Goal: Task Accomplishment & Management: Use online tool/utility

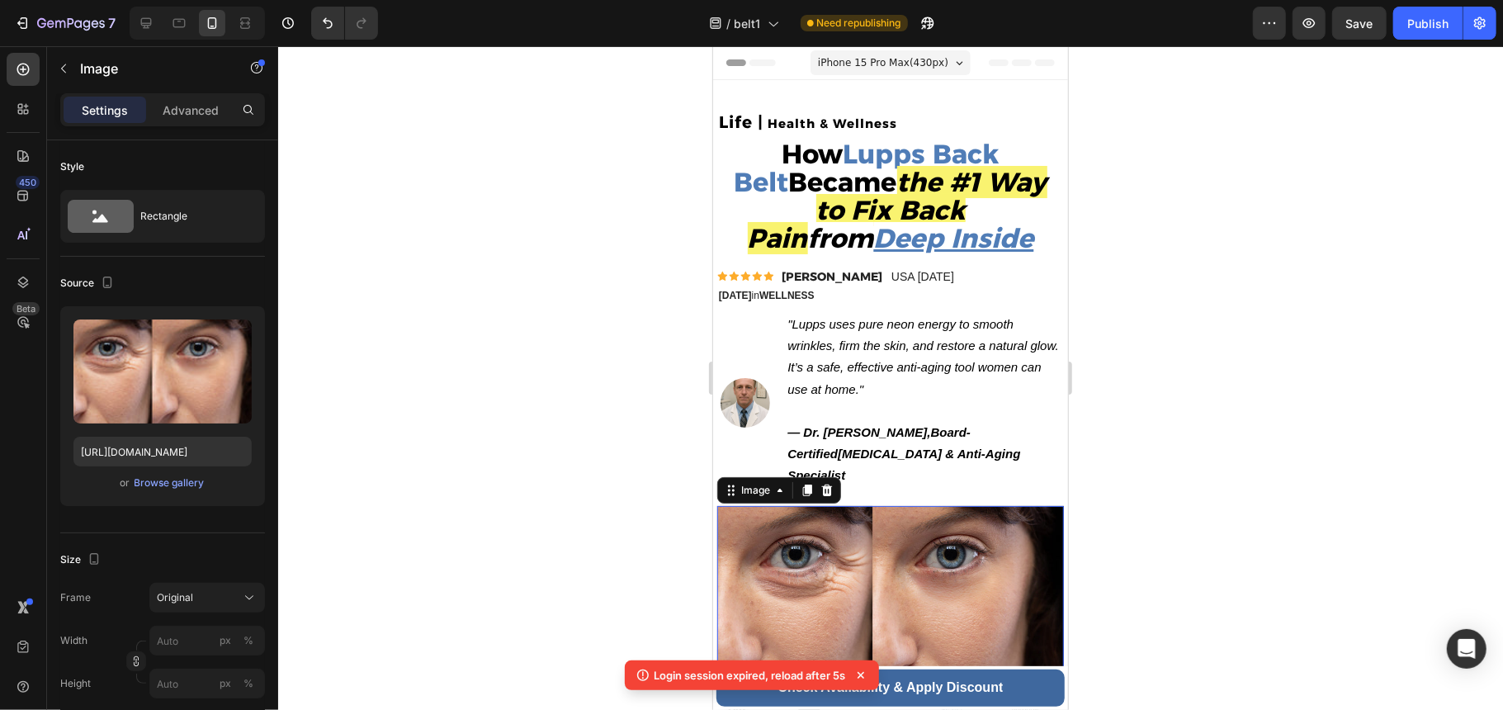
scroll to position [110, 0]
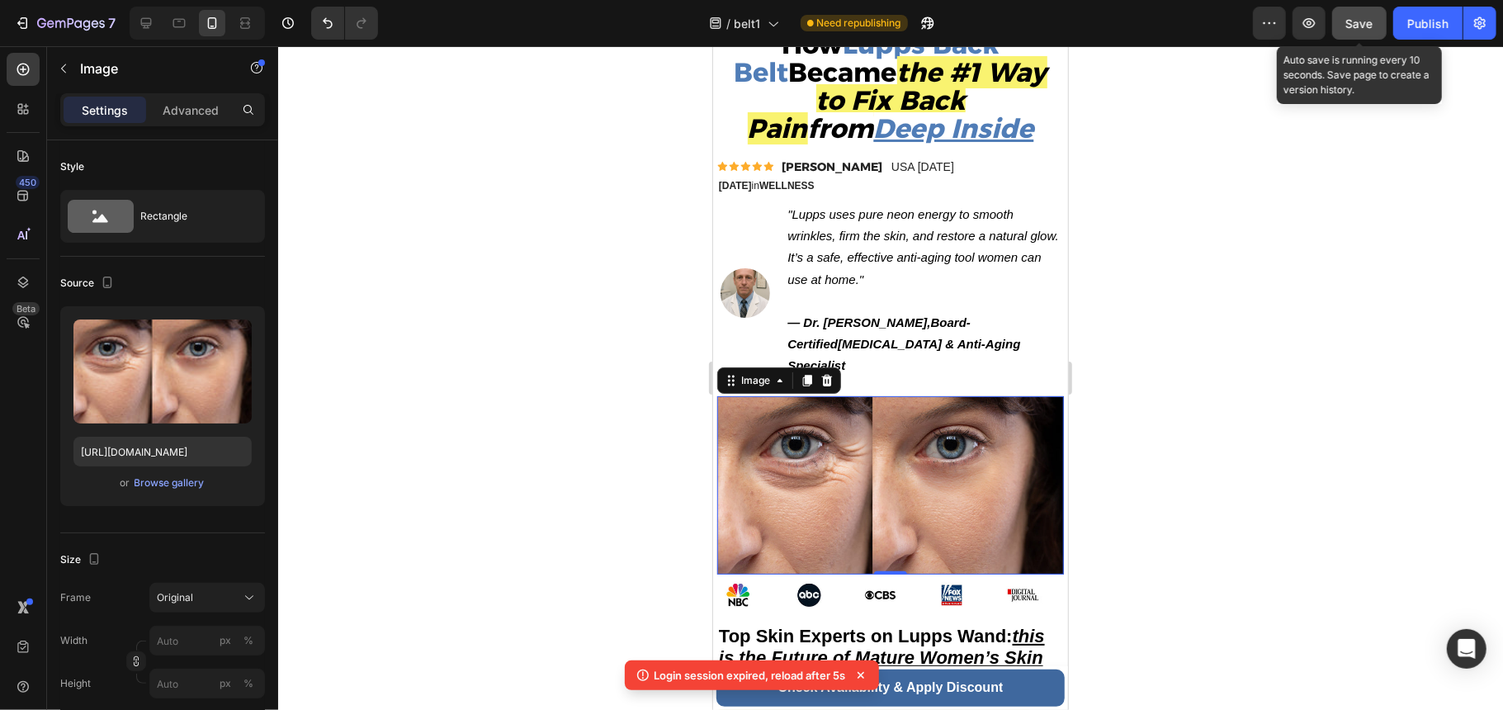
click at [1360, 27] on span "Save" at bounding box center [1359, 24] width 27 height 14
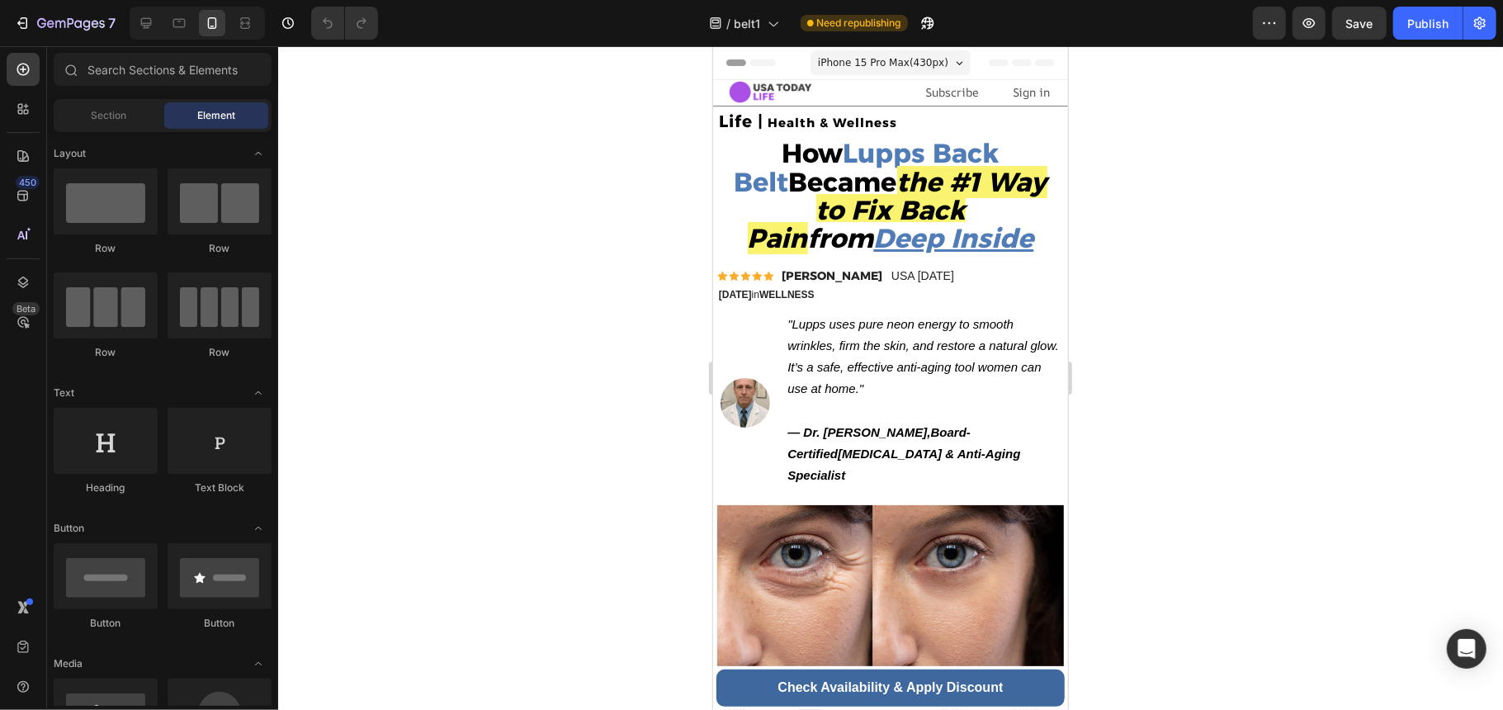
click at [1327, 407] on div at bounding box center [890, 378] width 1225 height 664
click at [863, 522] on img at bounding box center [889, 593] width 347 height 178
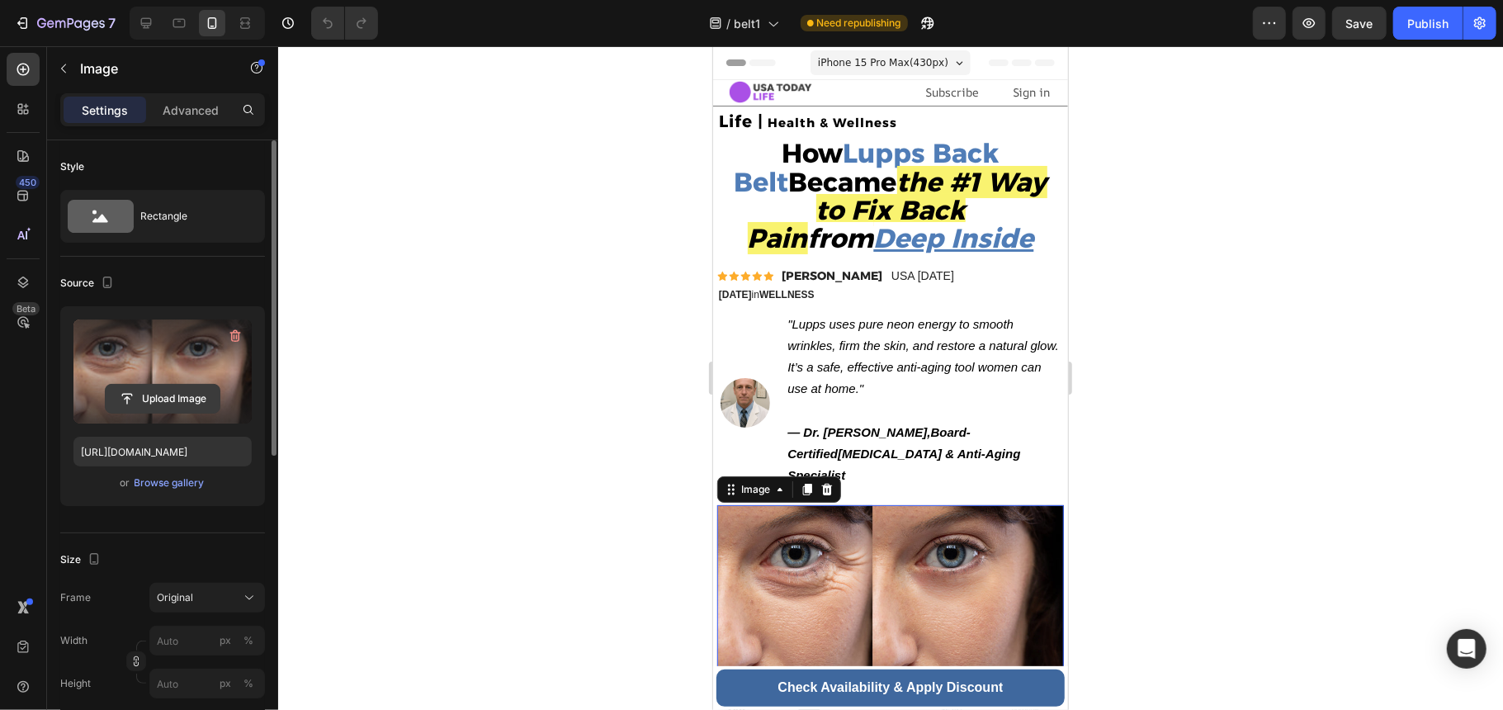
click at [176, 395] on input "file" at bounding box center [163, 399] width 114 height 28
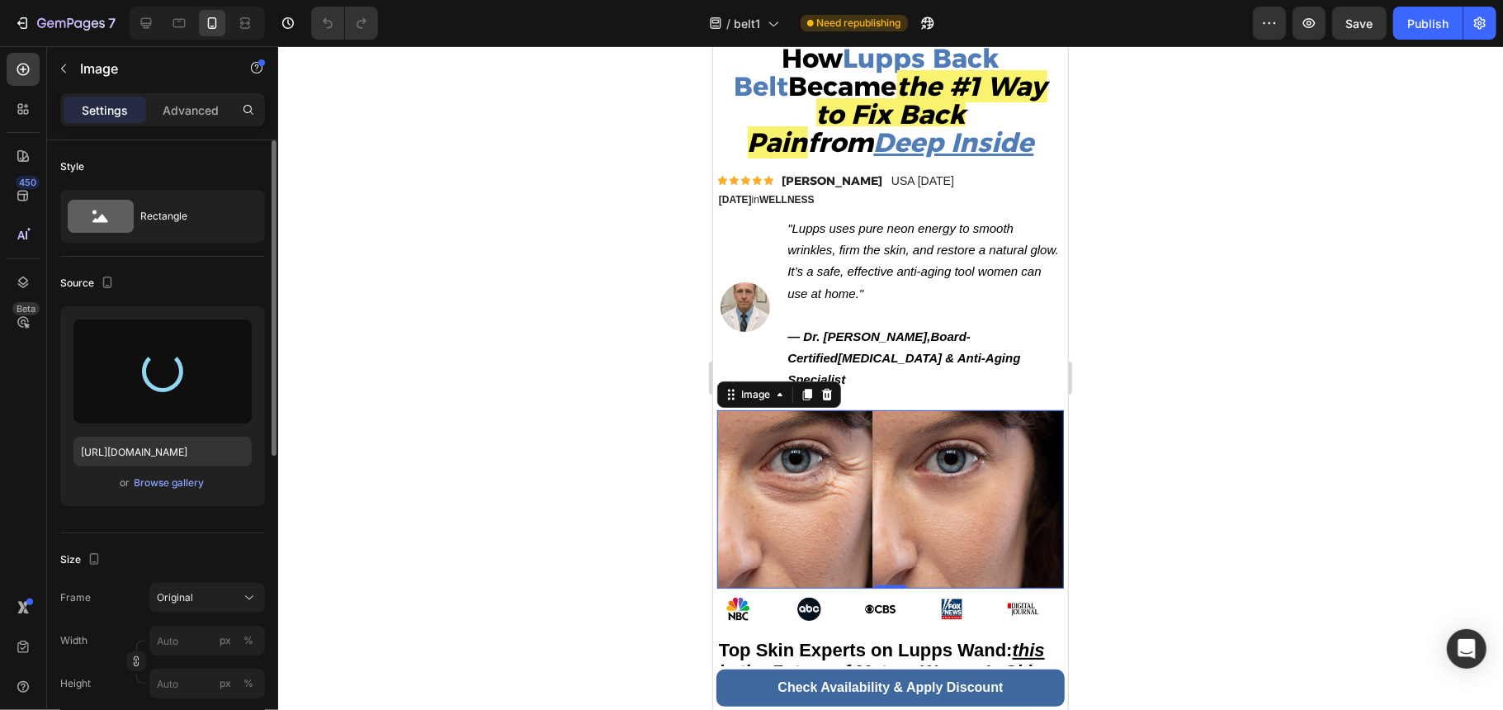
scroll to position [220, 0]
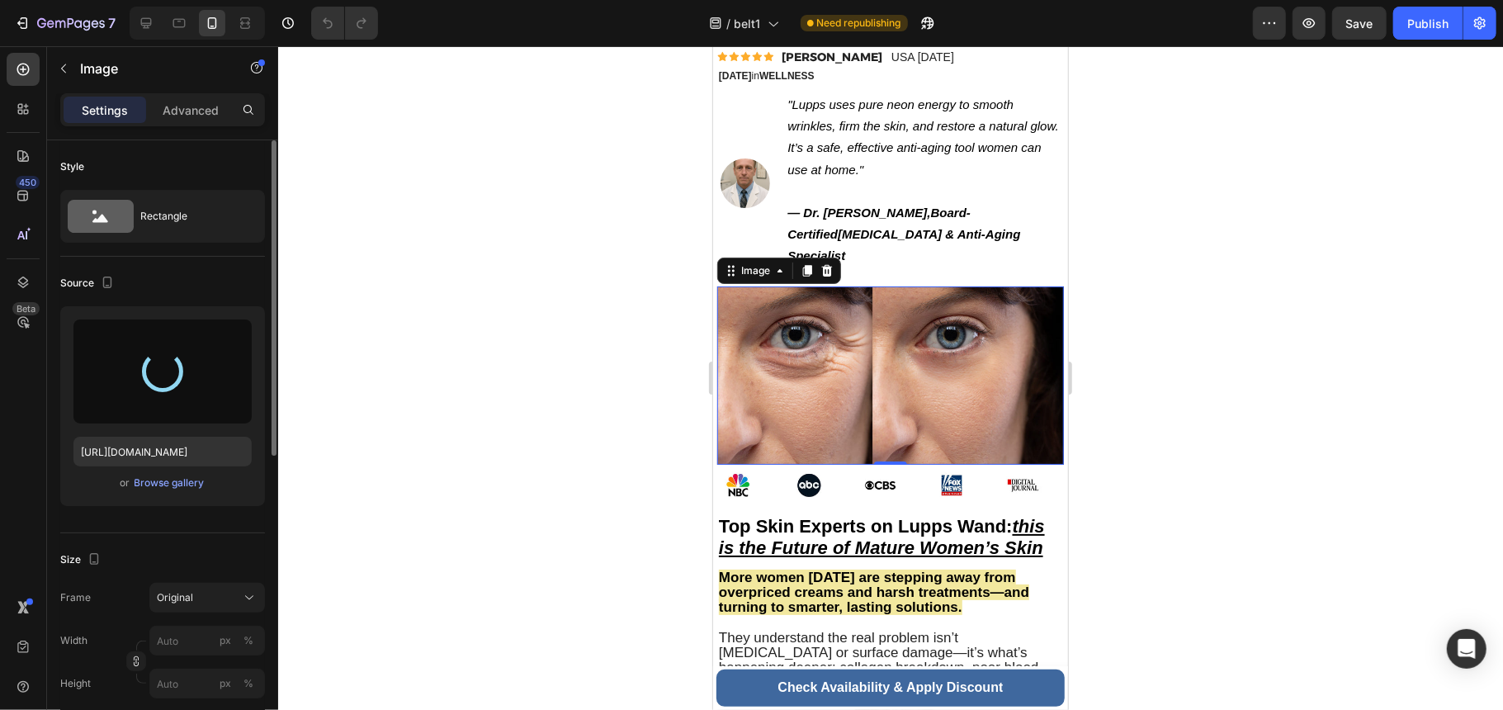
type input "https://cdn.shopify.com/s/files/1/0755/2054/0930/files/gempages_577977726632198…"
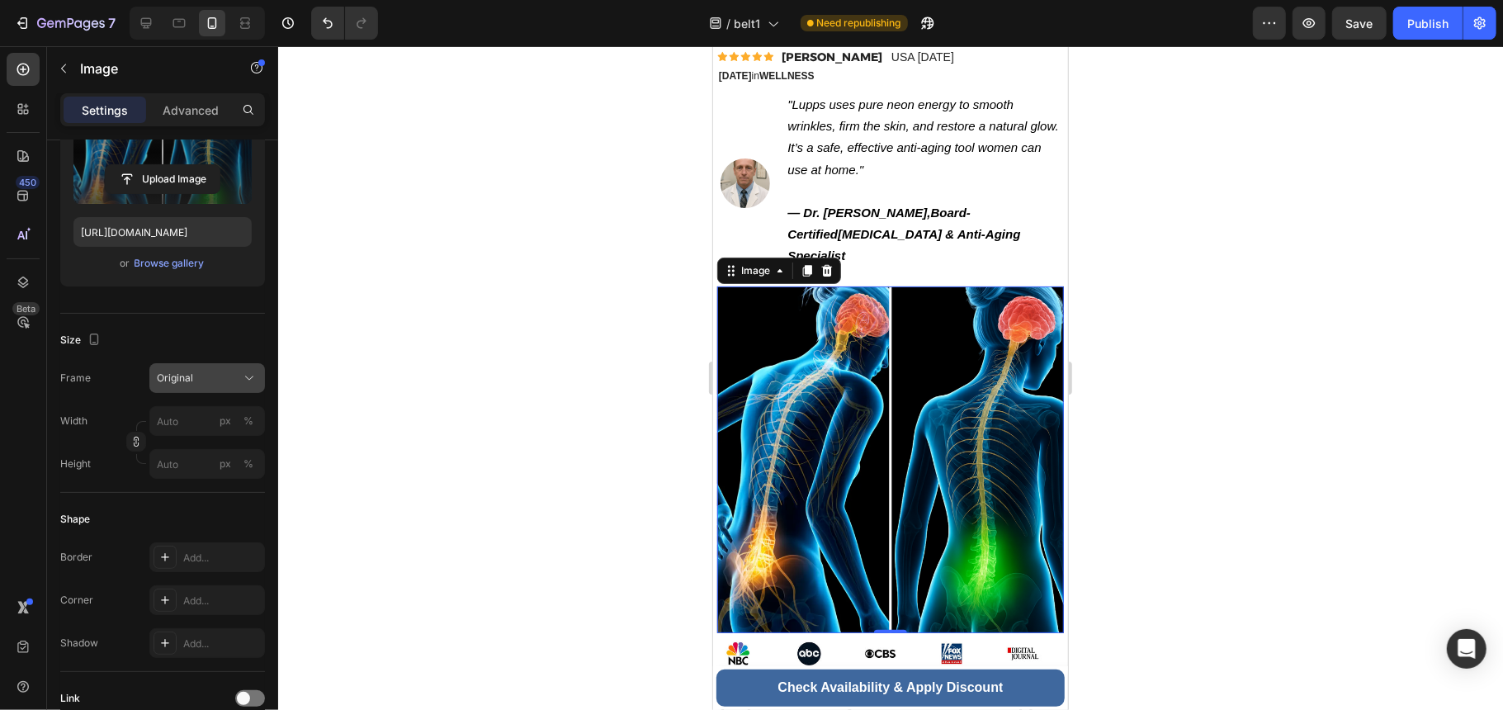
click at [241, 375] on icon at bounding box center [249, 378] width 17 height 17
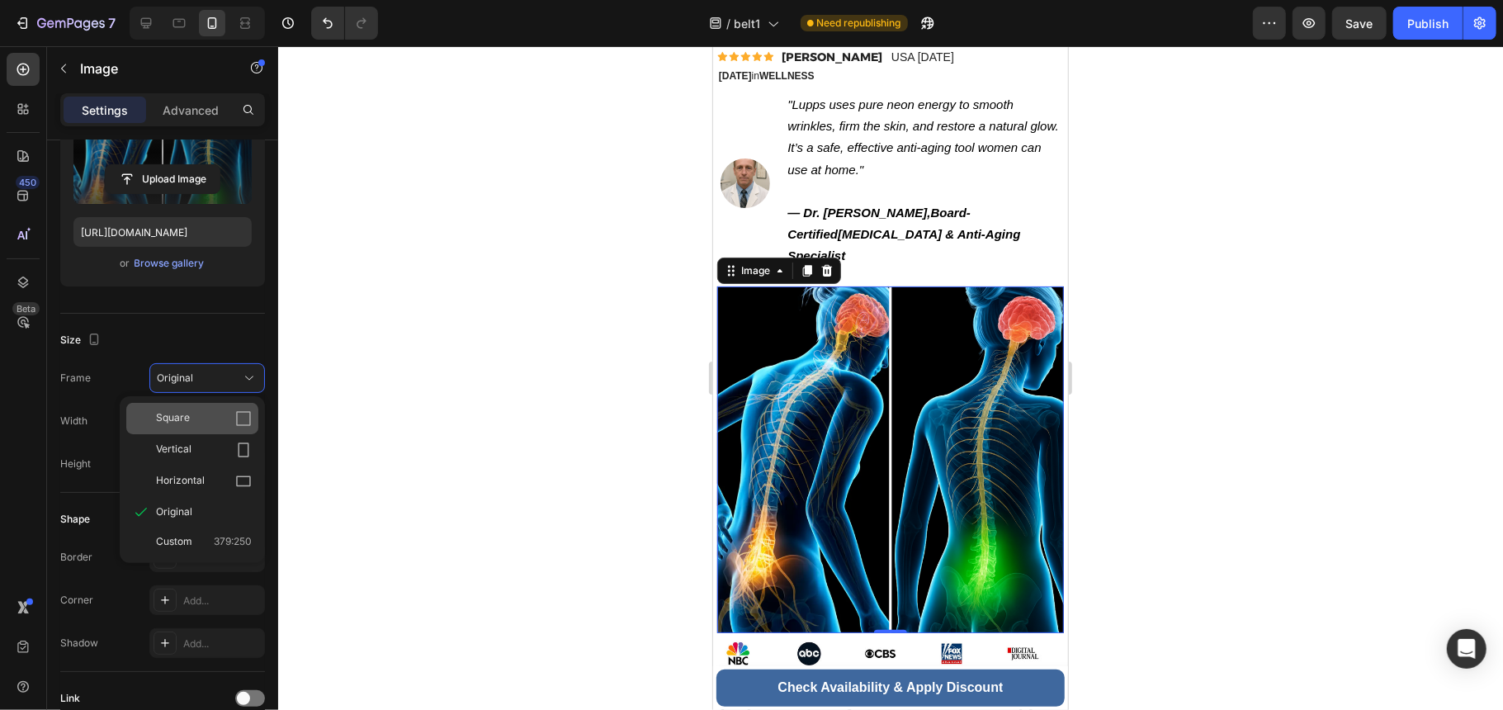
click at [235, 418] on icon at bounding box center [243, 418] width 17 height 17
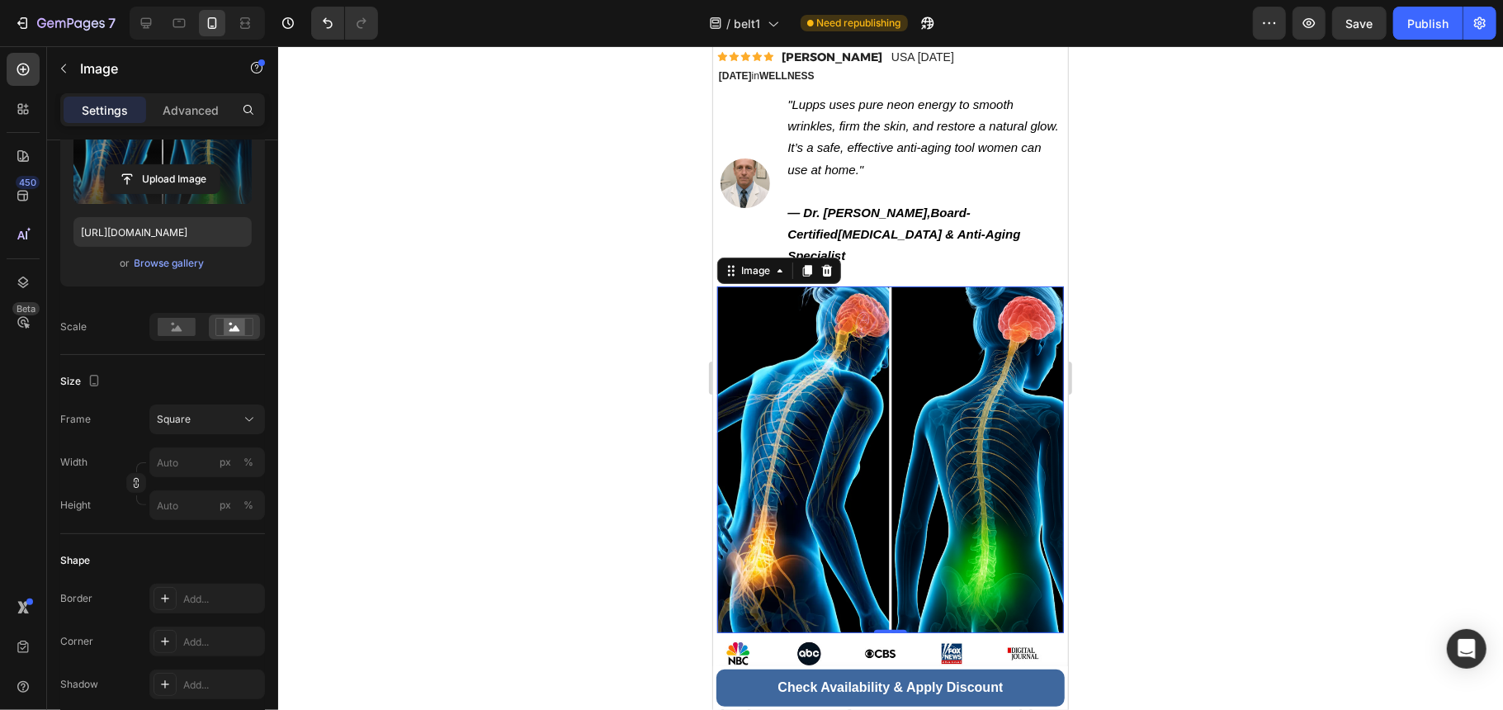
click at [234, 418] on div "Square" at bounding box center [197, 419] width 81 height 15
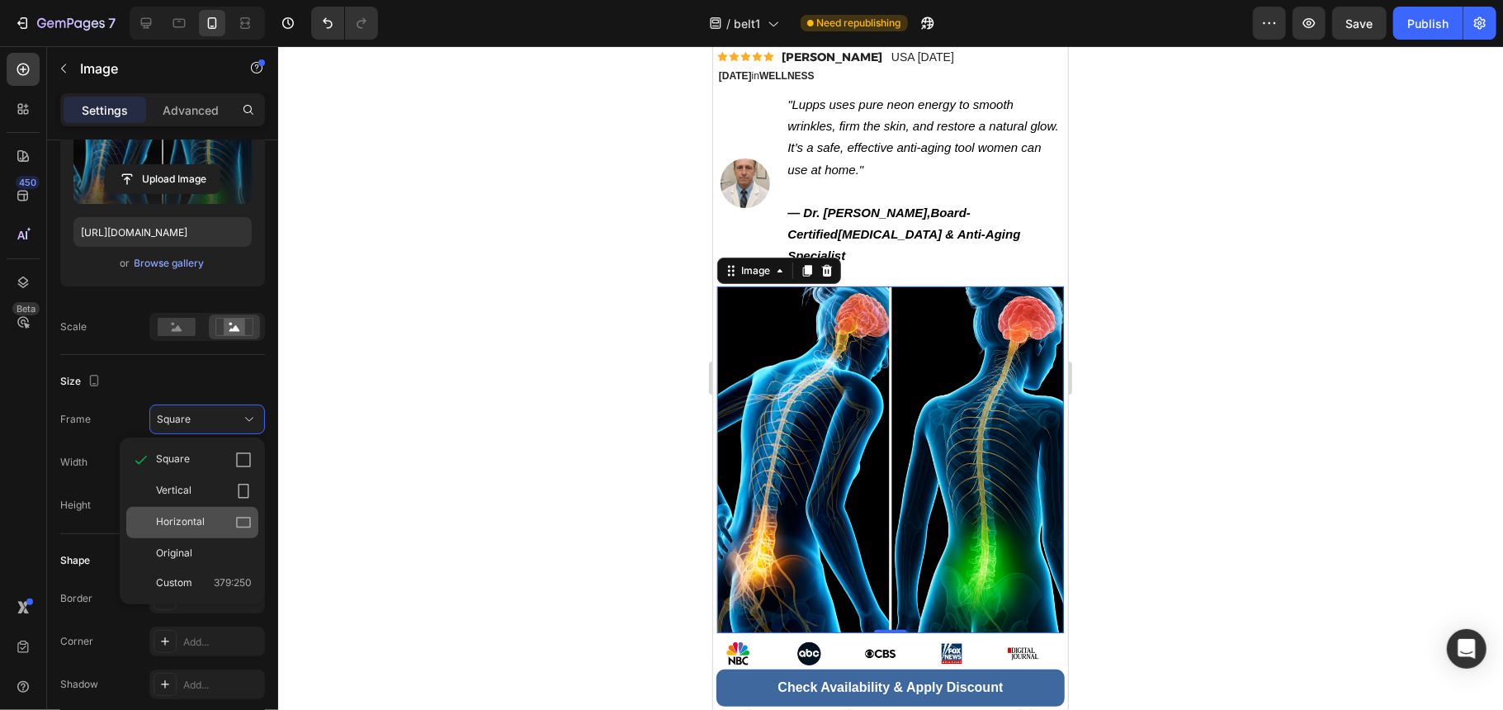
click at [229, 513] on div "Horizontal" at bounding box center [192, 522] width 132 height 31
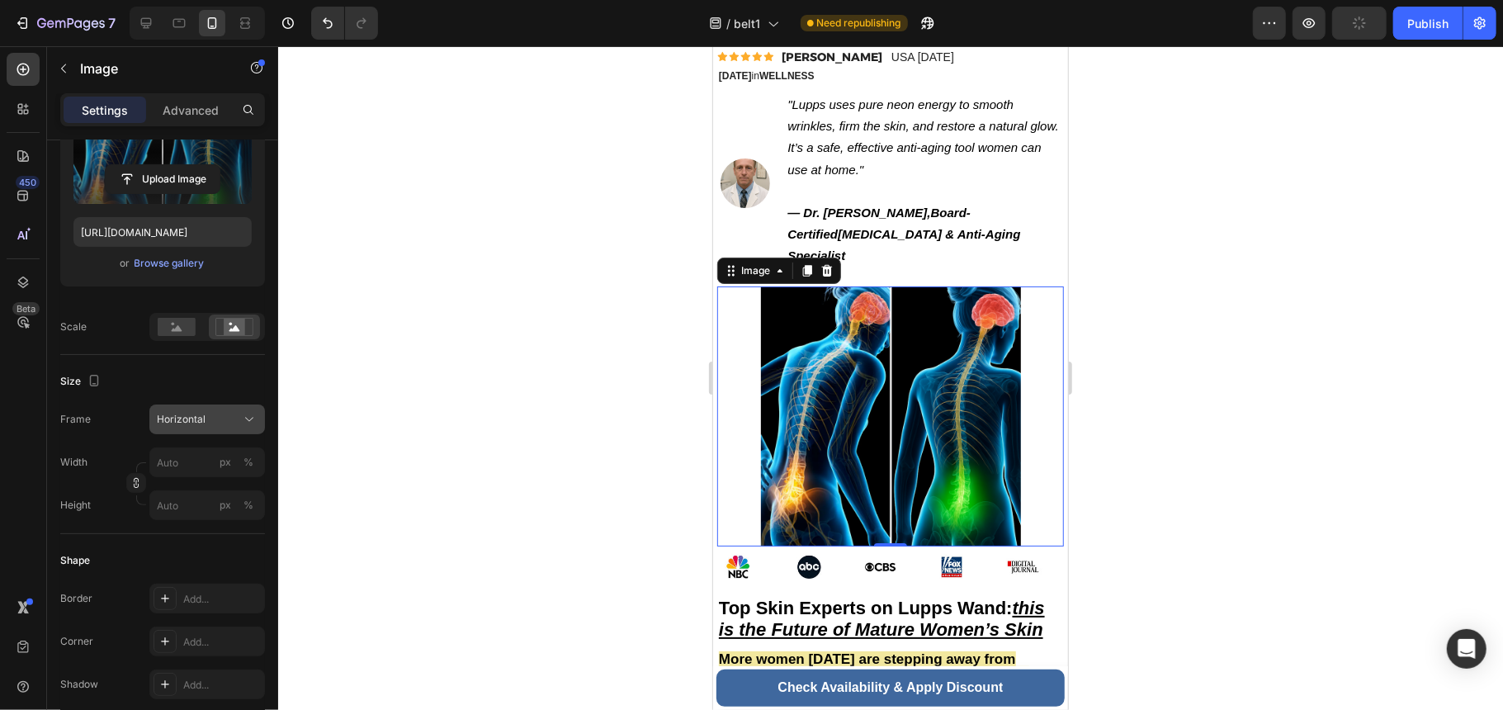
click at [234, 426] on div "Horizontal" at bounding box center [197, 419] width 81 height 15
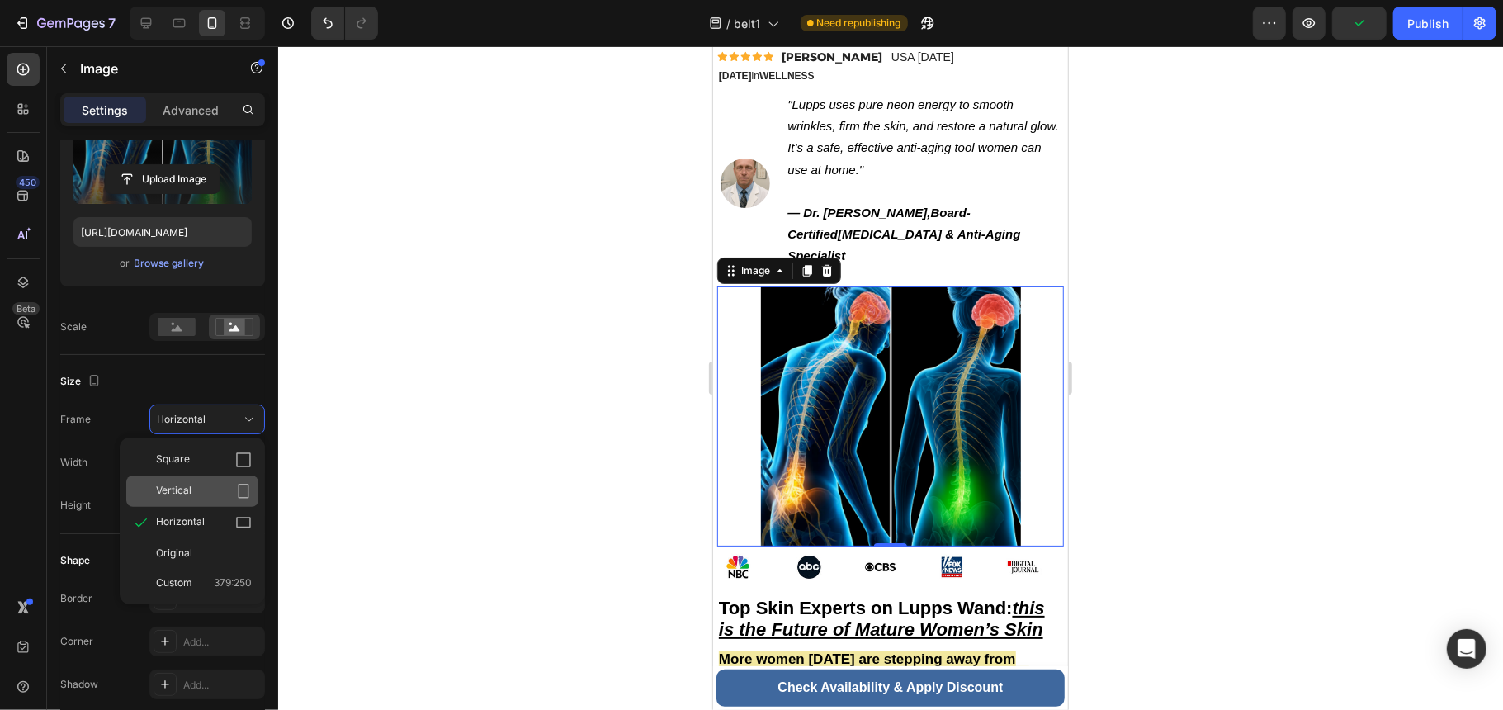
click at [241, 489] on icon at bounding box center [243, 491] width 17 height 17
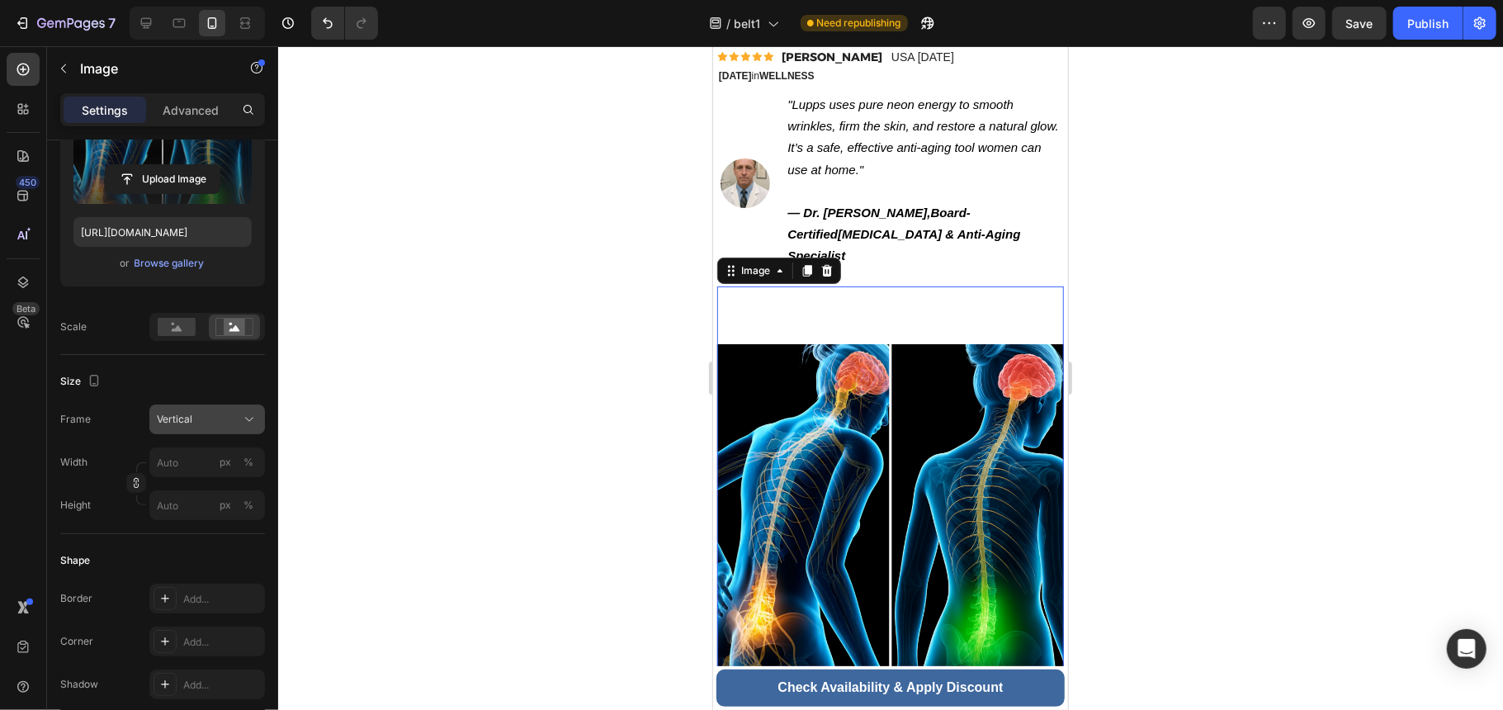
click at [241, 420] on icon at bounding box center [249, 419] width 17 height 17
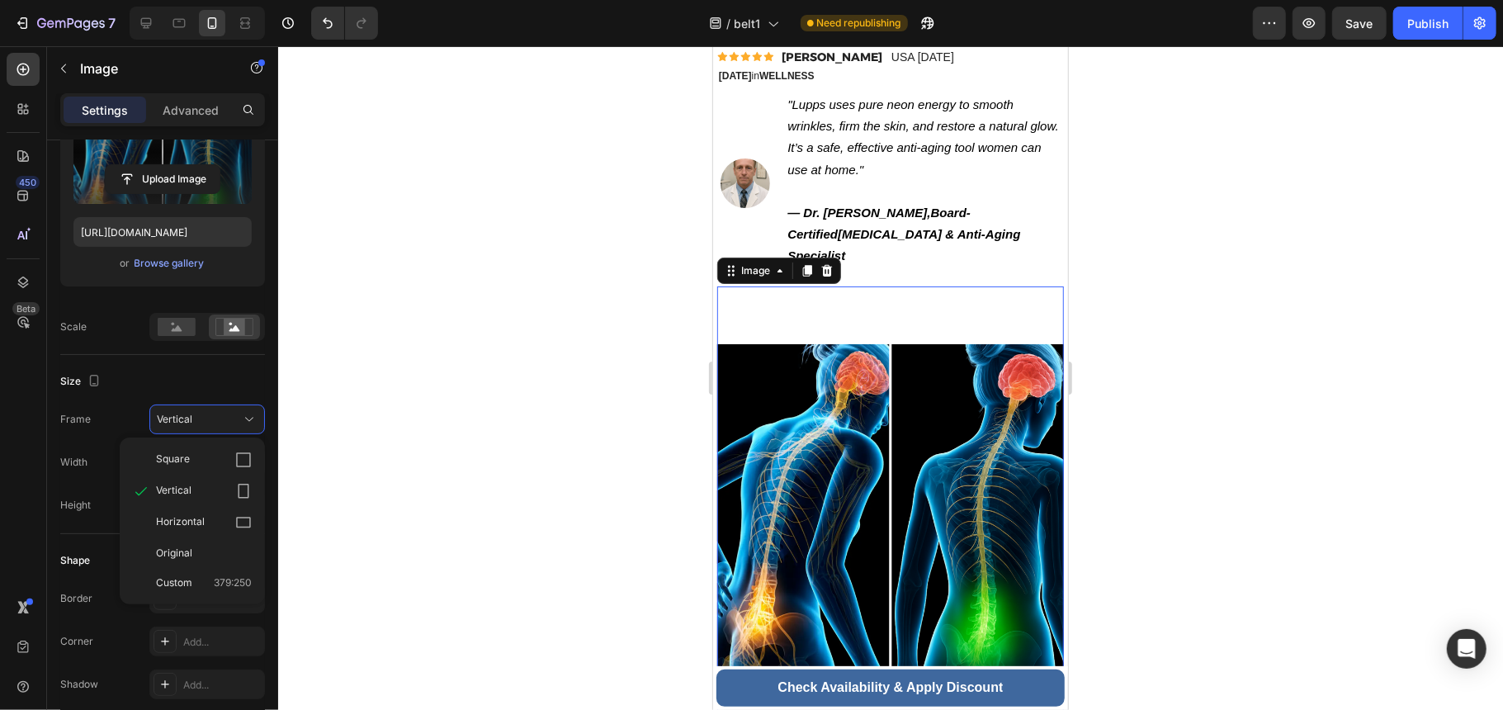
click at [228, 460] on div "Square" at bounding box center [204, 459] width 96 height 17
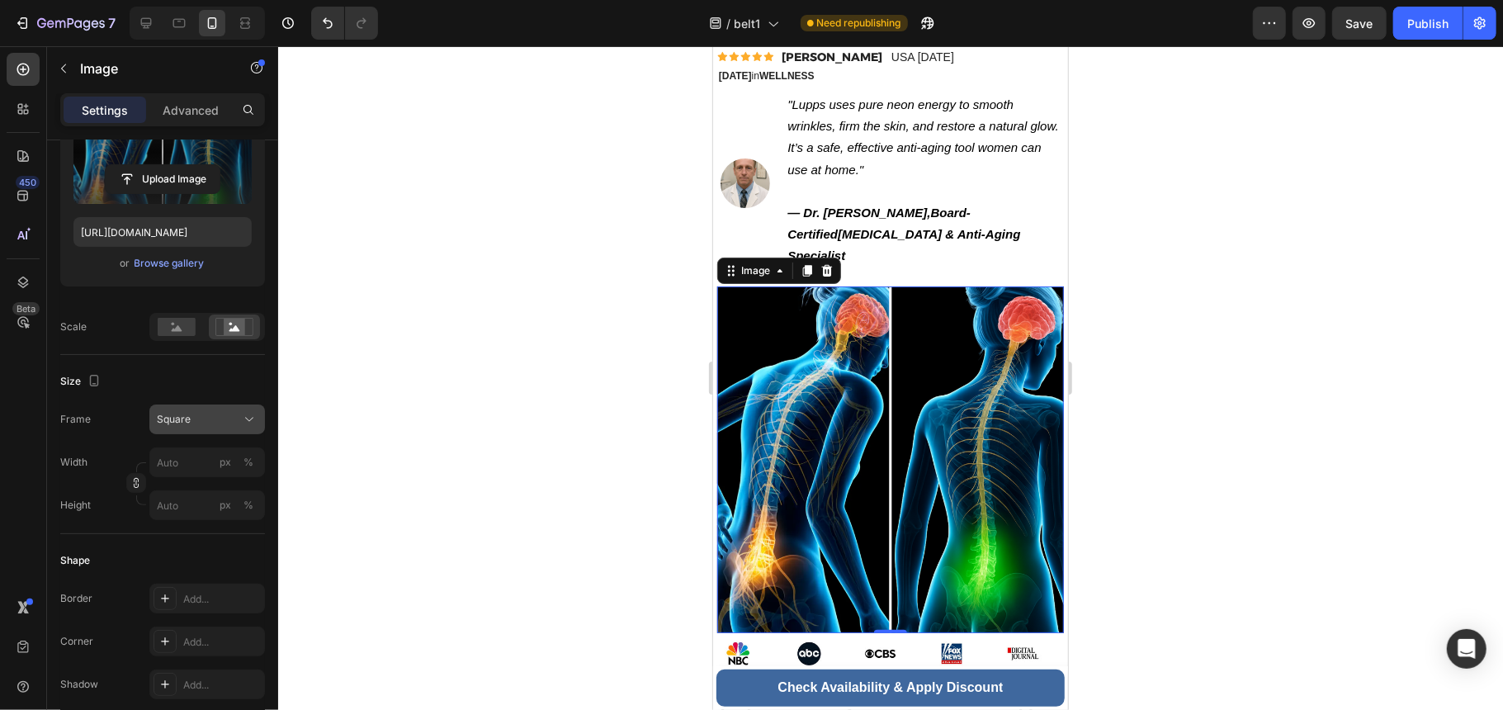
click at [244, 417] on icon at bounding box center [249, 419] width 17 height 17
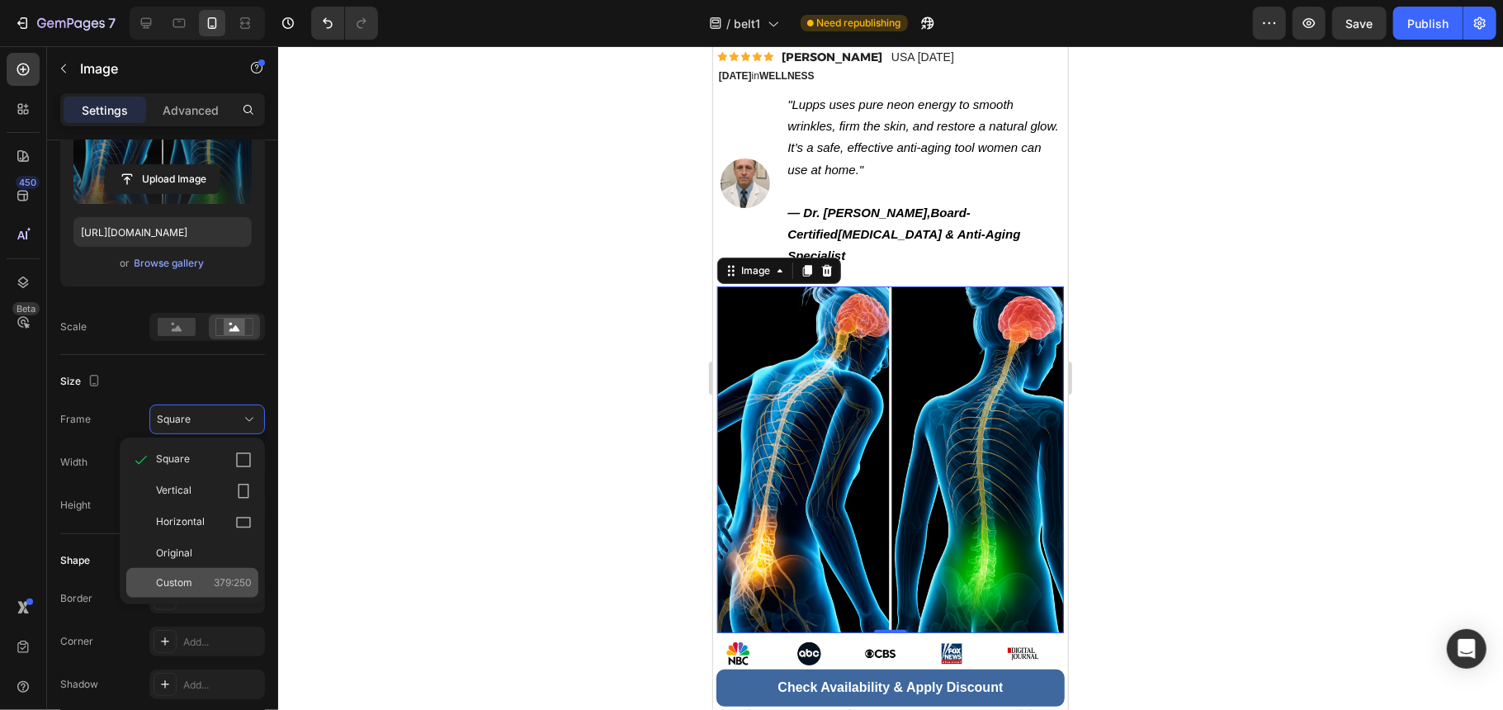
click at [223, 588] on span "379:250" at bounding box center [233, 582] width 38 height 15
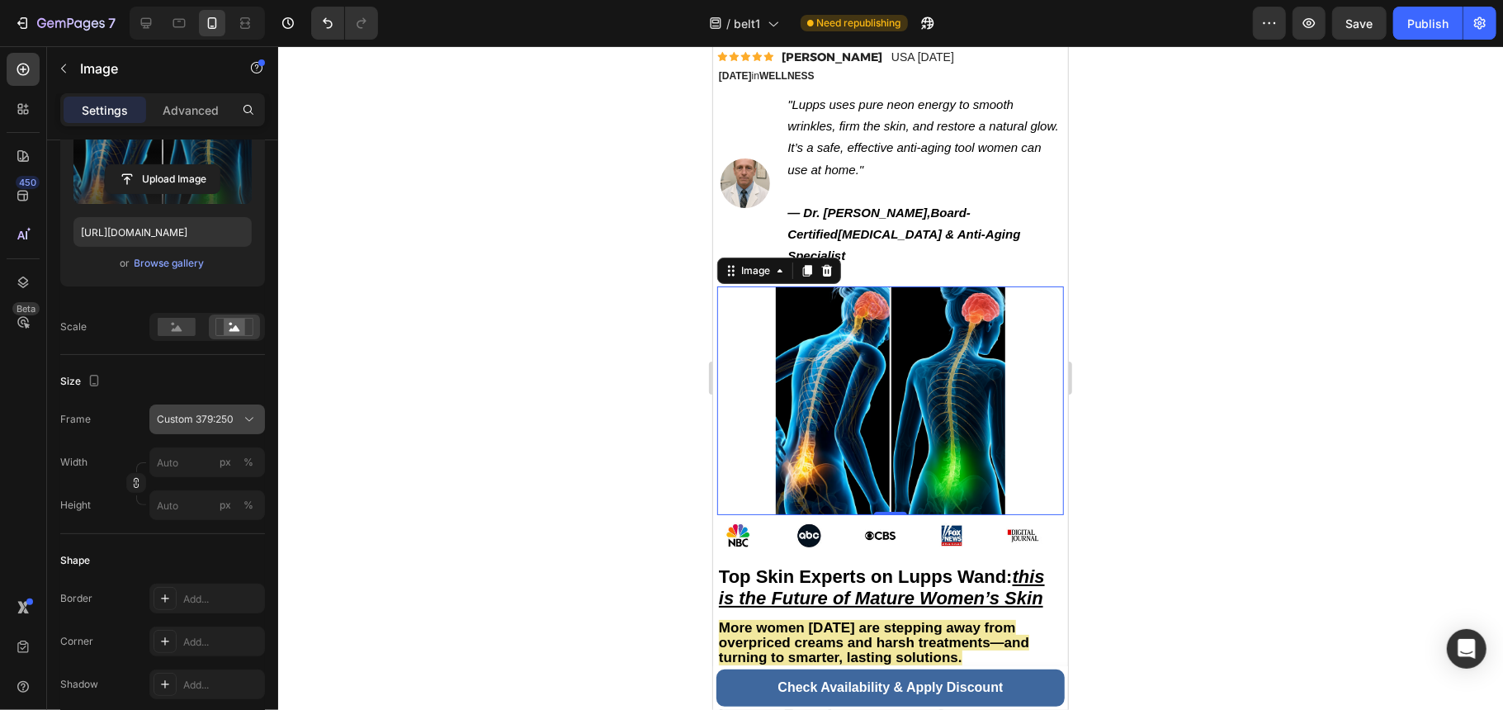
click at [224, 428] on div "Custom 379:250" at bounding box center [207, 419] width 101 height 17
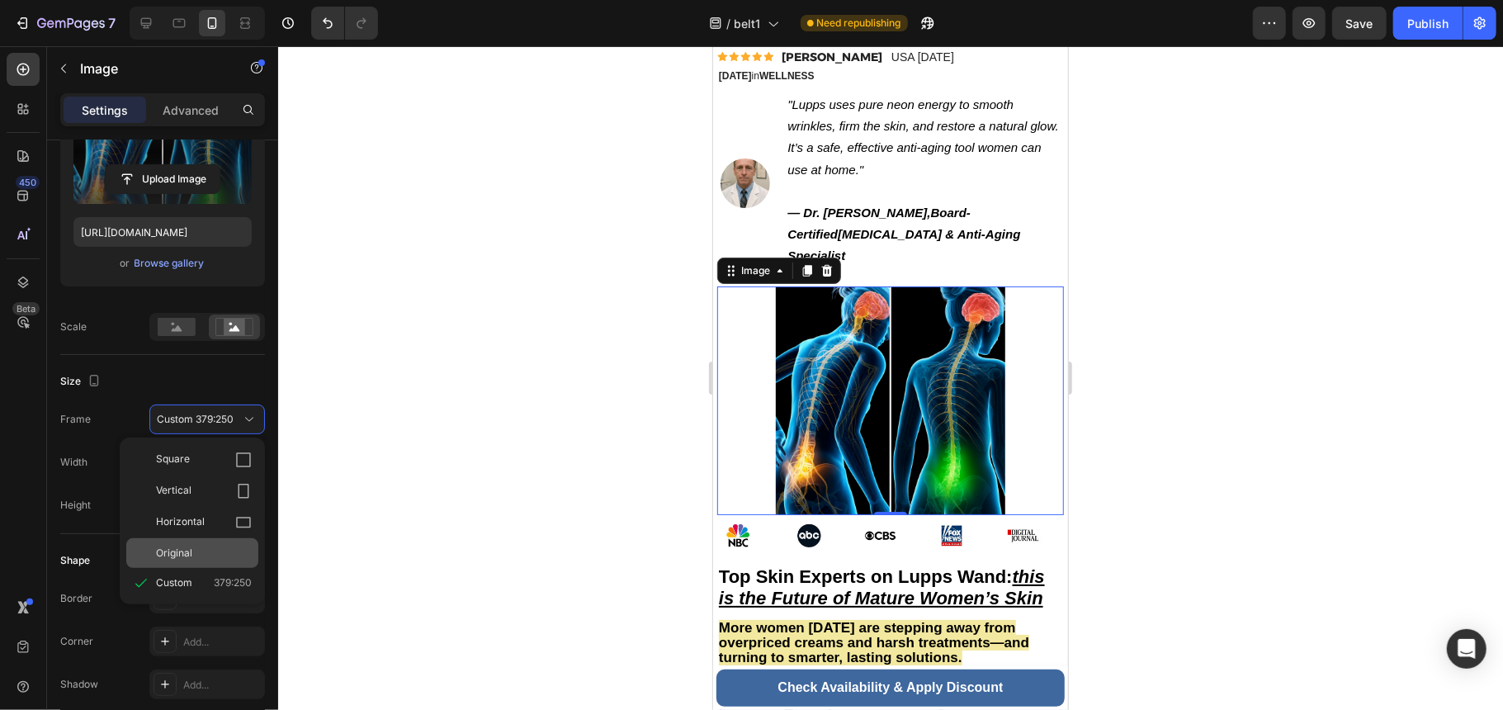
click at [224, 546] on div "Original" at bounding box center [204, 553] width 96 height 15
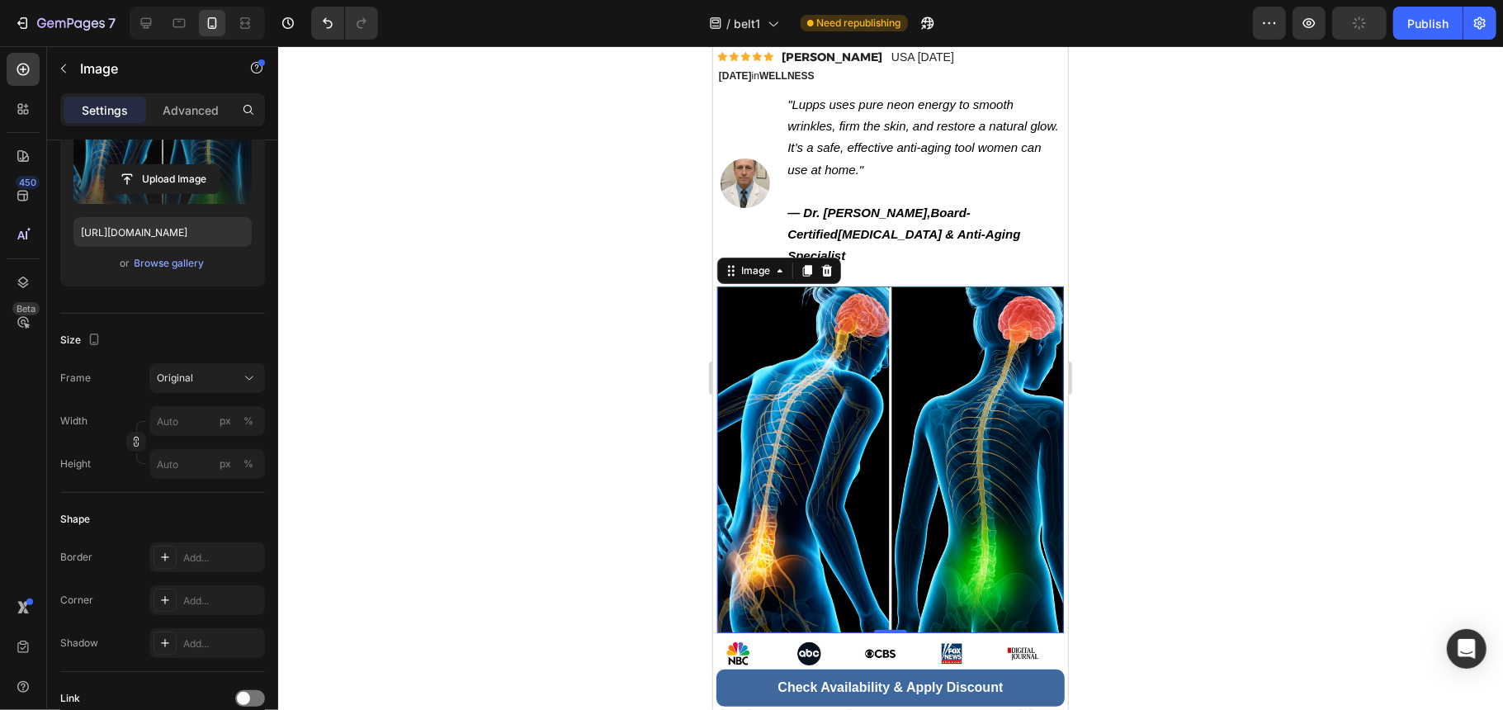
click at [914, 356] on img at bounding box center [889, 459] width 347 height 347
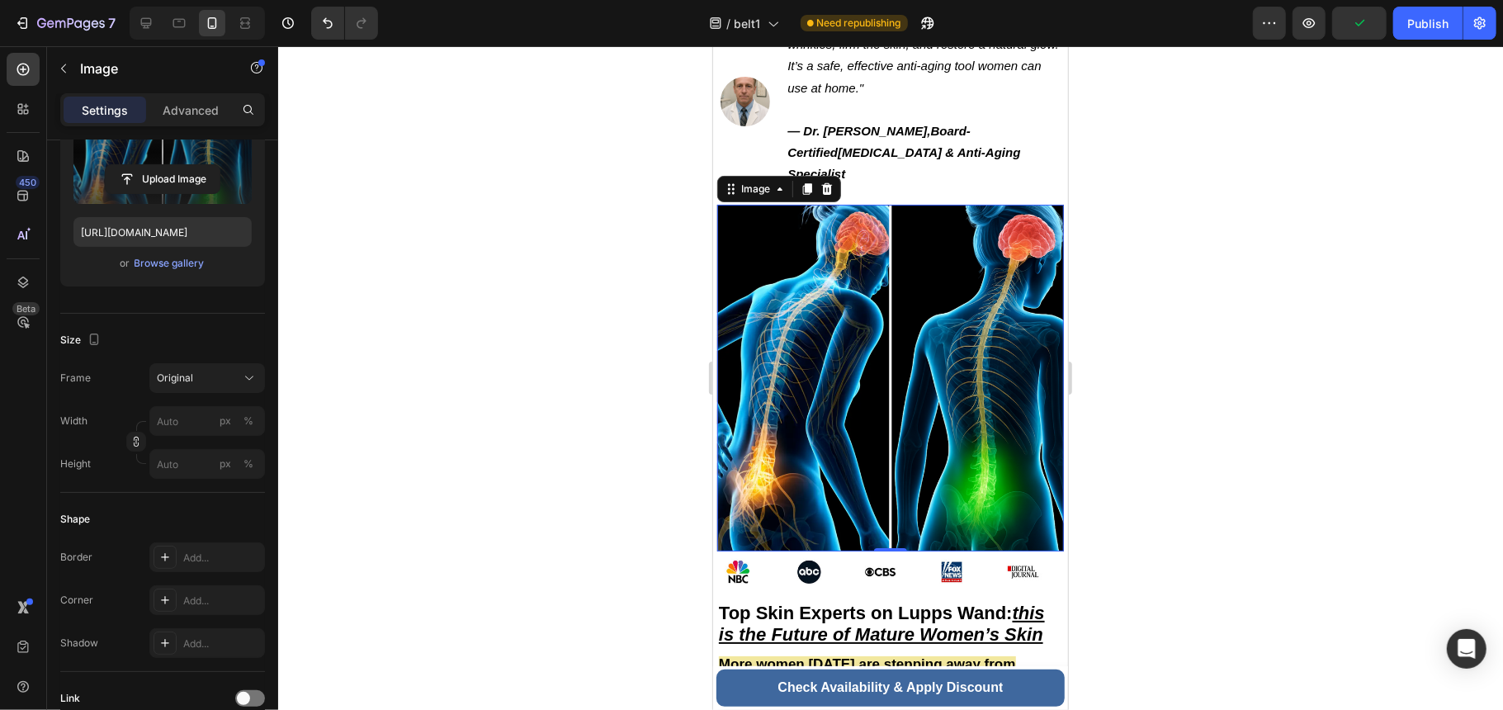
scroll to position [440, 0]
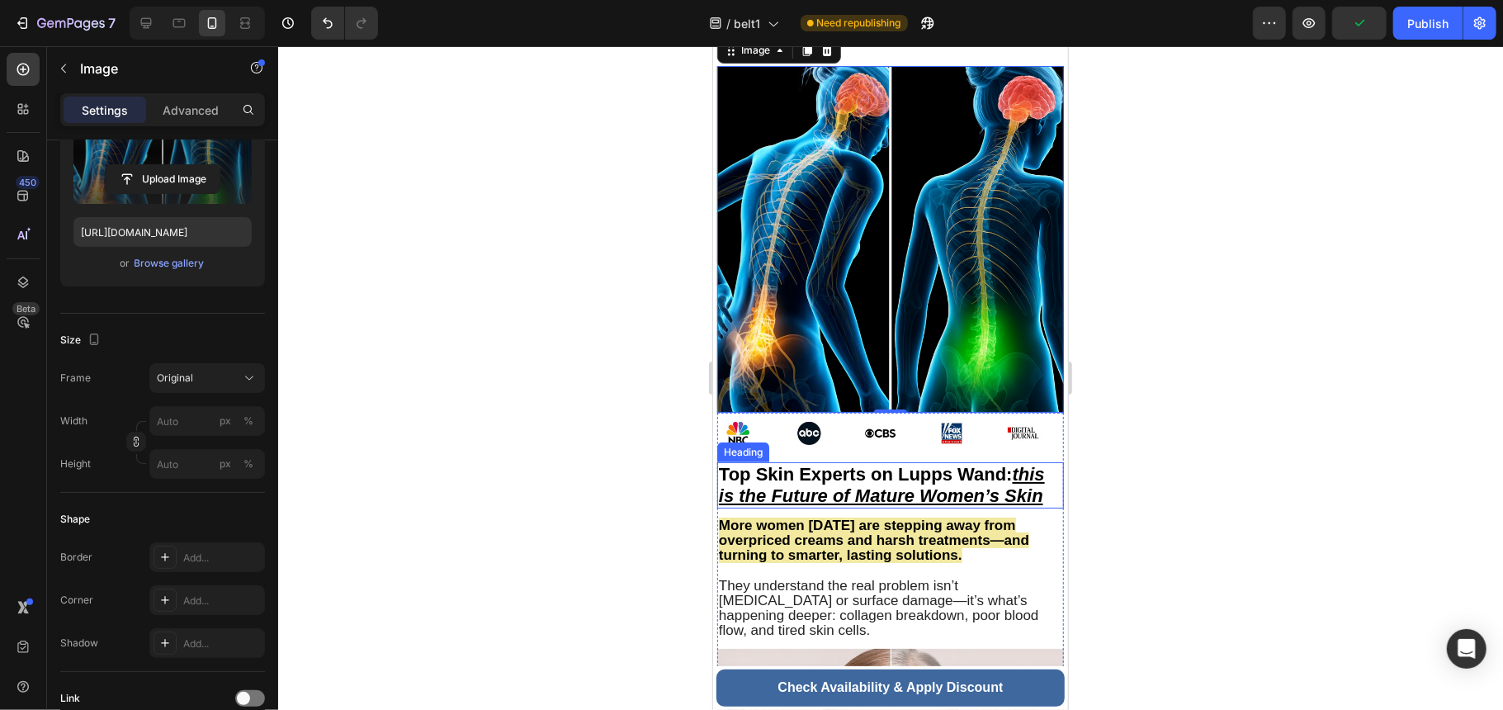
click at [919, 473] on h2 "Top Skin Experts on Lupps Wand: this is the Future of Mature Women’s Skin" at bounding box center [889, 484] width 347 height 46
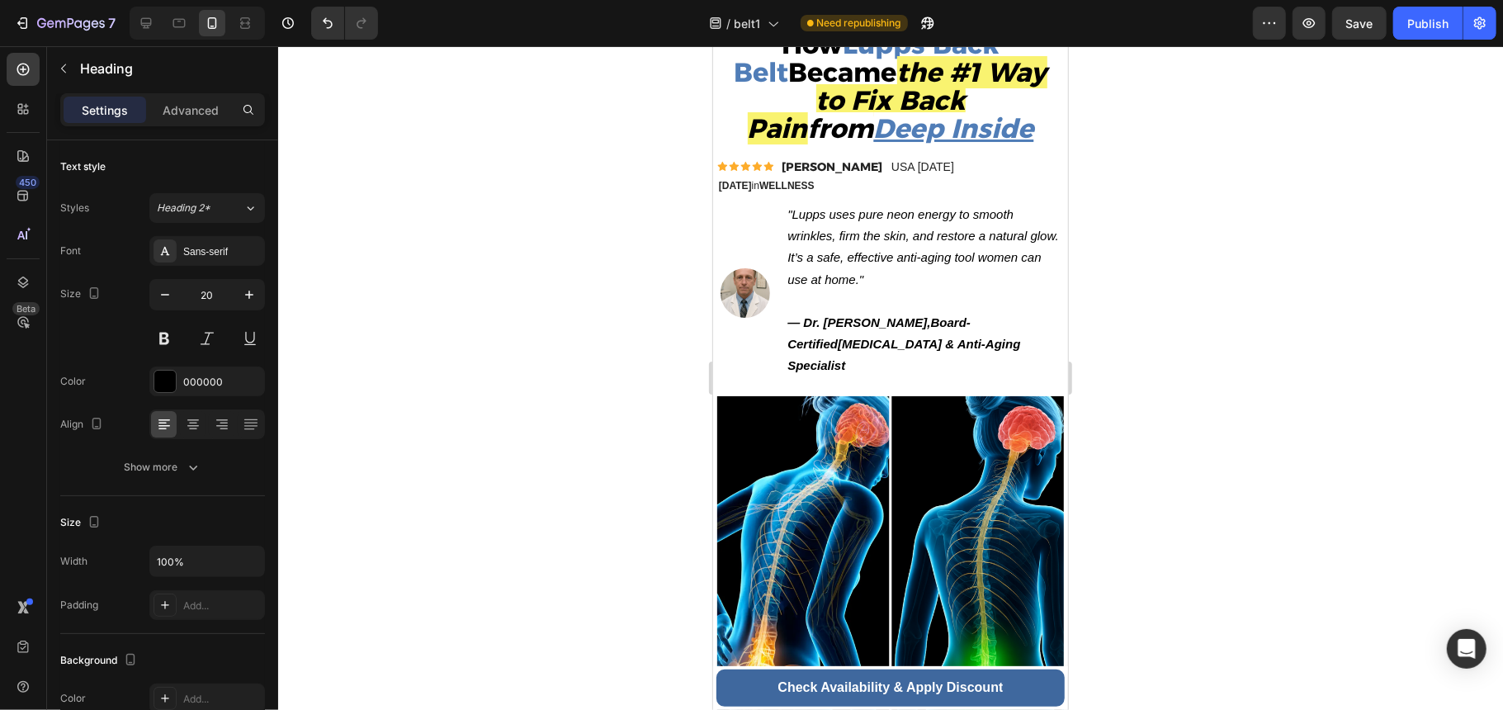
scroll to position [0, 0]
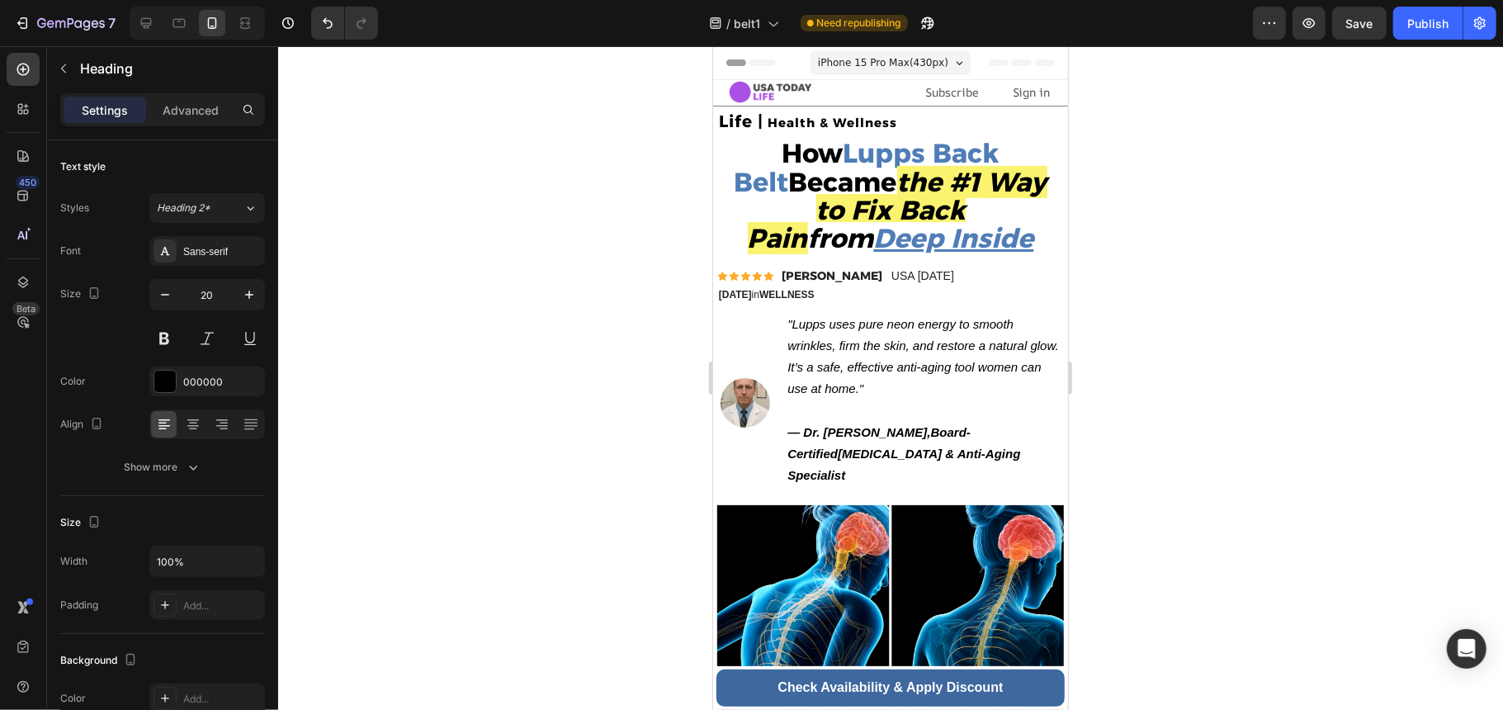
click at [617, 508] on div at bounding box center [890, 378] width 1225 height 664
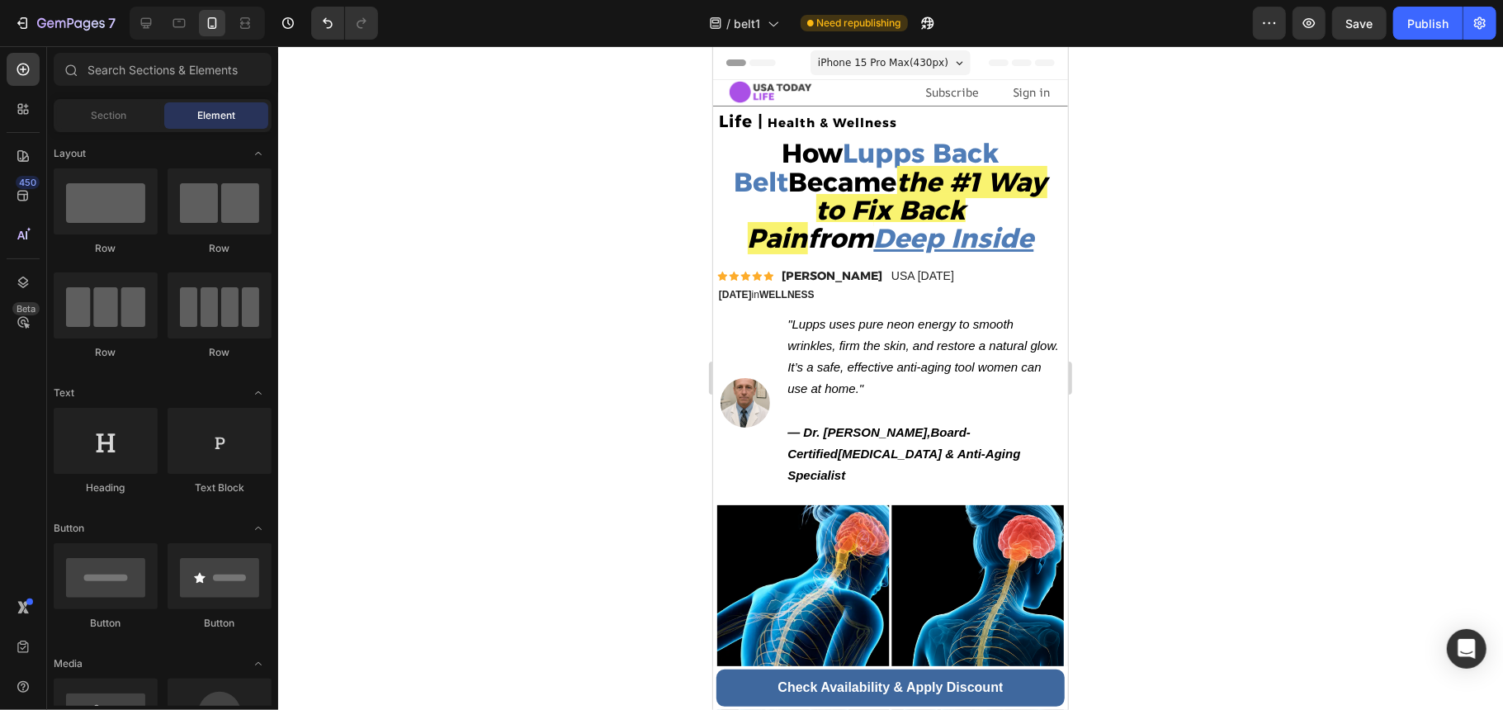
click at [576, 408] on div at bounding box center [890, 378] width 1225 height 664
click at [970, 436] on strong "Board-Certified" at bounding box center [878, 441] width 183 height 35
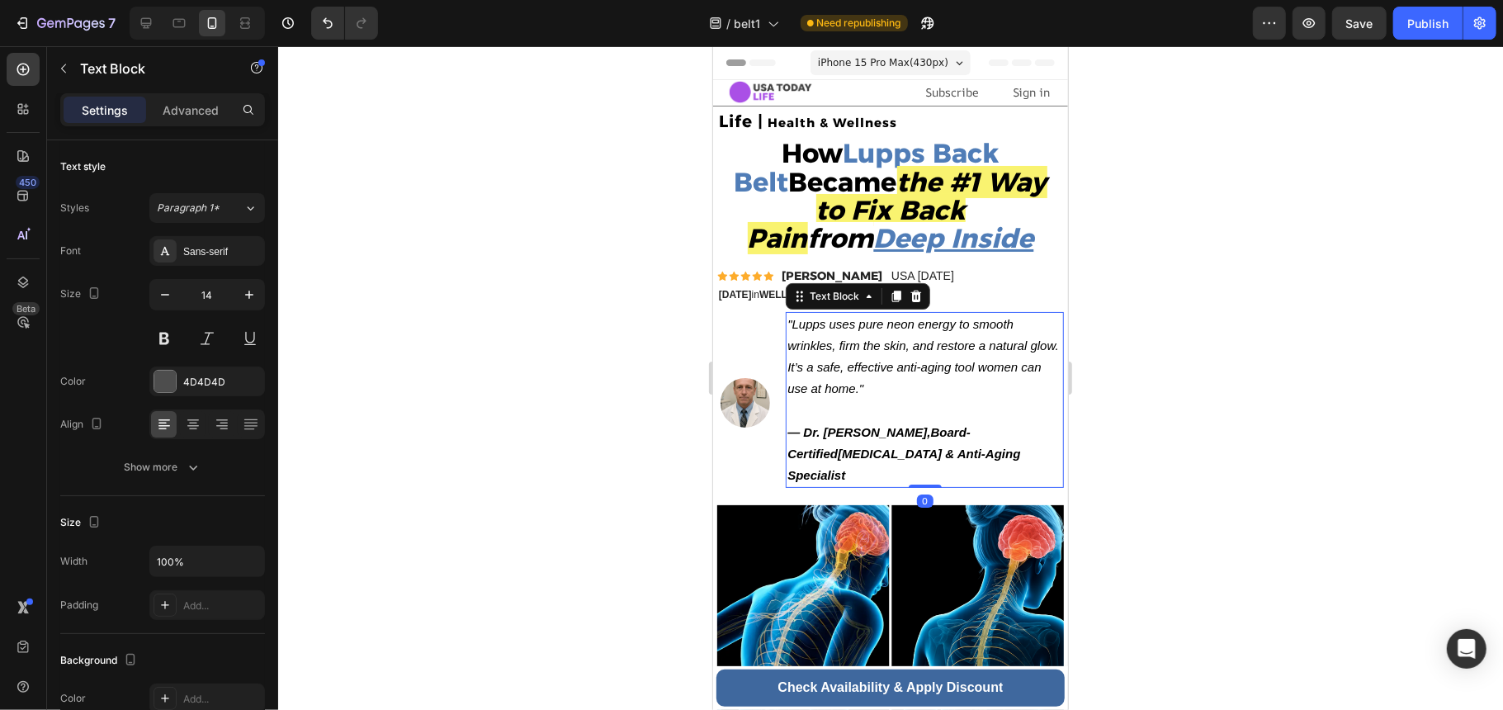
click at [945, 438] on p "— Dr. Steven Hale, Board-Certified Dermatologist & Anti-Aging Specialist" at bounding box center [924, 453] width 275 height 65
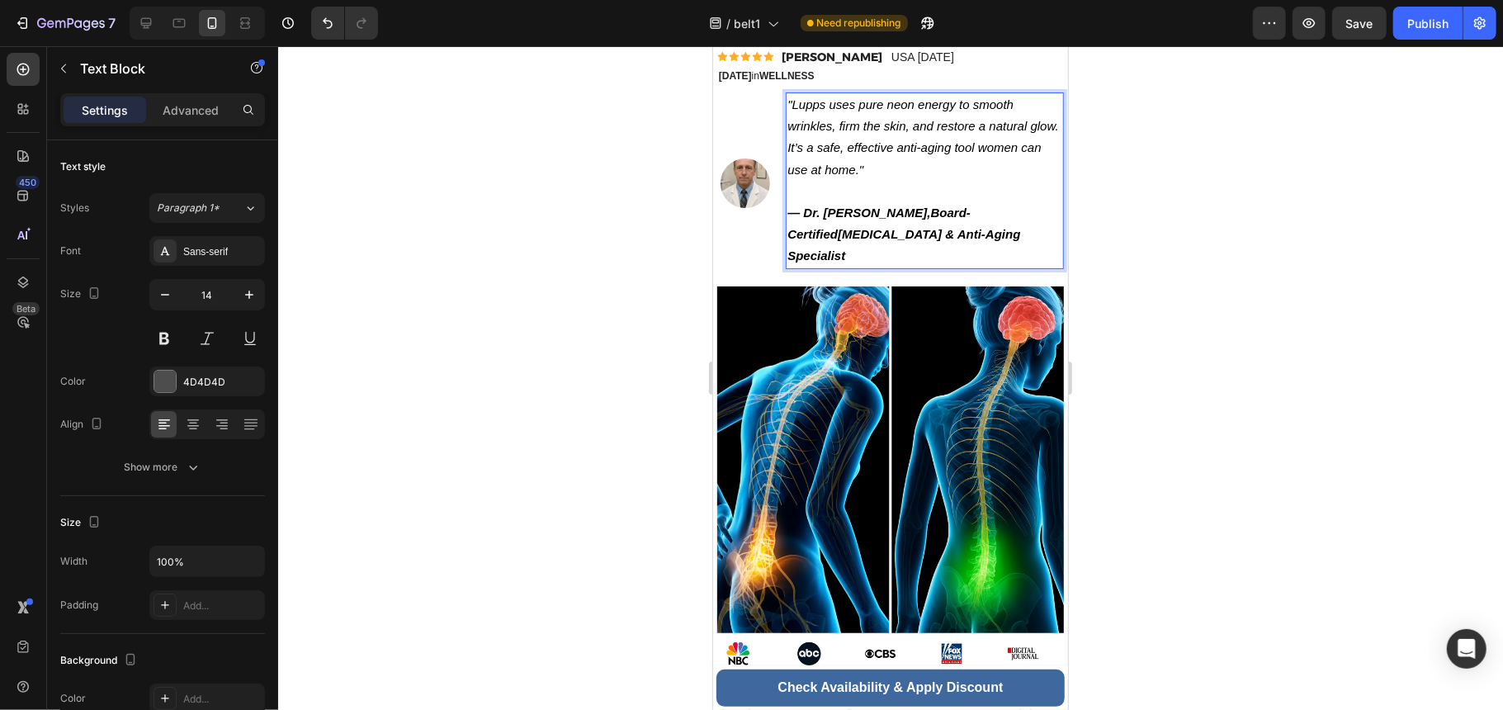
click at [912, 215] on strong "Board-Certified" at bounding box center [878, 222] width 183 height 35
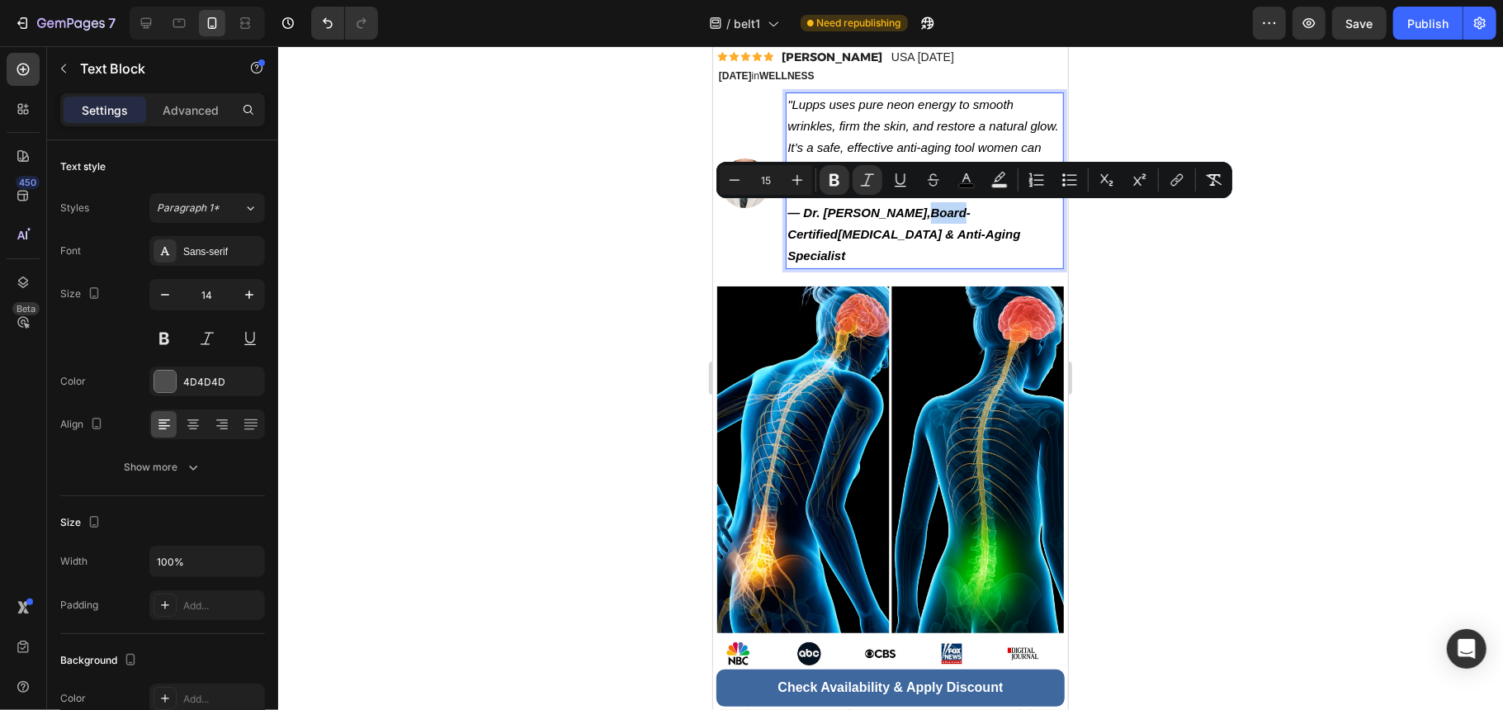
click at [901, 208] on strong "Board-Certified" at bounding box center [878, 222] width 183 height 35
drag, startPoint x: 895, startPoint y: 209, endPoint x: 1017, endPoint y: 237, distance: 125.3
click at [1017, 237] on p "— Dr. Steven Hale, Board-Certified Dermatologist & Anti-Aging Specialist" at bounding box center [924, 233] width 275 height 65
copy p "Board-Certified Dermatologist & Anti-Aging Specialist"
click at [900, 214] on strong "Board-Certified" at bounding box center [878, 222] width 183 height 35
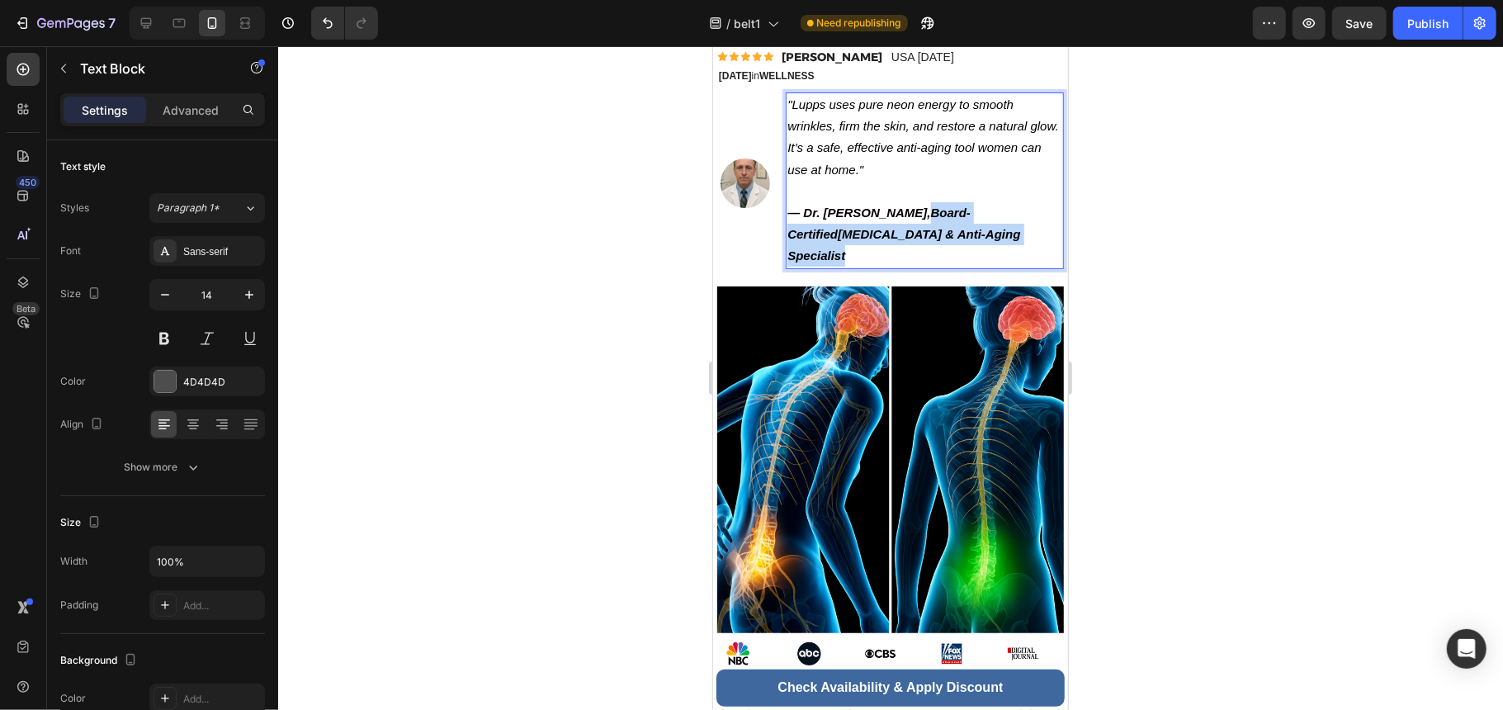
drag, startPoint x: 896, startPoint y: 211, endPoint x: 1034, endPoint y: 239, distance: 141.3
click at [1034, 239] on p "— Dr. Steven Hale, Board-Certified Dermatologist & Anti-Aging Specialist" at bounding box center [924, 233] width 275 height 65
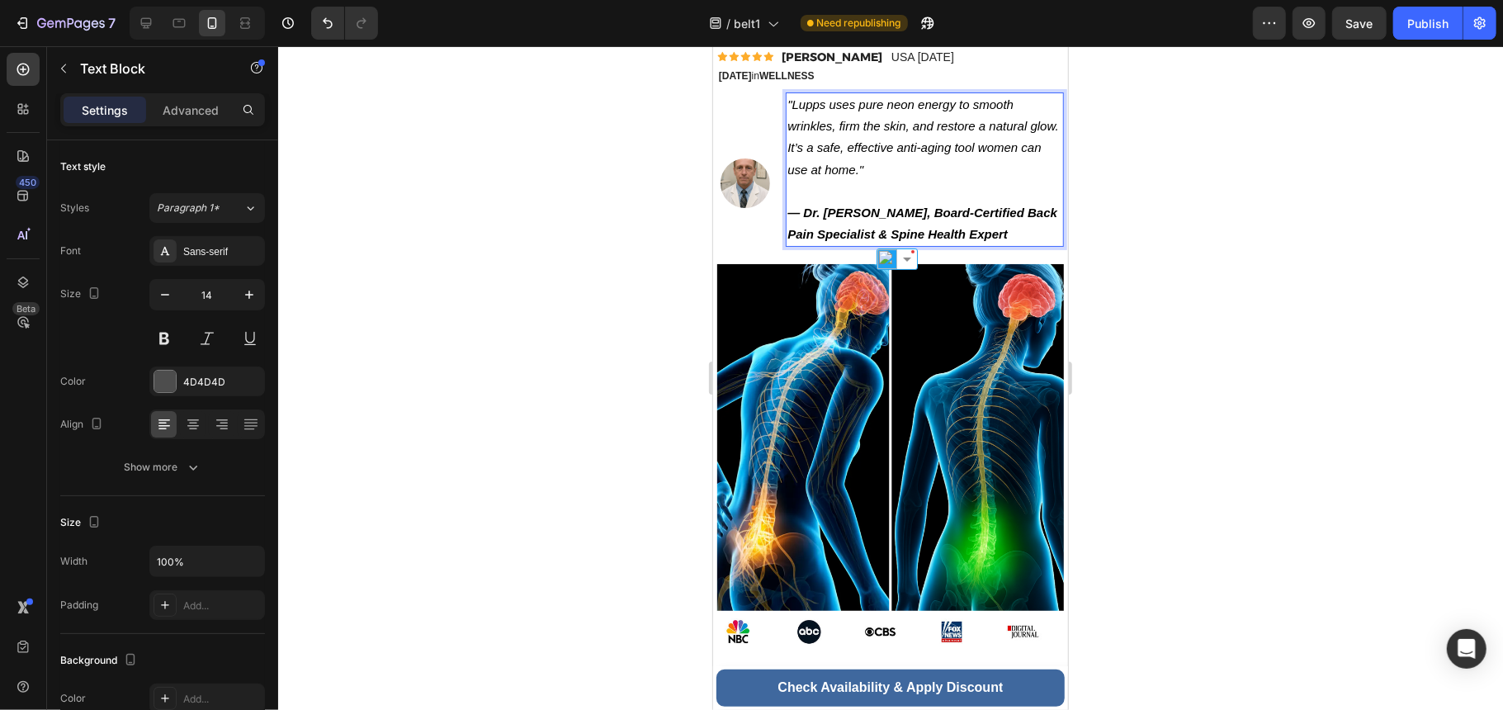
click at [995, 222] on p "— Dr. Steven Hale, Board-Certified Back Pain Specialist & Spine Health Expert" at bounding box center [924, 222] width 275 height 43
click at [952, 197] on p ""Lupps uses pure neon energy to smooth wrinkles, firm the skin, and restore a n…" at bounding box center [924, 147] width 275 height 108
drag, startPoint x: 919, startPoint y: 168, endPoint x: 857, endPoint y: 153, distance: 63.9
click at [857, 153] on icon ""Lupps uses pure neon energy to smooth wrinkles, firm the skin, and restore a n…" at bounding box center [922, 136] width 271 height 79
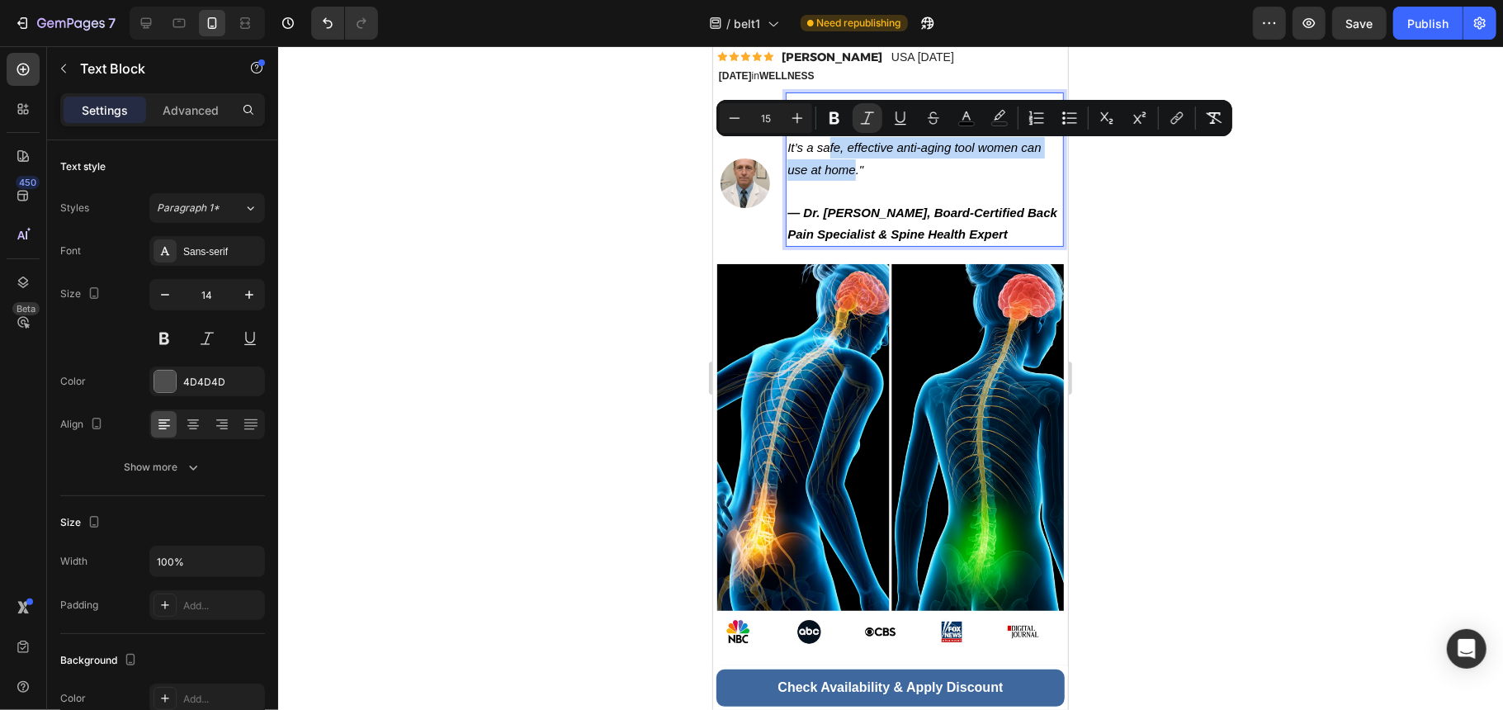
click at [858, 154] on icon ""Lupps uses pure neon energy to smooth wrinkles, firm the skin, and restore a n…" at bounding box center [922, 136] width 271 height 79
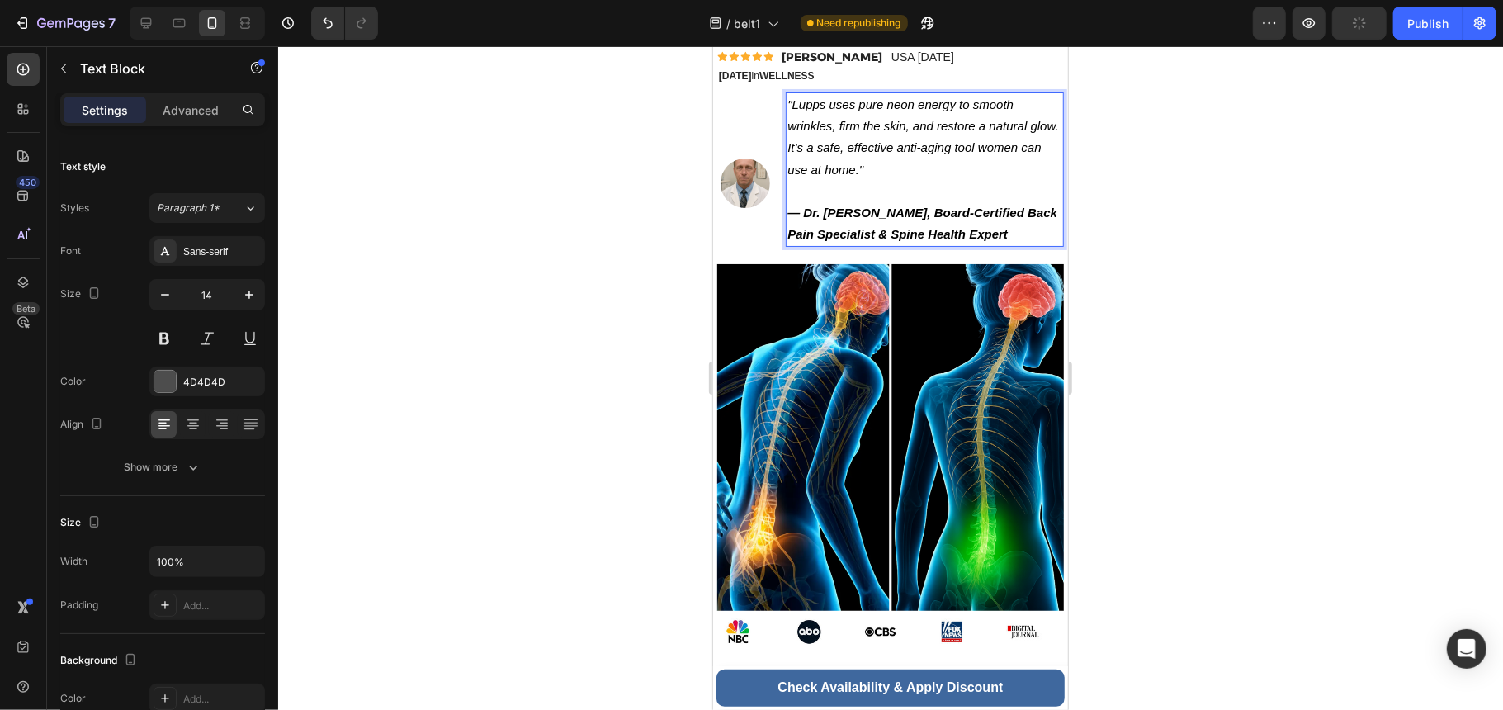
click at [791, 106] on icon ""Lupps uses pure neon energy to smooth wrinkles, firm the skin, and restore a n…" at bounding box center [922, 136] width 271 height 79
click at [806, 125] on icon ""Lupps uses pure neon energy to smooth wrinkles, firm the skin, and restore a n…" at bounding box center [922, 136] width 271 height 79
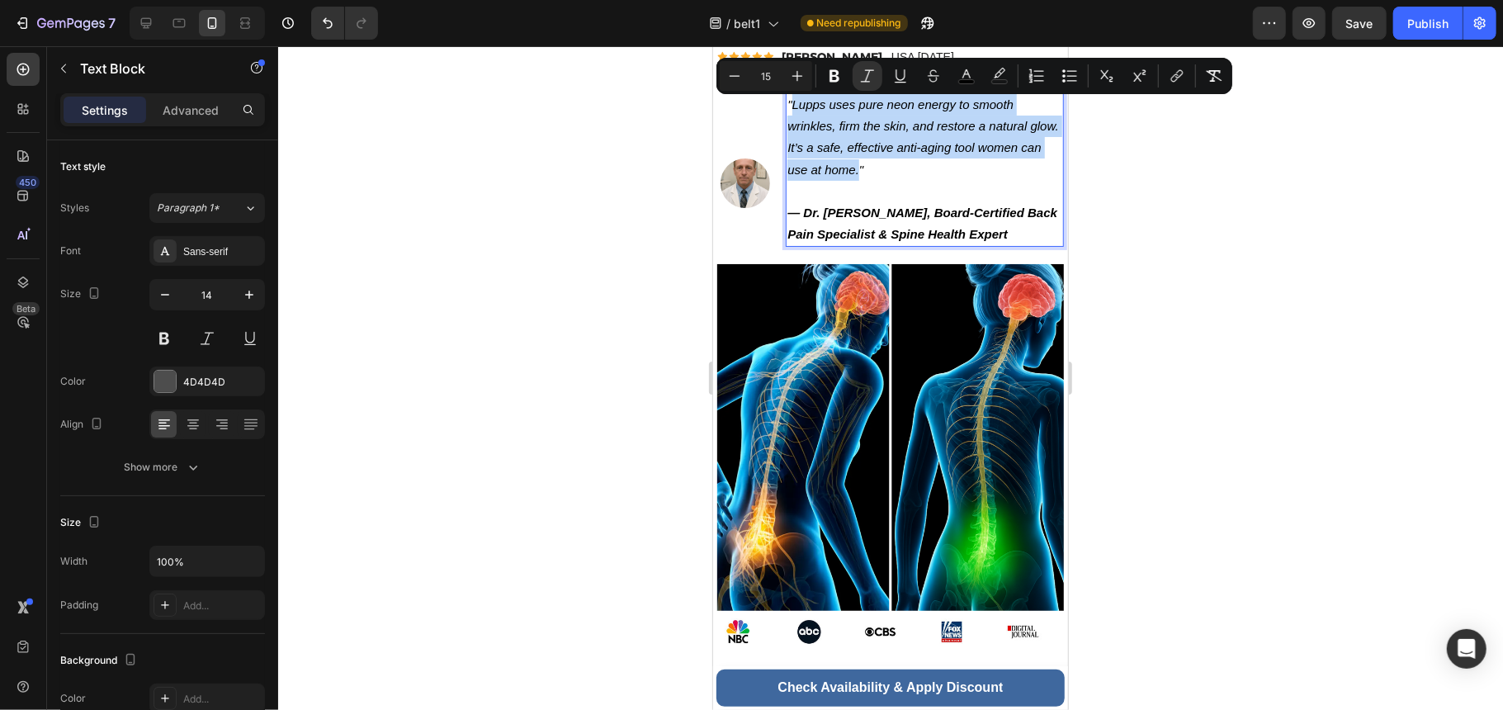
drag, startPoint x: 787, startPoint y: 108, endPoint x: 921, endPoint y: 175, distance: 149.5
click at [921, 175] on icon ""Lupps uses pure neon energy to smooth wrinkles, firm the skin, and restore a n…" at bounding box center [922, 136] width 271 height 79
copy icon "Lupps uses pure neon energy to smooth wrinkles, firm the skin, and restore a na…"
click at [840, 156] on p ""Lupps uses pure neon energy to smooth wrinkles, firm the skin, and restore a n…" at bounding box center [924, 147] width 275 height 108
drag, startPoint x: 812, startPoint y: 154, endPoint x: 787, endPoint y: 115, distance: 46.7
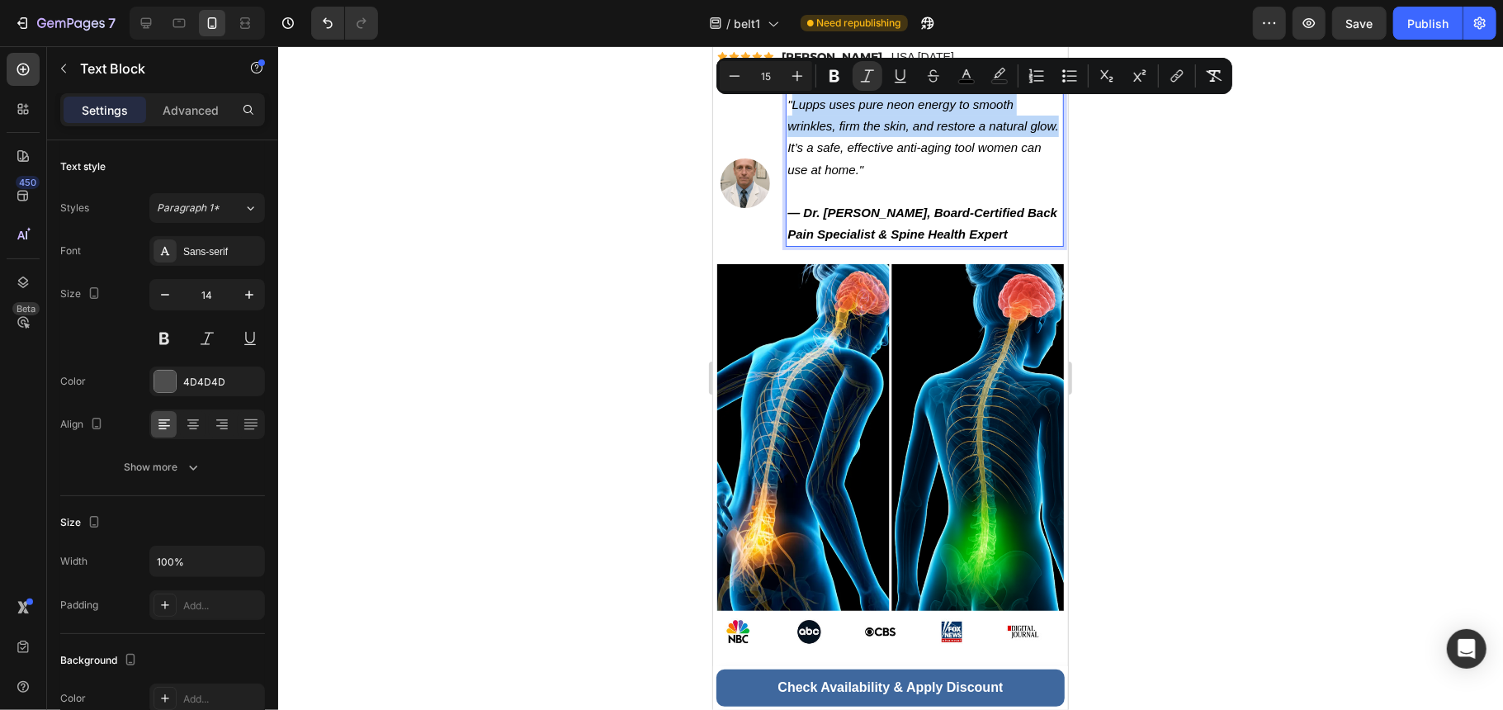
click at [787, 115] on p ""Lupps uses pure neon energy to smooth wrinkles, firm the skin, and restore a n…" at bounding box center [924, 147] width 275 height 108
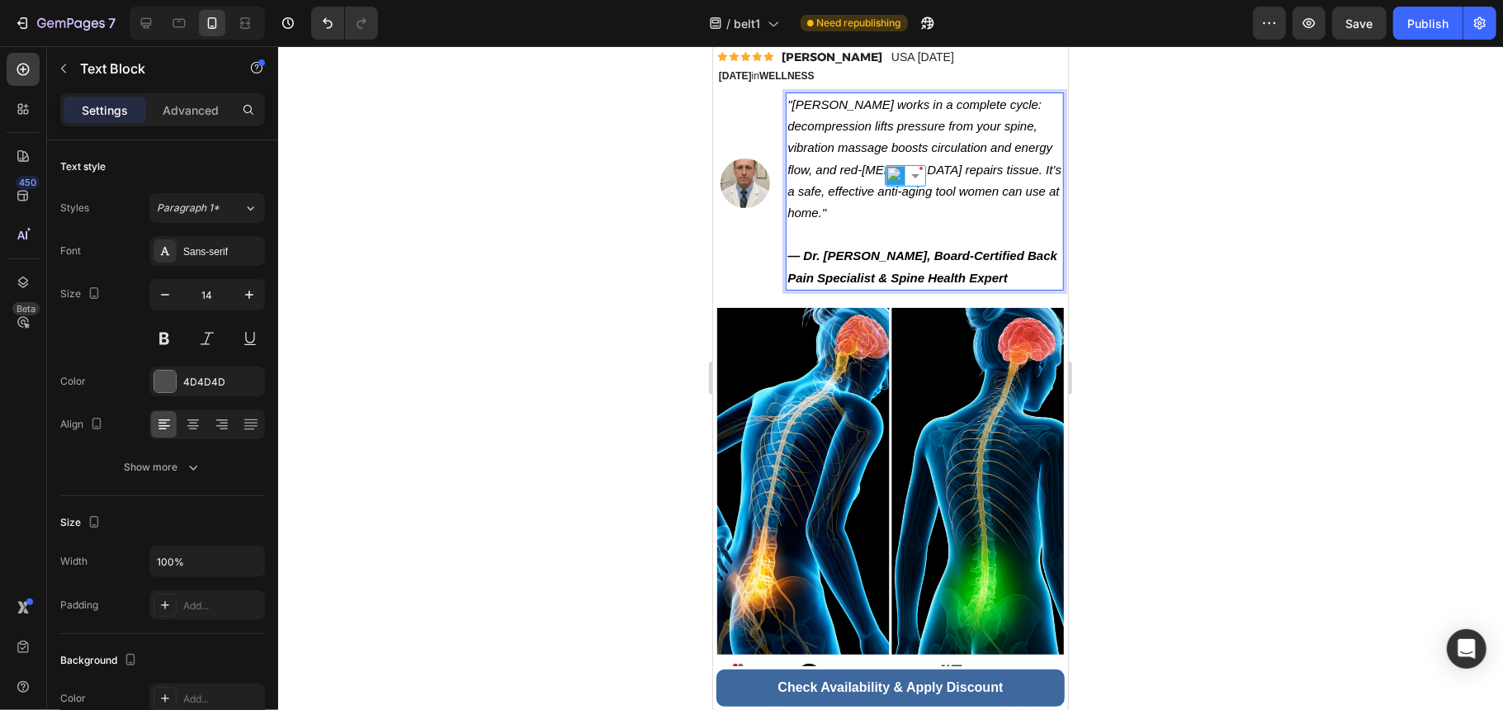
click at [840, 195] on icon ""Lupps works in a complete cycle: decompression lifts pressure from your spine,…" at bounding box center [924, 158] width 274 height 122
click at [918, 215] on icon ""Lupps works in a complete cycle: decompression lifts pressure from your spine,…" at bounding box center [924, 158] width 274 height 122
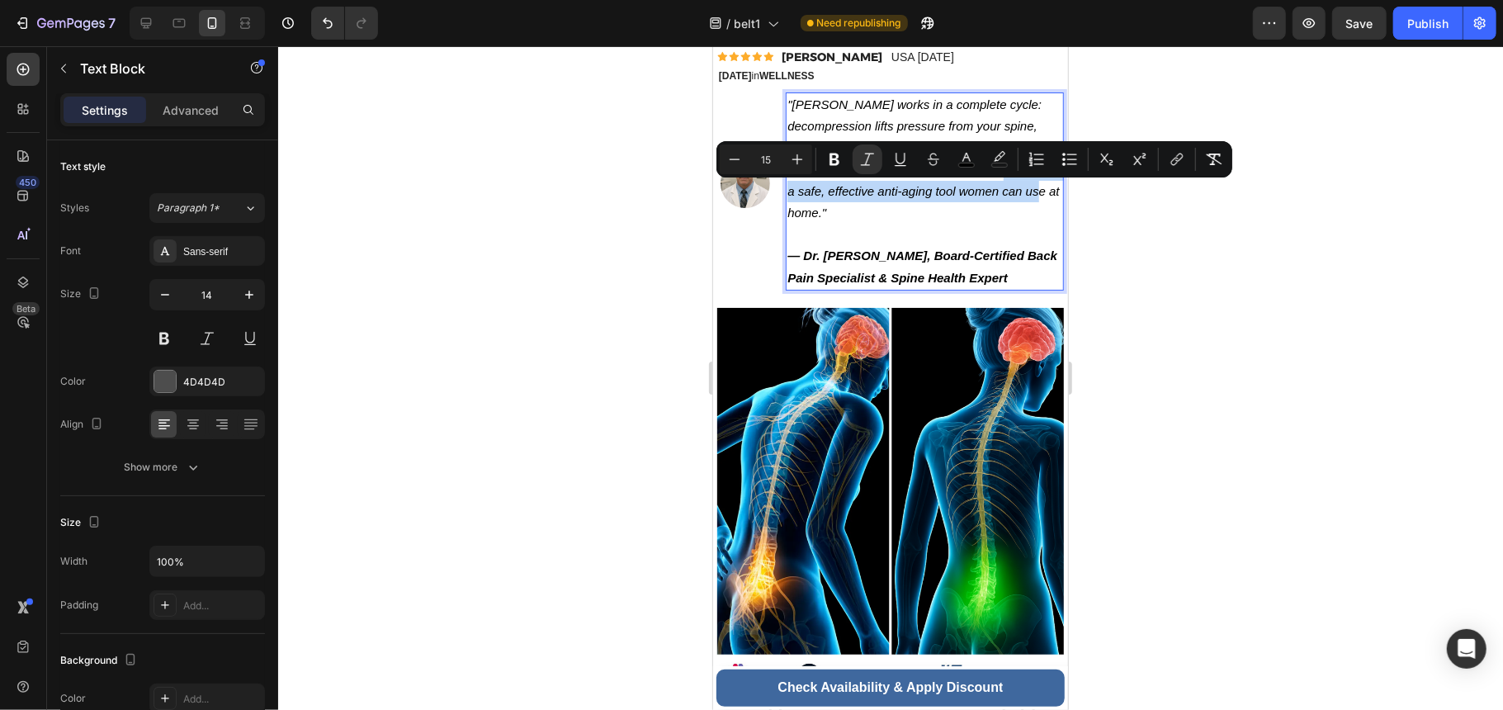
drag, startPoint x: 822, startPoint y: 191, endPoint x: 919, endPoint y: 219, distance: 100.3
click at [919, 219] on p ""Lupps works in a complete cycle: decompression lifts pressure from your spine,…" at bounding box center [924, 168] width 275 height 151
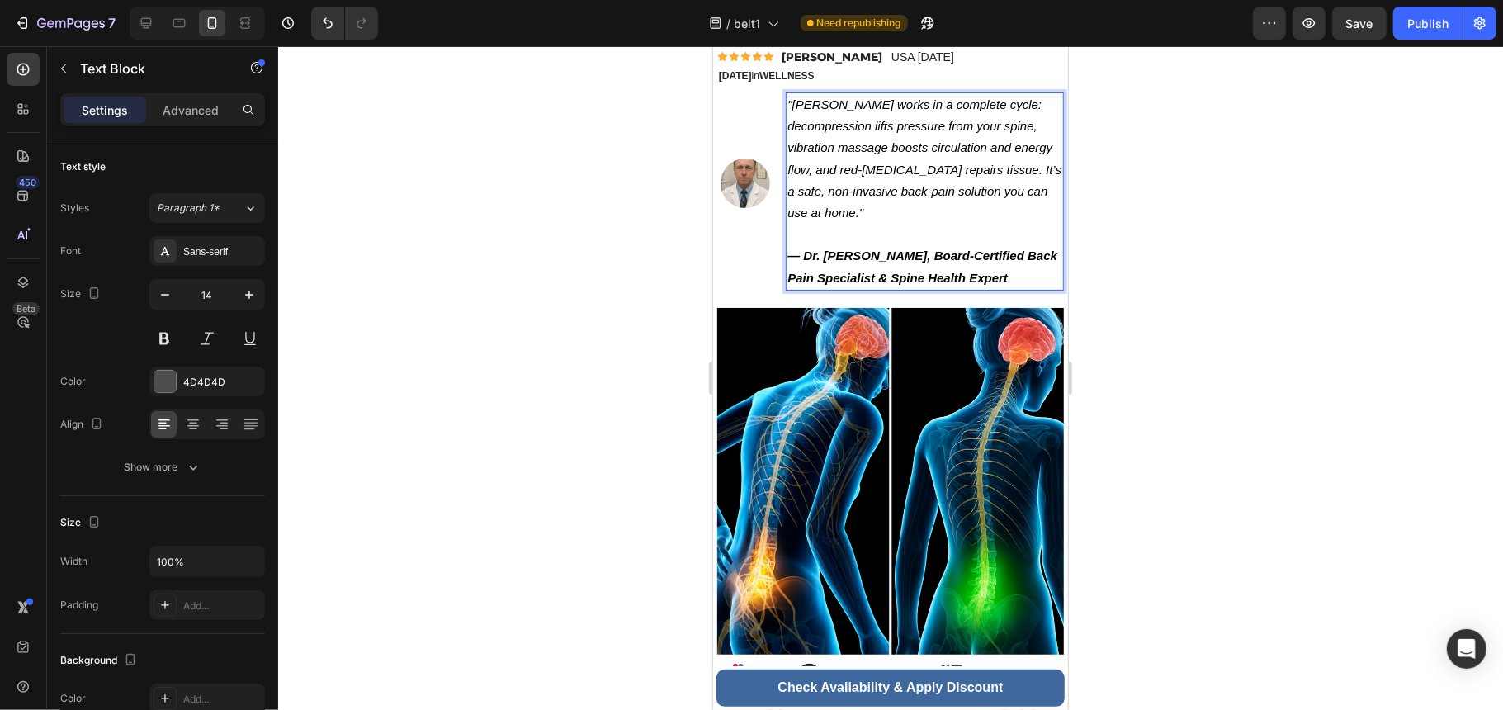
click at [991, 273] on strong "— Dr. Steven Hale, Board-Certified Back Pain Specialist & Spine Health Expert" at bounding box center [922, 265] width 270 height 35
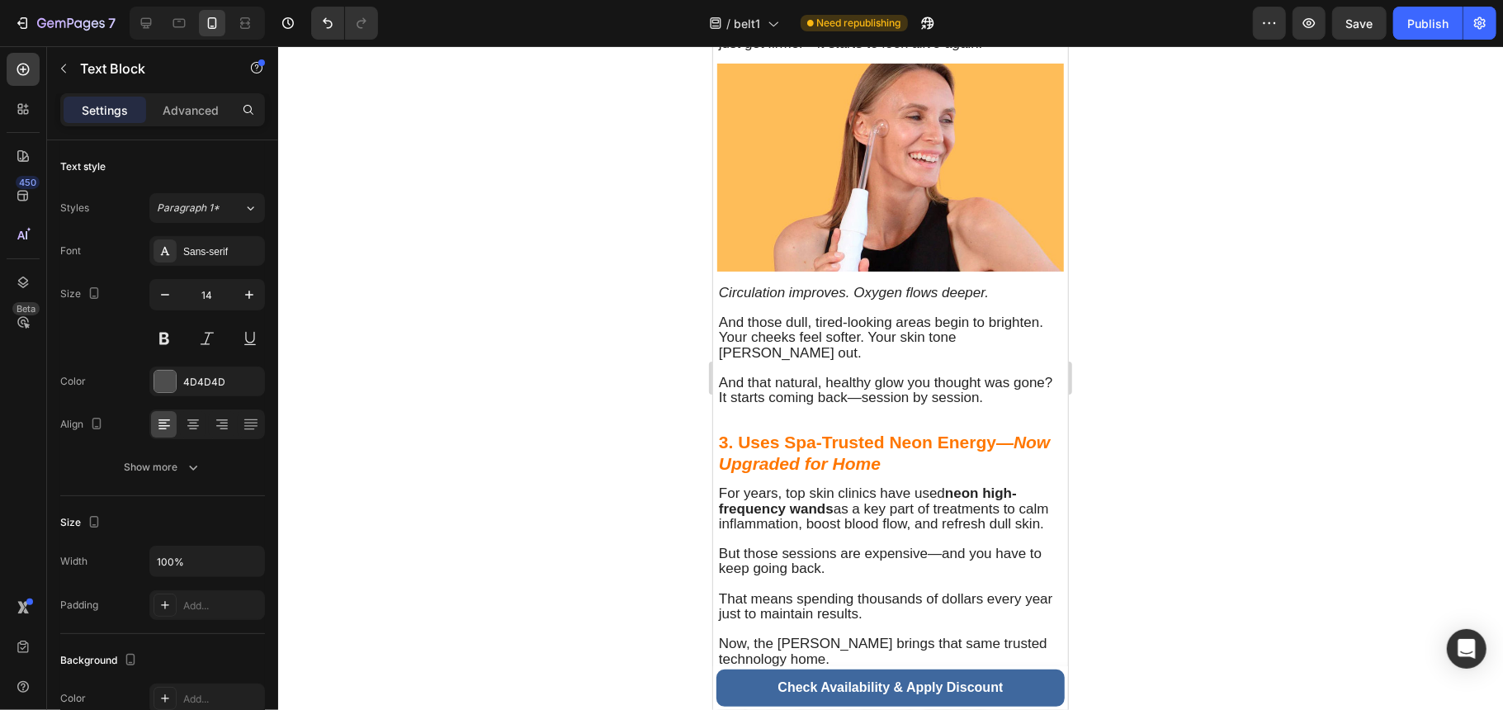
scroll to position [2200, 0]
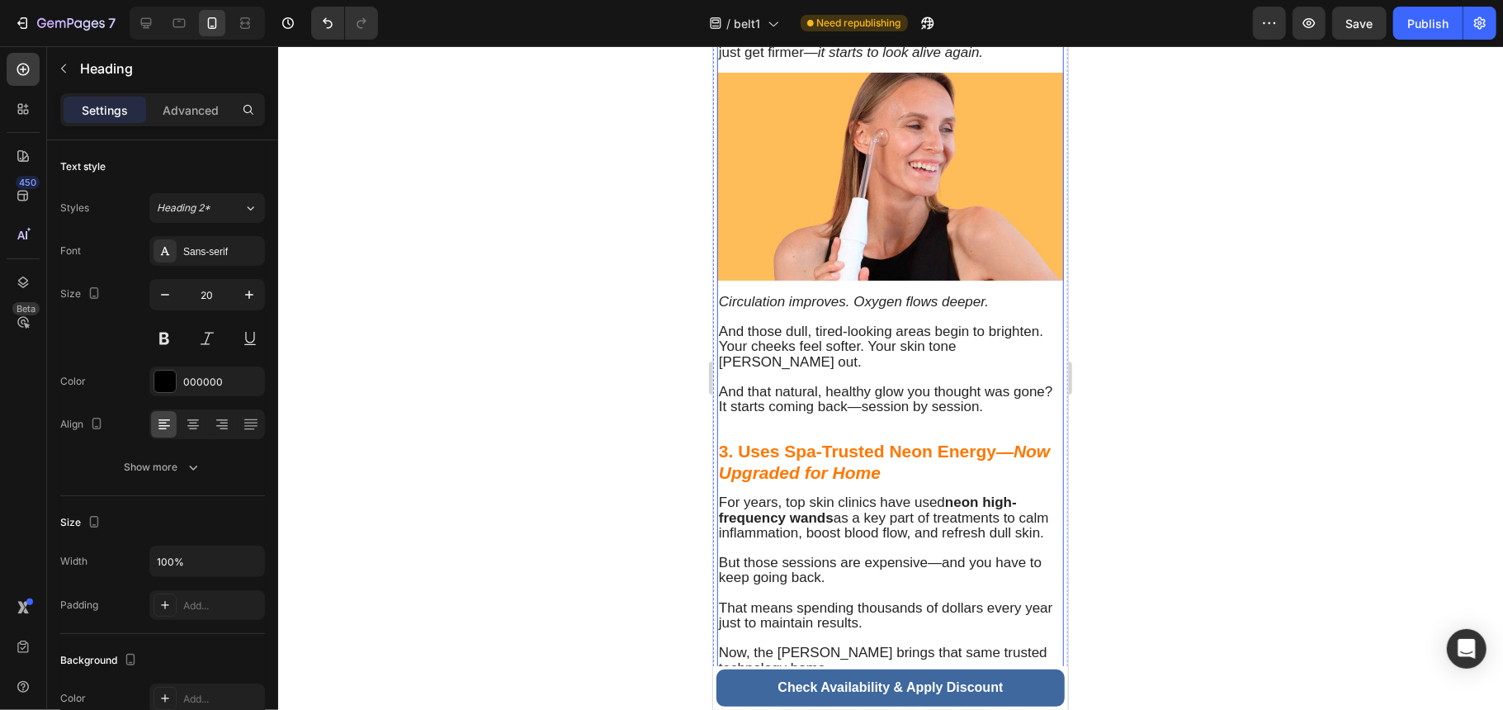
scroll to position [2421, 0]
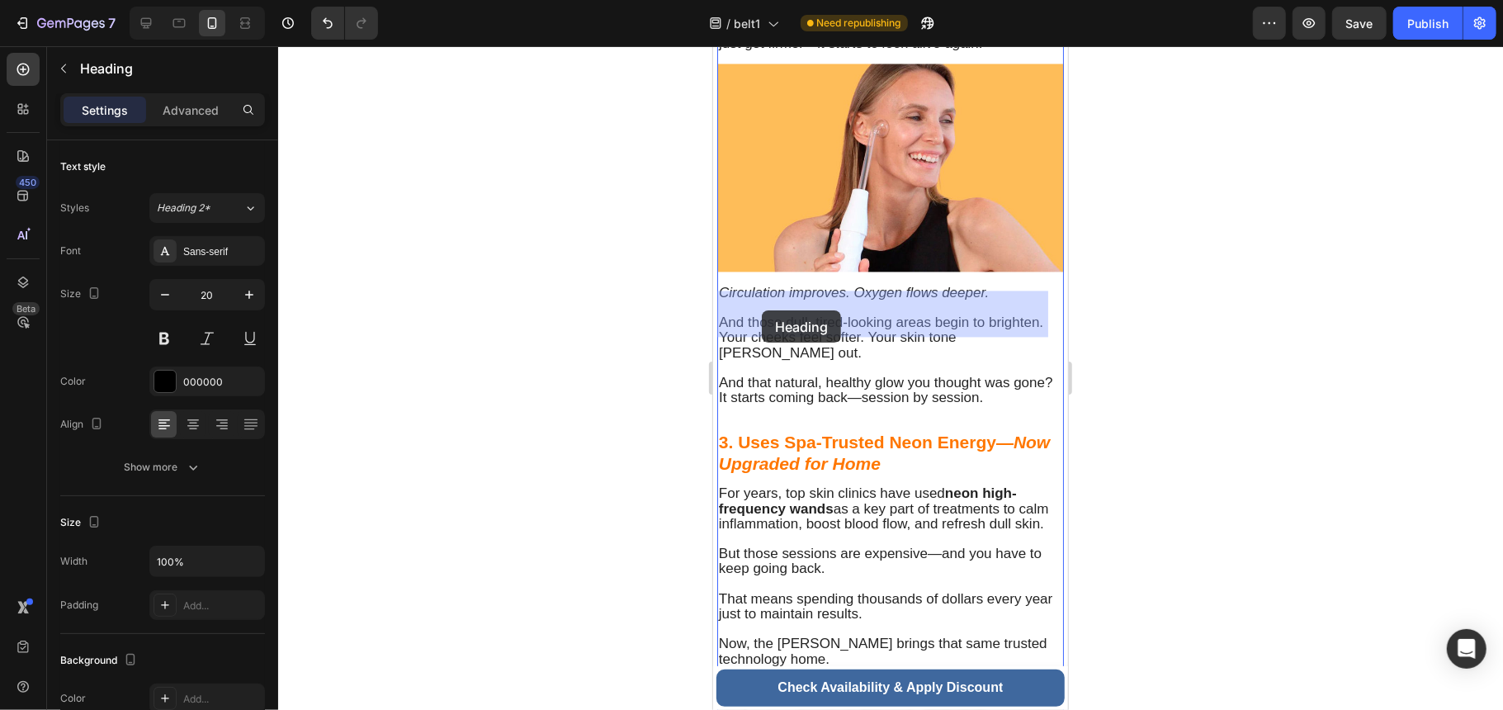
drag, startPoint x: 952, startPoint y: 319, endPoint x: 761, endPoint y: 310, distance: 191.7
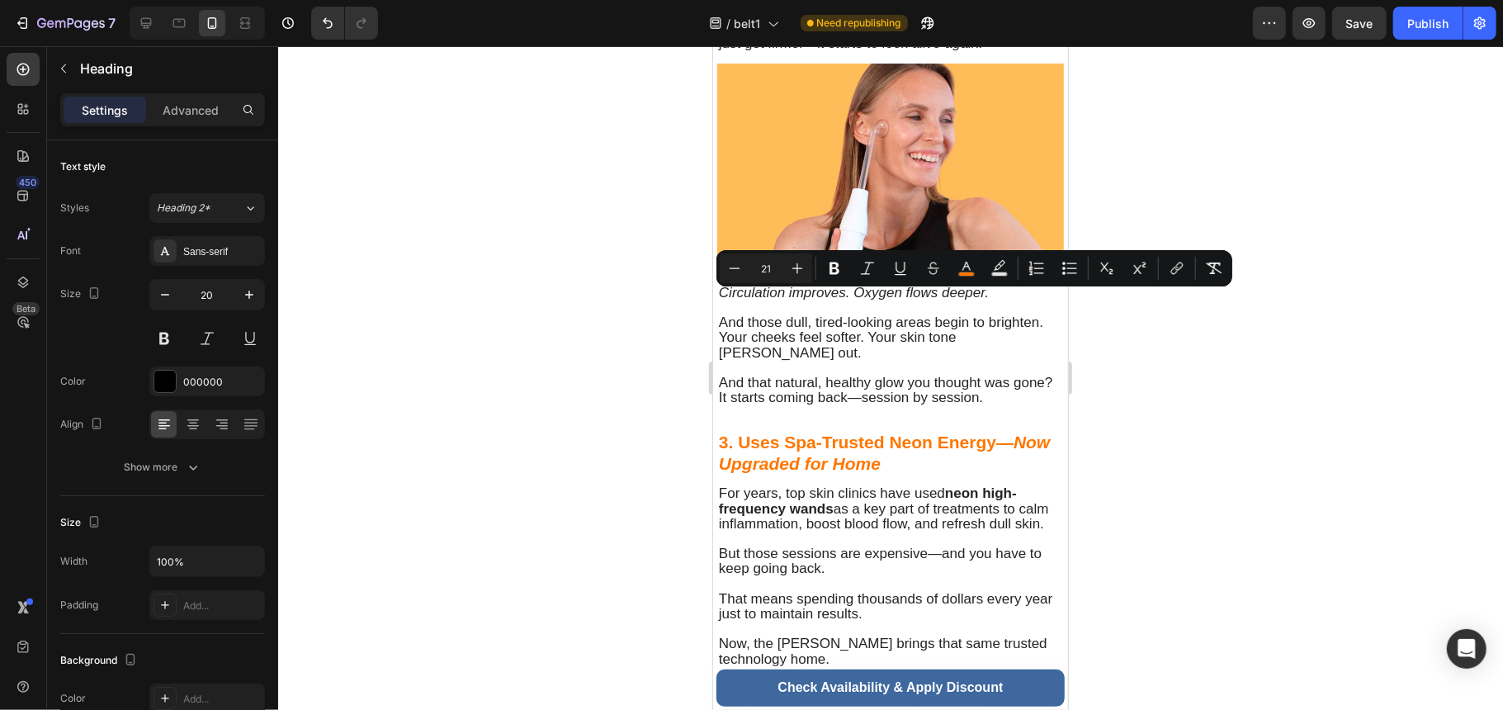
drag, startPoint x: 918, startPoint y: 321, endPoint x: 720, endPoint y: 304, distance: 198.8
click at [977, 272] on button "color" at bounding box center [967, 268] width 30 height 30
type input "FF7701"
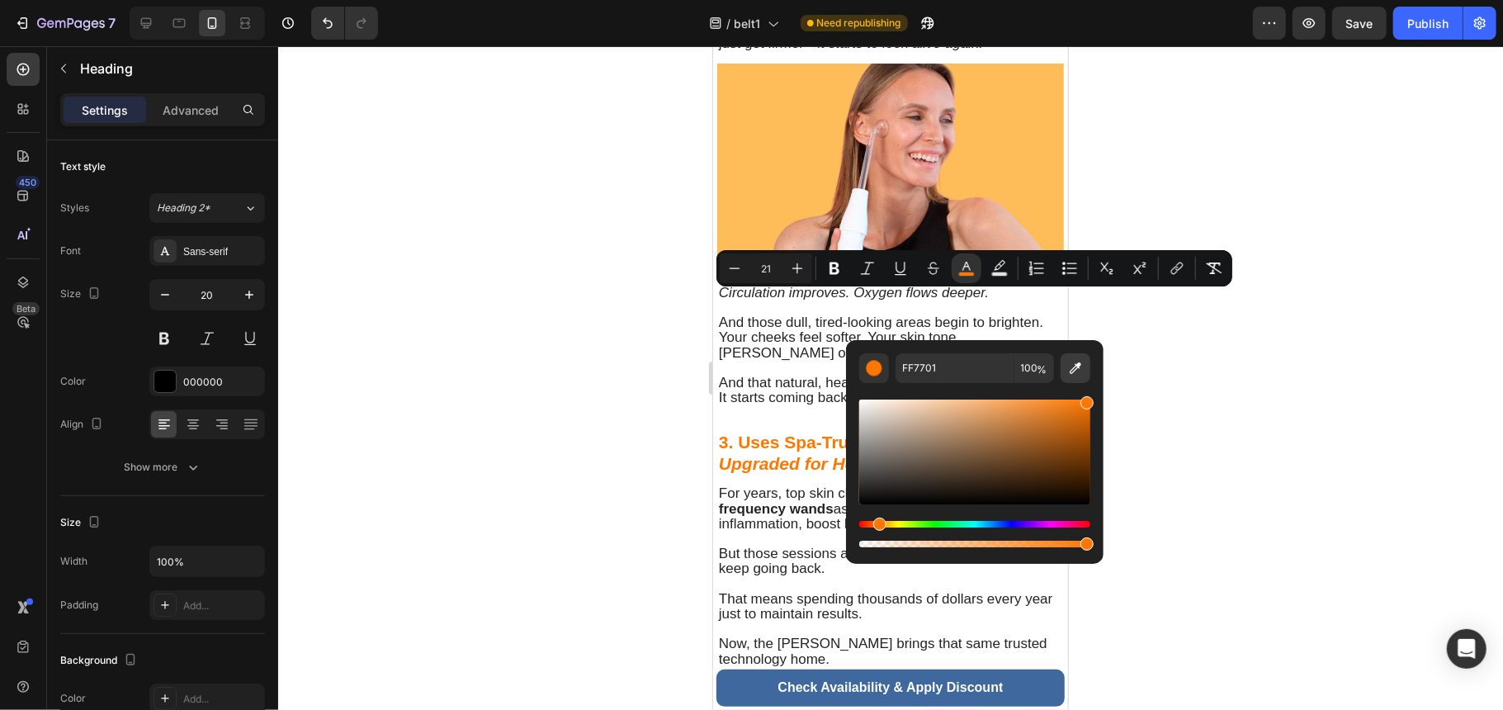
click at [1074, 366] on icon "Editor contextual toolbar" at bounding box center [1076, 368] width 12 height 12
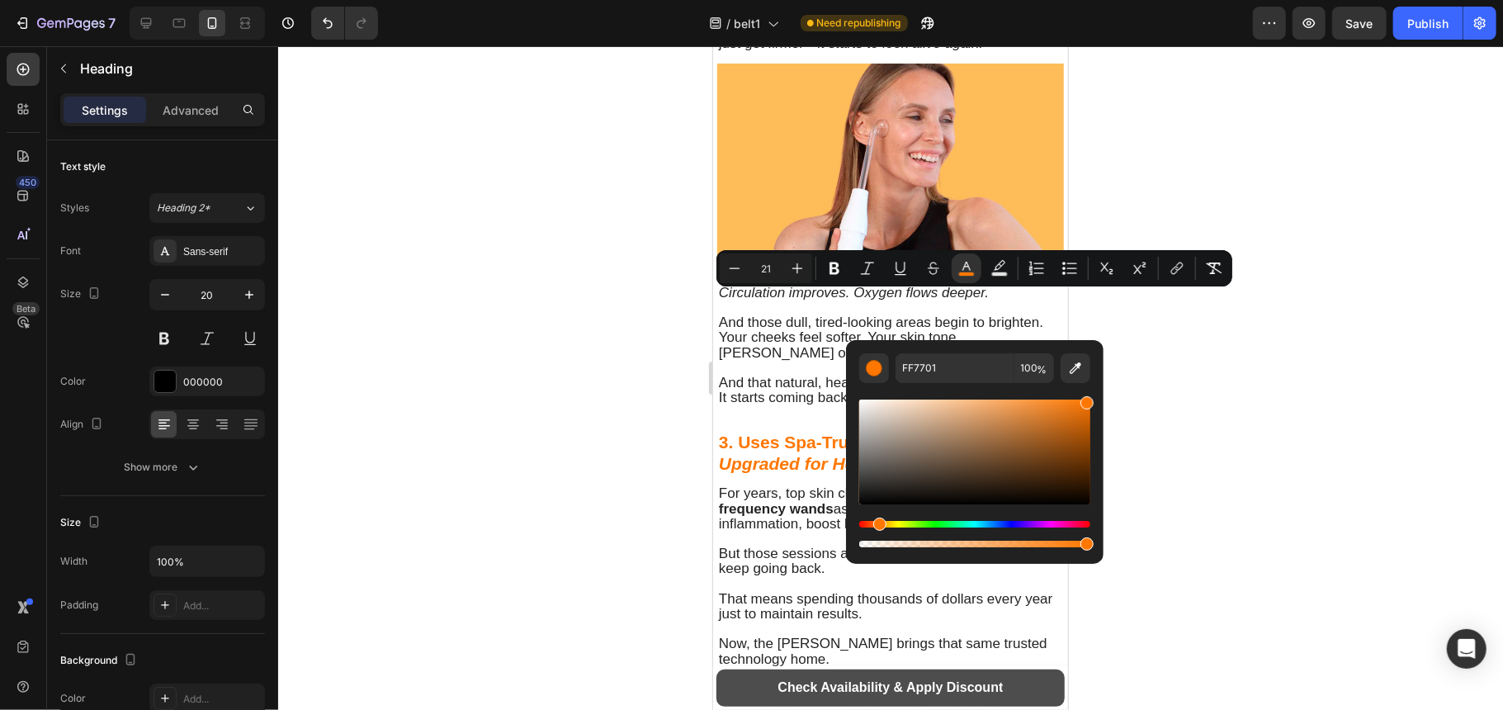
type input "3F689E"
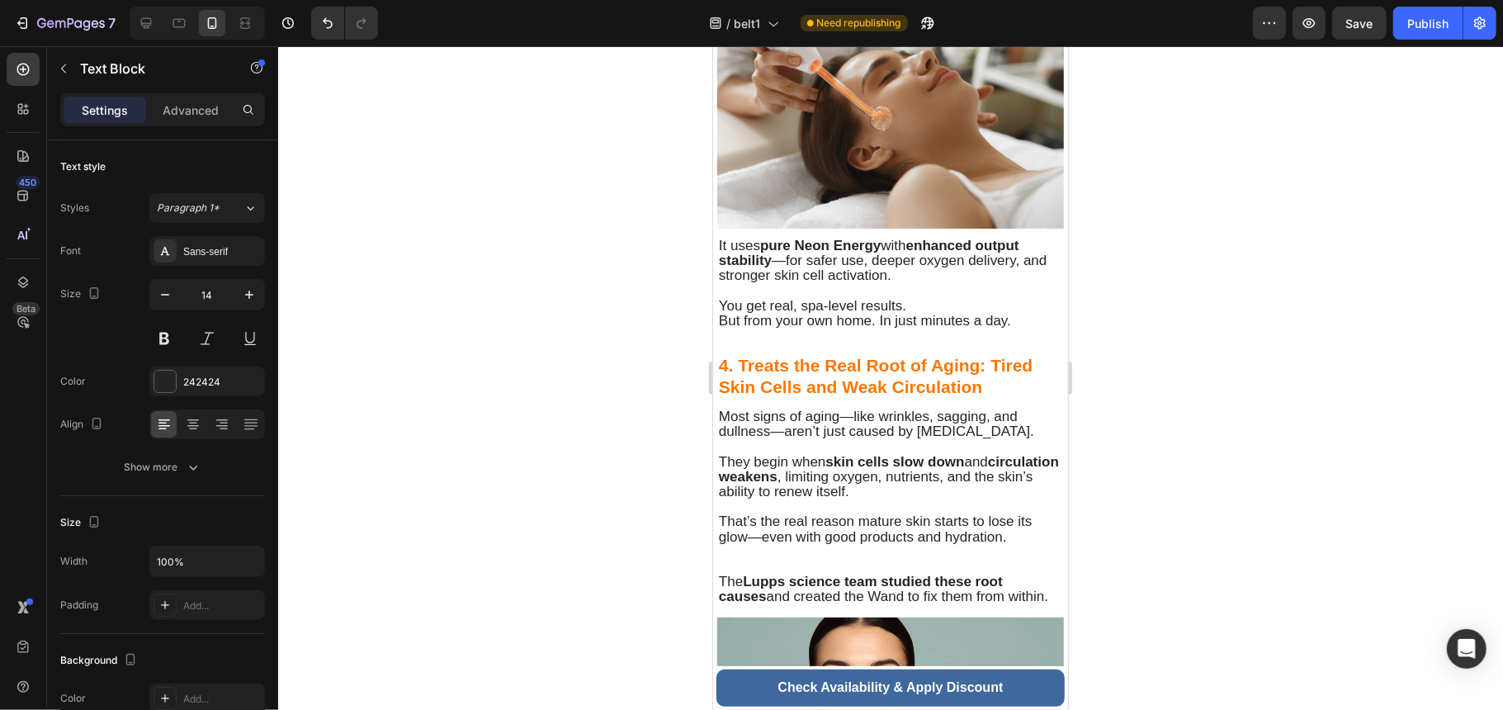
scroll to position [3191, 0]
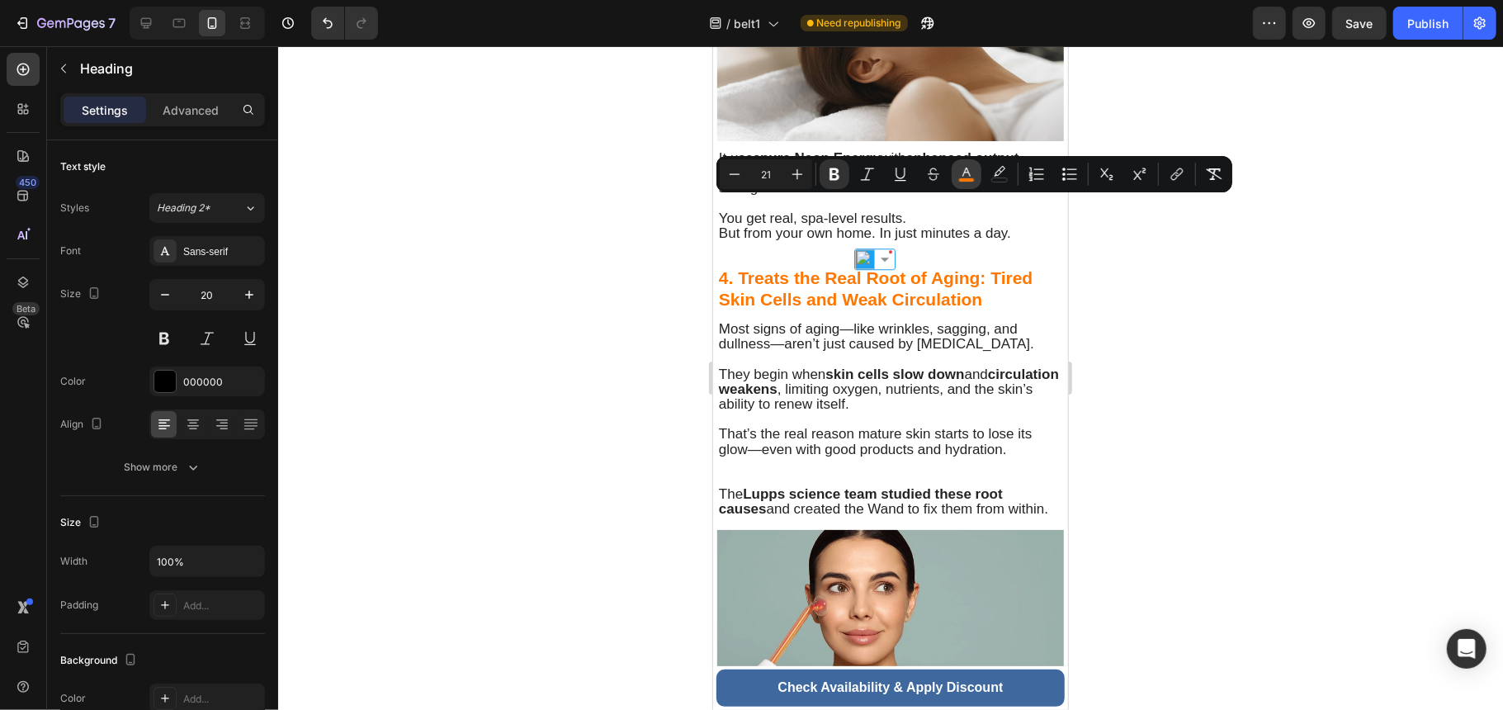
click at [976, 175] on button "color" at bounding box center [967, 174] width 30 height 30
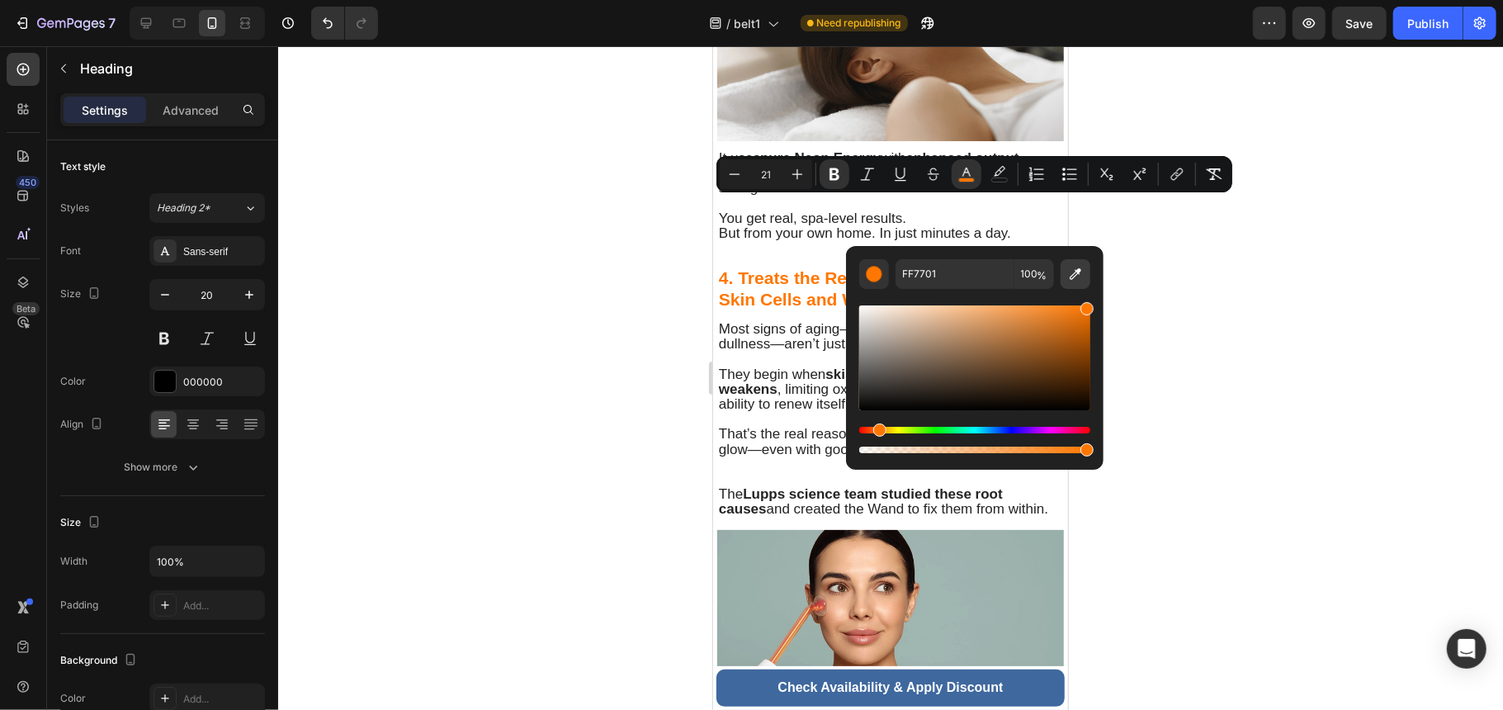
click at [1063, 268] on button "Editor contextual toolbar" at bounding box center [1076, 274] width 30 height 30
type input "3F689E"
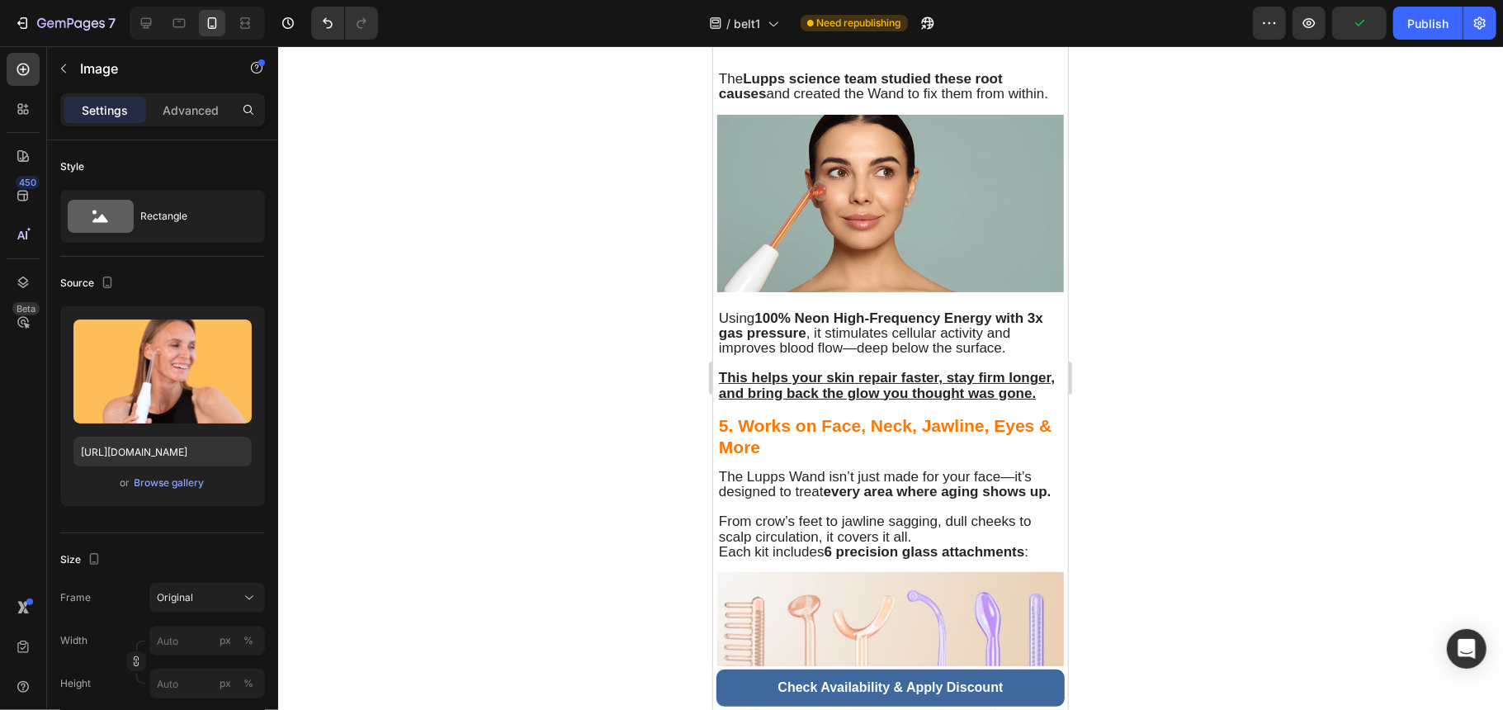
scroll to position [3632, 0]
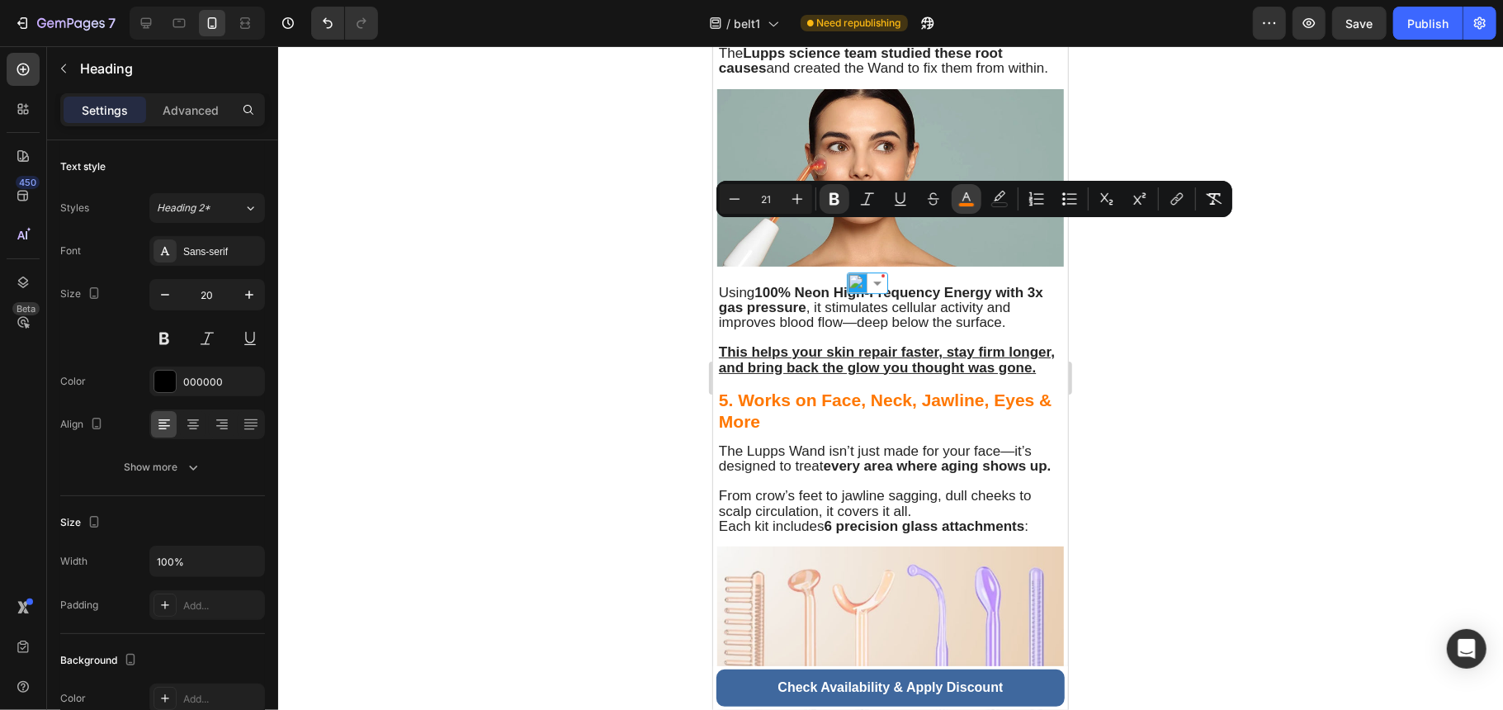
click at [969, 191] on icon "Editor contextual toolbar" at bounding box center [966, 199] width 17 height 17
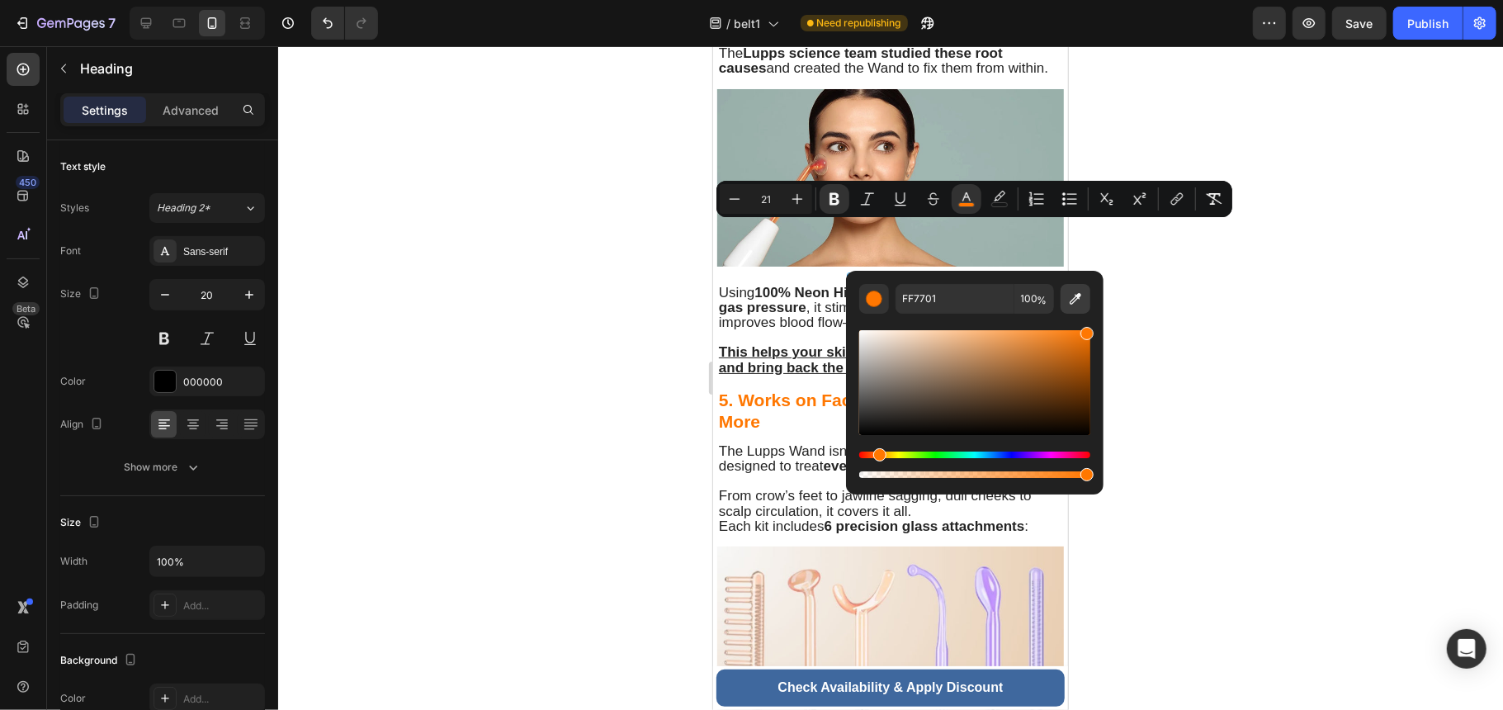
click at [1068, 309] on button "Editor contextual toolbar" at bounding box center [1076, 299] width 30 height 30
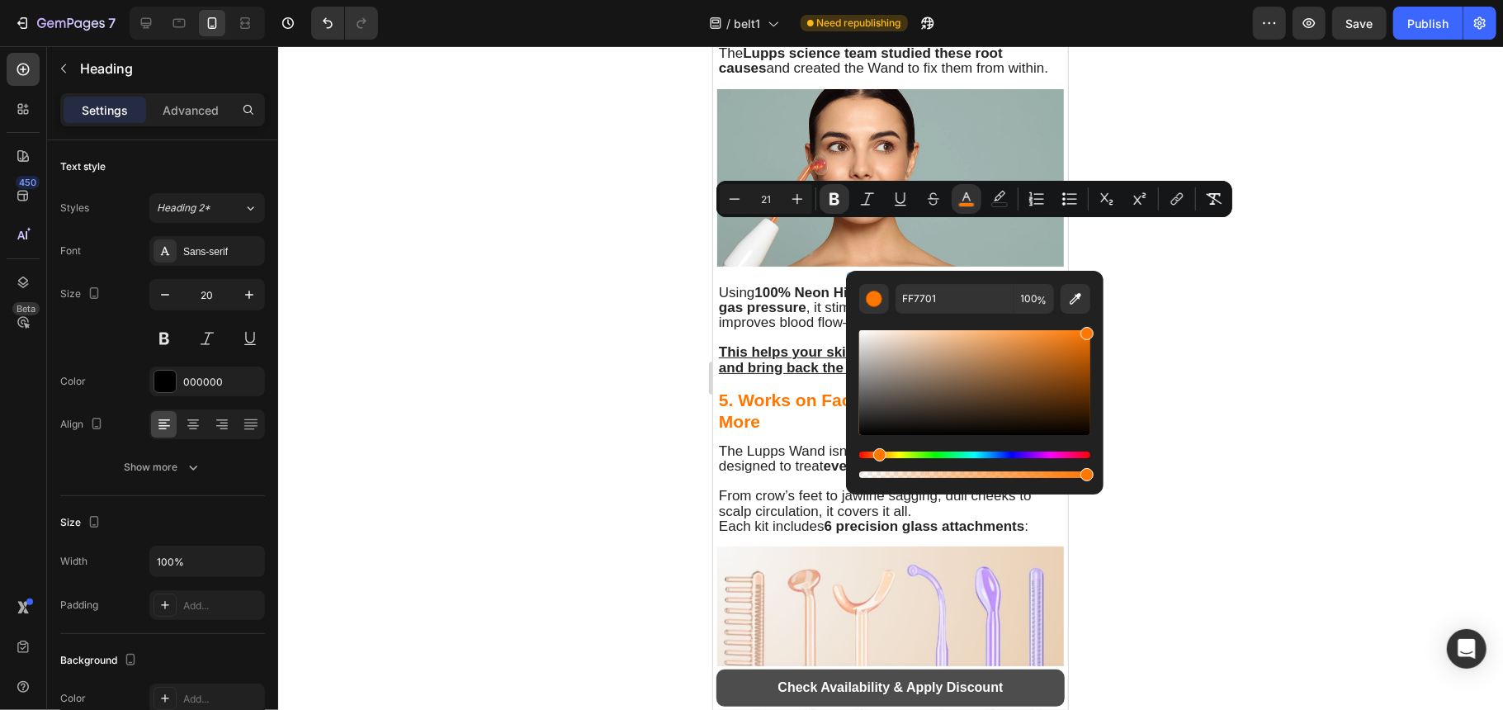
type input "3F689E"
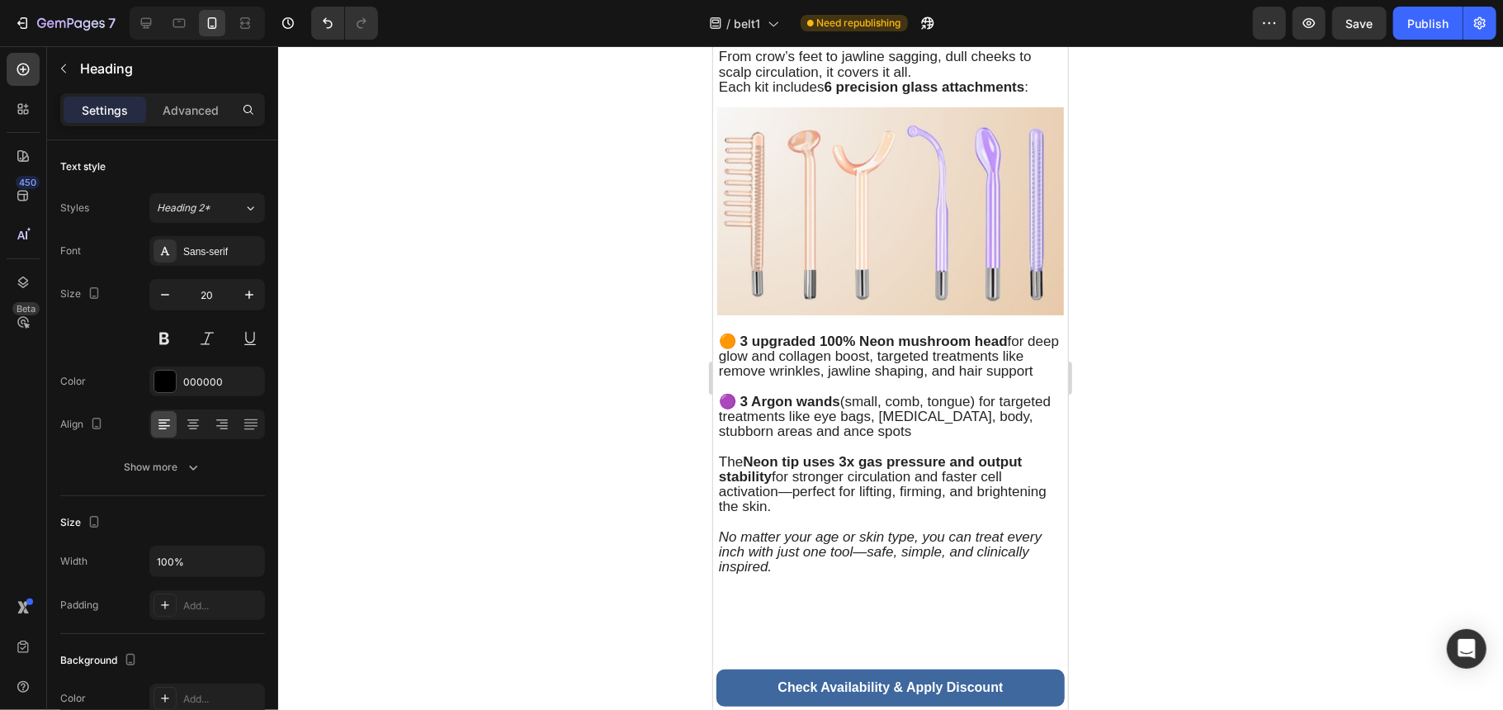
scroll to position [4071, 0]
drag, startPoint x: 990, startPoint y: 442, endPoint x: 1411, endPoint y: 459, distance: 420.5
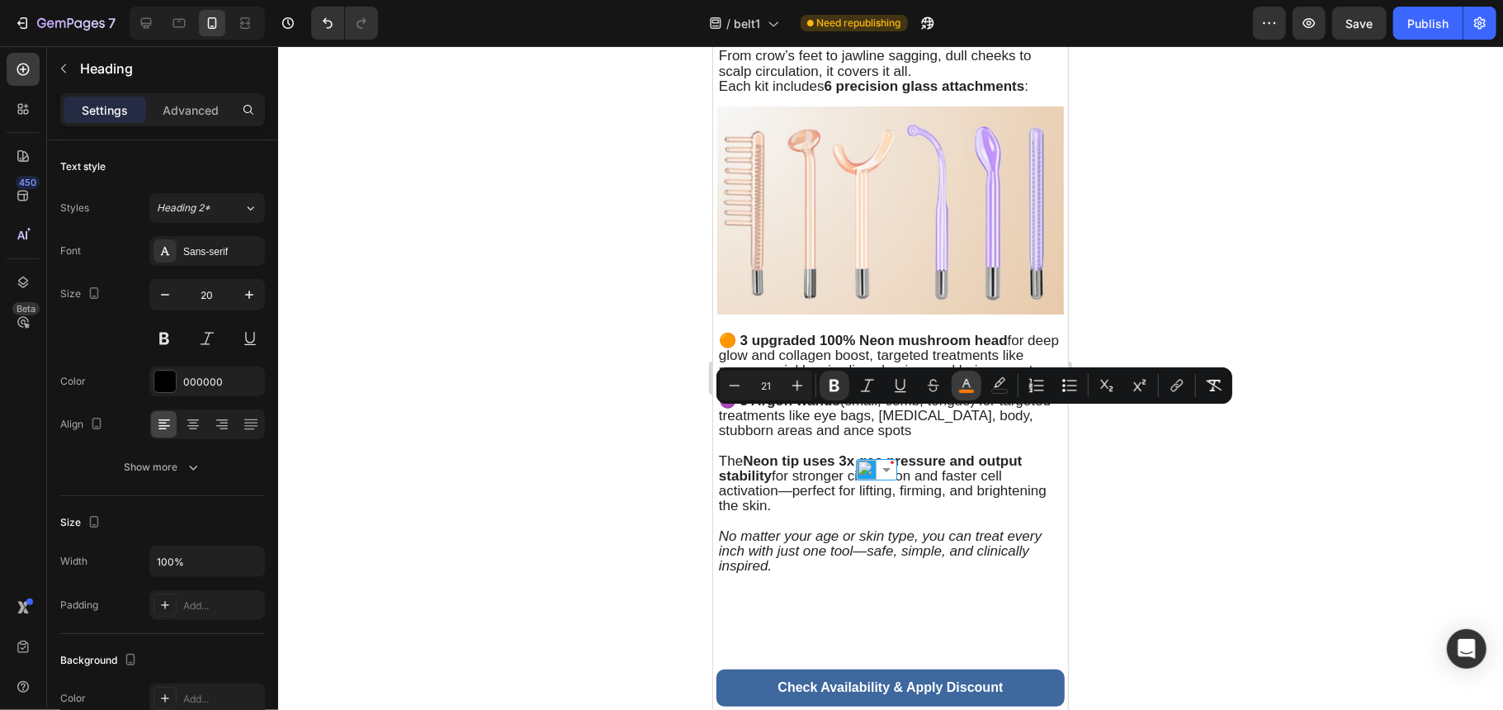
click at [966, 383] on icon "Editor contextual toolbar" at bounding box center [966, 385] width 17 height 17
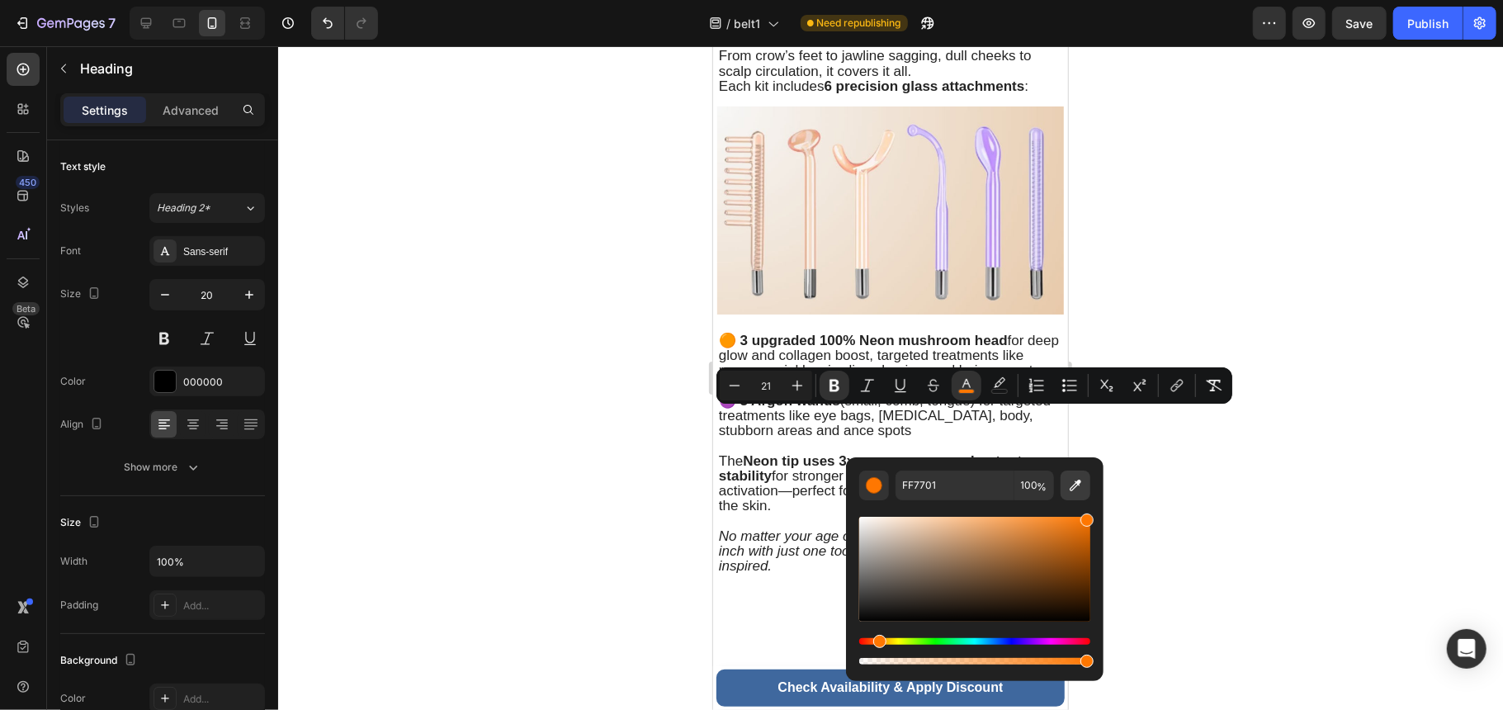
click at [1061, 477] on button "Editor contextual toolbar" at bounding box center [1076, 485] width 30 height 30
type input "3F689E"
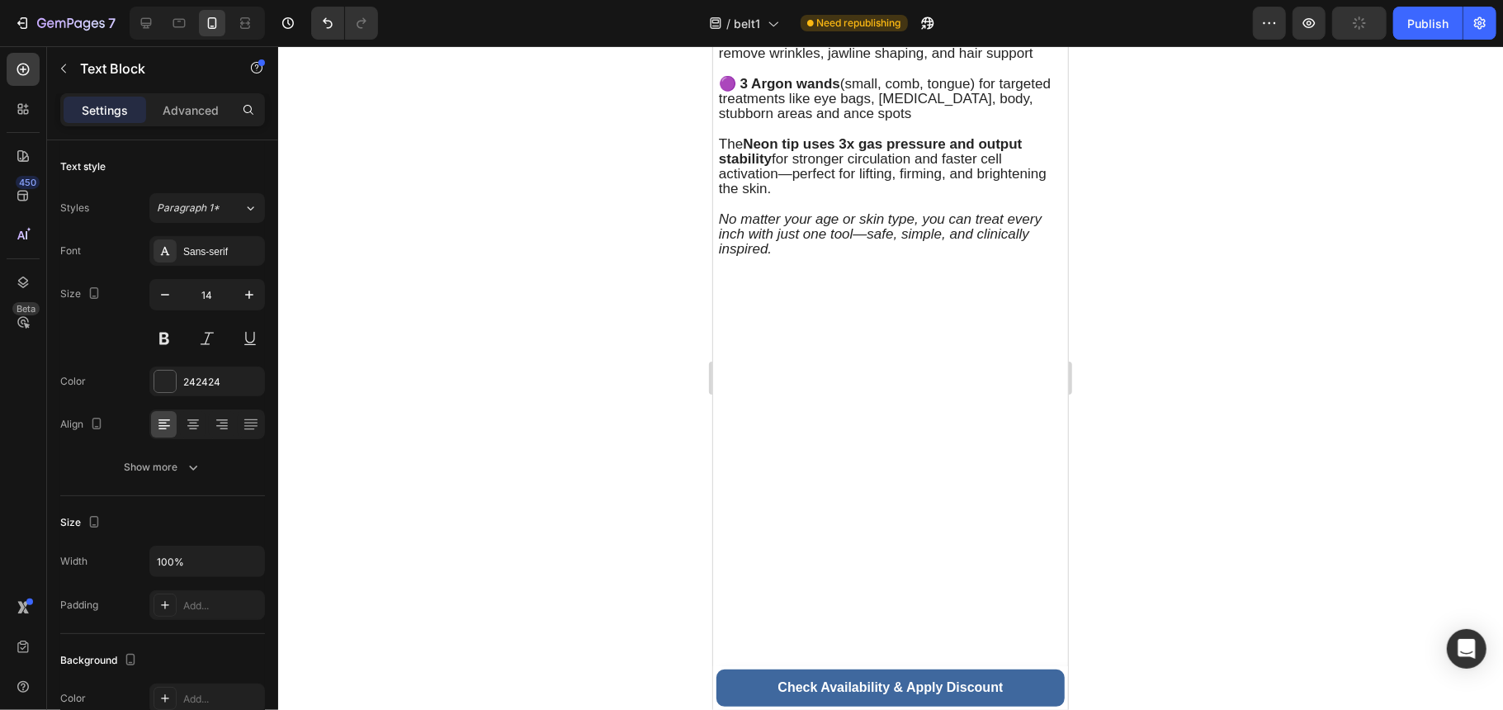
scroll to position [4511, 0]
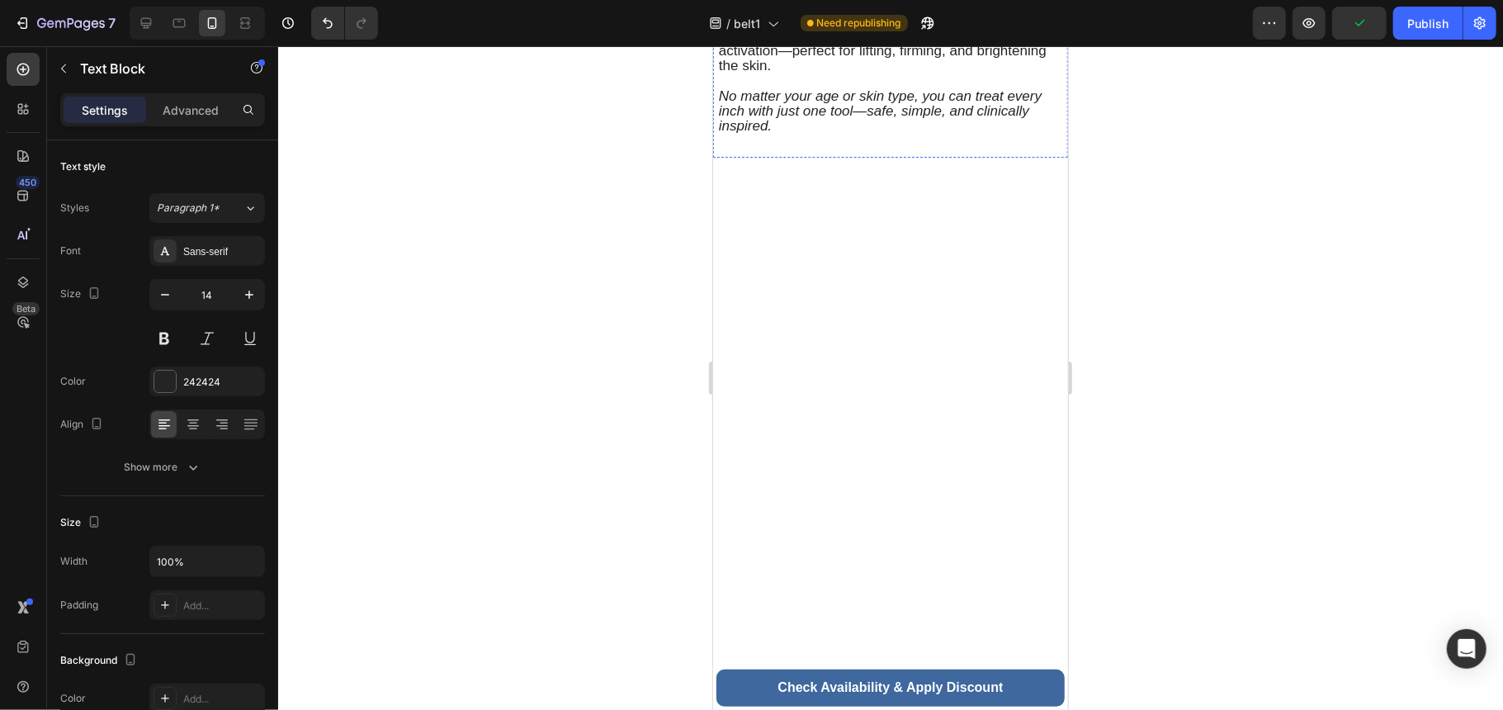
drag, startPoint x: 859, startPoint y: 598, endPoint x: 704, endPoint y: 582, distance: 156.0
click at [712, 582] on html "iPhone 15 Pro Max ( 430 px) iPhone 13 Mini iPhone 13 Pro iPhone 11 Pro Max iPho…" at bounding box center [889, 386] width 355 height 9704
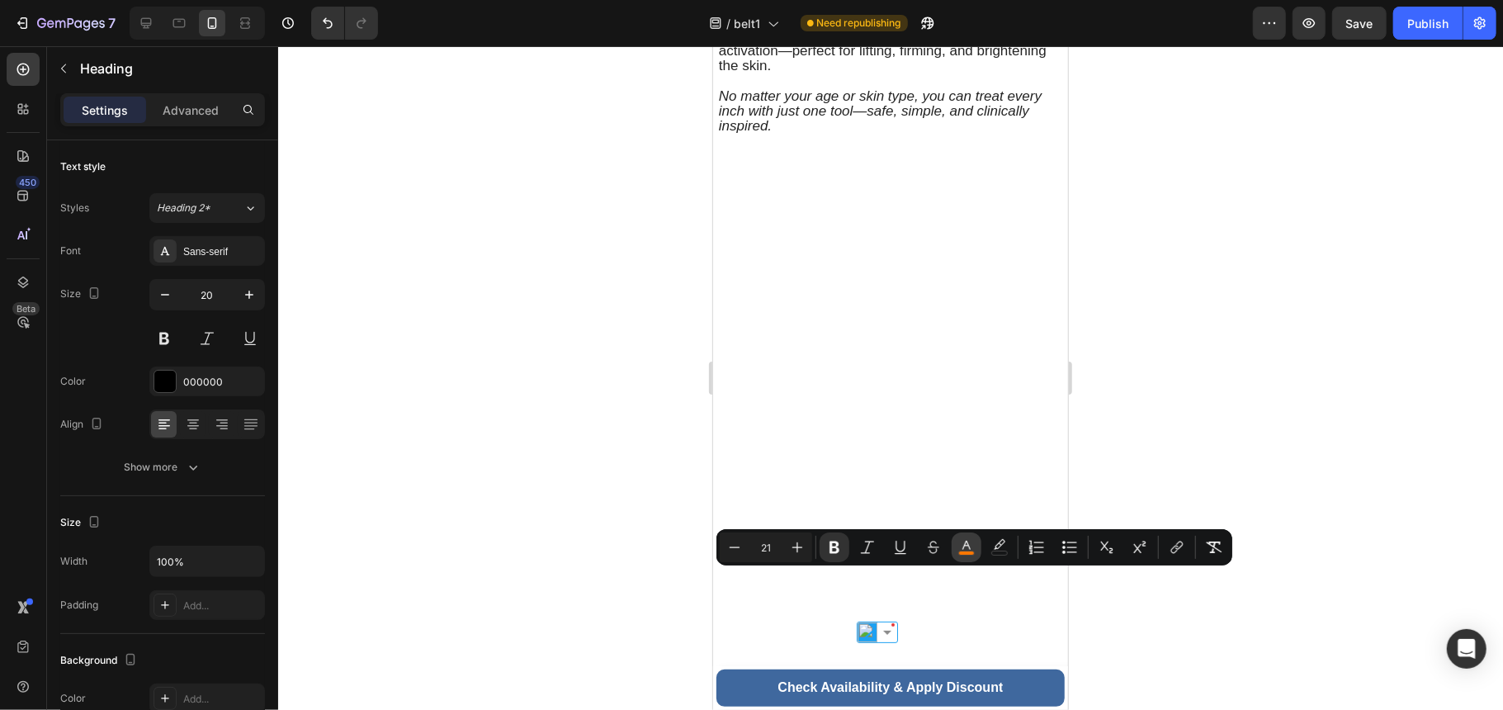
click at [979, 551] on button "color" at bounding box center [967, 547] width 30 height 30
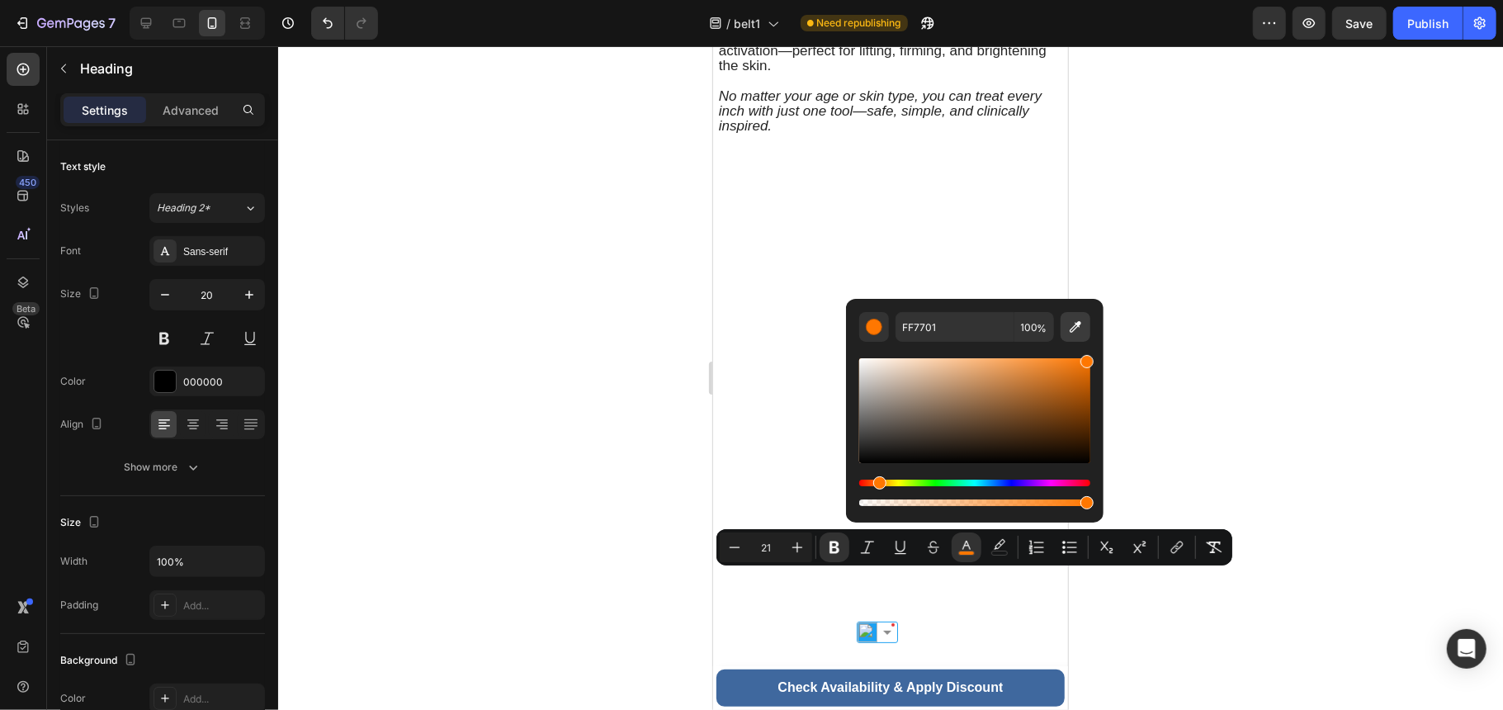
click at [1068, 328] on icon "Editor contextual toolbar" at bounding box center [1075, 327] width 17 height 17
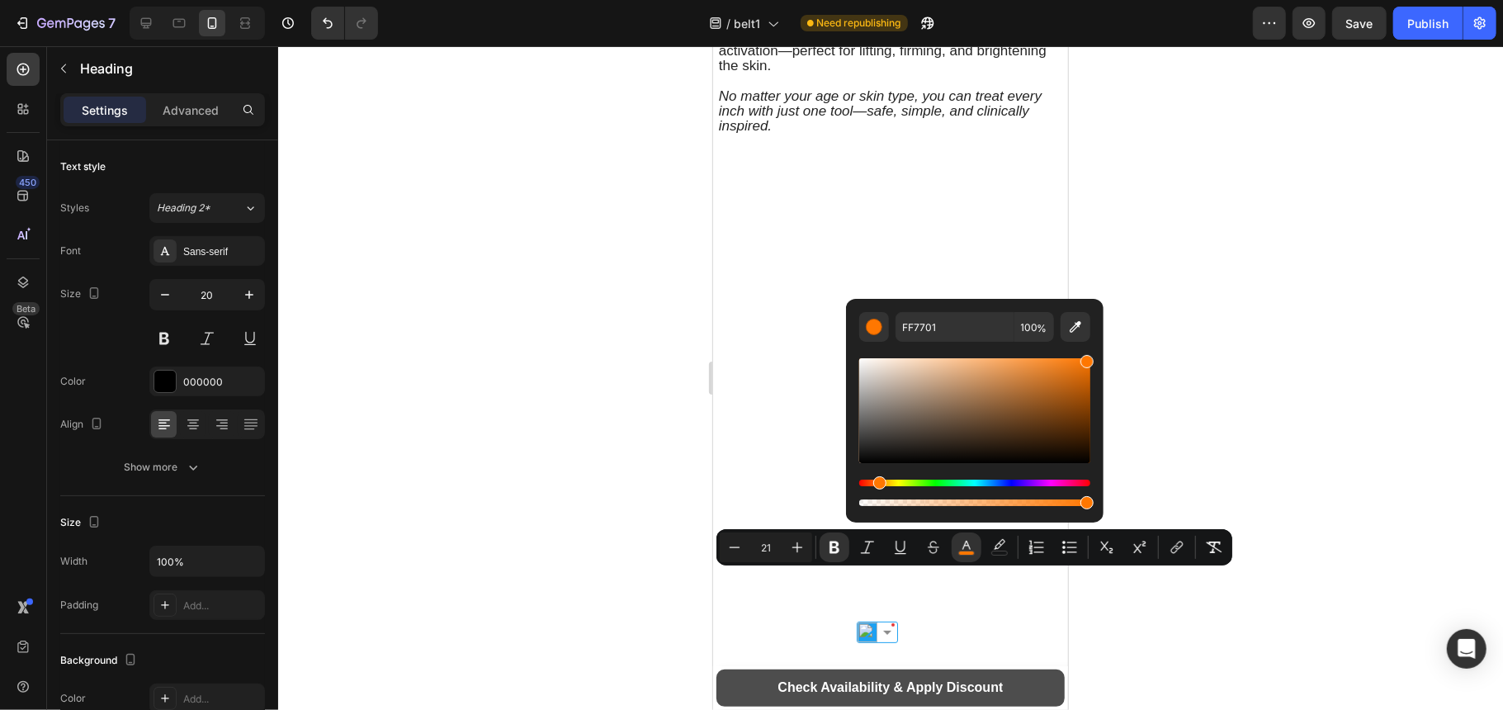
type input "3F689E"
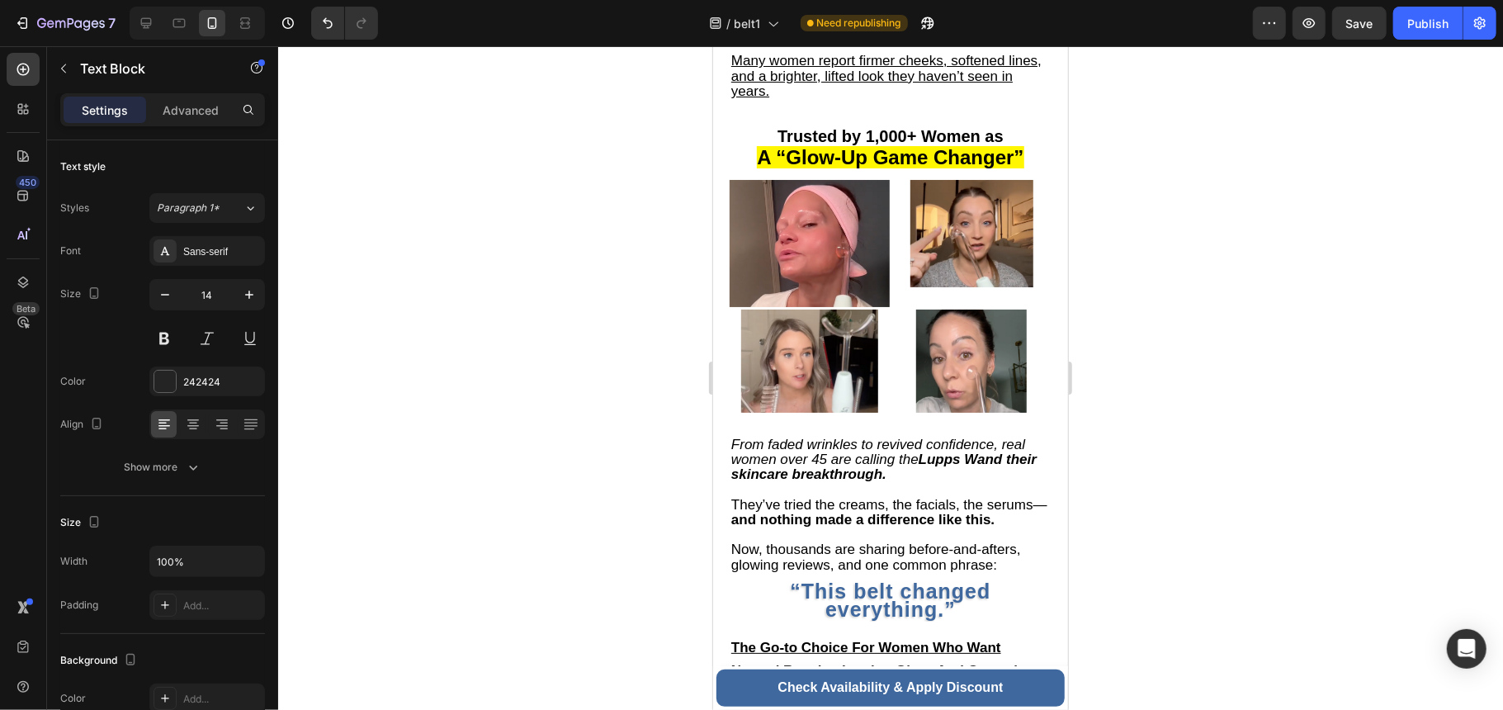
scroll to position [5392, 0]
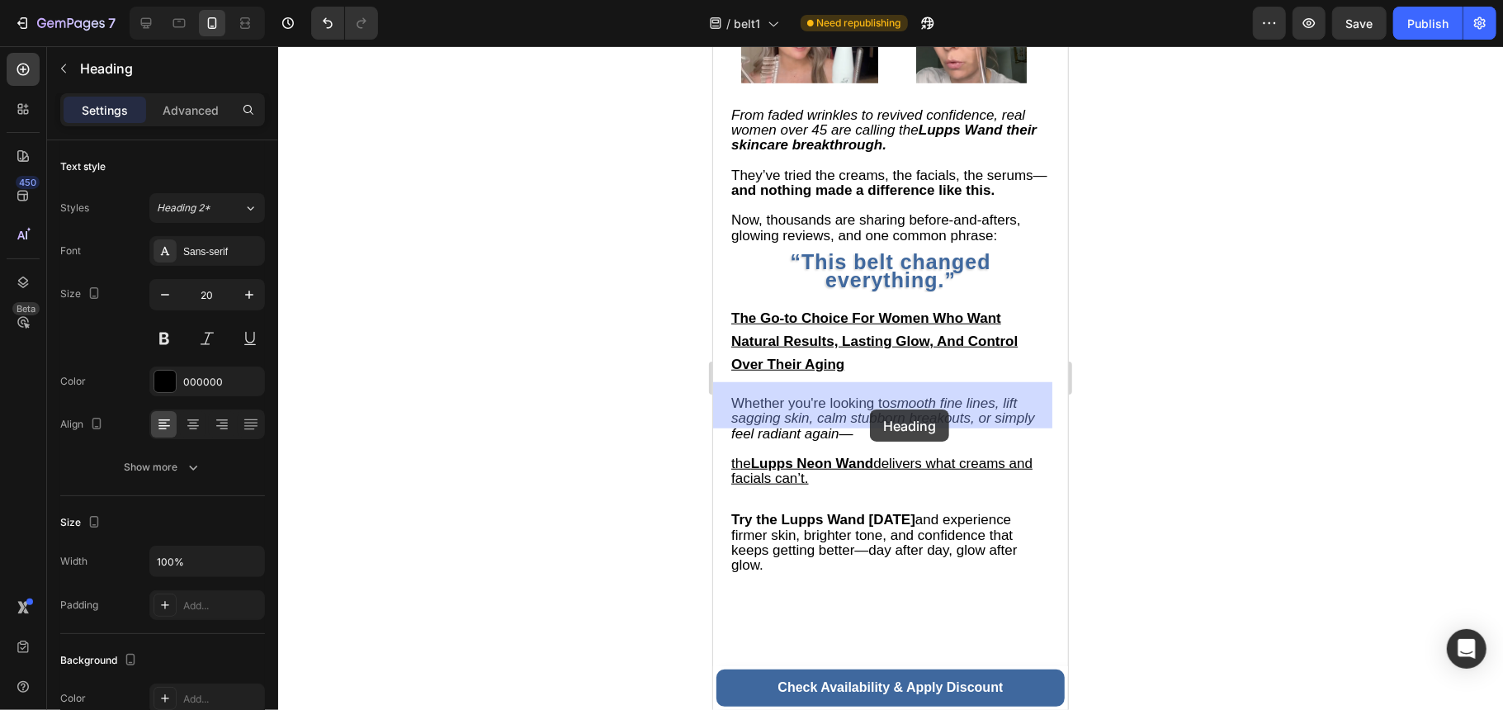
drag, startPoint x: 1015, startPoint y: 416, endPoint x: 985, endPoint y: 420, distance: 30.0
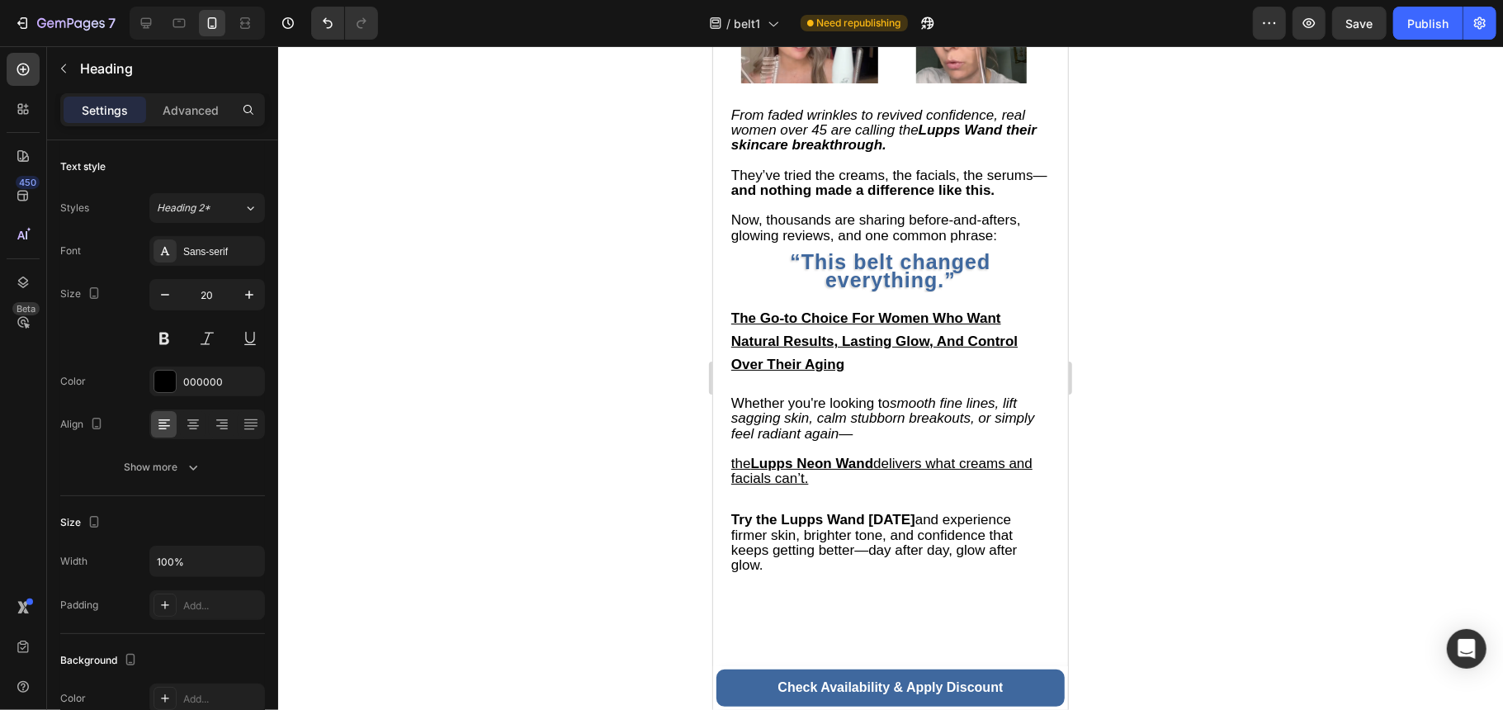
drag, startPoint x: 991, startPoint y: 418, endPoint x: 1425, endPoint y: 435, distance: 434.5
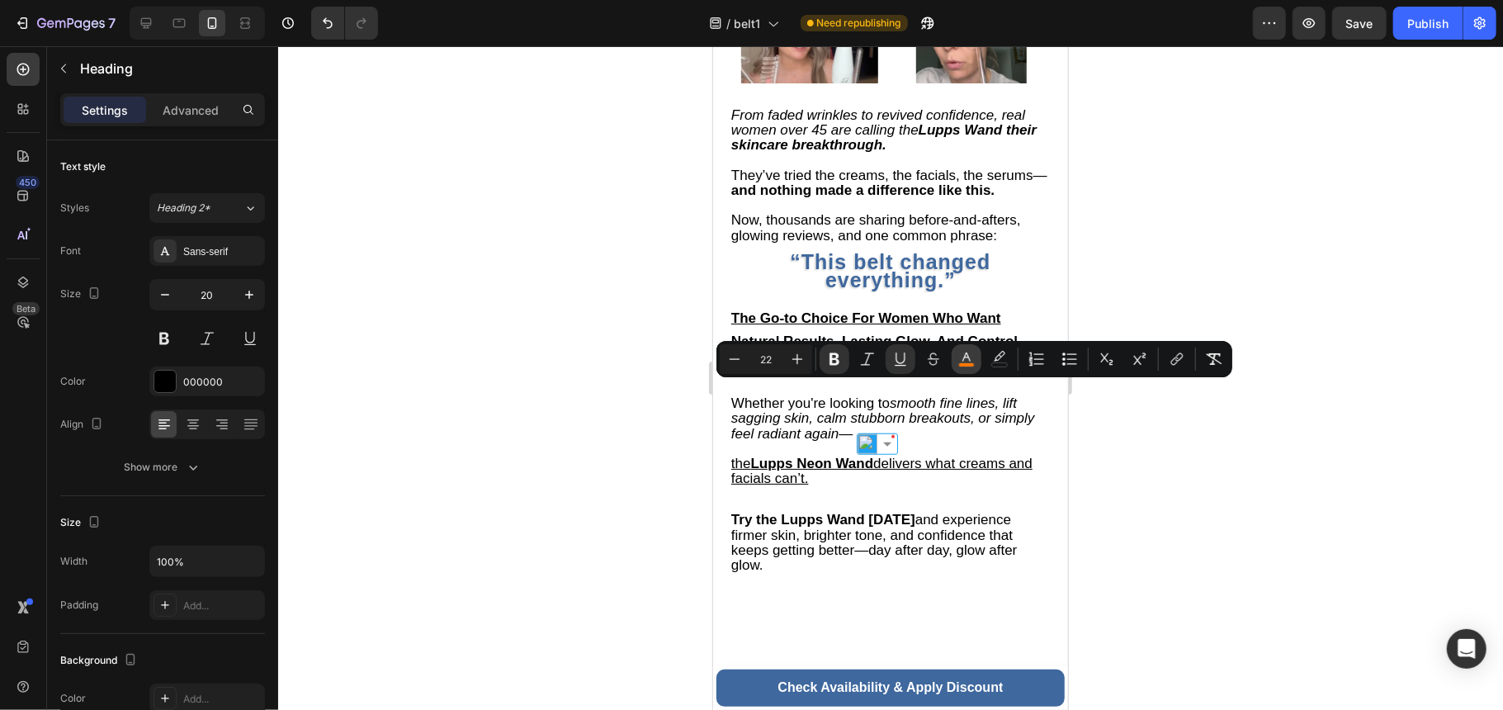
click at [968, 354] on icon "Editor contextual toolbar" at bounding box center [966, 359] width 17 height 17
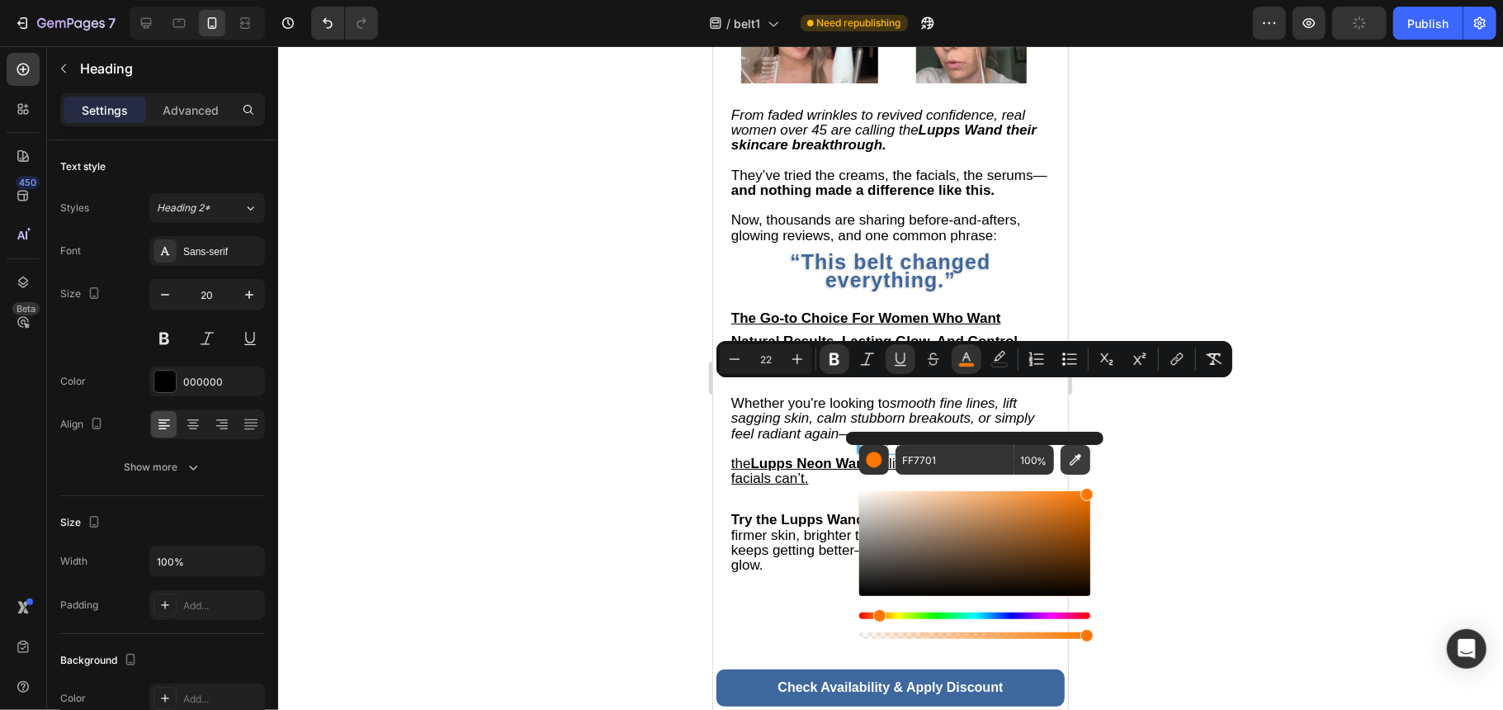
click at [1073, 457] on icon "Editor contextual toolbar" at bounding box center [1075, 459] width 17 height 17
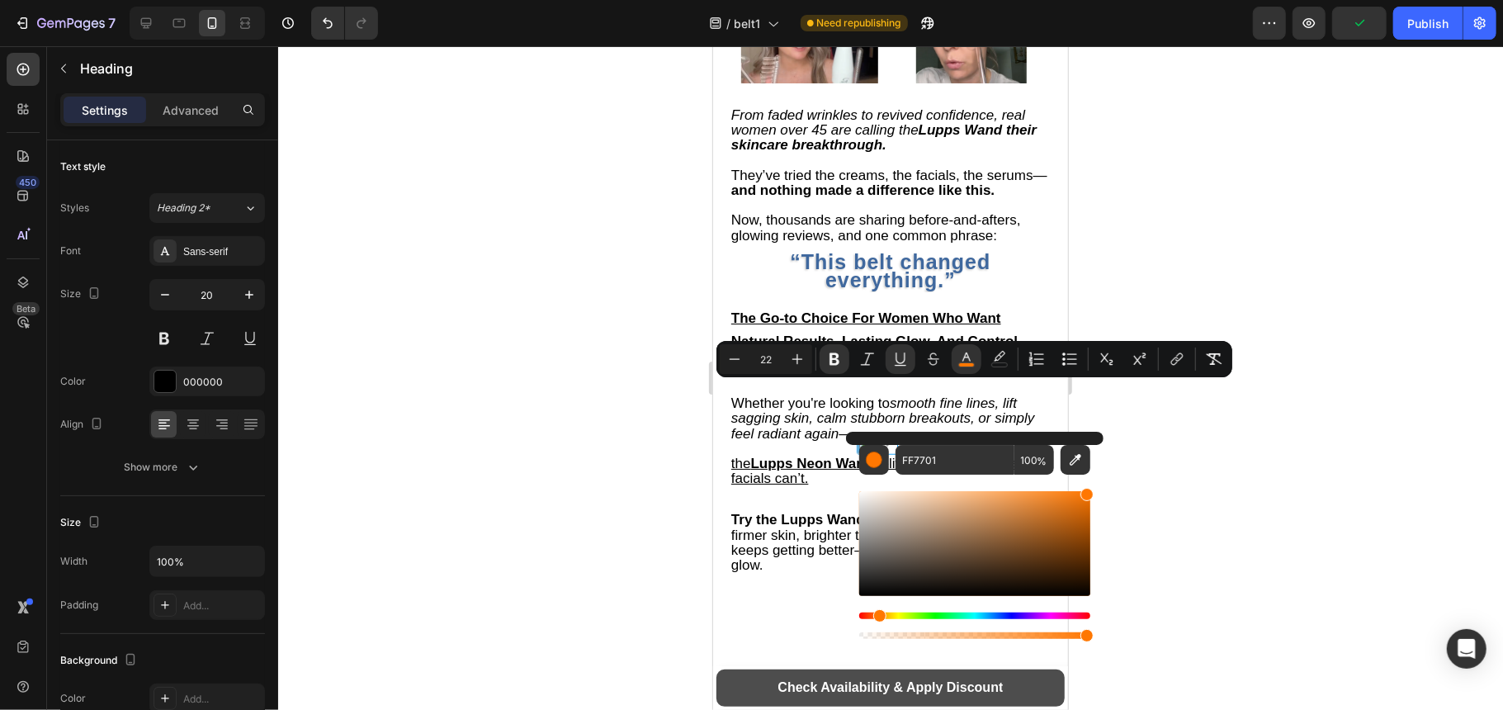
type input "3F689E"
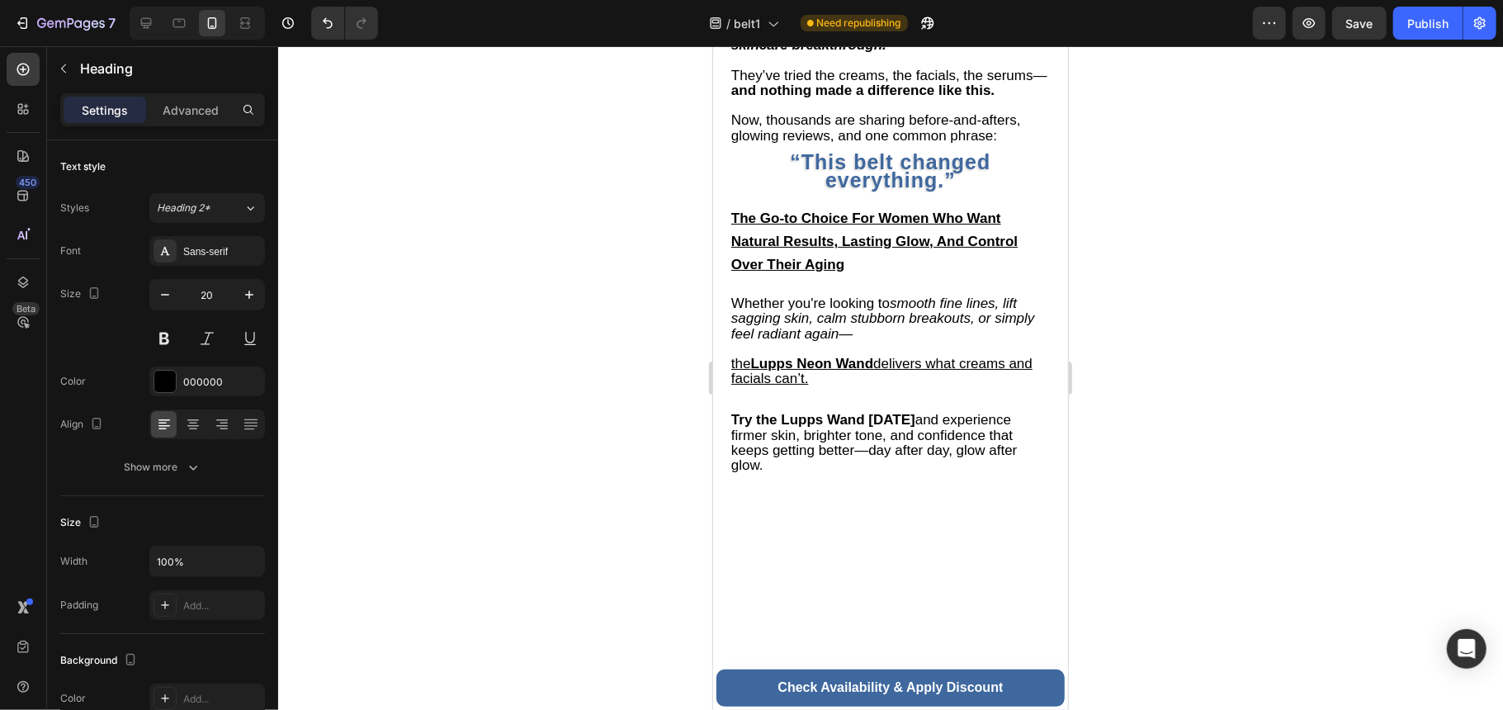
scroll to position [5502, 0]
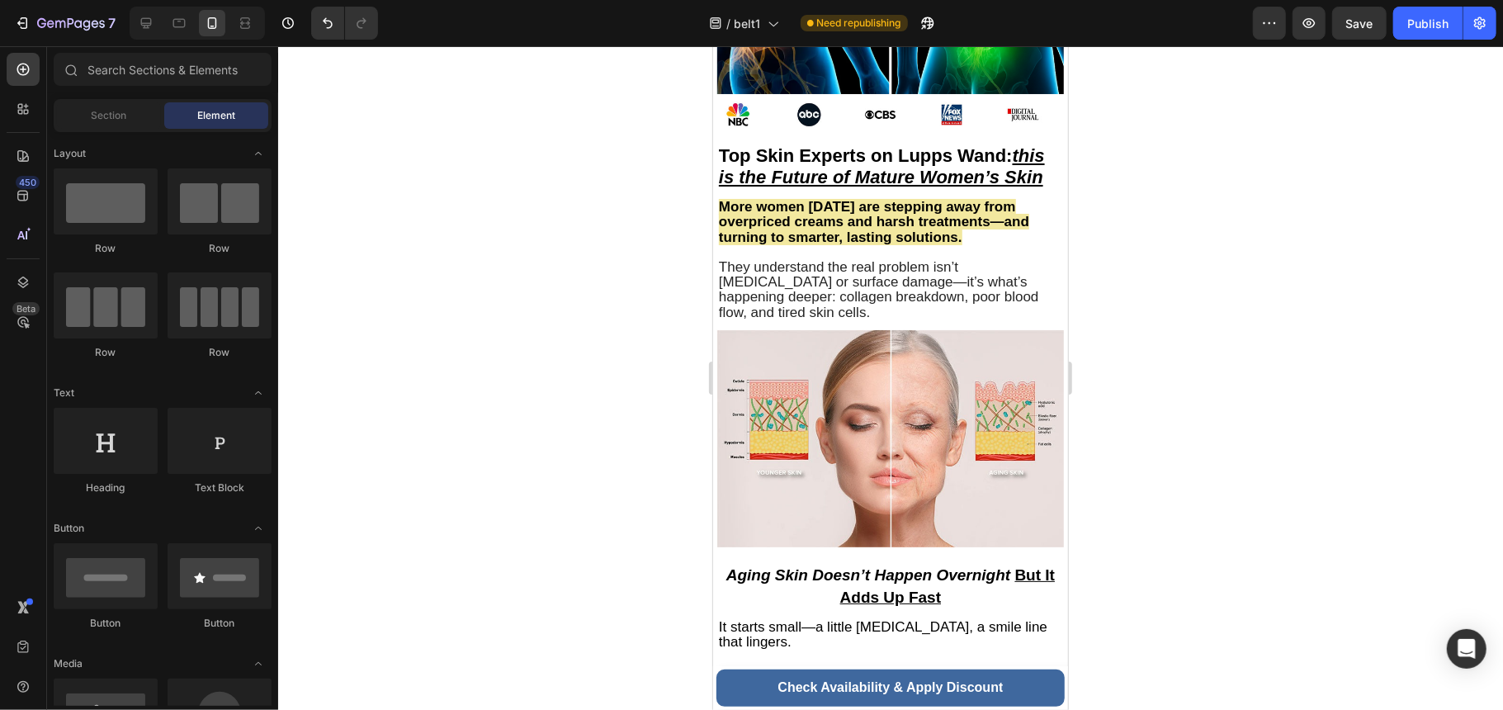
scroll to position [0, 0]
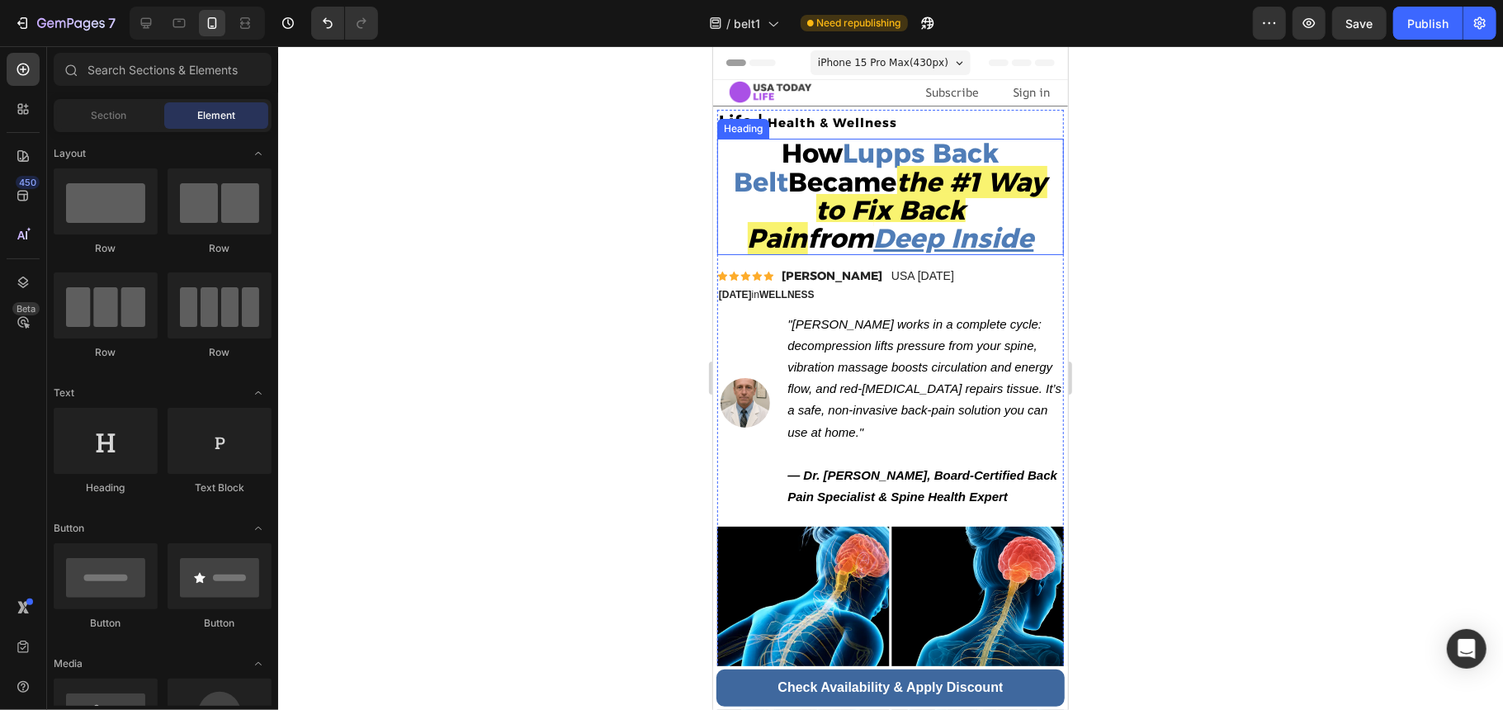
click at [889, 218] on strong "the #1 Way to Fix Back Pain" at bounding box center [897, 209] width 300 height 88
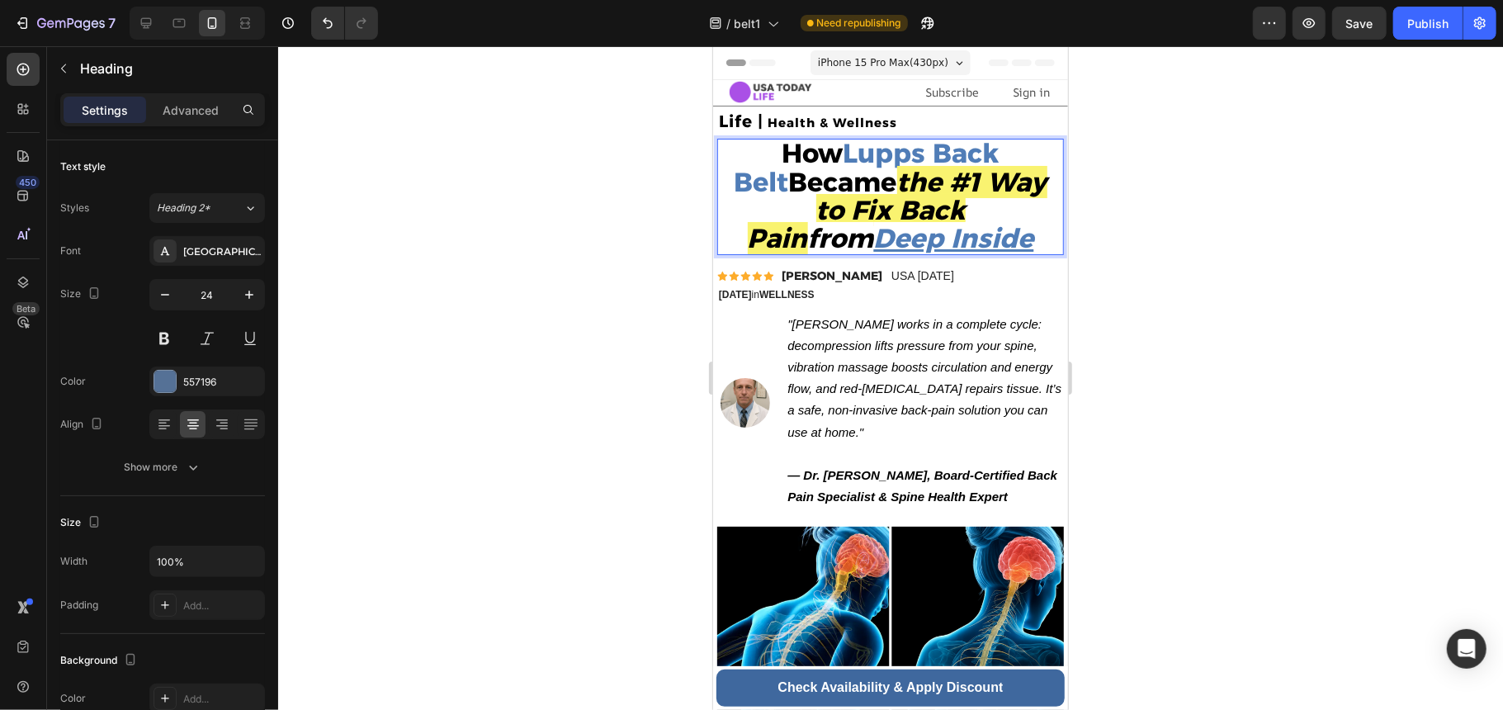
click at [853, 182] on strong "the #1 Way to Fix Back Pain" at bounding box center [897, 209] width 300 height 88
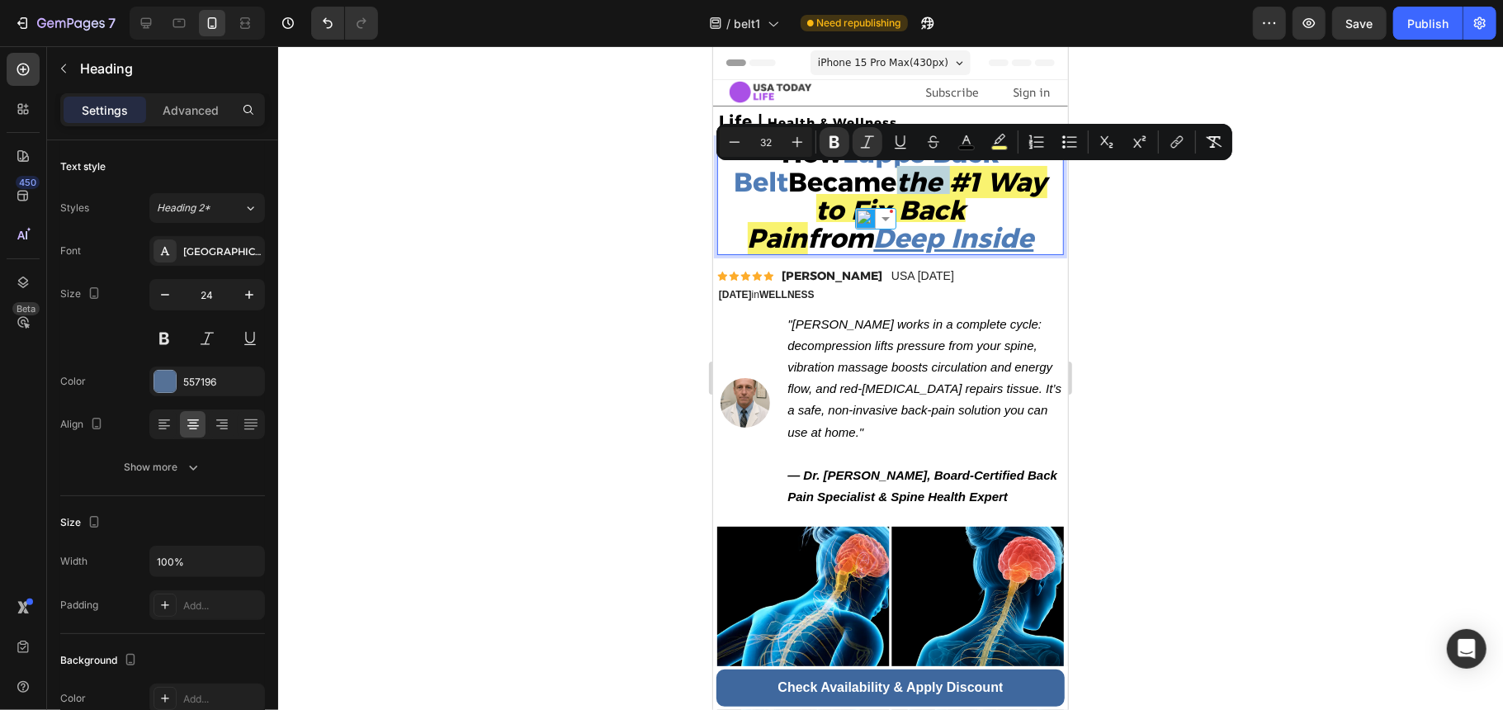
click at [849, 184] on strong "the #1 Way to Fix Back Pain" at bounding box center [897, 209] width 300 height 88
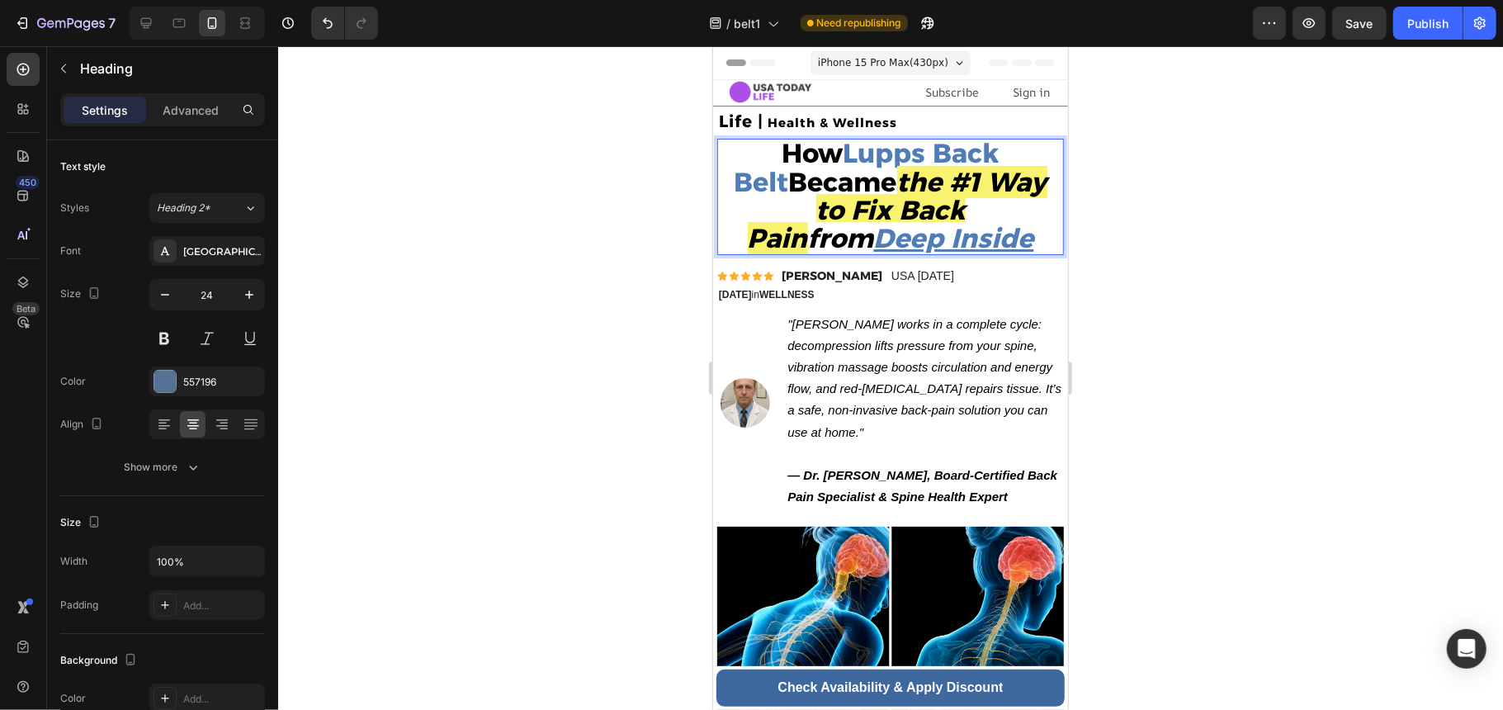
click at [858, 186] on strong "the #1 Way to Fix Back Pain" at bounding box center [897, 209] width 300 height 88
click at [848, 187] on strong "the #1 Way to Fix Back Pain" at bounding box center [897, 209] width 300 height 88
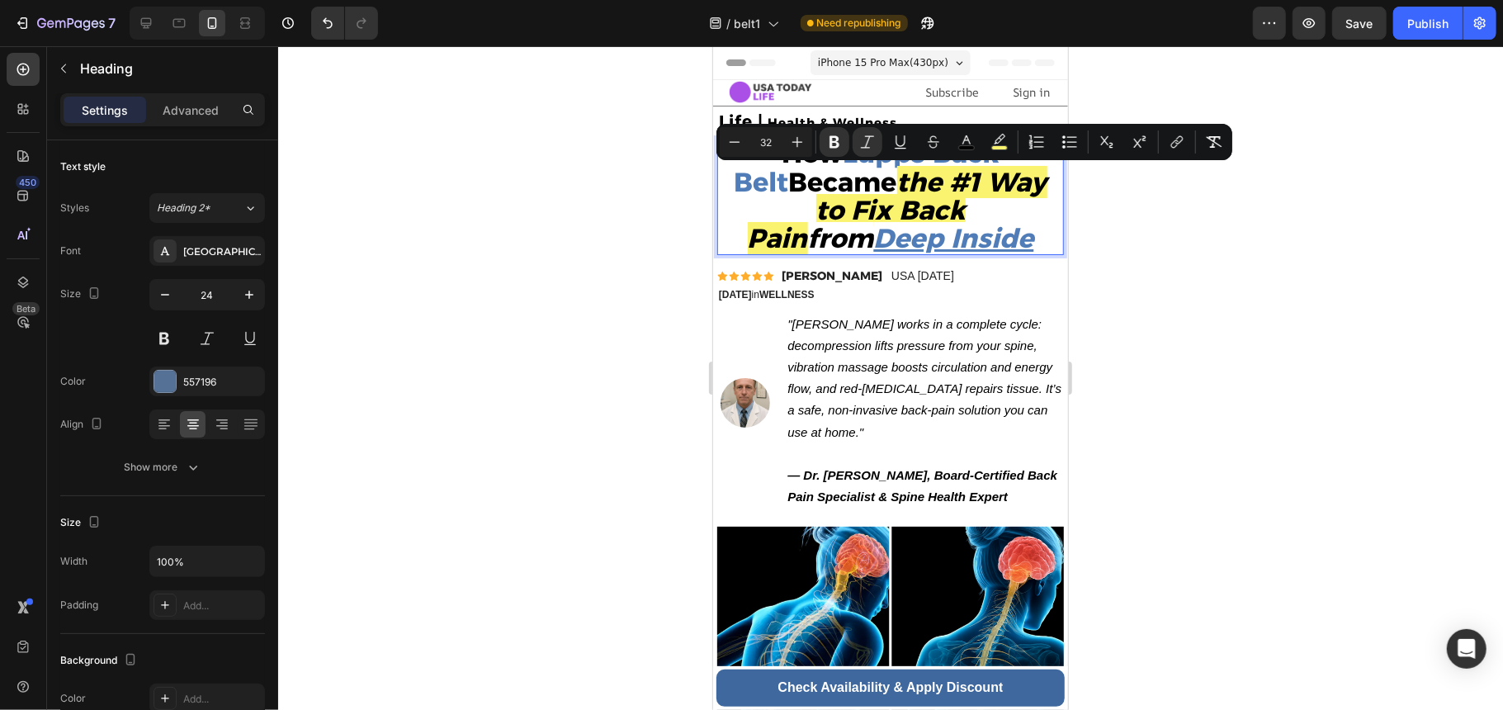
drag, startPoint x: 848, startPoint y: 187, endPoint x: 938, endPoint y: 219, distance: 95.3
click at [938, 219] on strong "the #1 Way to Fix Back Pain" at bounding box center [897, 209] width 300 height 88
click at [1004, 139] on icon "Editor contextual toolbar" at bounding box center [999, 142] width 17 height 17
type input "F9F370"
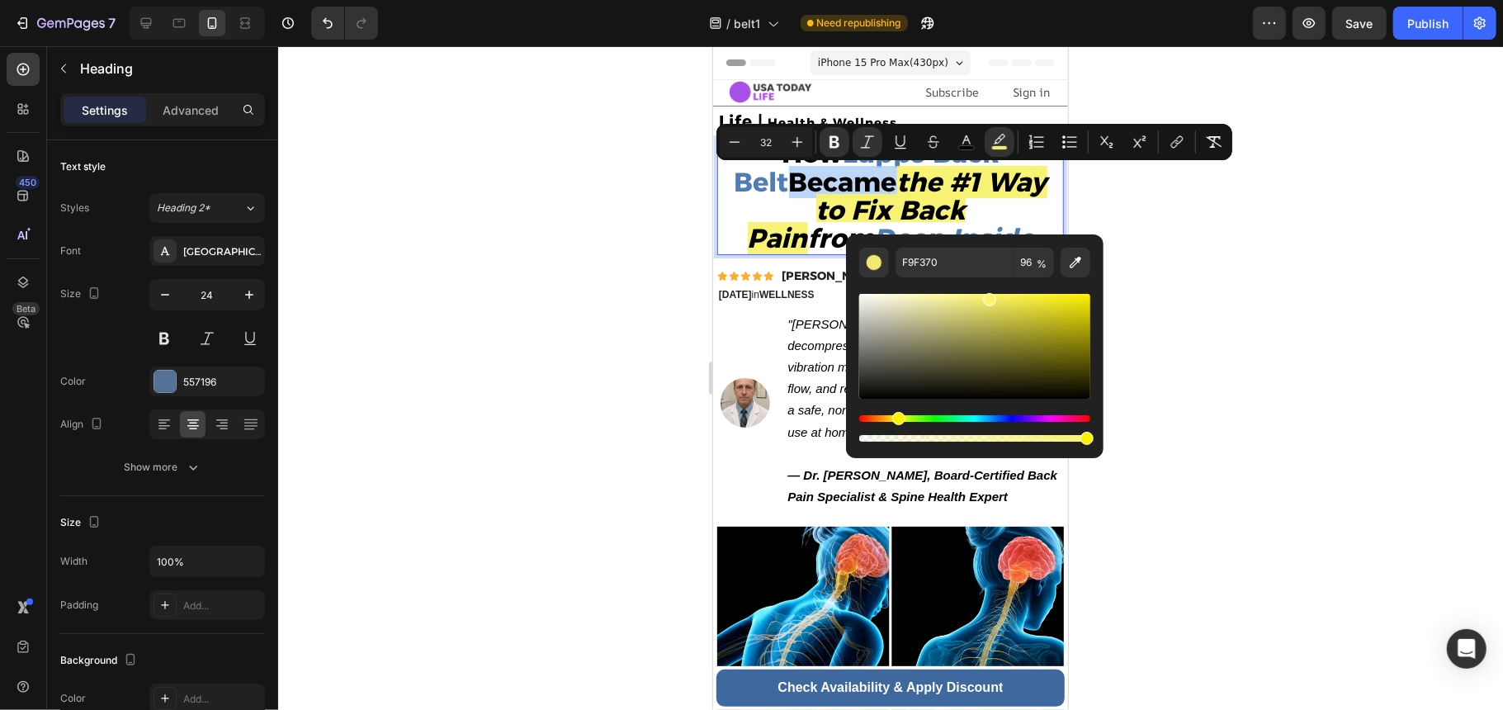
click at [1094, 439] on div "F9F370 96 %" at bounding box center [975, 339] width 258 height 210
type input "100"
drag, startPoint x: 994, startPoint y: 300, endPoint x: 1037, endPoint y: 295, distance: 43.3
click at [1037, 295] on div "Editor contextual toolbar" at bounding box center [1037, 297] width 13 height 13
type input "FCF23C"
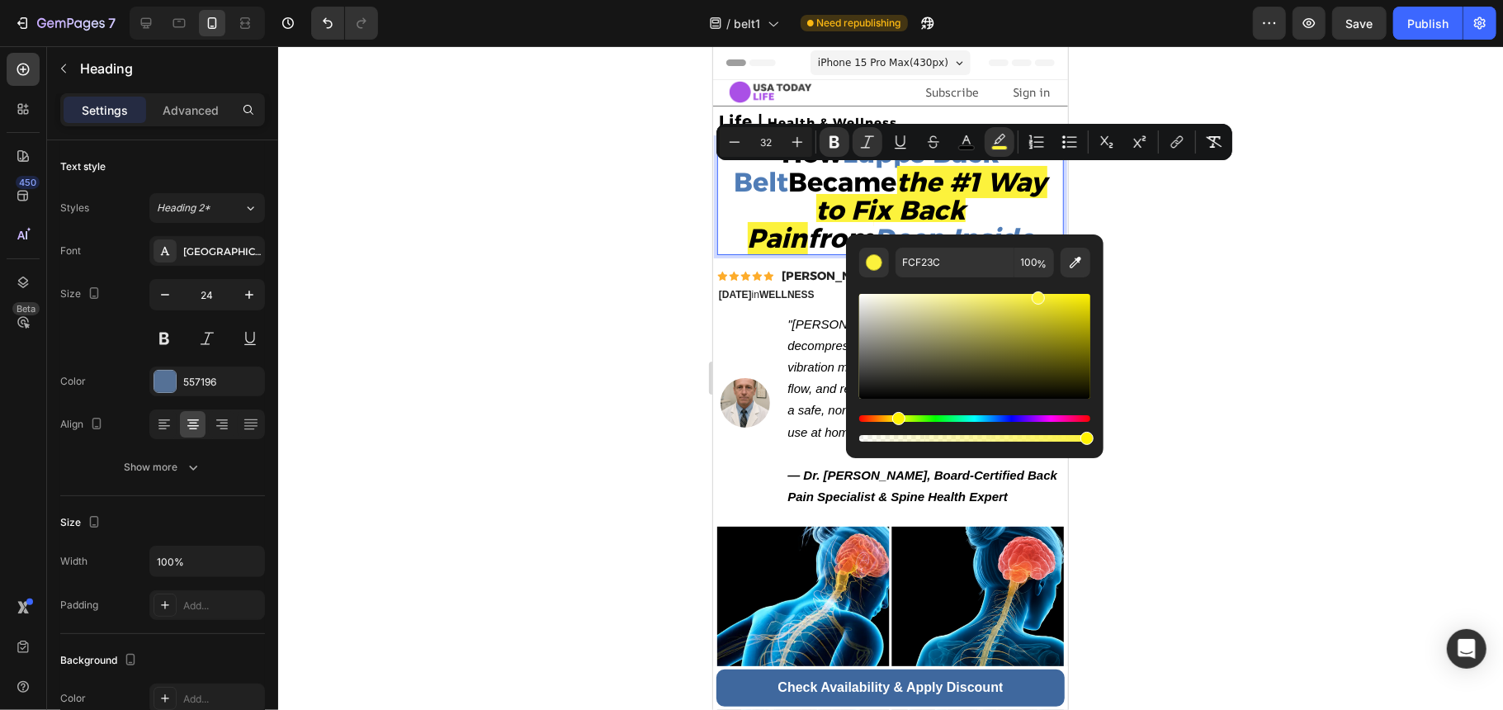
click at [1162, 377] on div at bounding box center [890, 378] width 1225 height 664
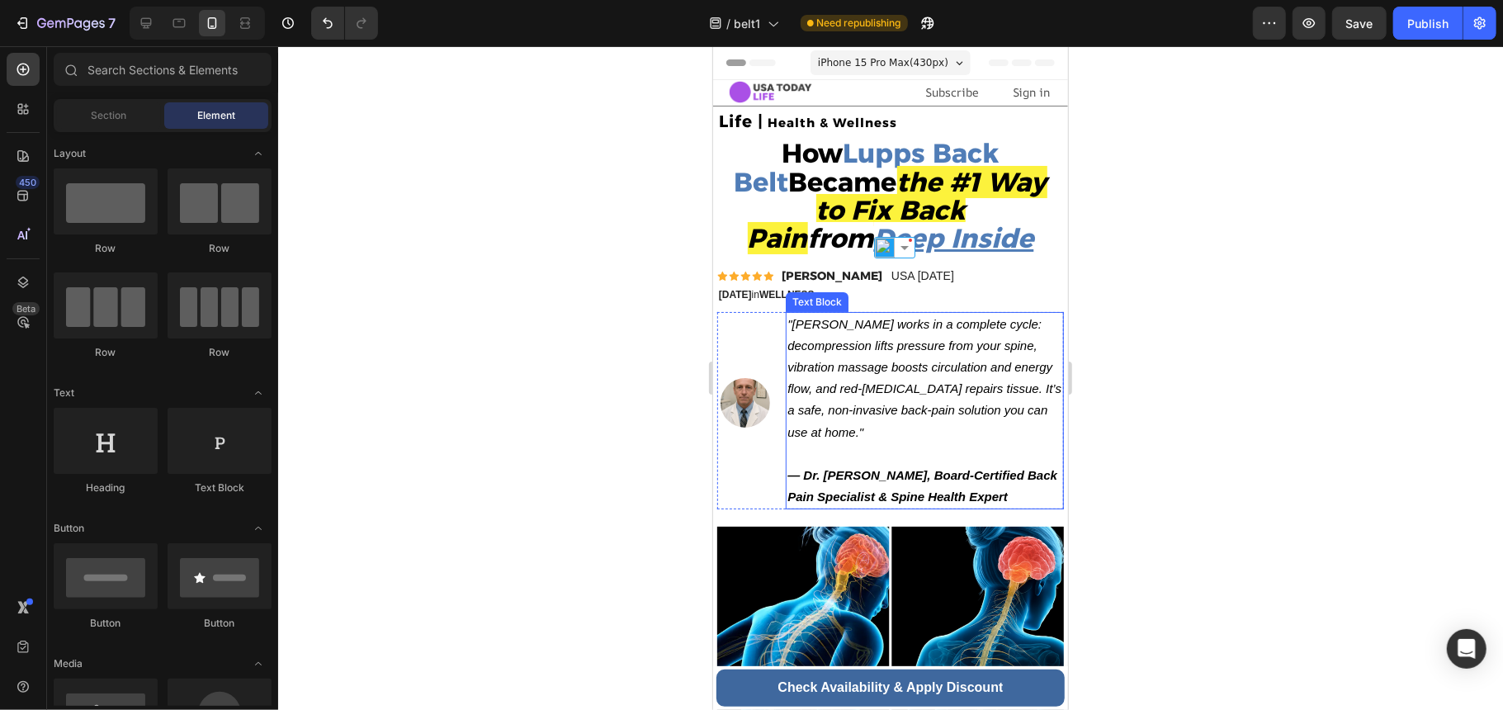
click at [982, 340] on icon ""Lupps works in a complete cycle: decompression lifts pressure from your spine,…" at bounding box center [924, 377] width 274 height 122
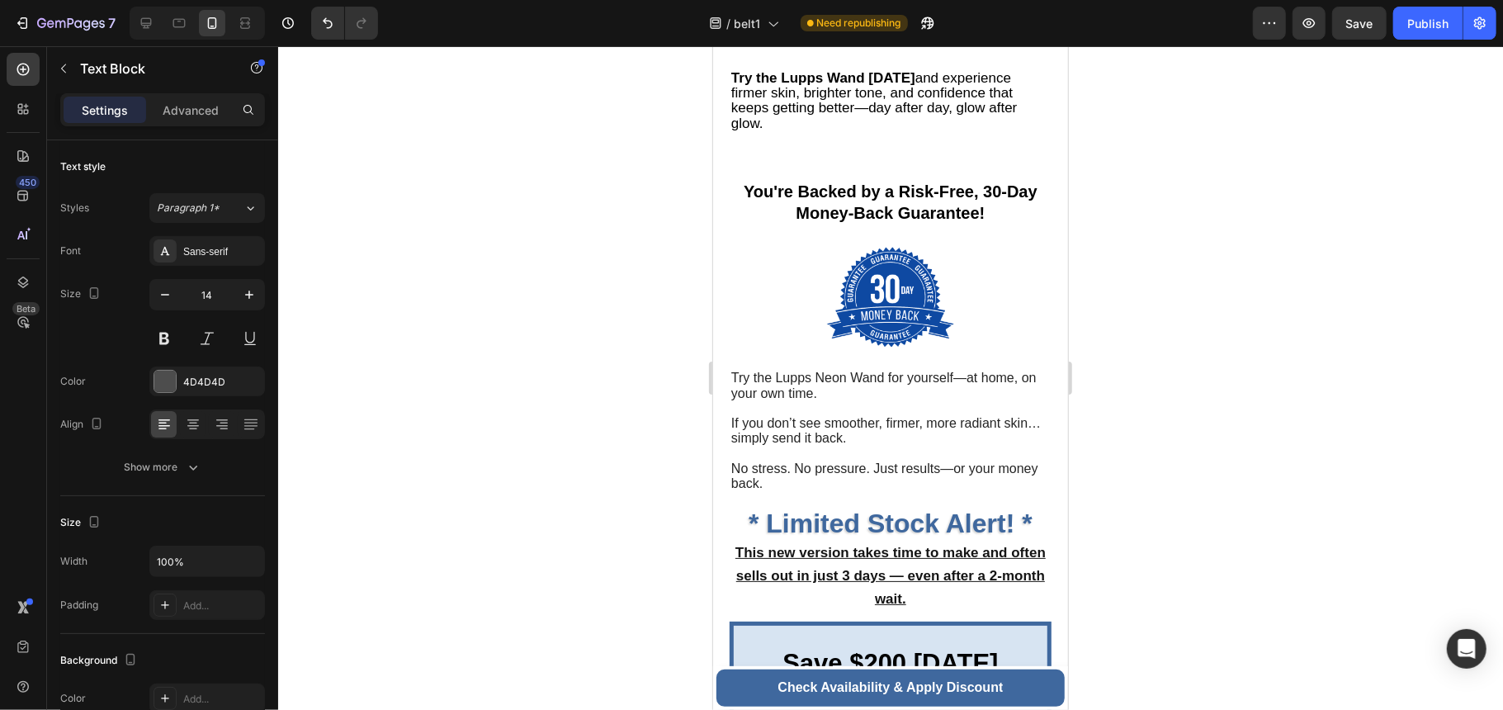
scroll to position [7263, 0]
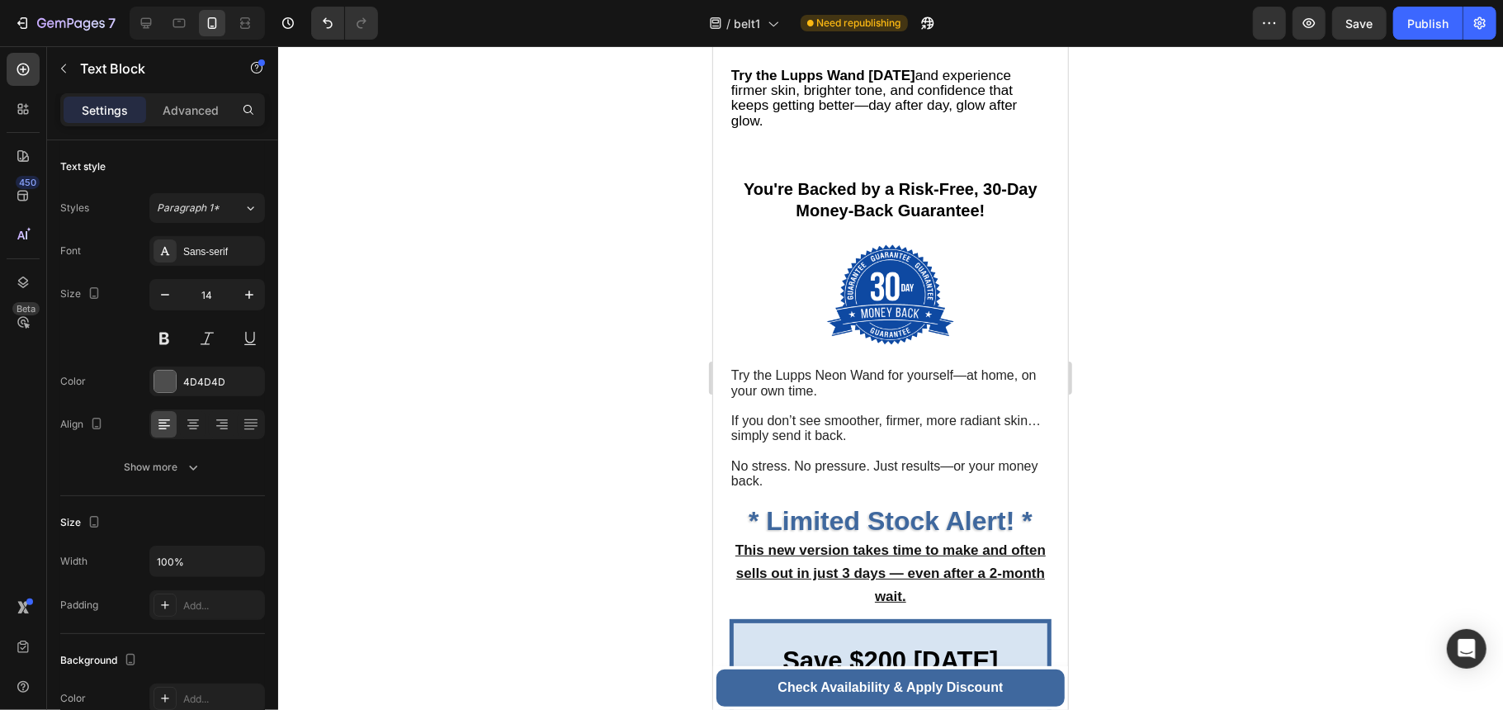
click at [1371, 35] on div "7 / belt1 Need republishing Preview Save Publish" at bounding box center [751, 23] width 1503 height 47
click at [1368, 24] on div "7 / belt1 Need republishing Preview Save Publish" at bounding box center [751, 23] width 1503 height 47
click at [1120, 229] on div at bounding box center [890, 378] width 1225 height 664
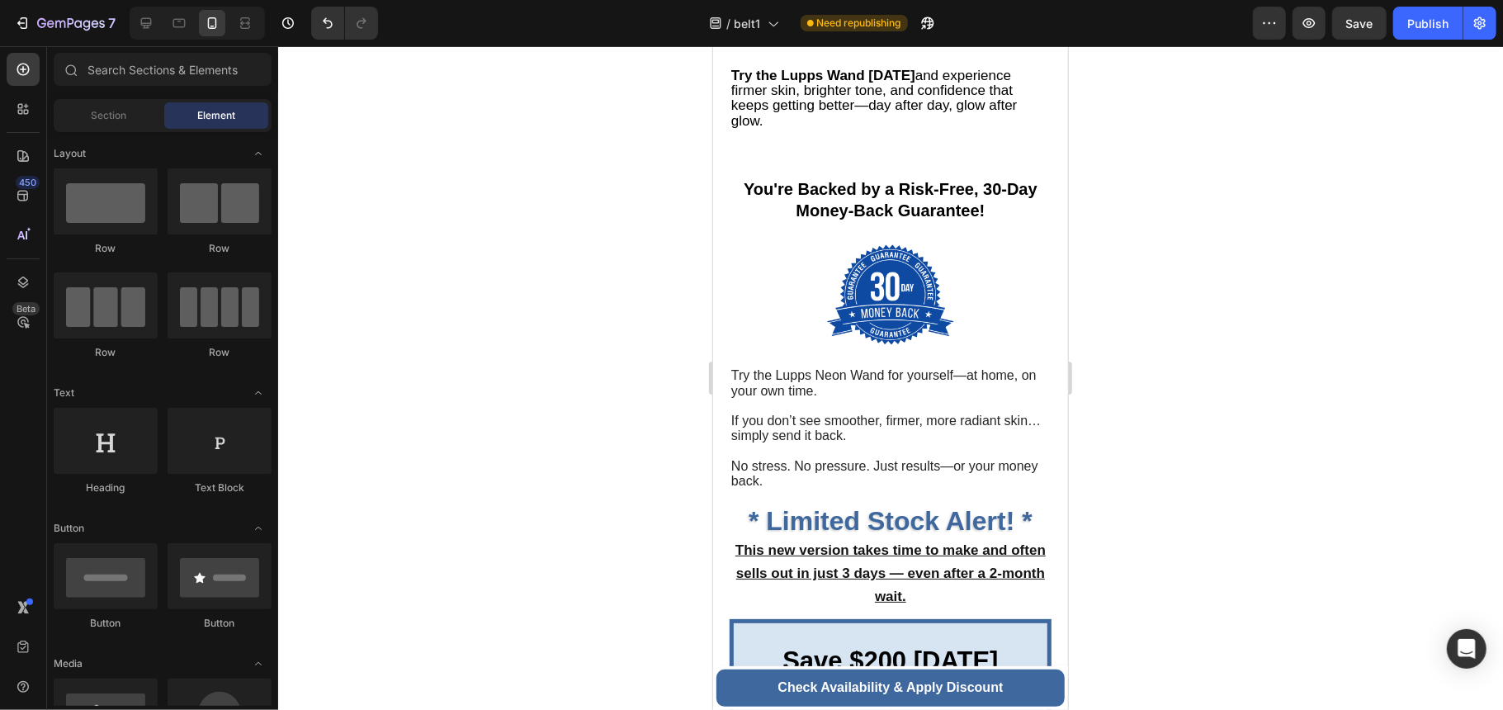
click at [1355, 17] on div "7 / belt1 Need republishing Preview Save Publish" at bounding box center [751, 23] width 1503 height 47
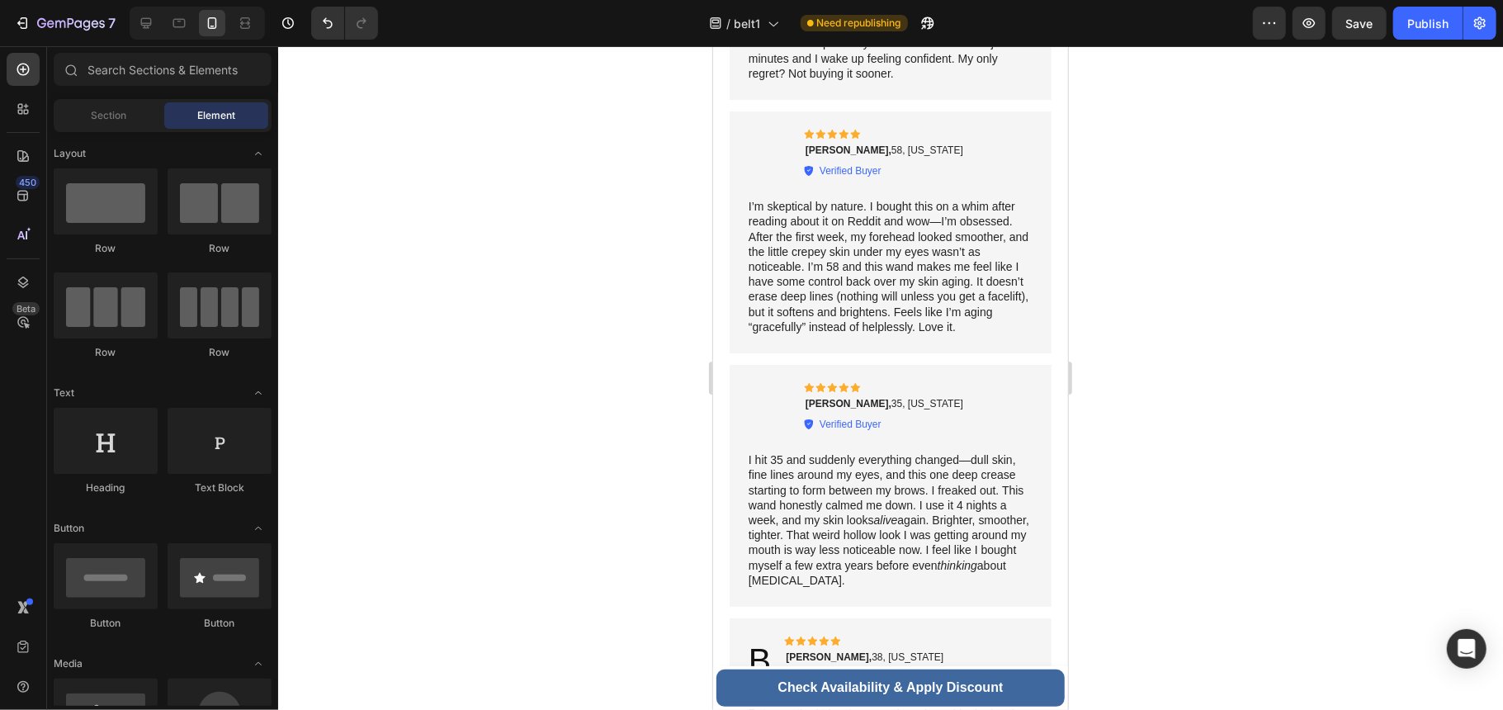
scroll to position [8254, 0]
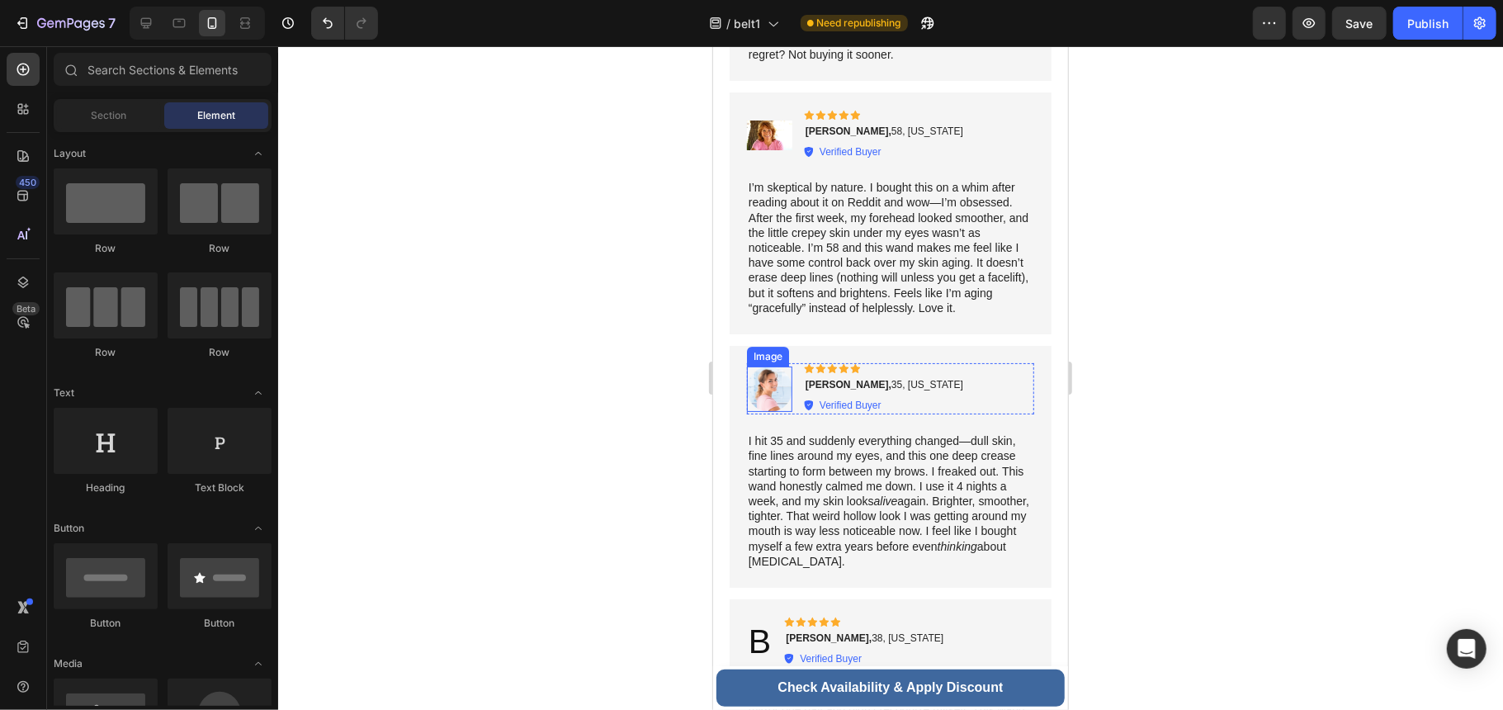
click at [767, 402] on img at bounding box center [768, 388] width 45 height 45
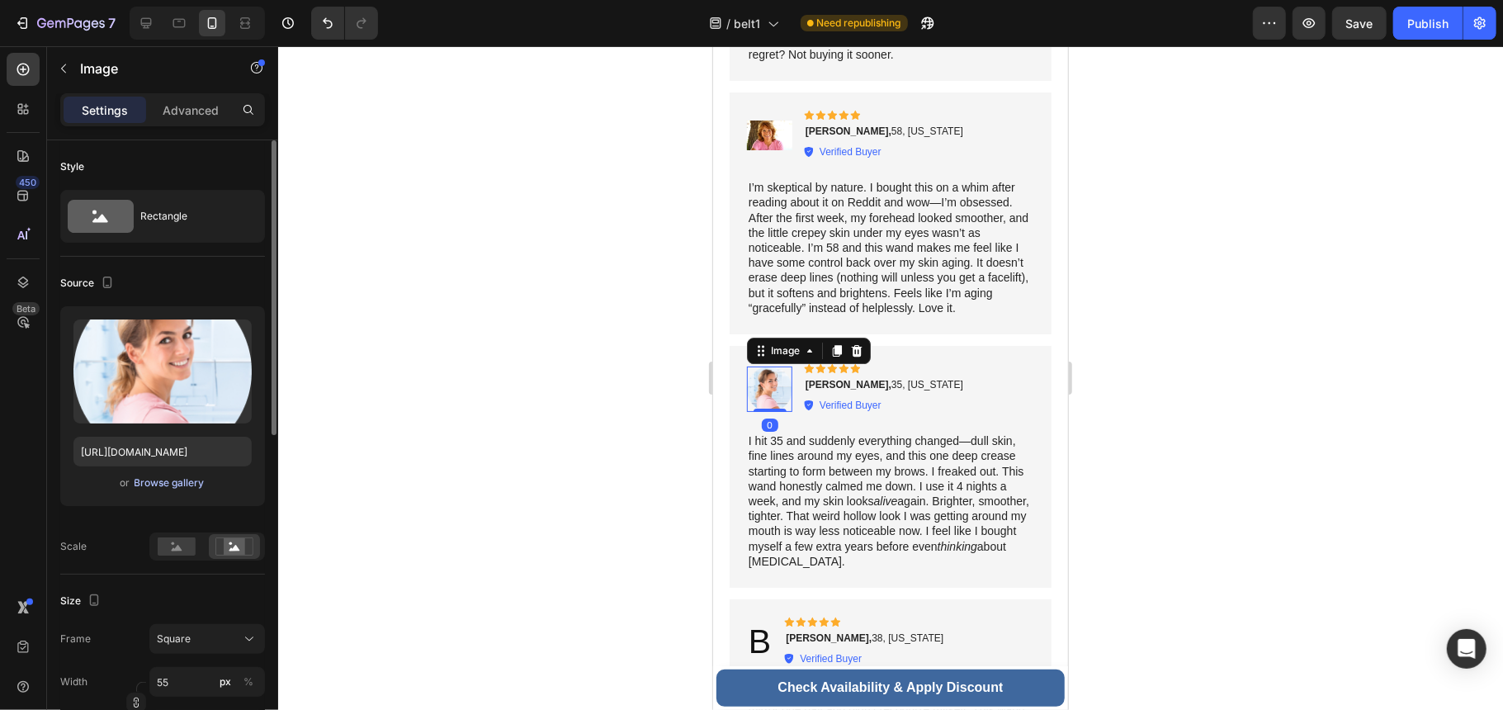
click at [183, 484] on div "Browse gallery" at bounding box center [170, 482] width 70 height 15
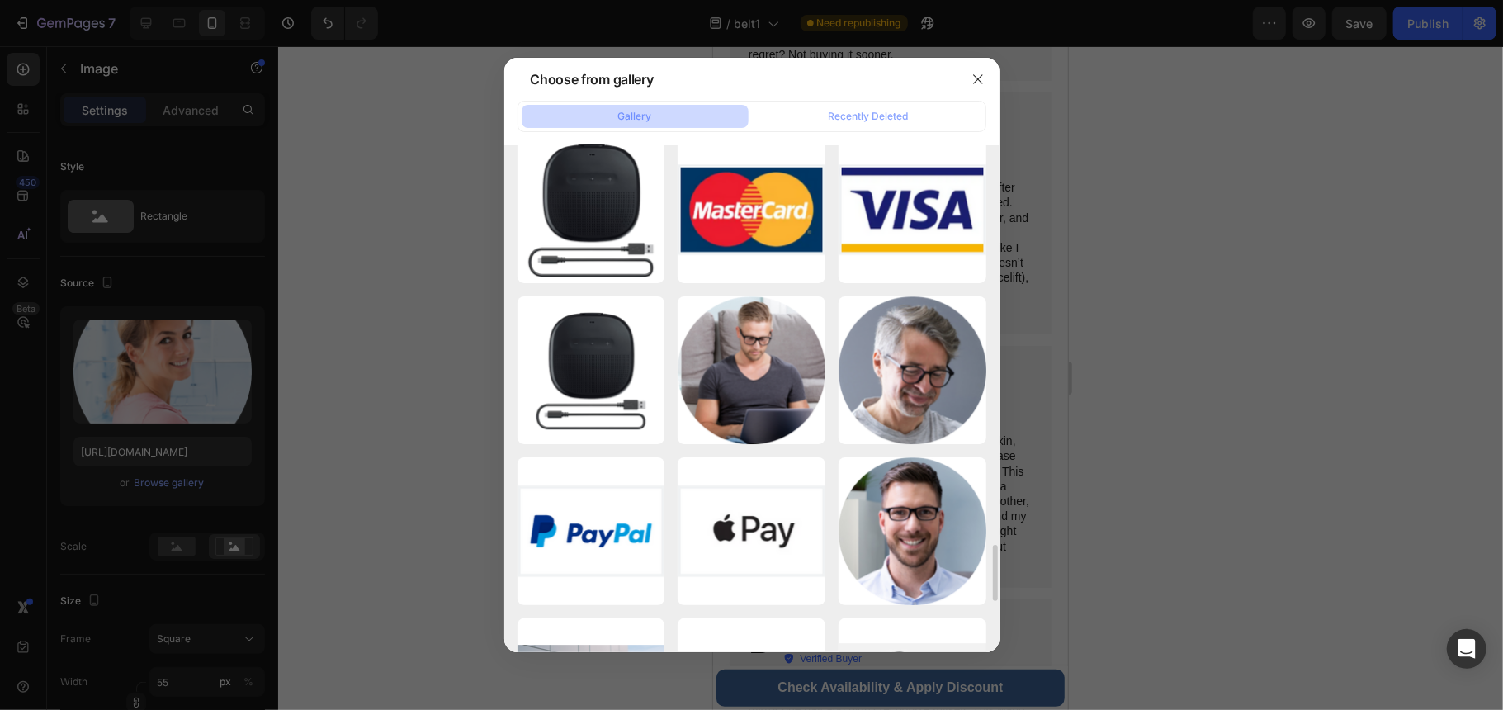
scroll to position [3668, 0]
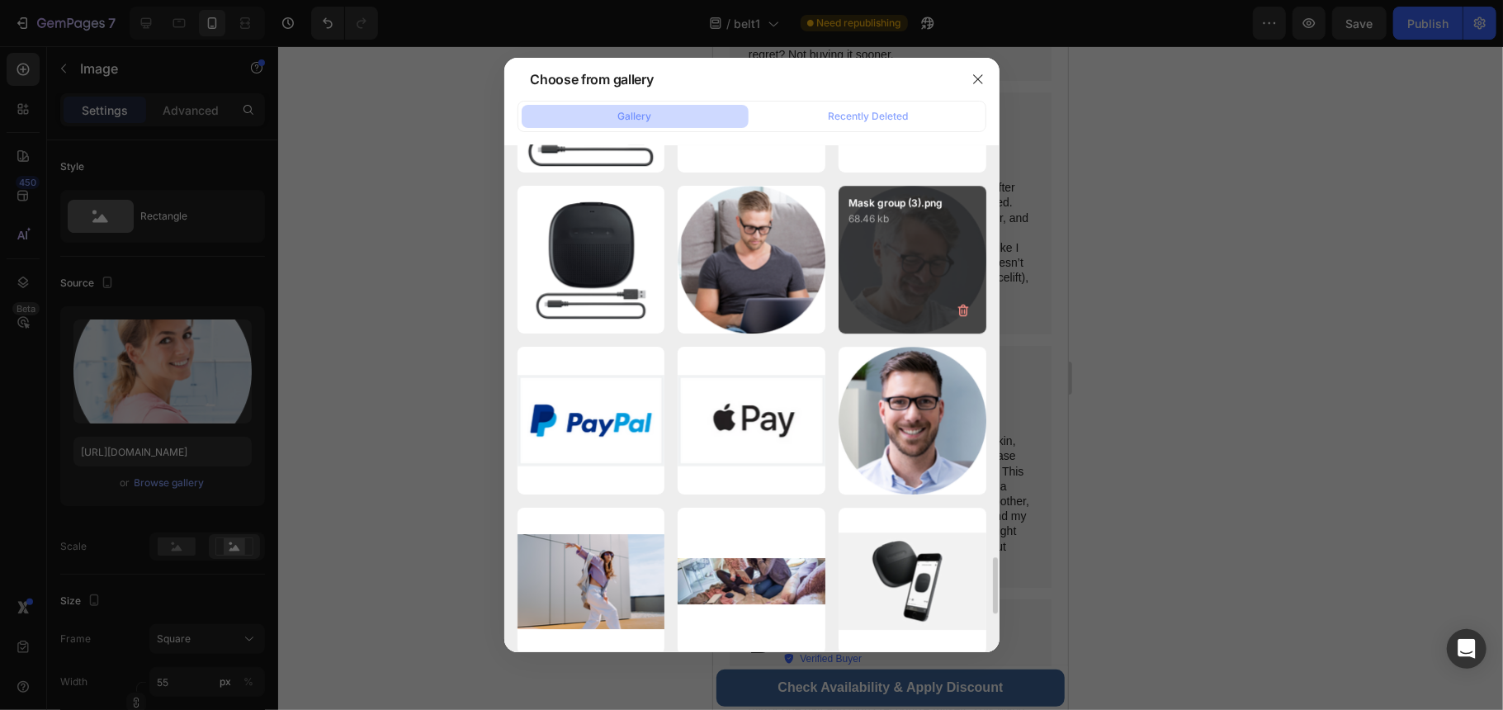
click at [919, 269] on div "Mask group (3).png 68.46 kb" at bounding box center [913, 260] width 148 height 148
type input "https://cdn.shopify.com/s/files/1/0755/2054/0930/files/gempages_577977726632198…"
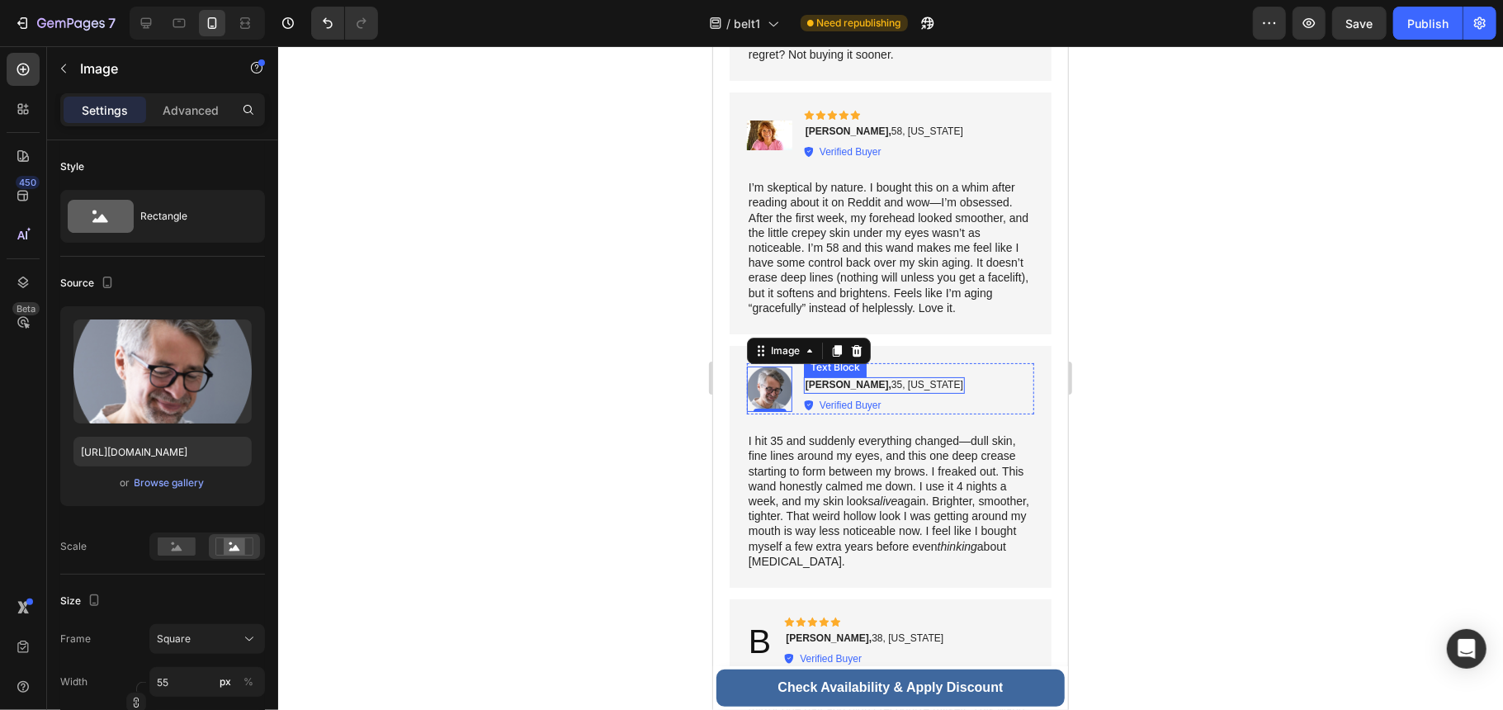
click at [824, 380] on strong "Alyssa K.," at bounding box center [848, 384] width 86 height 12
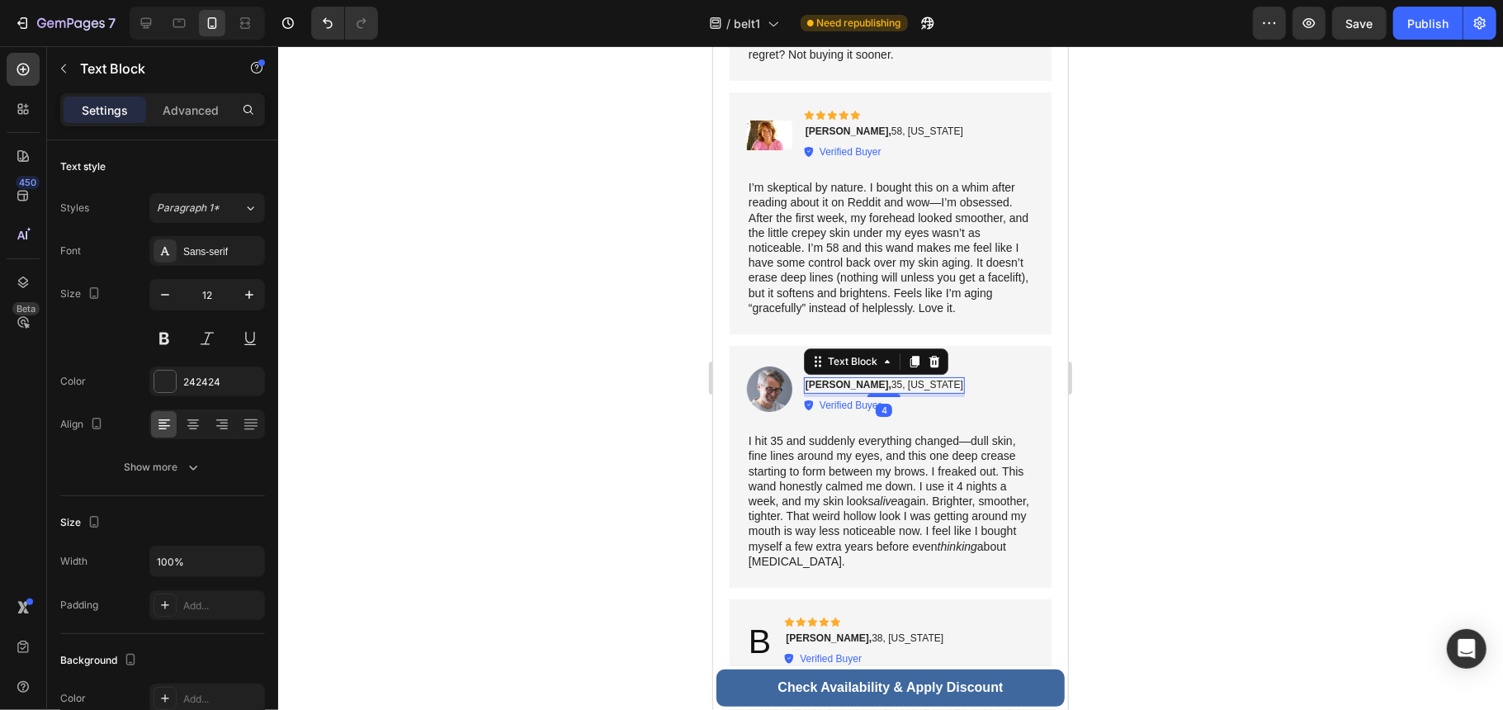
click at [830, 378] on strong "Alyssa K.," at bounding box center [848, 384] width 86 height 12
click at [847, 384] on strong "Alyssa K.," at bounding box center [848, 384] width 86 height 12
click at [835, 380] on strong "Alyssa K.," at bounding box center [848, 384] width 86 height 12
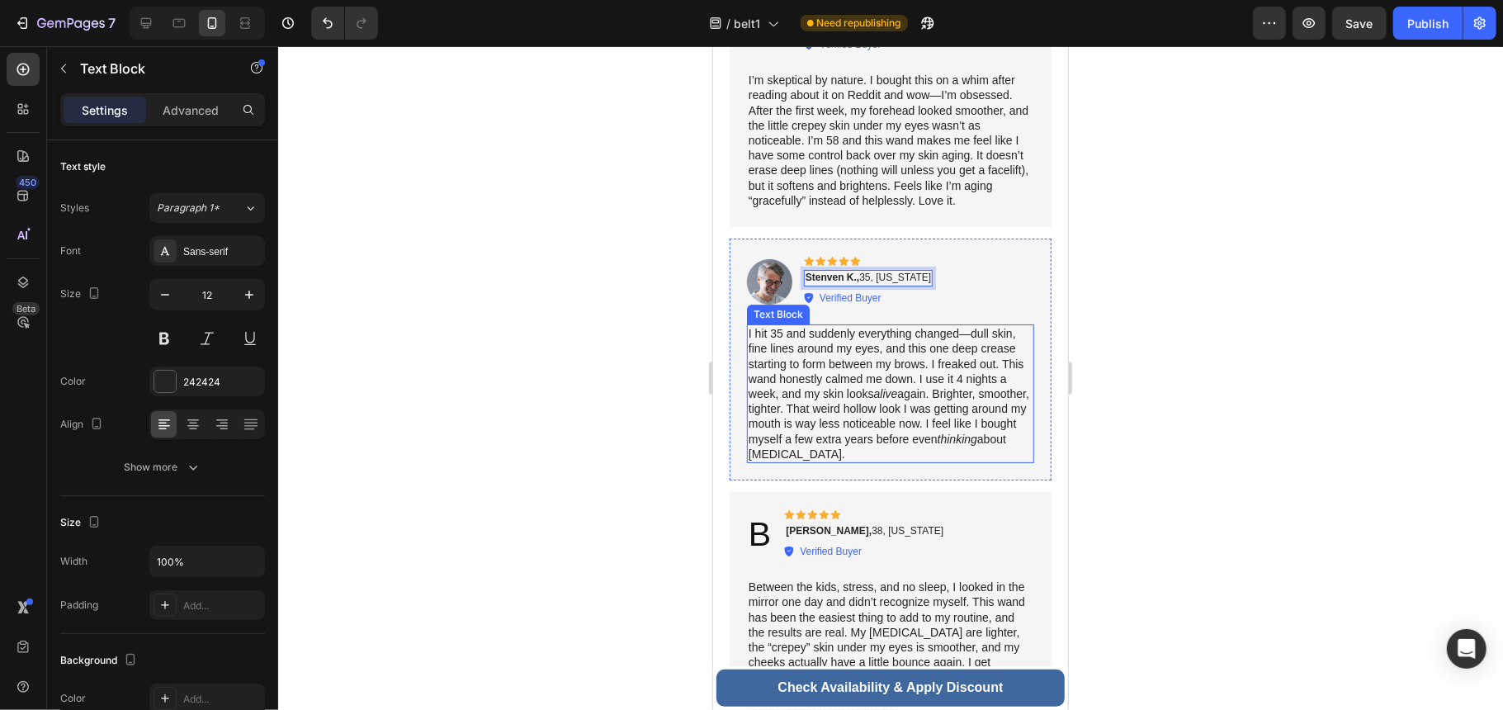
scroll to position [8473, 0]
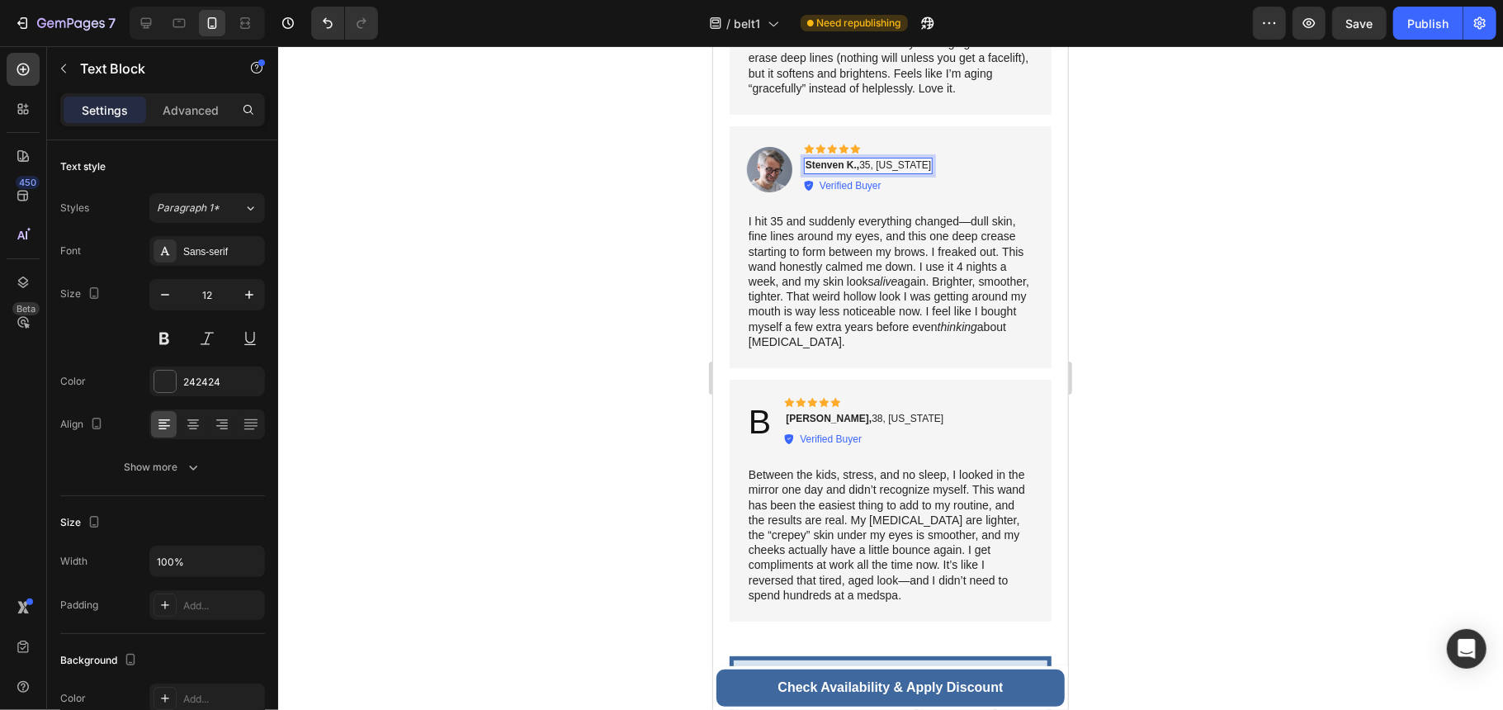
click at [868, 159] on p "Stenven K., 35, Texas" at bounding box center [867, 164] width 125 height 13
click at [872, 161] on p "Stenven K., 35, Texas" at bounding box center [867, 164] width 125 height 13
click at [863, 158] on p "Stenven K., 35, Texas" at bounding box center [867, 164] width 125 height 13
click at [867, 158] on p "Stenven K., 35, Texas" at bounding box center [867, 164] width 125 height 13
click at [757, 423] on h2 "B" at bounding box center [759, 421] width 26 height 47
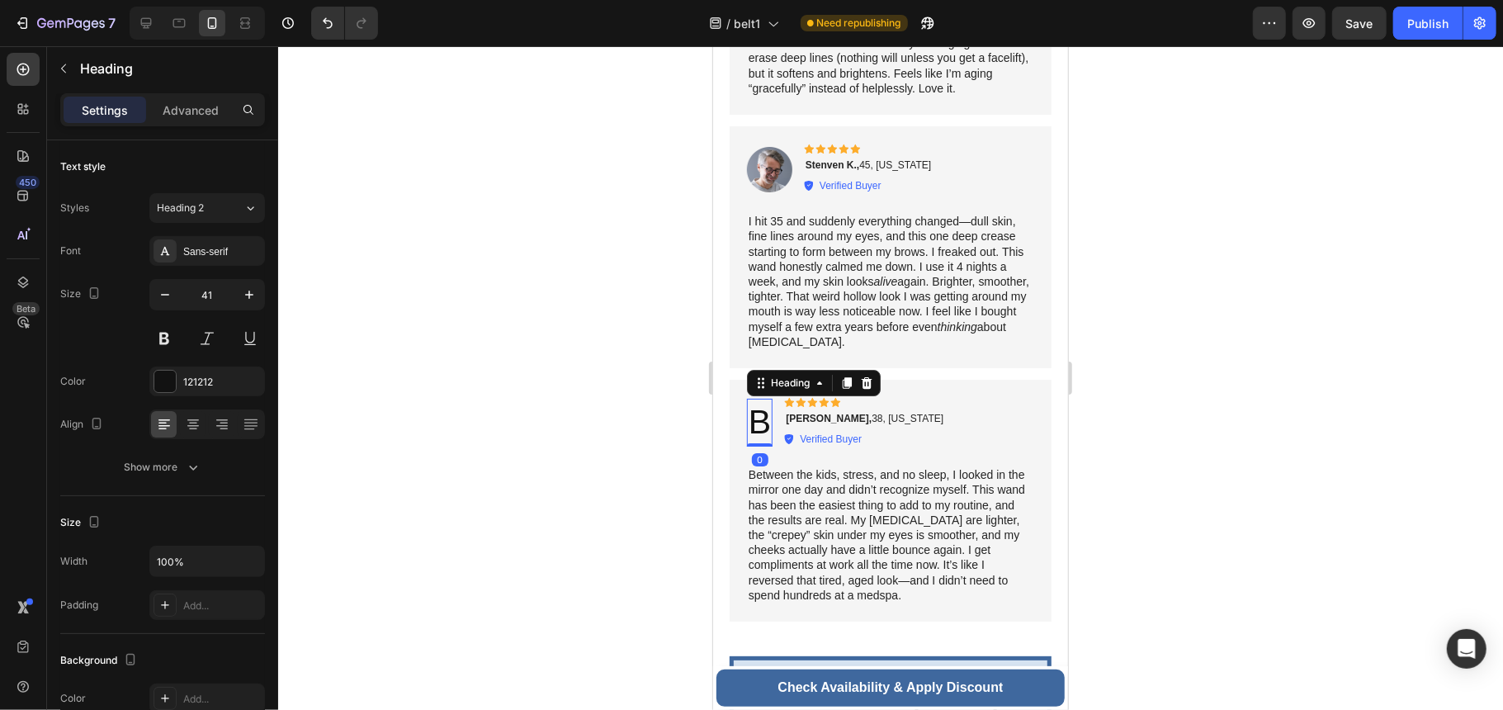
click at [757, 404] on h2 "B" at bounding box center [759, 421] width 26 height 47
click at [754, 420] on p "B" at bounding box center [759, 421] width 22 height 44
click at [767, 422] on p "B" at bounding box center [759, 421] width 22 height 44
click at [806, 415] on strong "Brianna S.," at bounding box center [828, 418] width 86 height 12
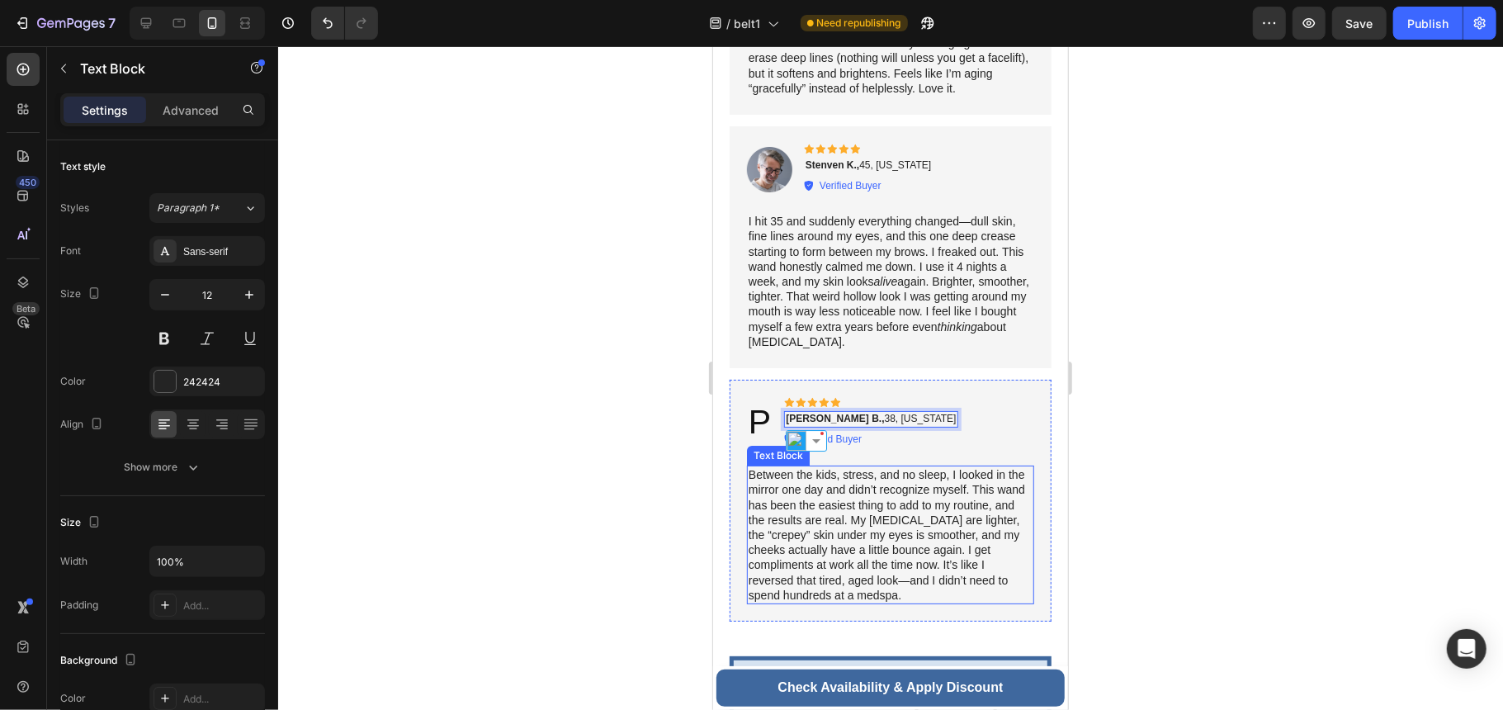
click at [905, 489] on p "Between the kids, stress, and no sleep, I looked in the mirror one day and didn…" at bounding box center [890, 533] width 284 height 135
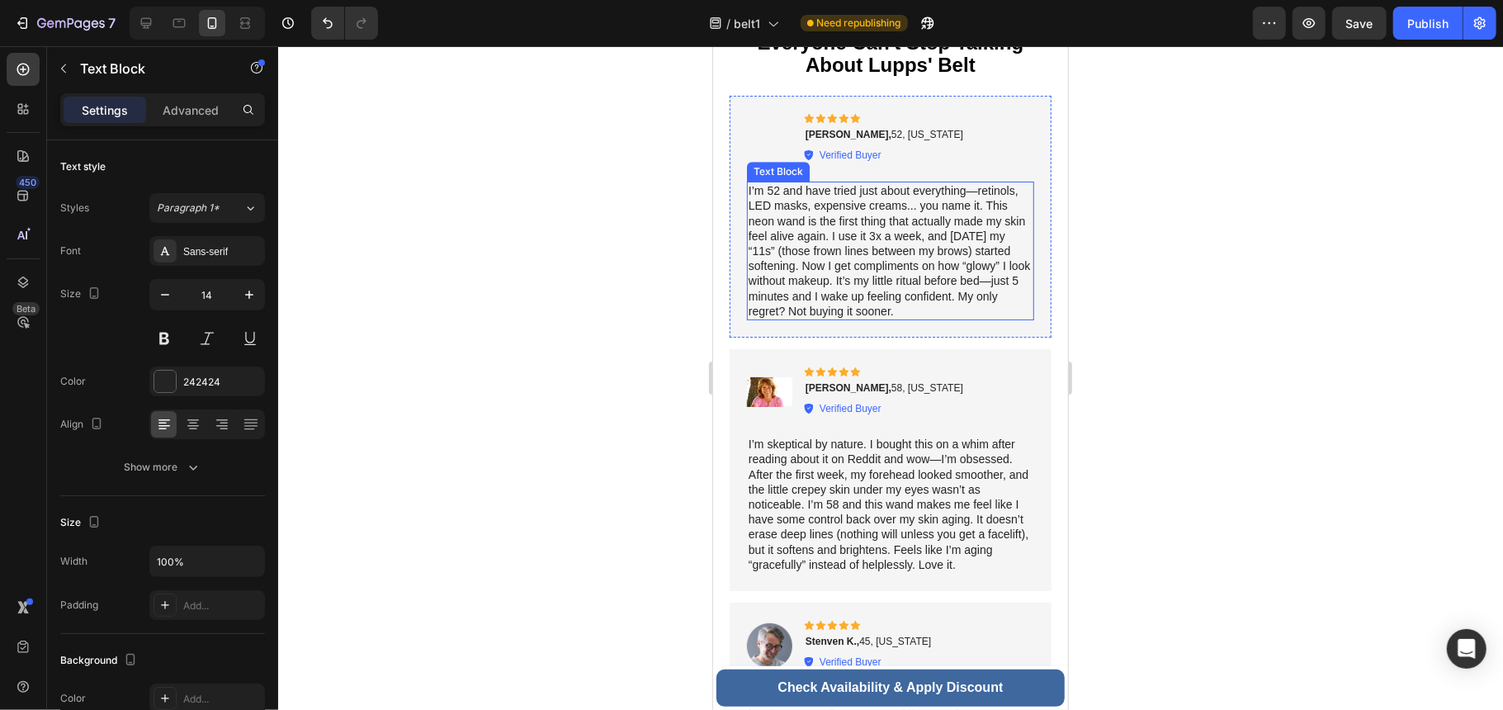
scroll to position [8033, 0]
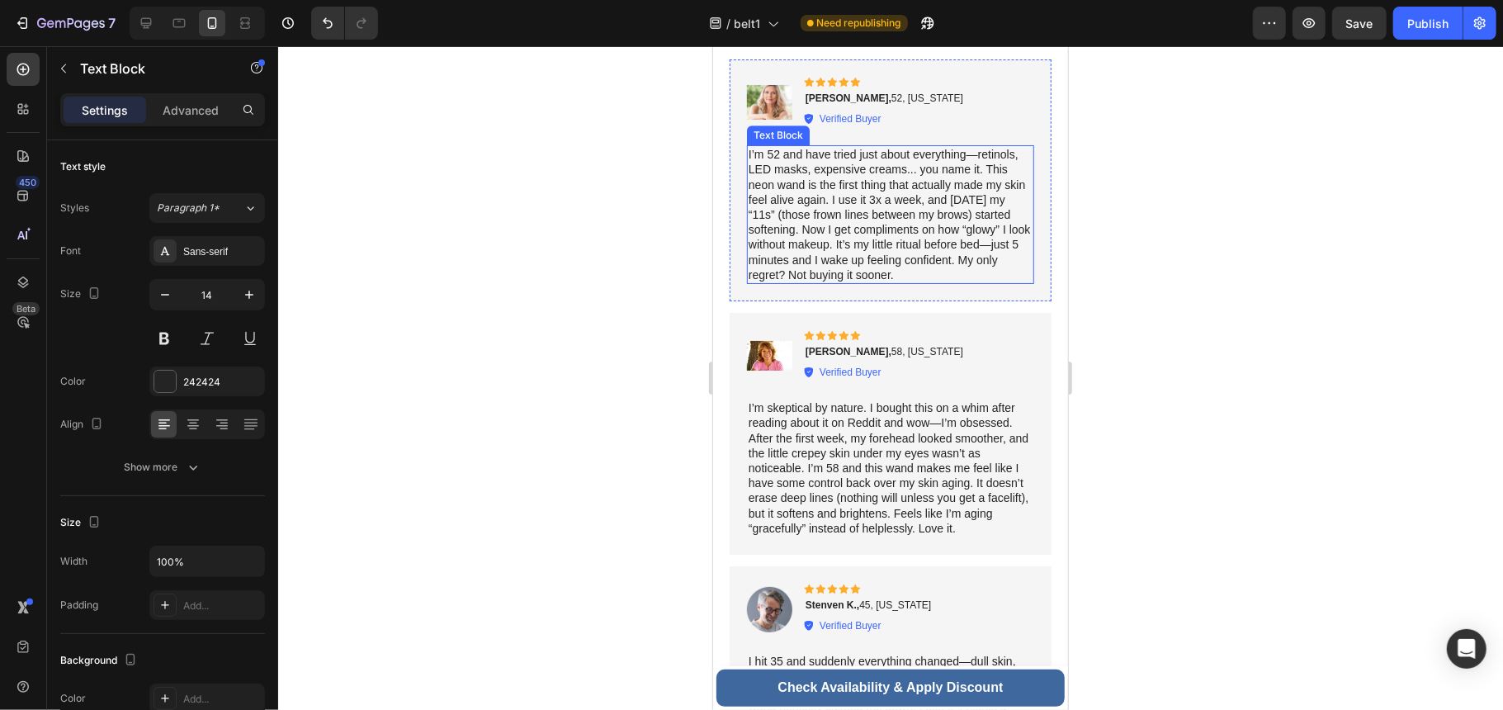
click at [886, 218] on p "I’m 52 and have tried just about everything—retinols, LED masks, expensive crea…" at bounding box center [890, 213] width 284 height 135
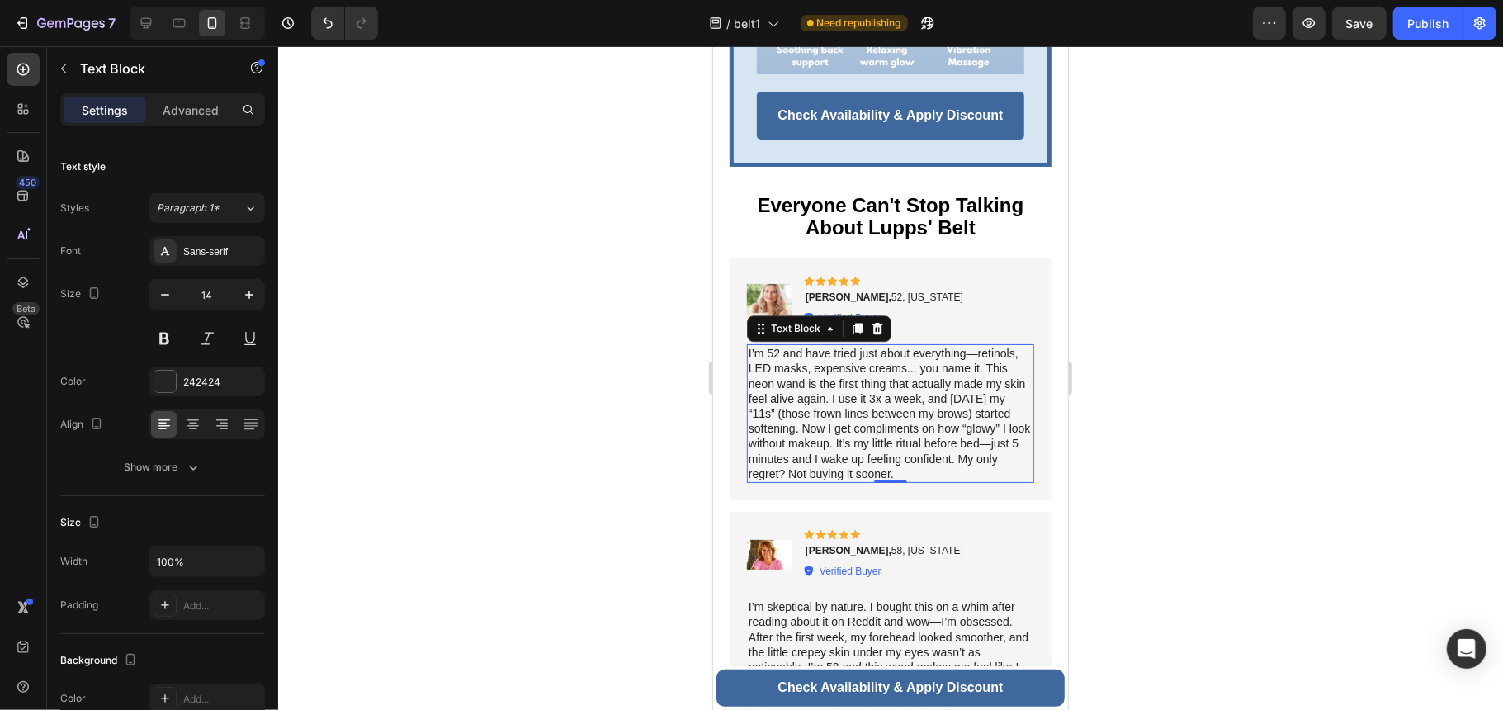
scroll to position [7813, 0]
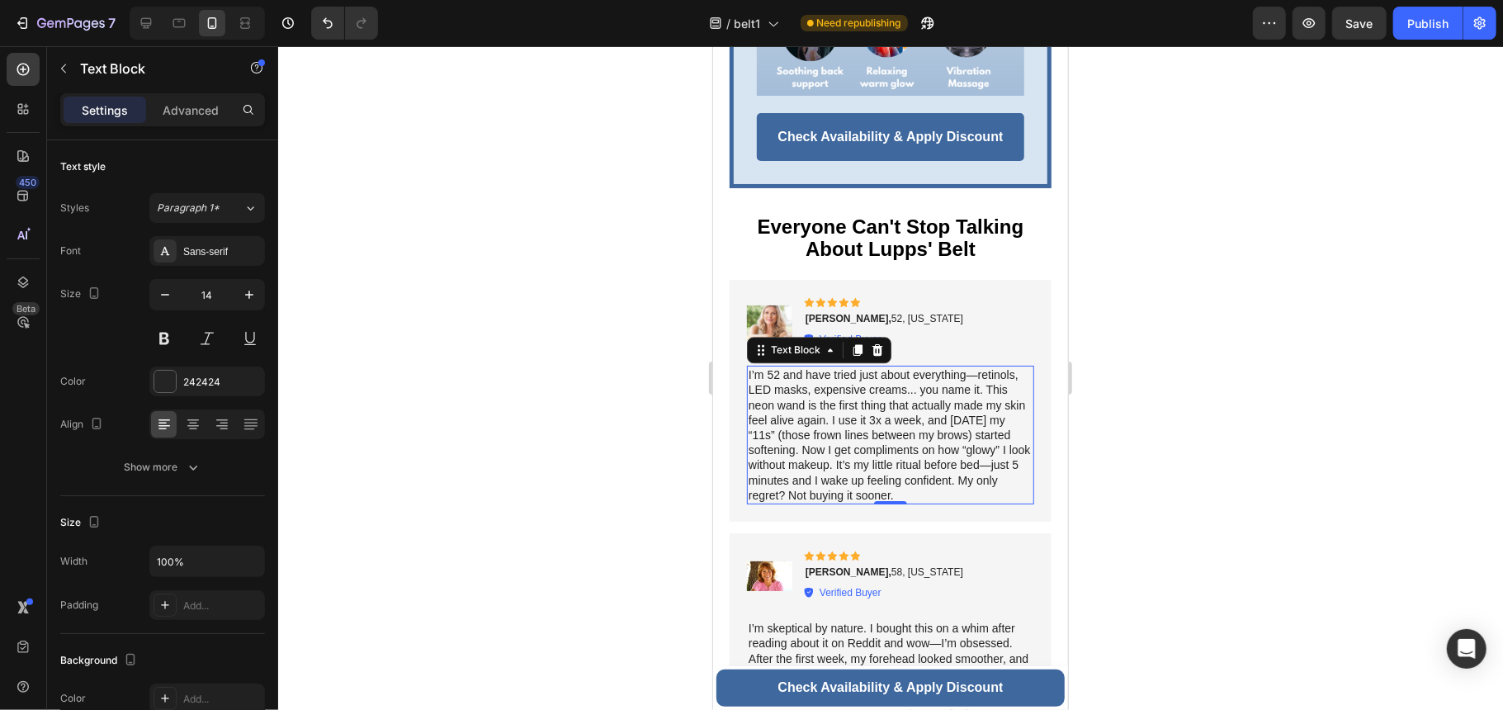
click at [890, 425] on p "I’m 52 and have tried just about everything—retinols, LED masks, expensive crea…" at bounding box center [890, 433] width 284 height 135
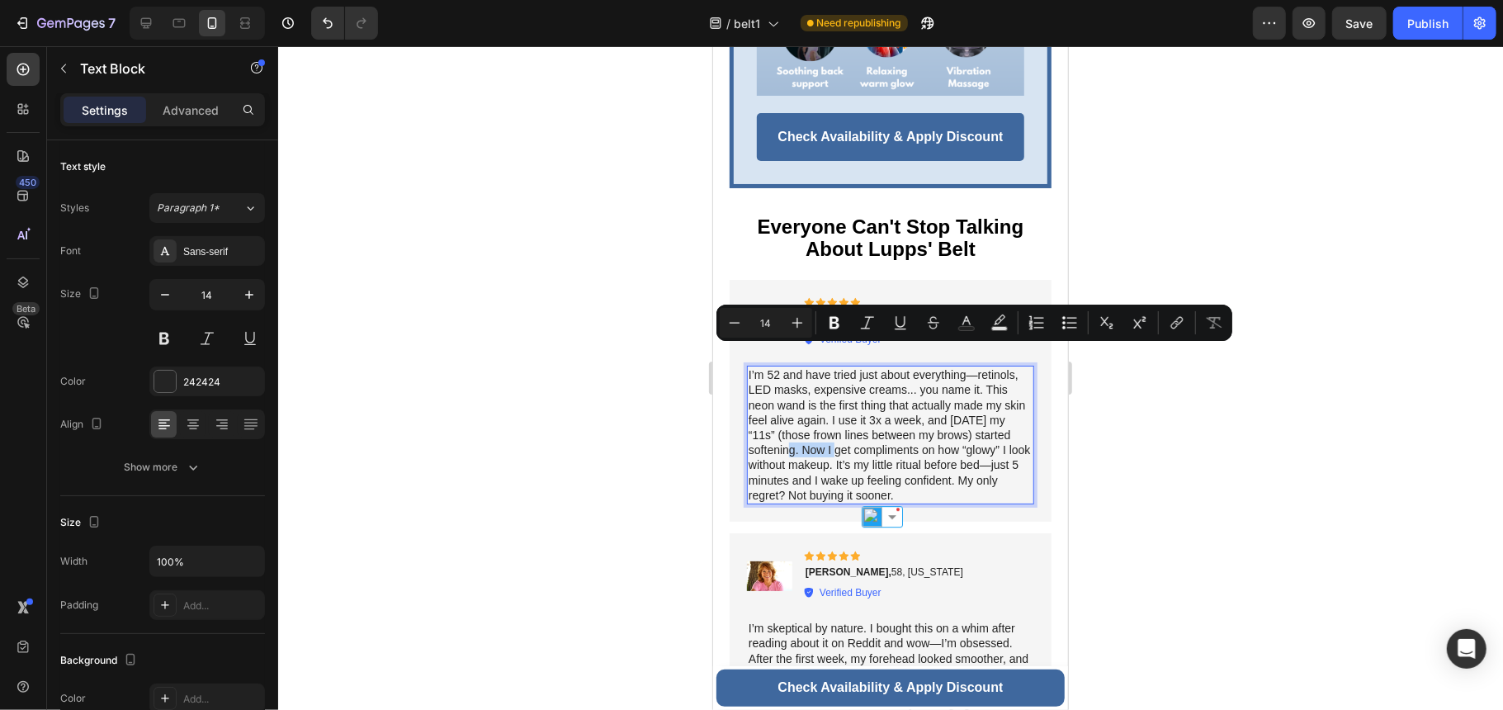
copy p "I’m 52 and have tried just about everything—retinols, LED masks, expensive crea…"
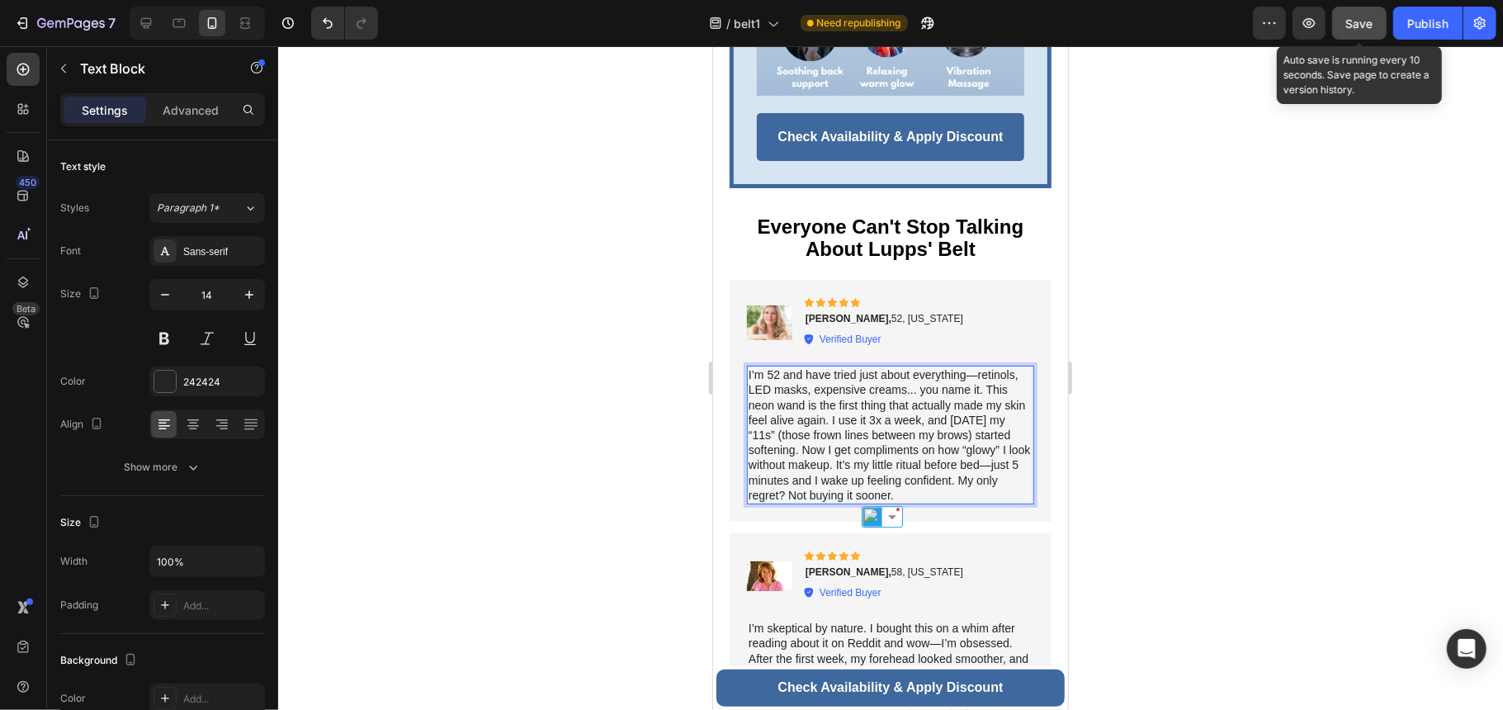
click at [1357, 17] on span "Save" at bounding box center [1359, 24] width 27 height 14
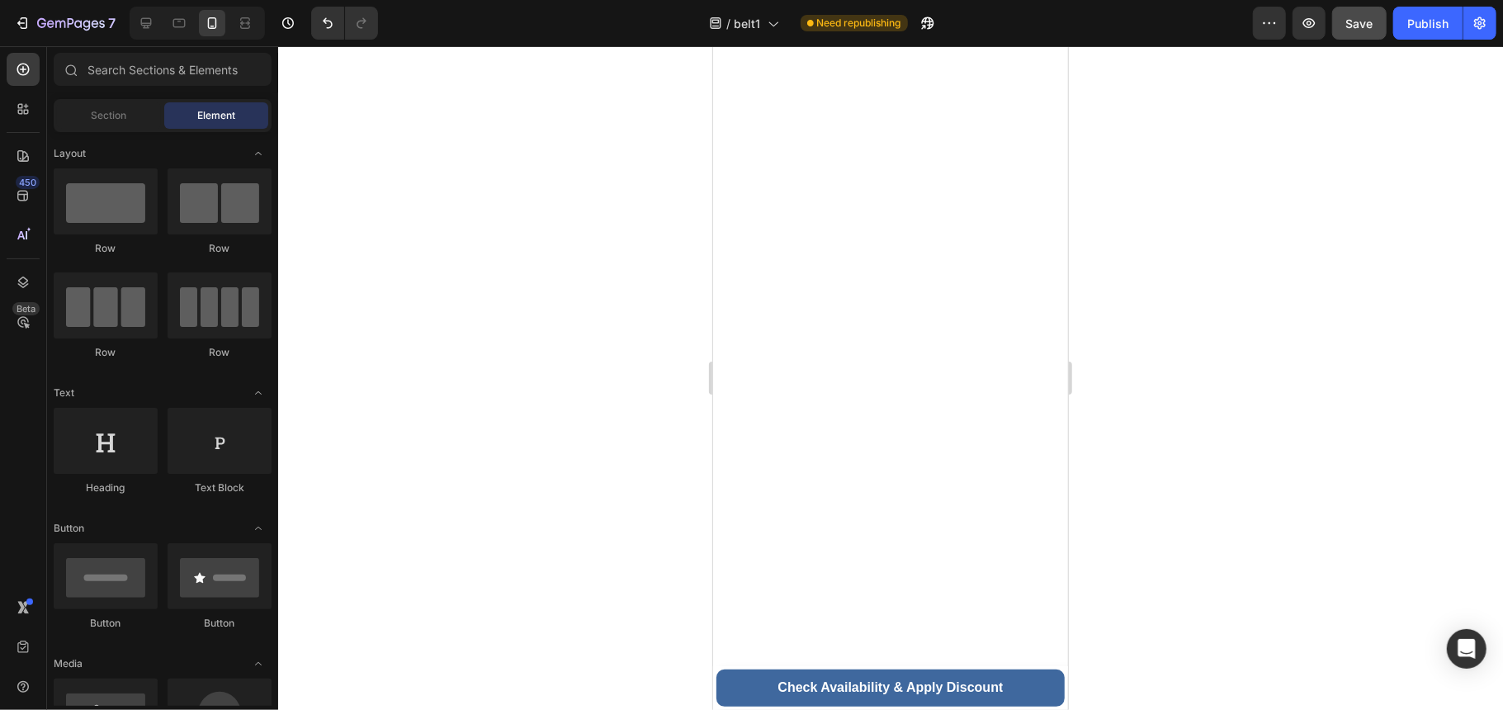
scroll to position [0, 0]
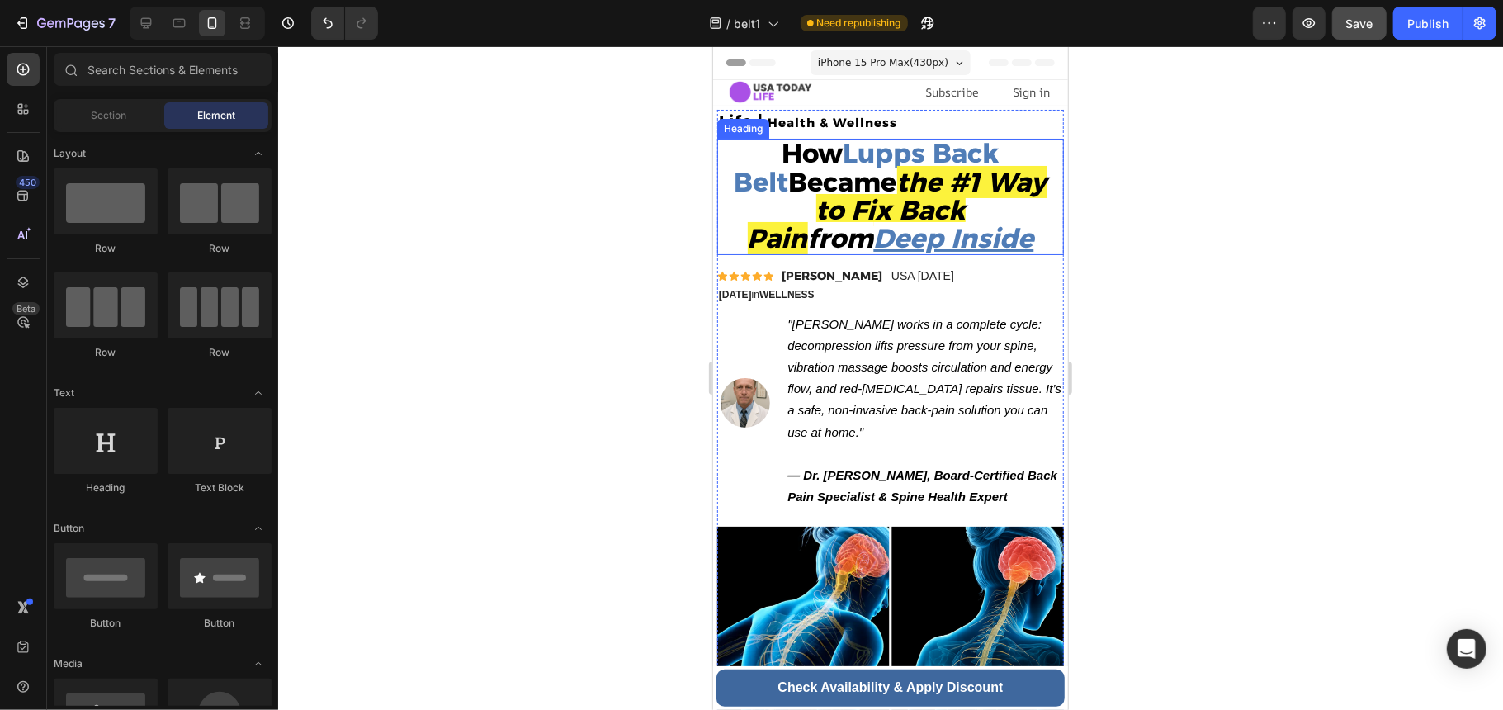
click at [956, 185] on strong "the #1 Way to Fix Back Pain" at bounding box center [897, 209] width 300 height 88
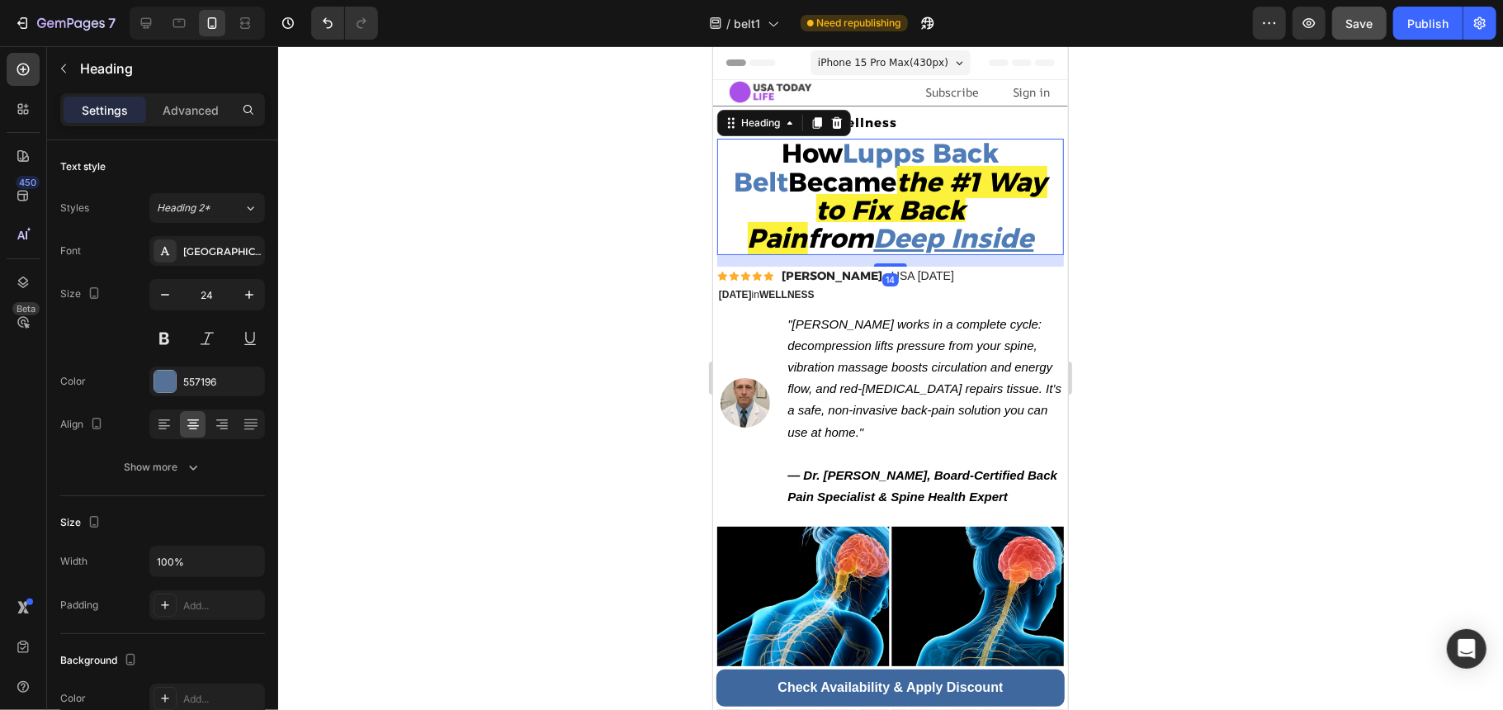
click at [955, 185] on strong "the #1 Way to Fix Back Pain" at bounding box center [897, 209] width 300 height 88
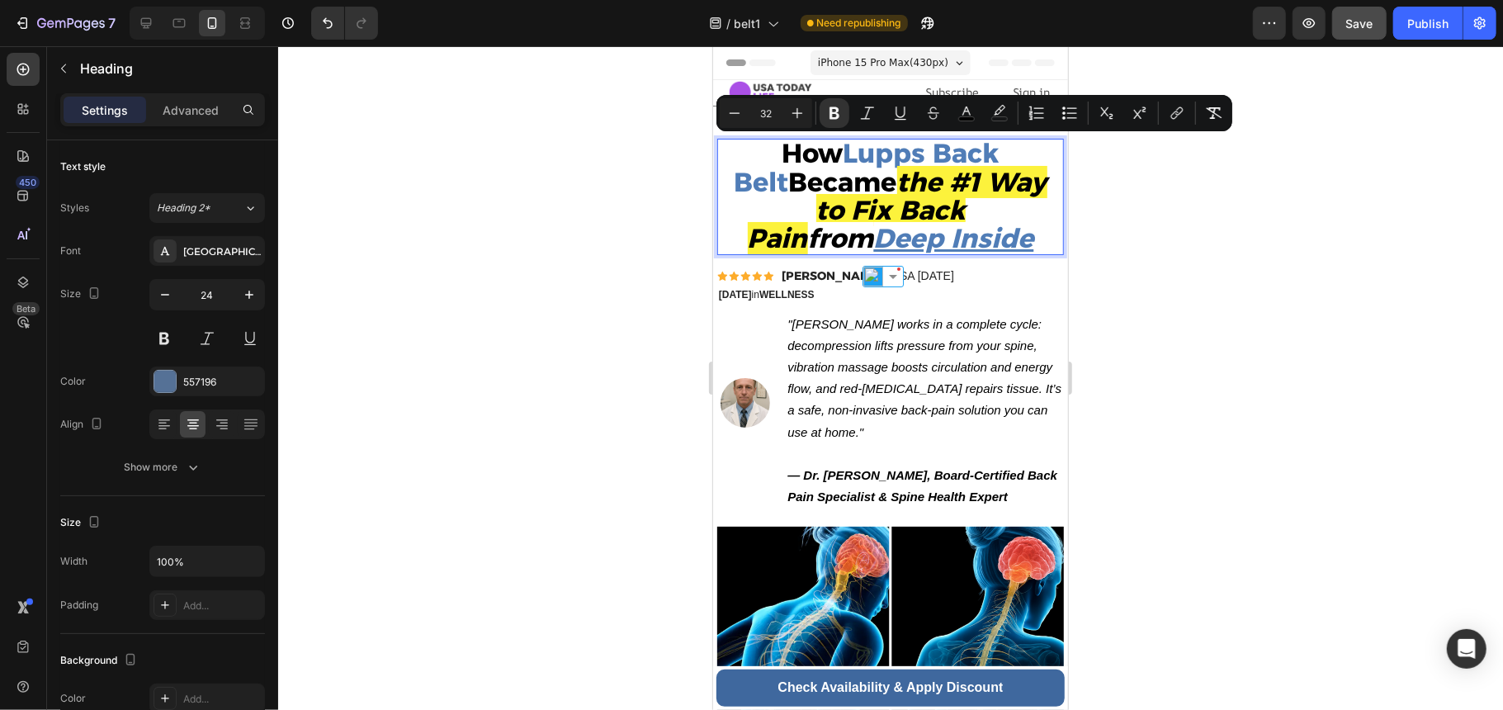
click at [951, 185] on strong "the #1 Way to Fix Back Pain" at bounding box center [897, 209] width 300 height 88
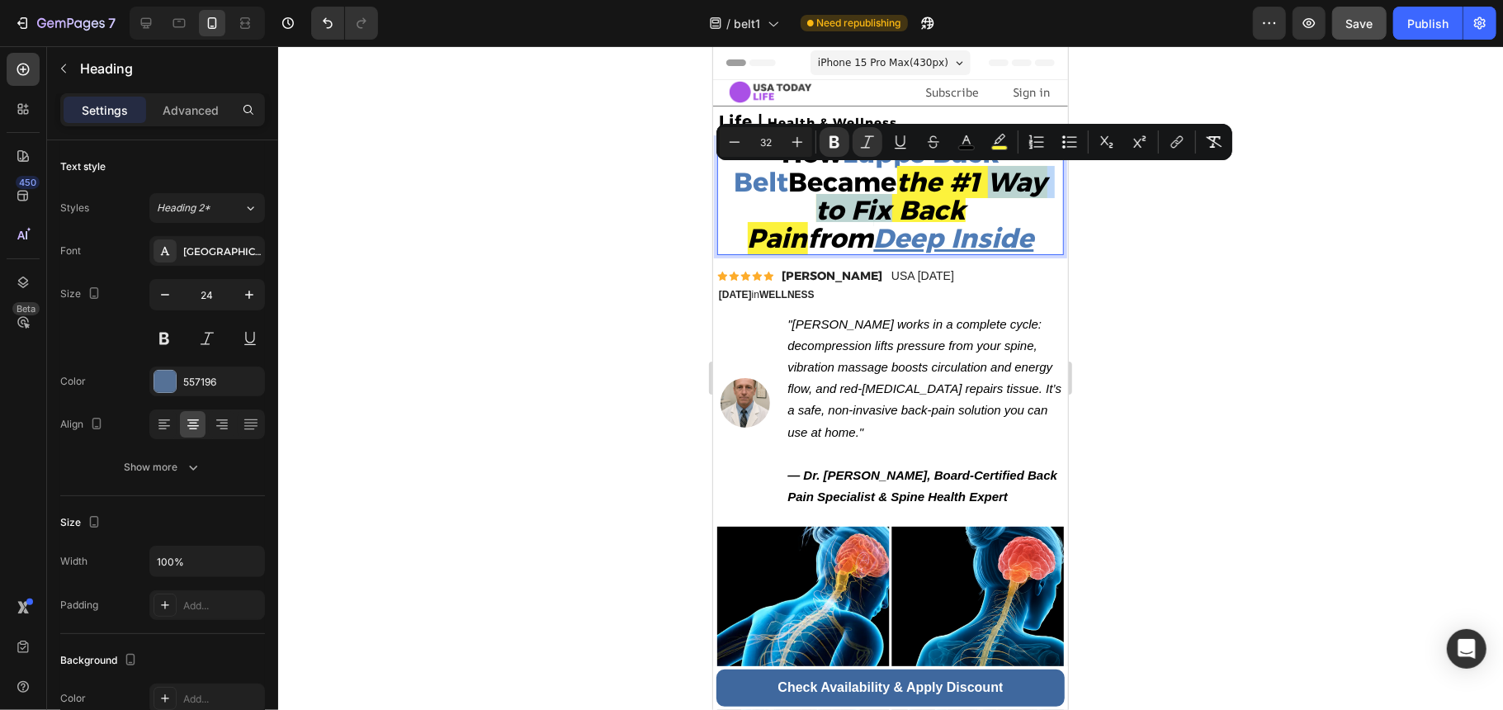
drag, startPoint x: 942, startPoint y: 187, endPoint x: 797, endPoint y: 211, distance: 146.4
click at [797, 211] on strong "the #1 Way to Fix Back Pain" at bounding box center [897, 209] width 300 height 88
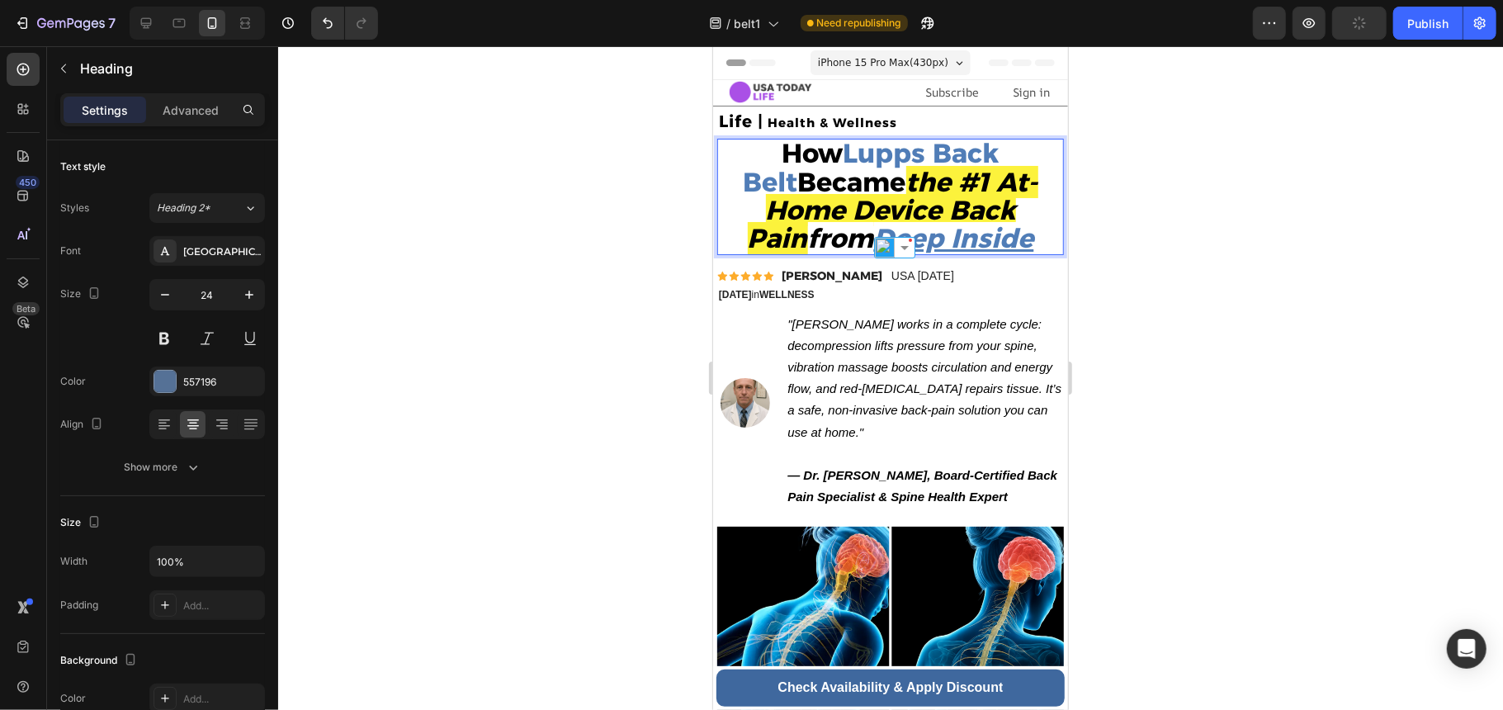
click at [899, 217] on strong "the #1 At-Home Device Back Pain" at bounding box center [892, 209] width 291 height 88
click at [906, 211] on strong "the #1 At-Home Device Back Pain" at bounding box center [892, 209] width 291 height 88
click at [951, 214] on strong "the #1 At-Home Back Pain" at bounding box center [892, 209] width 291 height 88
click at [1002, 234] on p "How Lupps Back Belt Became the #1 At-Home Back Pain Relief from Deep Inside" at bounding box center [889, 195] width 343 height 113
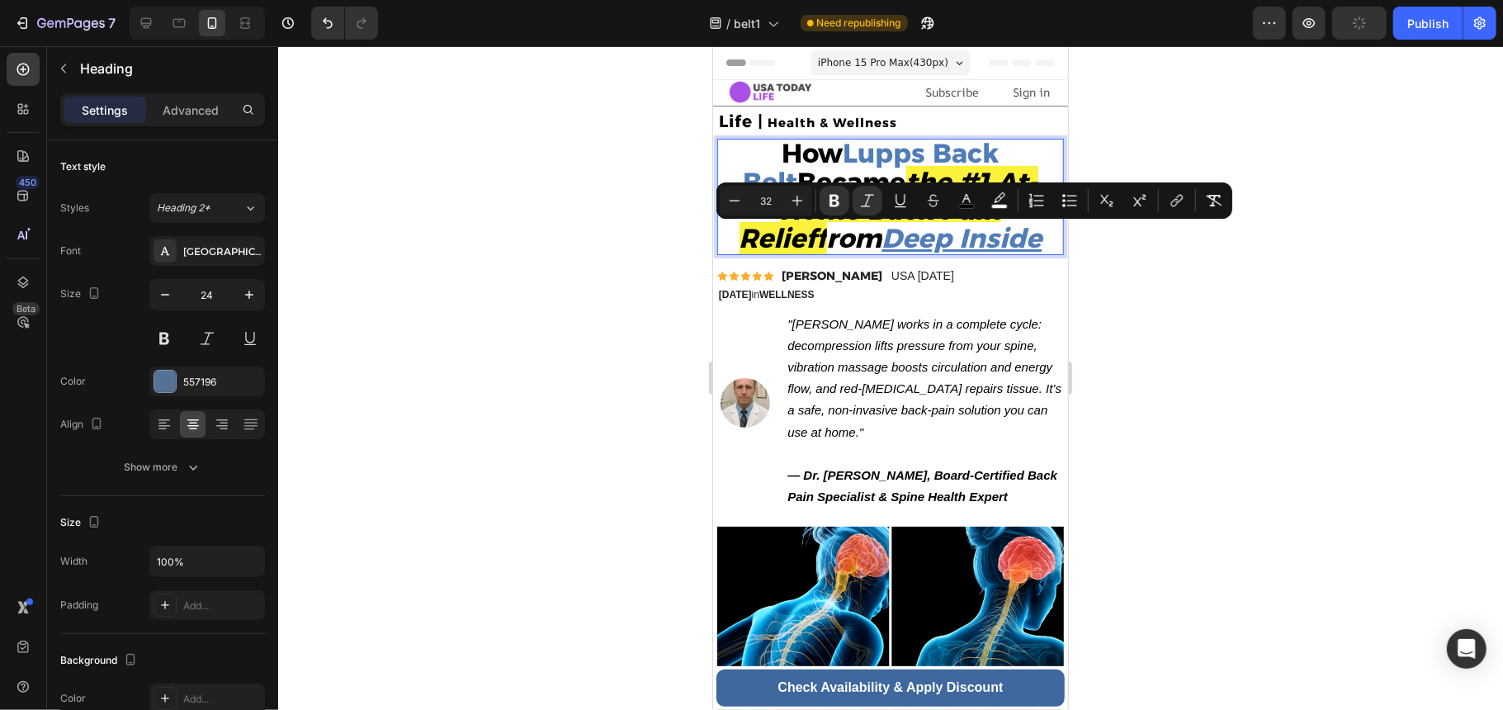
drag, startPoint x: 1001, startPoint y: 245, endPoint x: 768, endPoint y: 252, distance: 233.7
click at [768, 252] on p "How Lupps Back Belt Became the #1 At-Home Back Pain Relief from Deep Inside" at bounding box center [889, 195] width 343 height 113
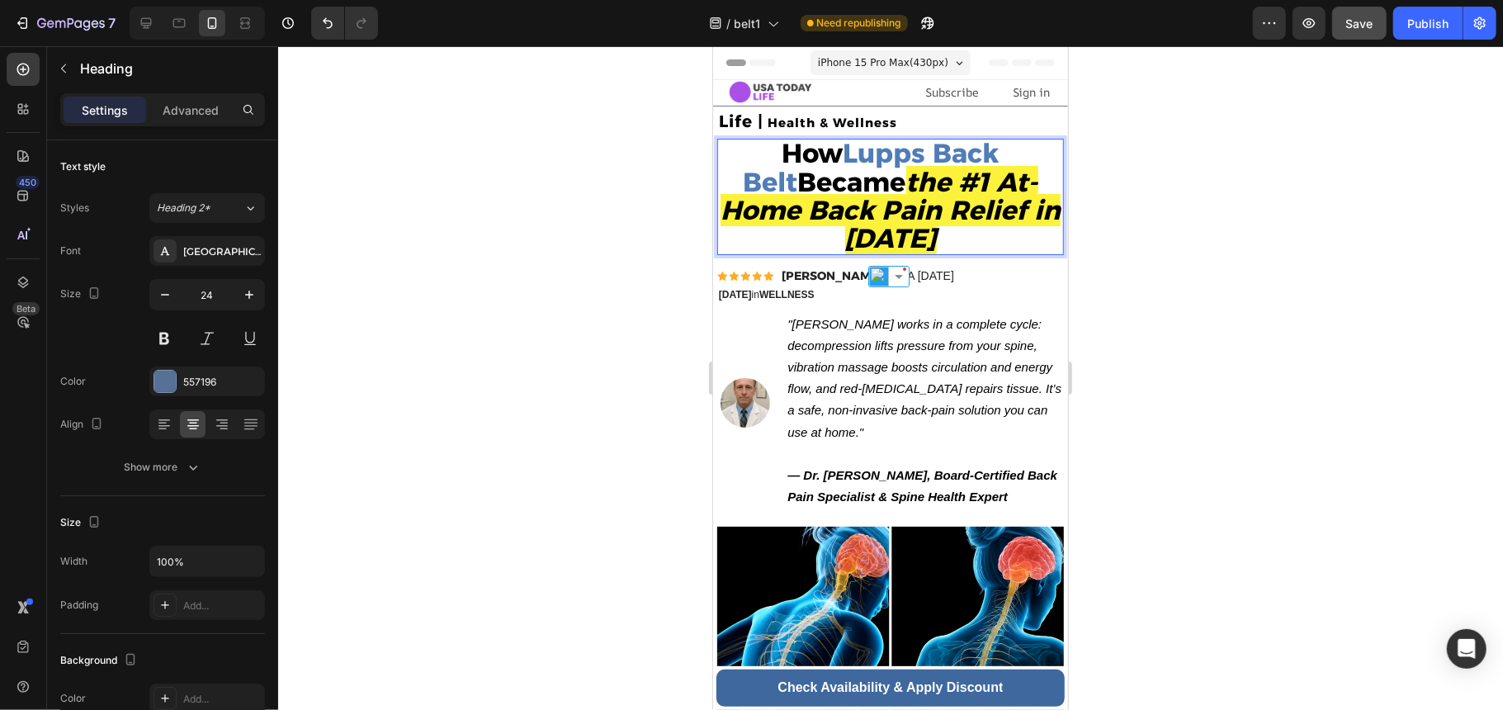
click at [982, 252] on p "How Lupps Back Belt Became the #1 At-Home Back Pain Relief in 2025" at bounding box center [889, 195] width 343 height 113
drag, startPoint x: 956, startPoint y: 244, endPoint x: 794, endPoint y: 240, distance: 161.8
click at [794, 240] on p "How Lupps Back Belt Became the #1 At-Home Back Pain Relief in 2025" at bounding box center [889, 195] width 343 height 113
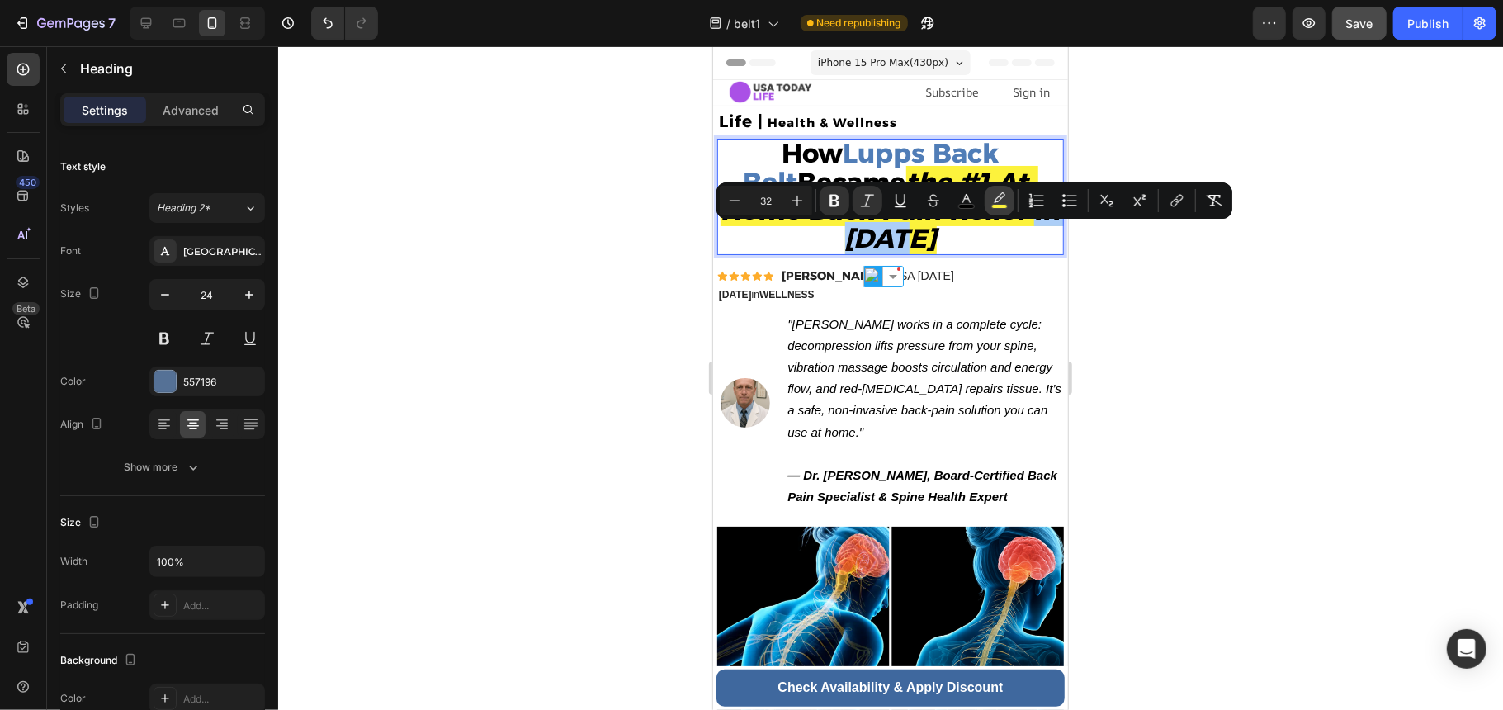
click at [999, 199] on icon "Editor contextual toolbar" at bounding box center [999, 200] width 17 height 17
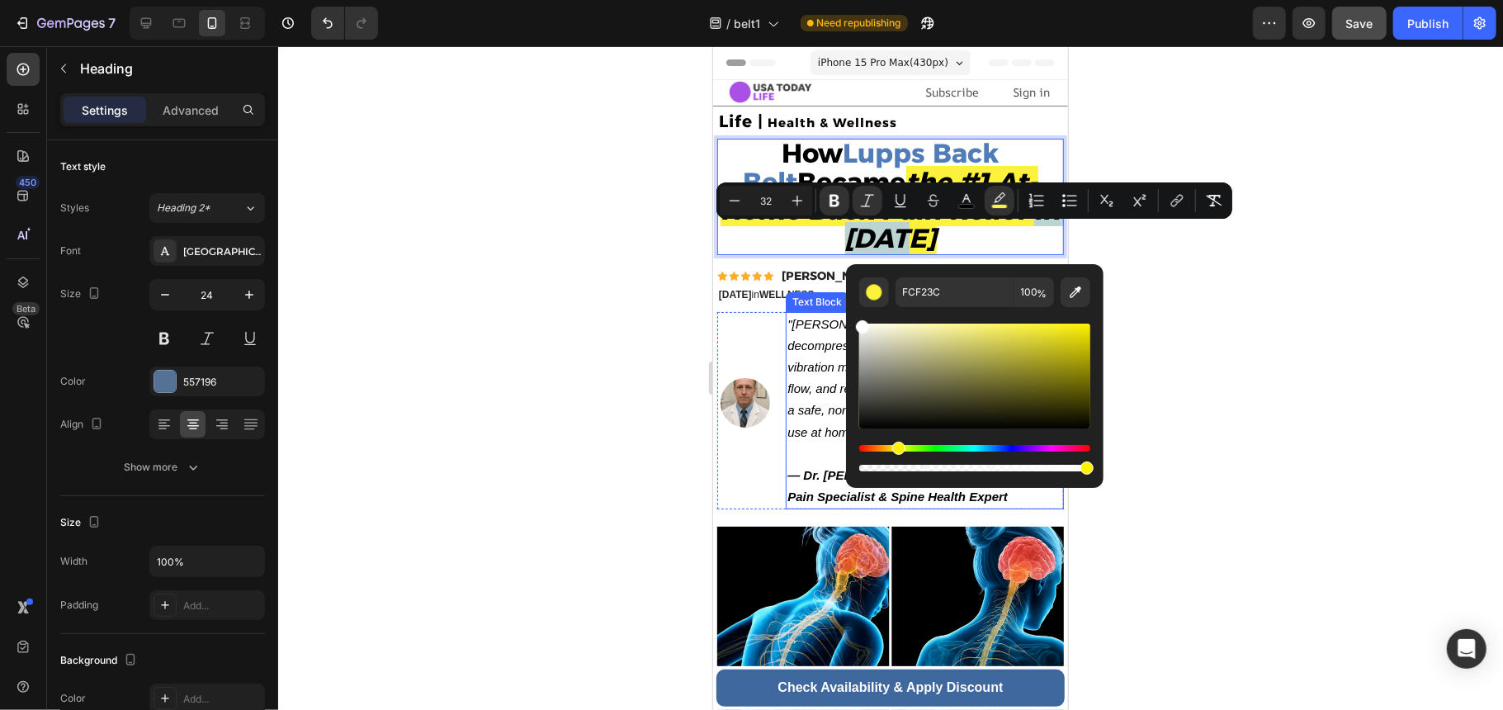
drag, startPoint x: 1749, startPoint y: 372, endPoint x: 790, endPoint y: 324, distance: 960.3
type input "FFFFFF"
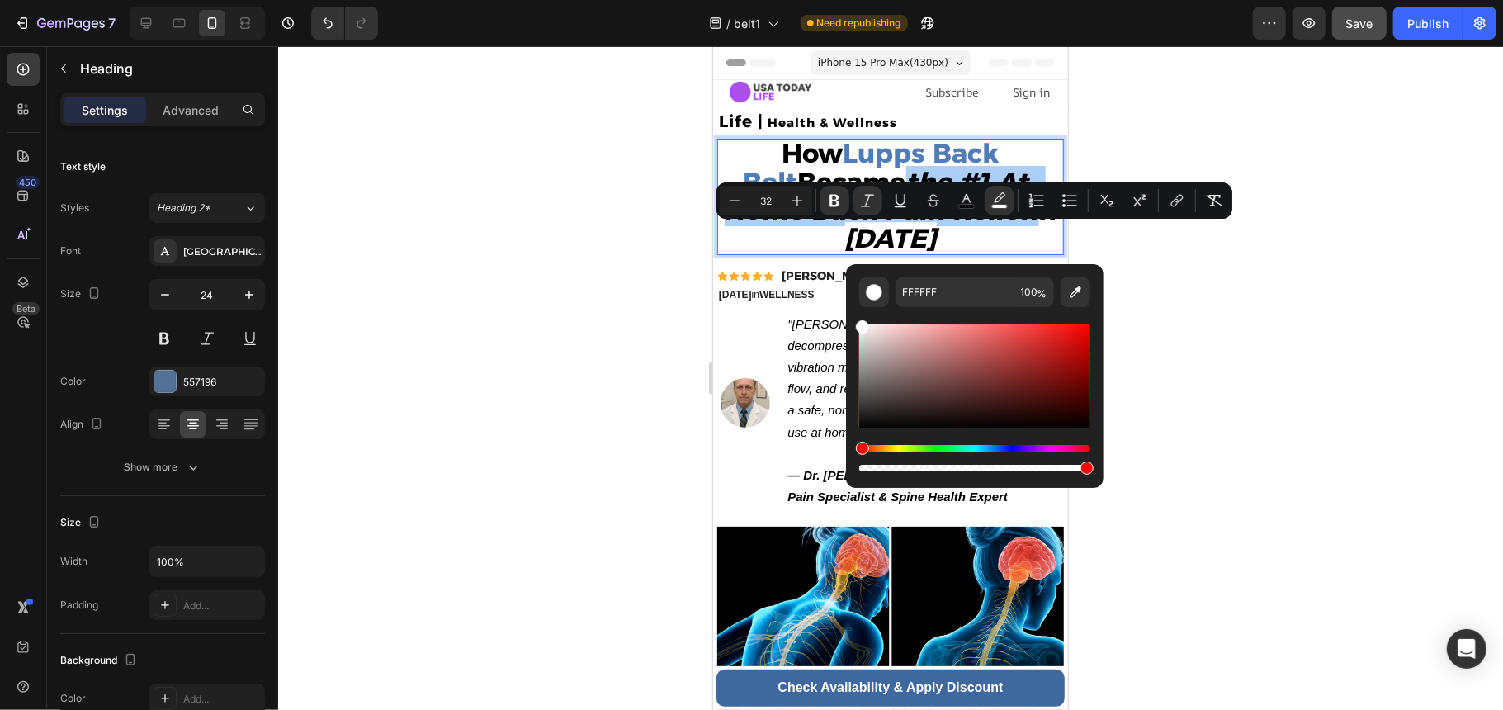
click at [1193, 332] on div at bounding box center [890, 378] width 1225 height 664
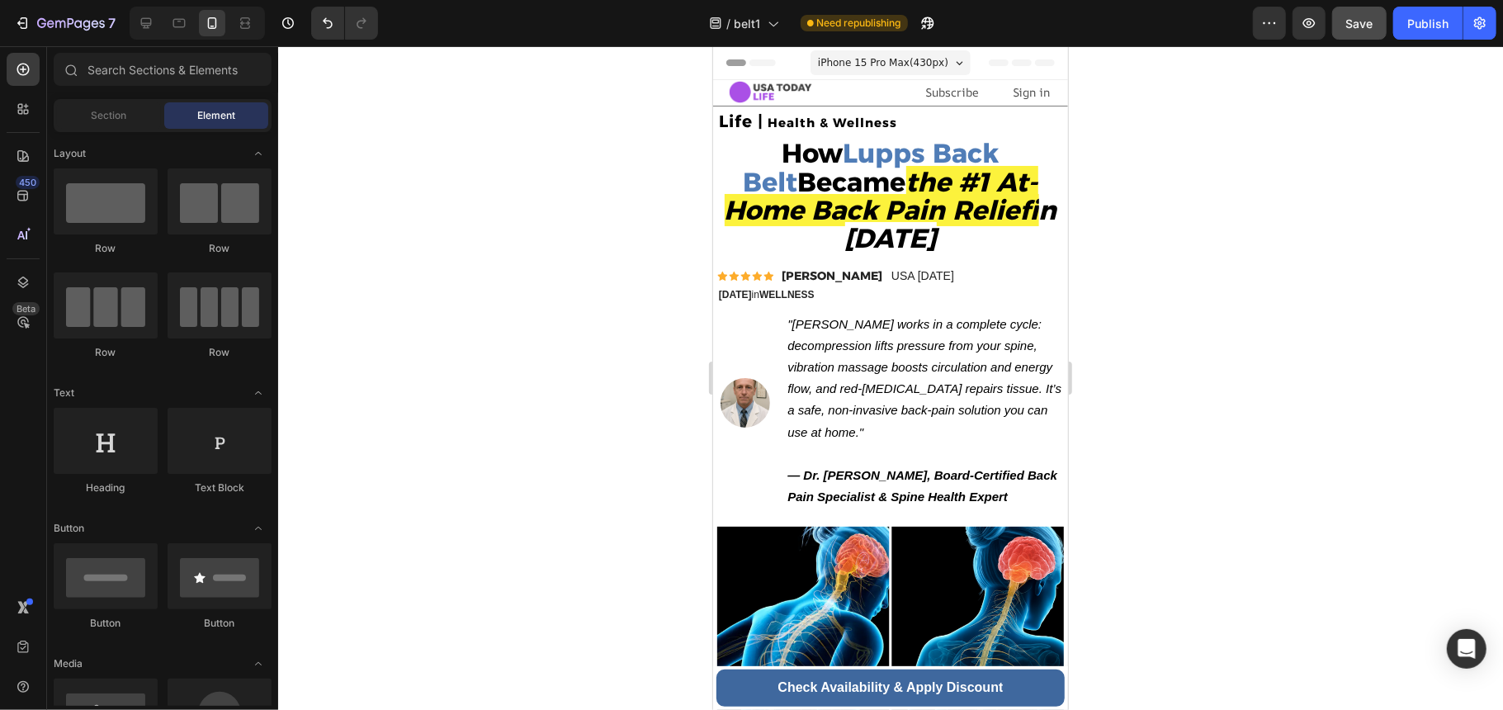
click at [1166, 334] on div at bounding box center [890, 378] width 1225 height 664
click at [906, 234] on strong "in 2025" at bounding box center [950, 223] width 212 height 60
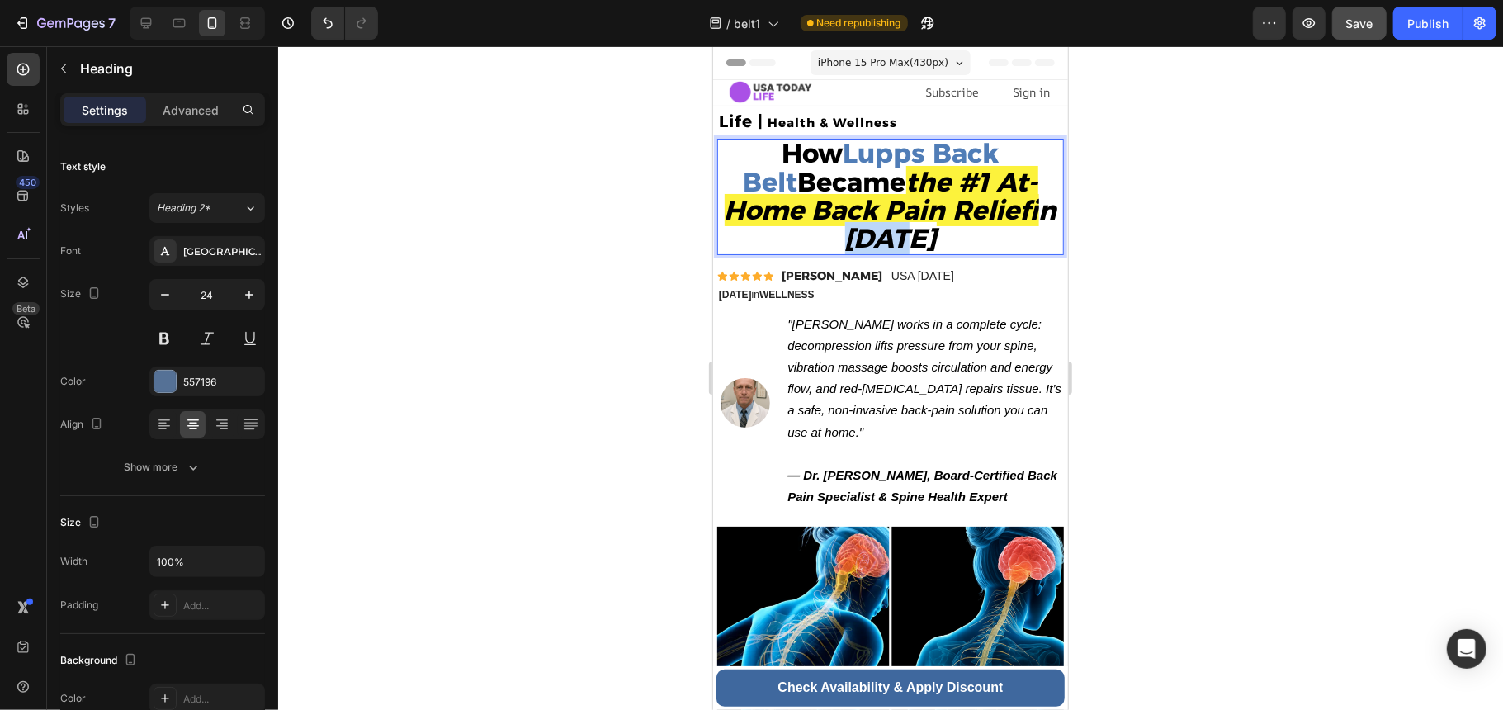
click at [909, 234] on strong "in 2025" at bounding box center [950, 223] width 212 height 60
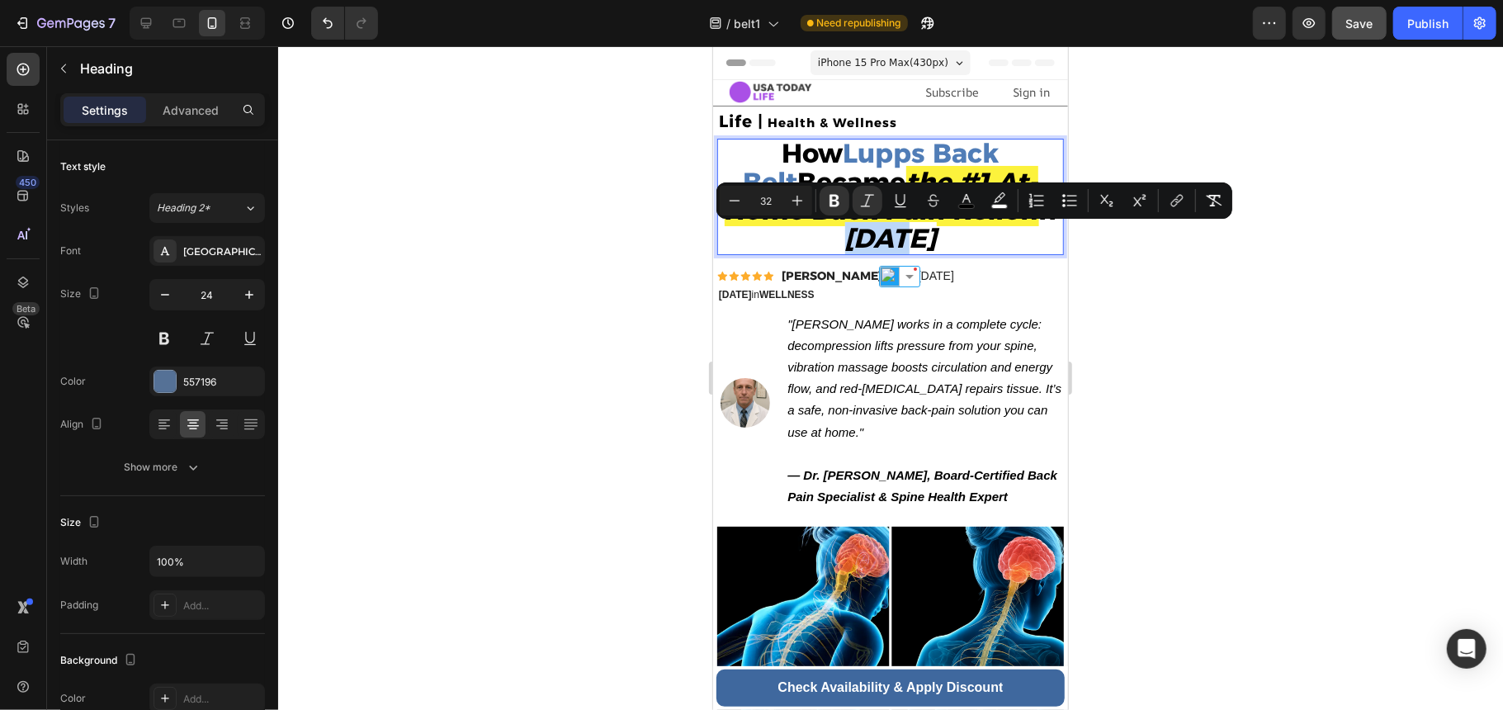
click at [933, 239] on p "How Lupps Back Belt Became the #1 At-Home Back Pain Relief in 2025" at bounding box center [889, 195] width 343 height 113
drag, startPoint x: 935, startPoint y: 240, endPoint x: 827, endPoint y: 245, distance: 108.2
click at [827, 245] on p "How Lupps Back Belt Became the #1 At-Home Back Pain Relief in 2025" at bounding box center [889, 195] width 343 height 113
click at [998, 202] on icon "Editor contextual toolbar" at bounding box center [1000, 197] width 12 height 10
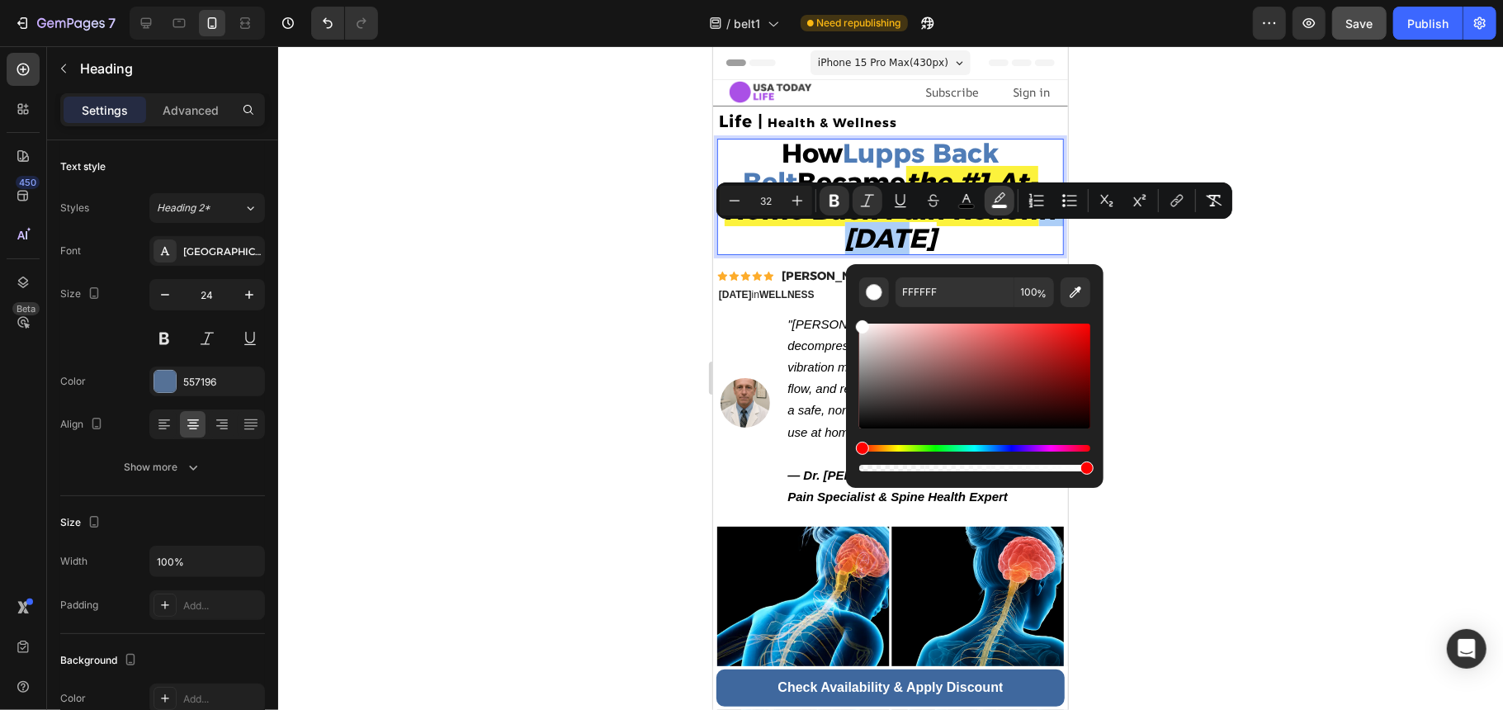
click at [998, 202] on icon "Editor contextual toolbar" at bounding box center [1000, 197] width 12 height 10
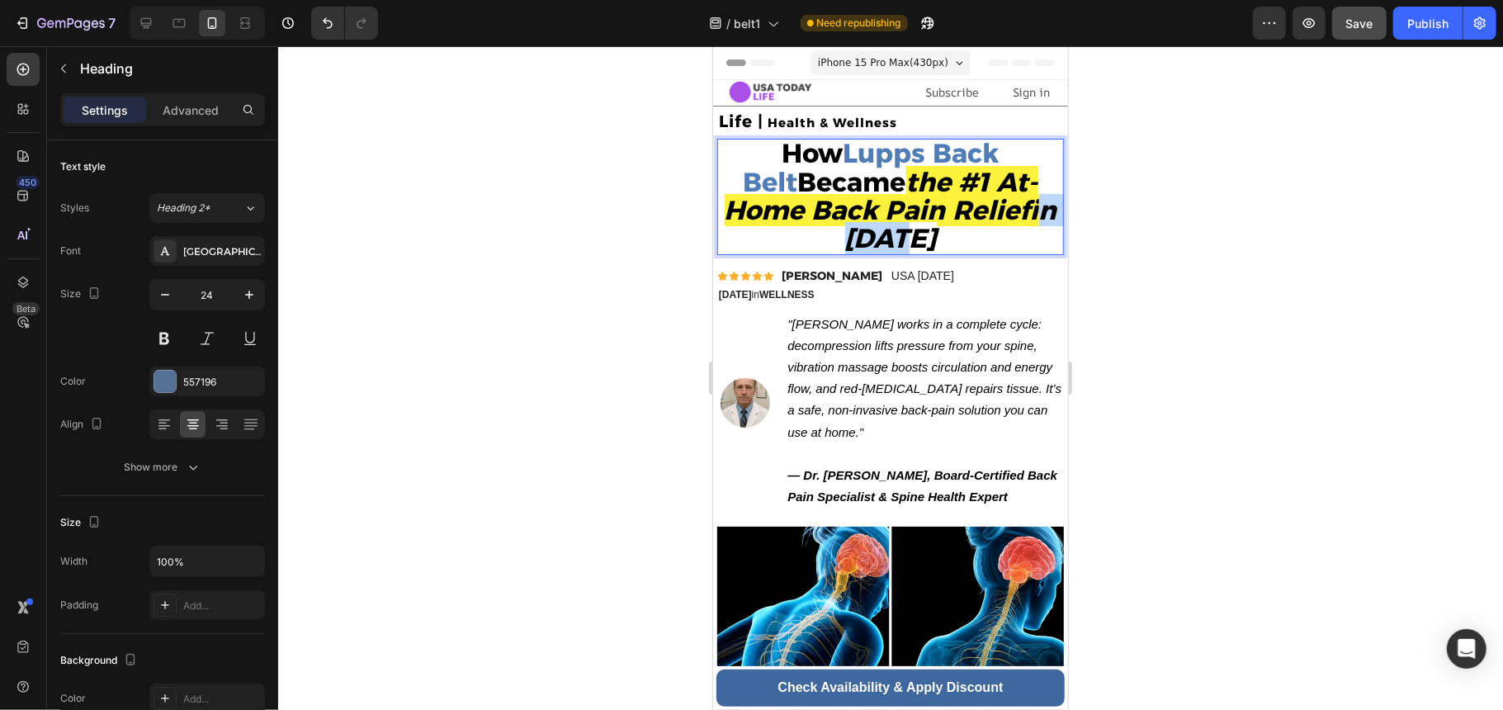
click at [952, 229] on p "How Lupps Back Belt Became the #1 At-Home Back Pain Relief in 2025" at bounding box center [889, 195] width 343 height 113
click at [952, 242] on p "How Lupps Back Belt Became the #1 At-Home Back Pain Relief in 2025" at bounding box center [889, 195] width 343 height 113
click at [1022, 221] on strong "the #1 At-Home Back Pain Relief" at bounding box center [881, 195] width 314 height 60
click at [1038, 221] on p "How Lupps Back Belt Became the #1 At-Home Back Pain Relief in 2025" at bounding box center [889, 195] width 343 height 113
drag, startPoint x: 962, startPoint y: 247, endPoint x: 817, endPoint y: 244, distance: 144.5
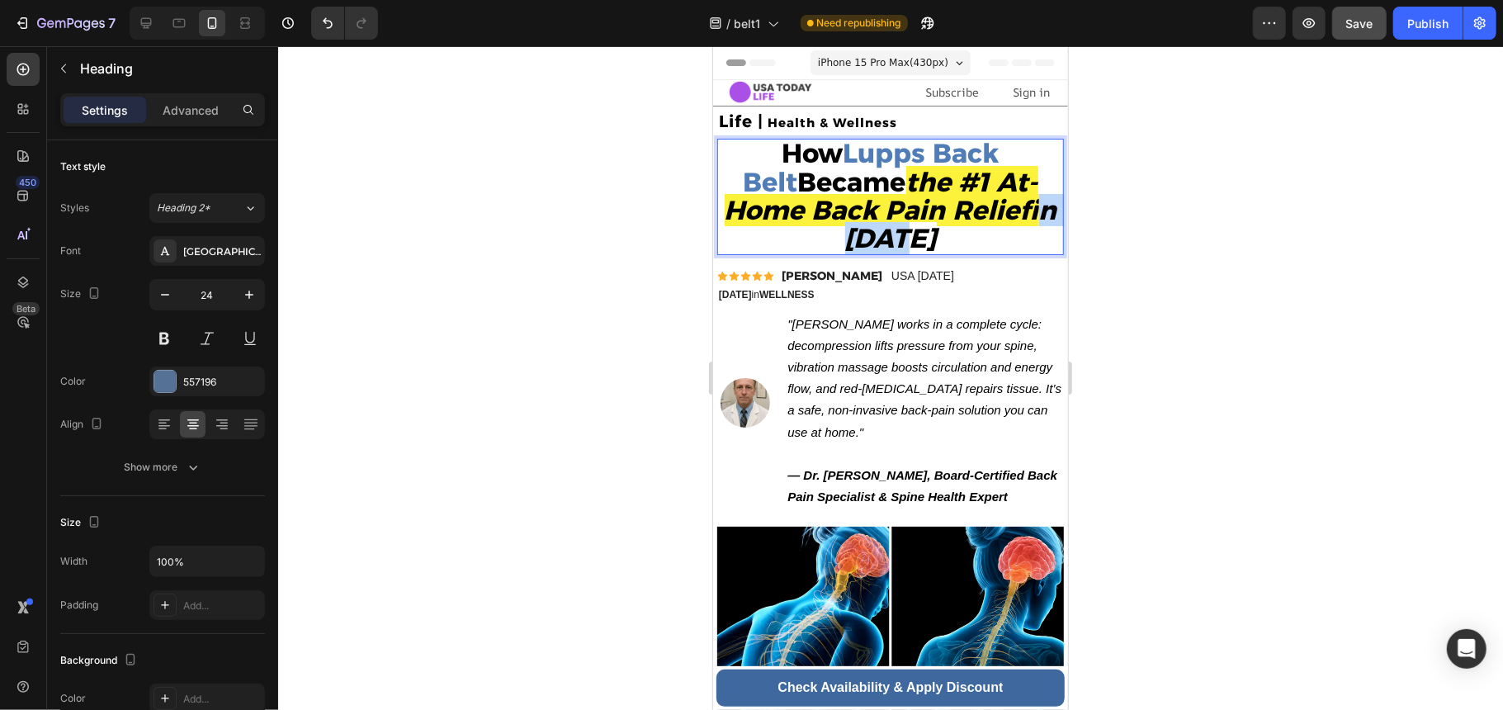
click at [817, 244] on p "How Lupps Back Belt Became the #1 At-Home Back Pain Relief in 2025" at bounding box center [889, 195] width 343 height 113
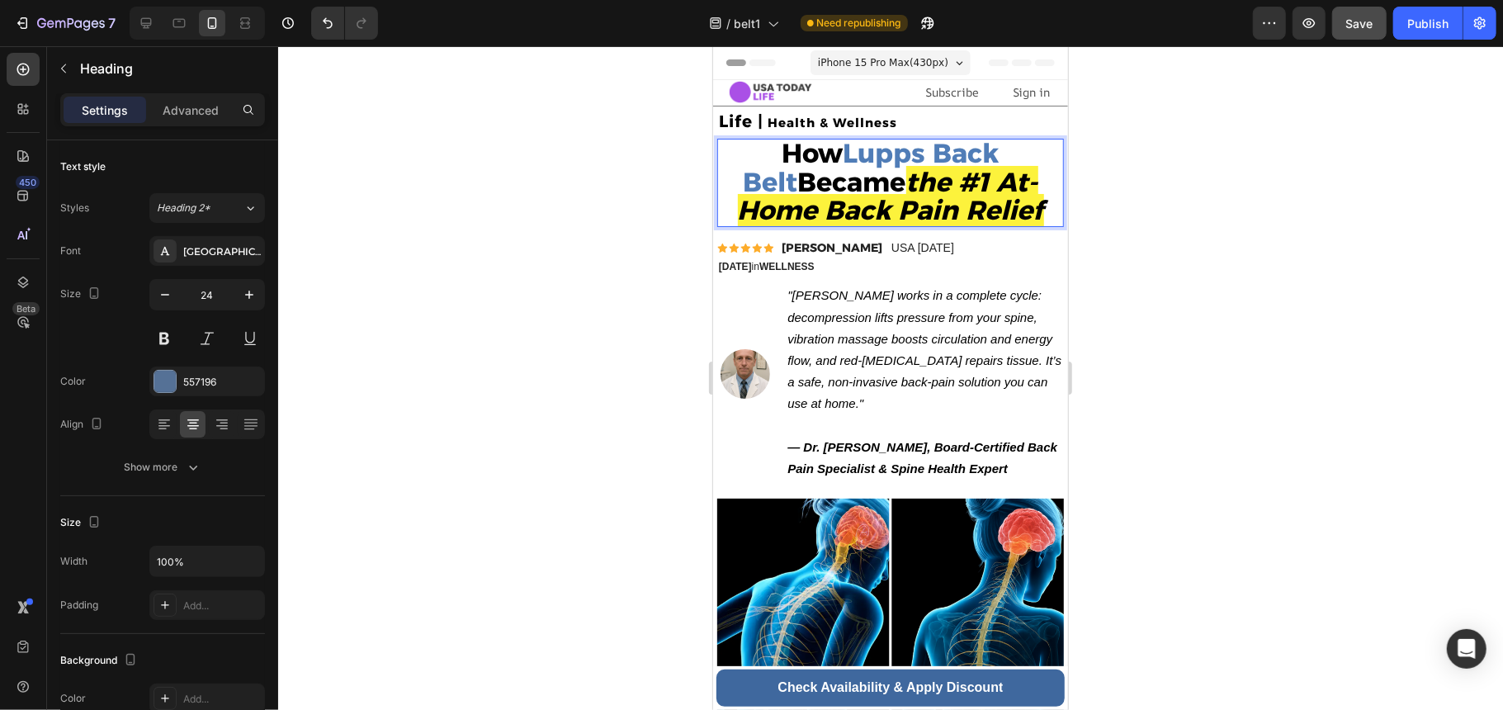
click at [1033, 217] on strong "the #1 At-Home Back Pain Relief" at bounding box center [890, 195] width 306 height 60
click at [1040, 217] on p "How Lupps Back Belt Became the #1 At-Home Back Pain Relief" at bounding box center [889, 181] width 343 height 85
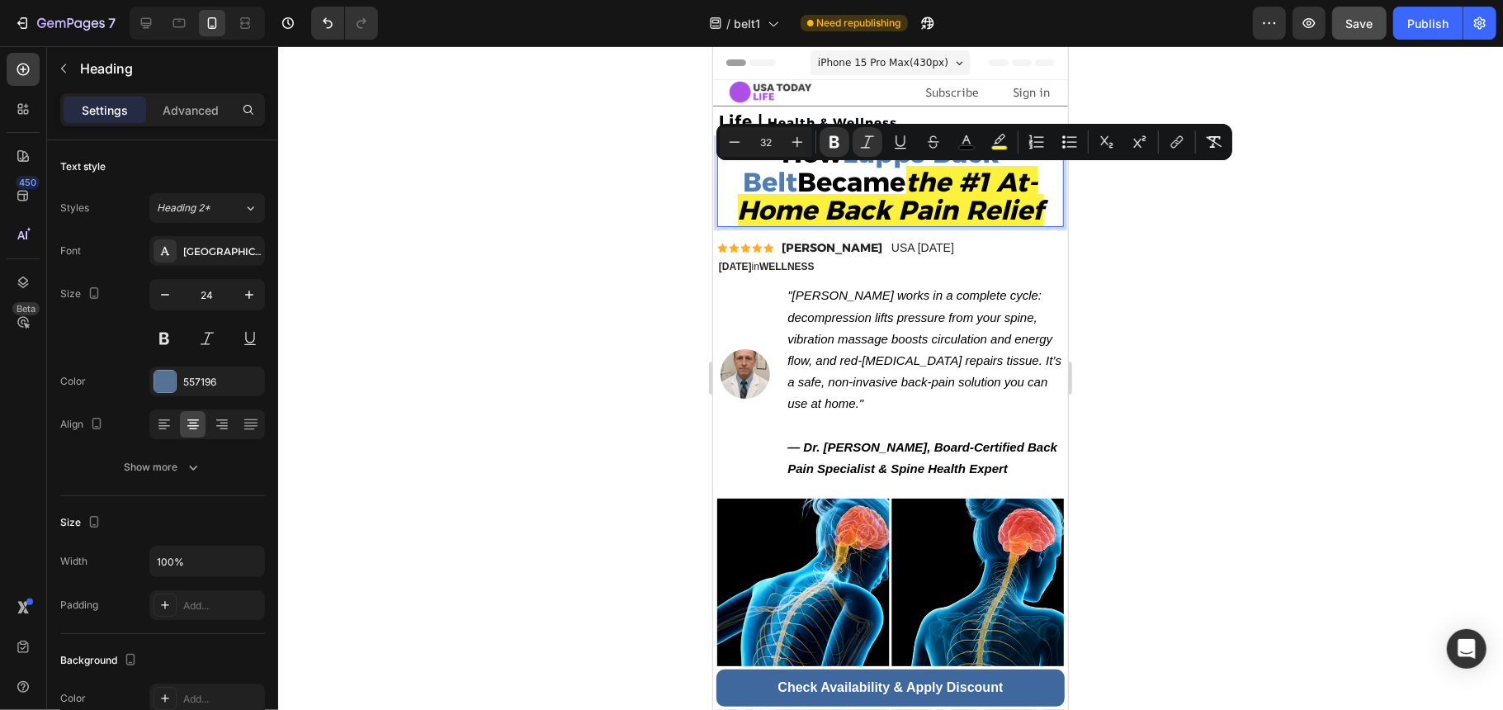
drag, startPoint x: 1038, startPoint y: 211, endPoint x: 872, endPoint y: 182, distance: 168.4
click at [872, 182] on p "How Lupps Back Belt Became the #1 At-Home Back Pain Relief" at bounding box center [889, 181] width 343 height 85
click at [1008, 144] on button "color" at bounding box center [1000, 142] width 30 height 30
type input "FCF23C"
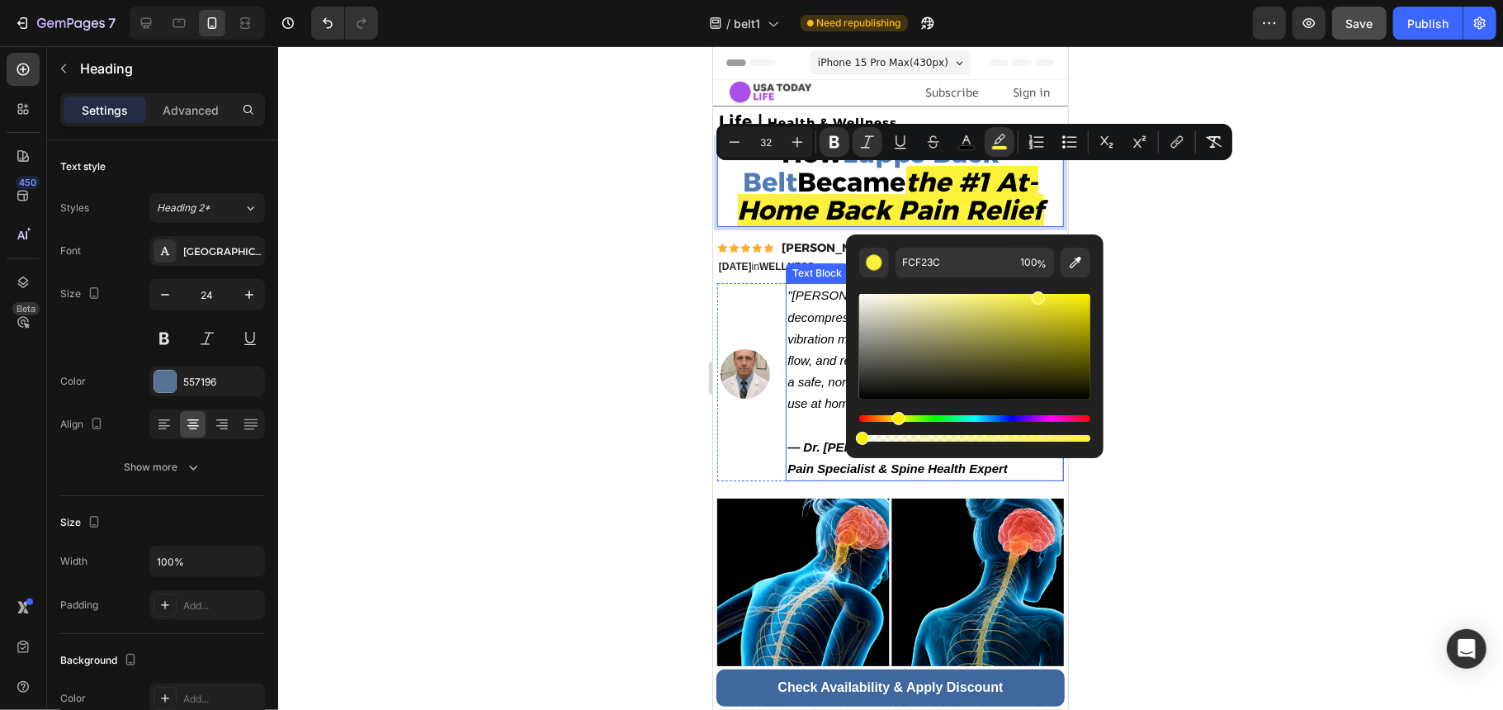
type input "0"
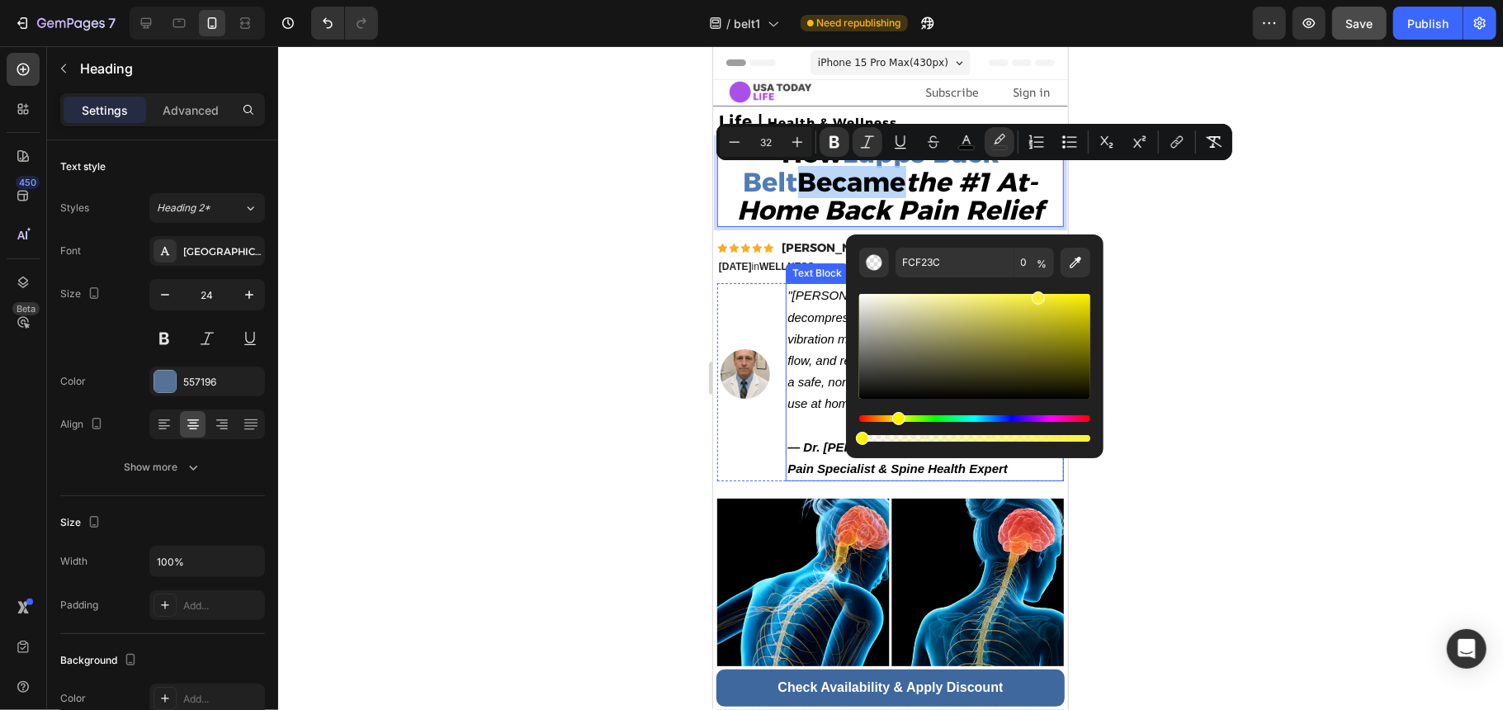
drag, startPoint x: 1802, startPoint y: 485, endPoint x: 782, endPoint y: 445, distance: 1020.1
click at [1206, 373] on div at bounding box center [890, 378] width 1225 height 664
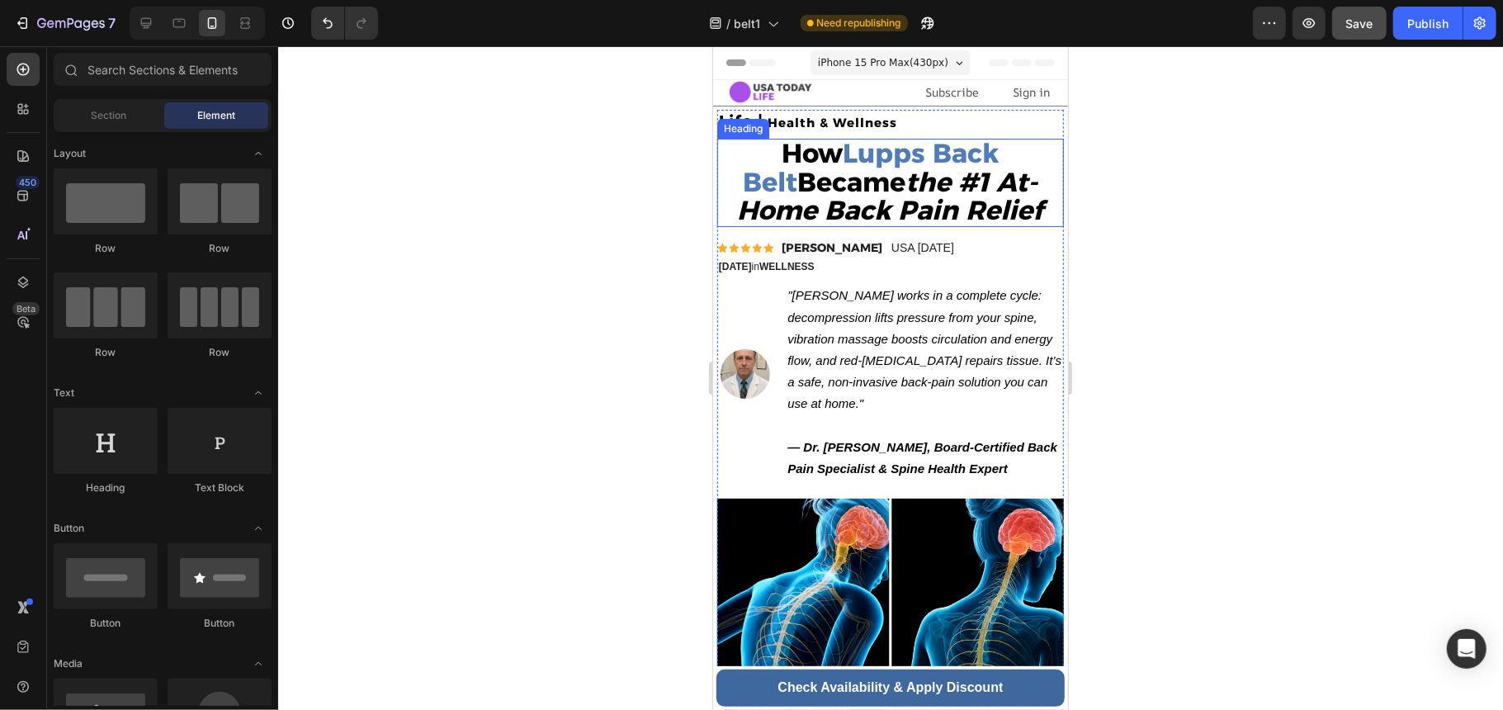
click at [1038, 210] on p "⁠⁠⁠⁠⁠⁠⁠ How Lupps Back Belt Became the #1 At-Home Back Pain Relief" at bounding box center [889, 181] width 343 height 85
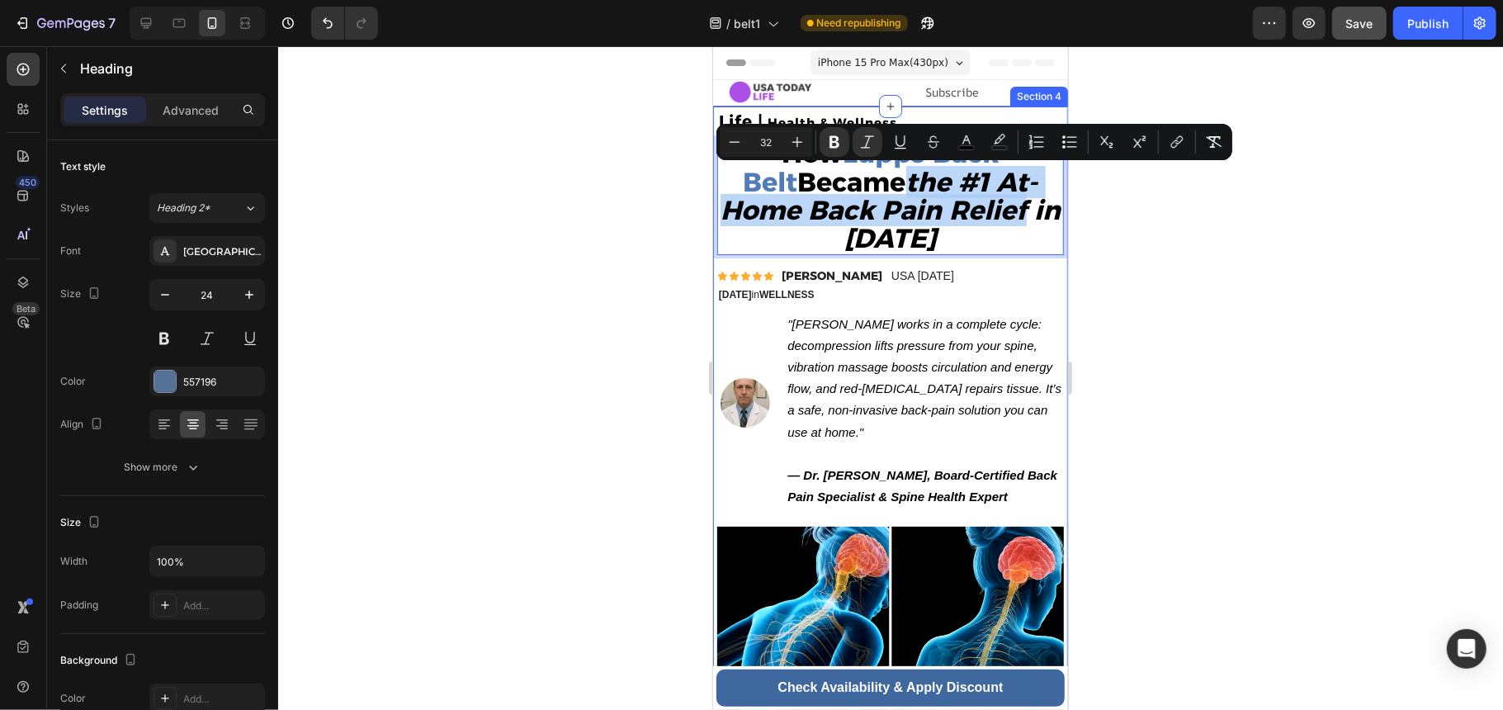
drag, startPoint x: 879, startPoint y: 171, endPoint x: 1047, endPoint y: 209, distance: 172.6
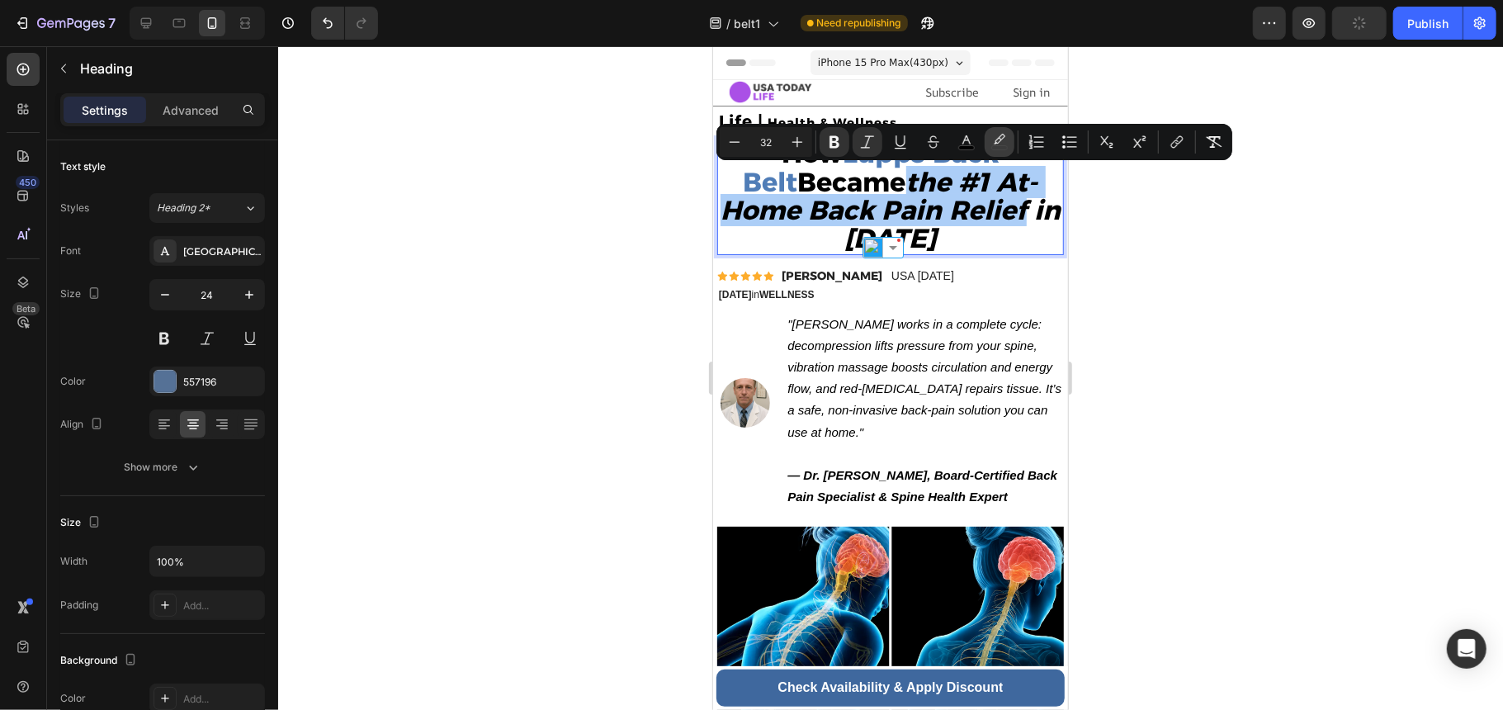
click at [995, 139] on icon "Editor contextual toolbar" at bounding box center [999, 142] width 17 height 17
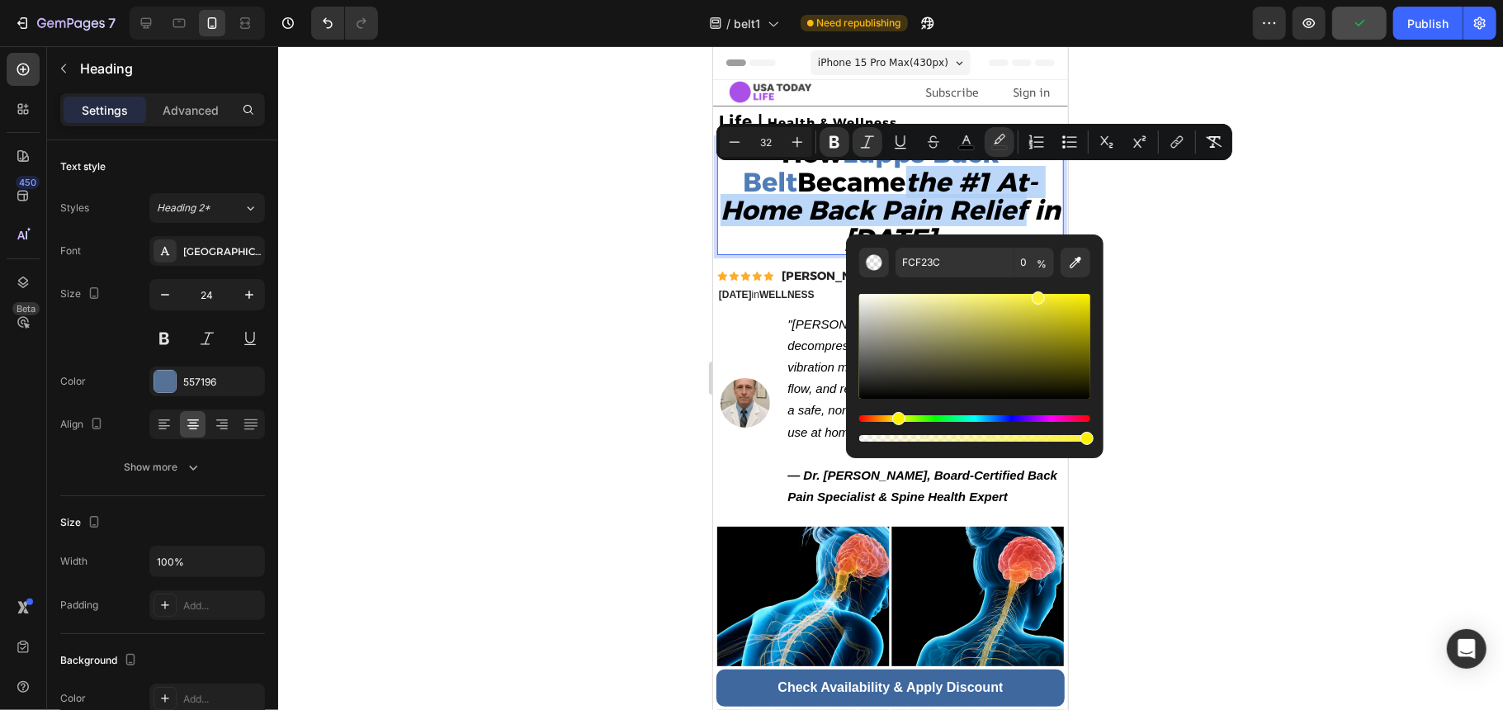
type input "100"
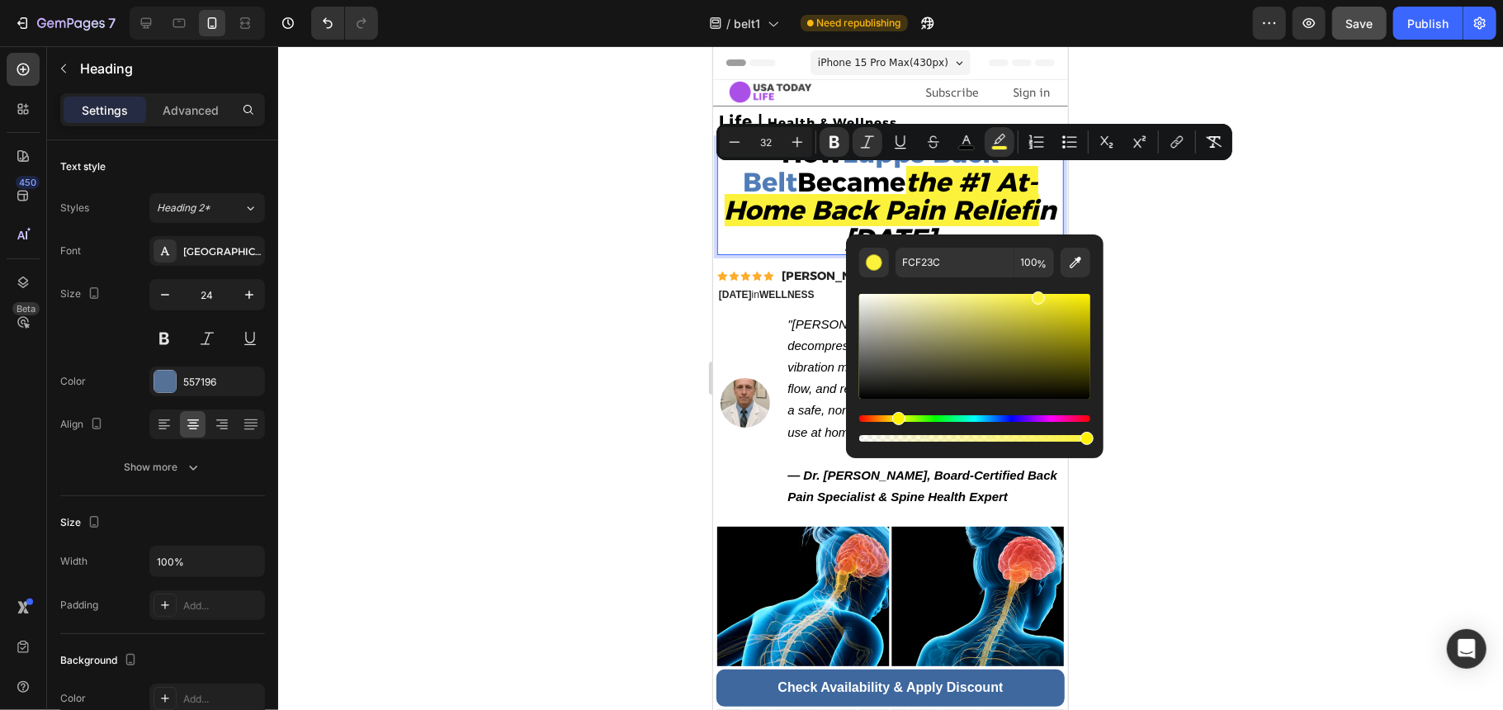
drag, startPoint x: 862, startPoint y: 437, endPoint x: 1212, endPoint y: 423, distance: 350.3
click at [1212, 0] on body "7 / belt1 Need republishing Preview Save Publish 450 Beta Sections(18) Elements…" at bounding box center [751, 0] width 1503 height 0
click at [1189, 332] on div at bounding box center [890, 378] width 1225 height 664
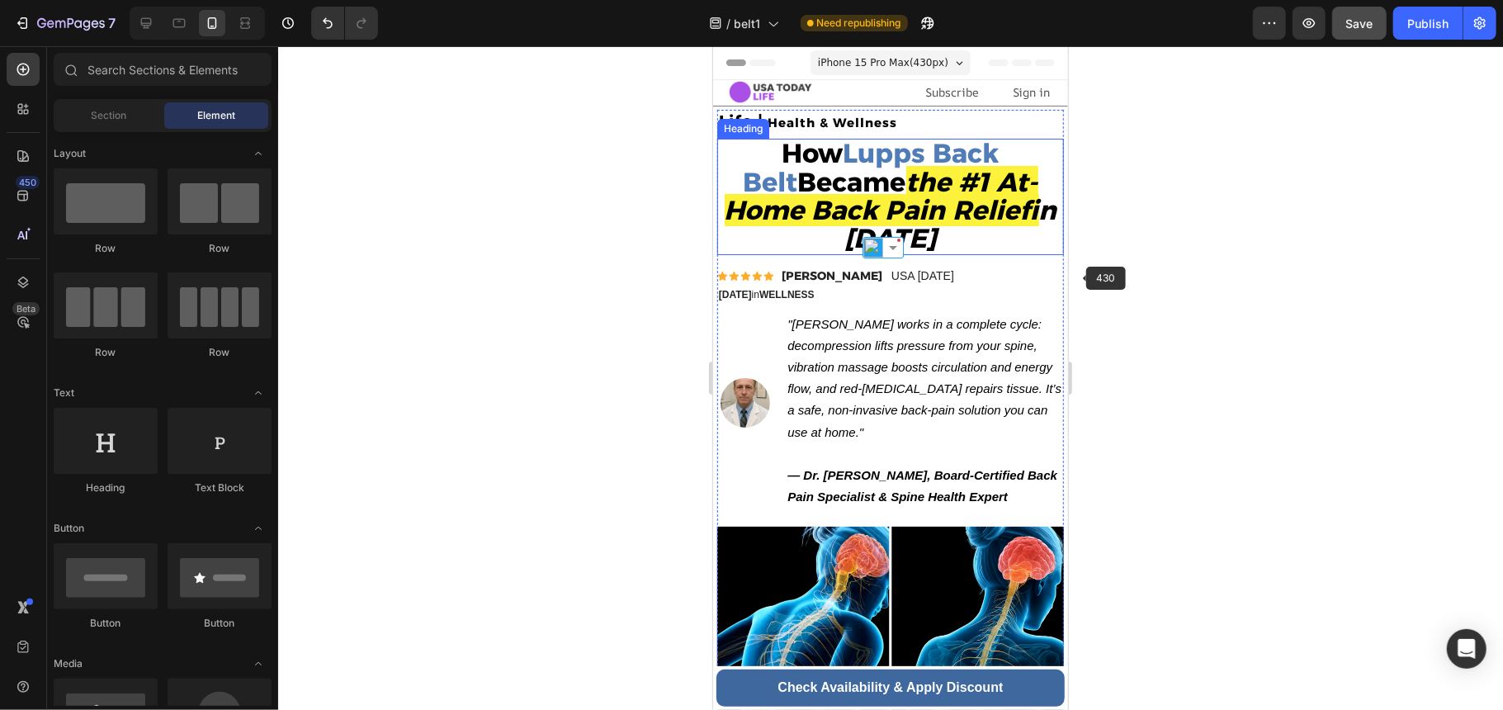
click at [1027, 232] on p "⁠⁠⁠⁠⁠⁠⁠ How Lupps Back Belt Became the #1 At-Home Back Pain Relief in 2025" at bounding box center [889, 195] width 343 height 113
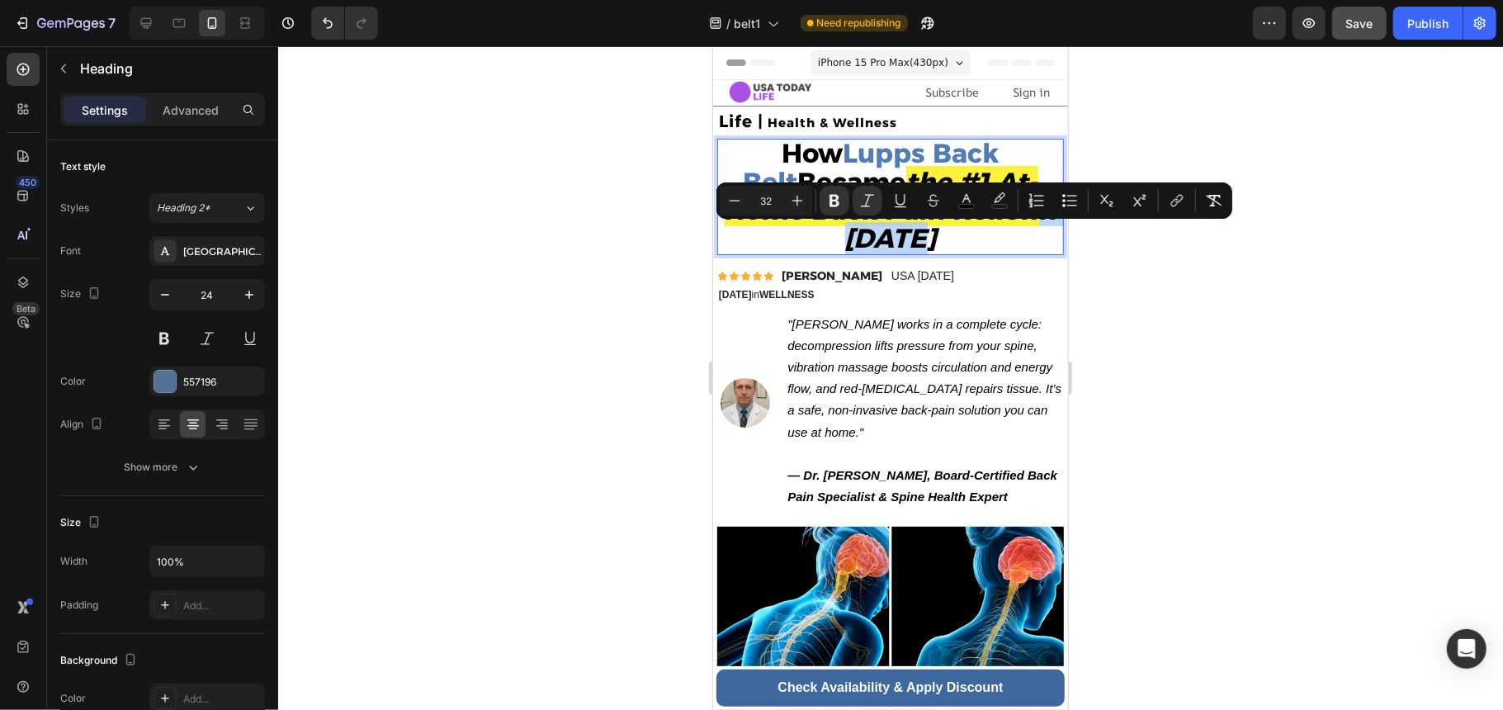
drag, startPoint x: 948, startPoint y: 248, endPoint x: 803, endPoint y: 247, distance: 144.4
click at [875, 199] on icon "Editor contextual toolbar" at bounding box center [867, 200] width 17 height 17
click at [974, 284] on div "Icon Icon Icon Icon Icon Icon List Daryl Augustine Text Block USA TODAY Text Bl…" at bounding box center [889, 284] width 347 height 37
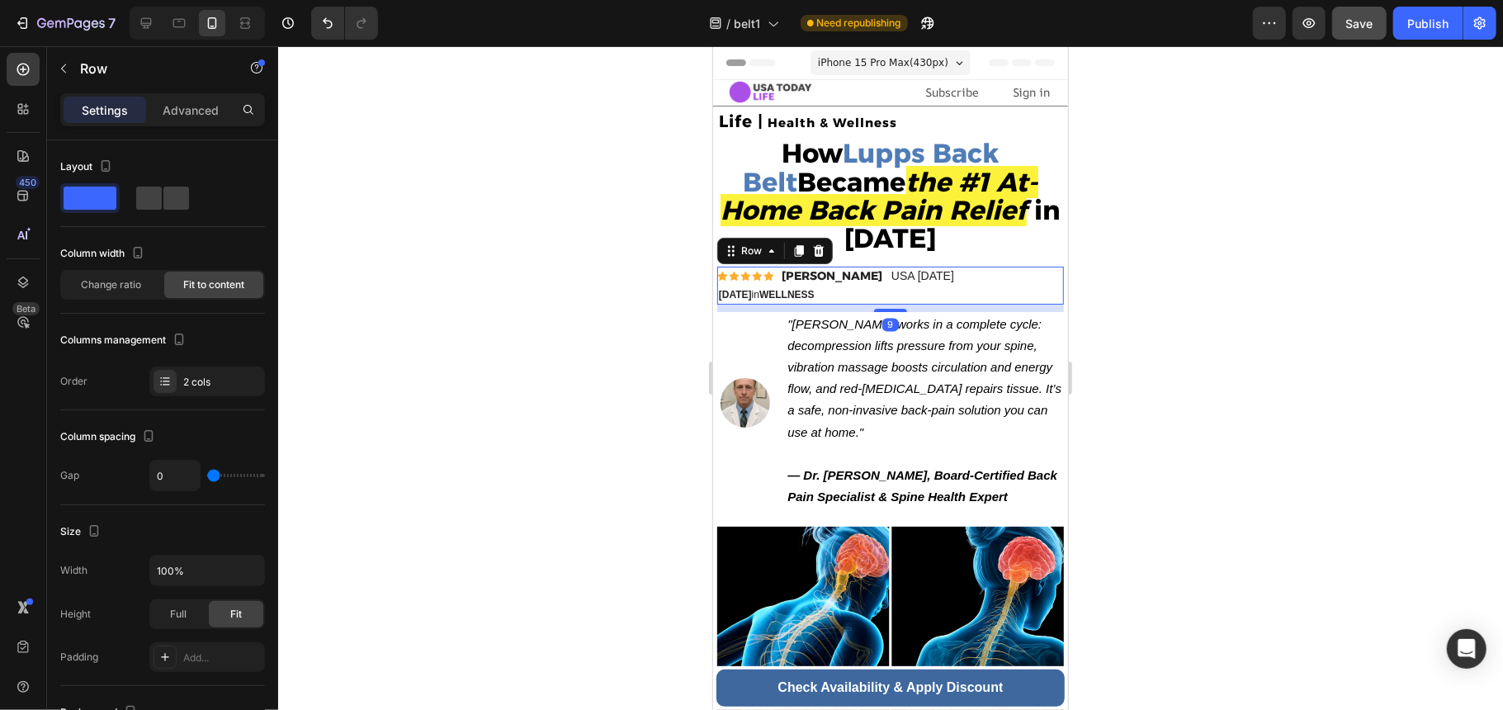
click at [1126, 262] on div at bounding box center [890, 378] width 1225 height 664
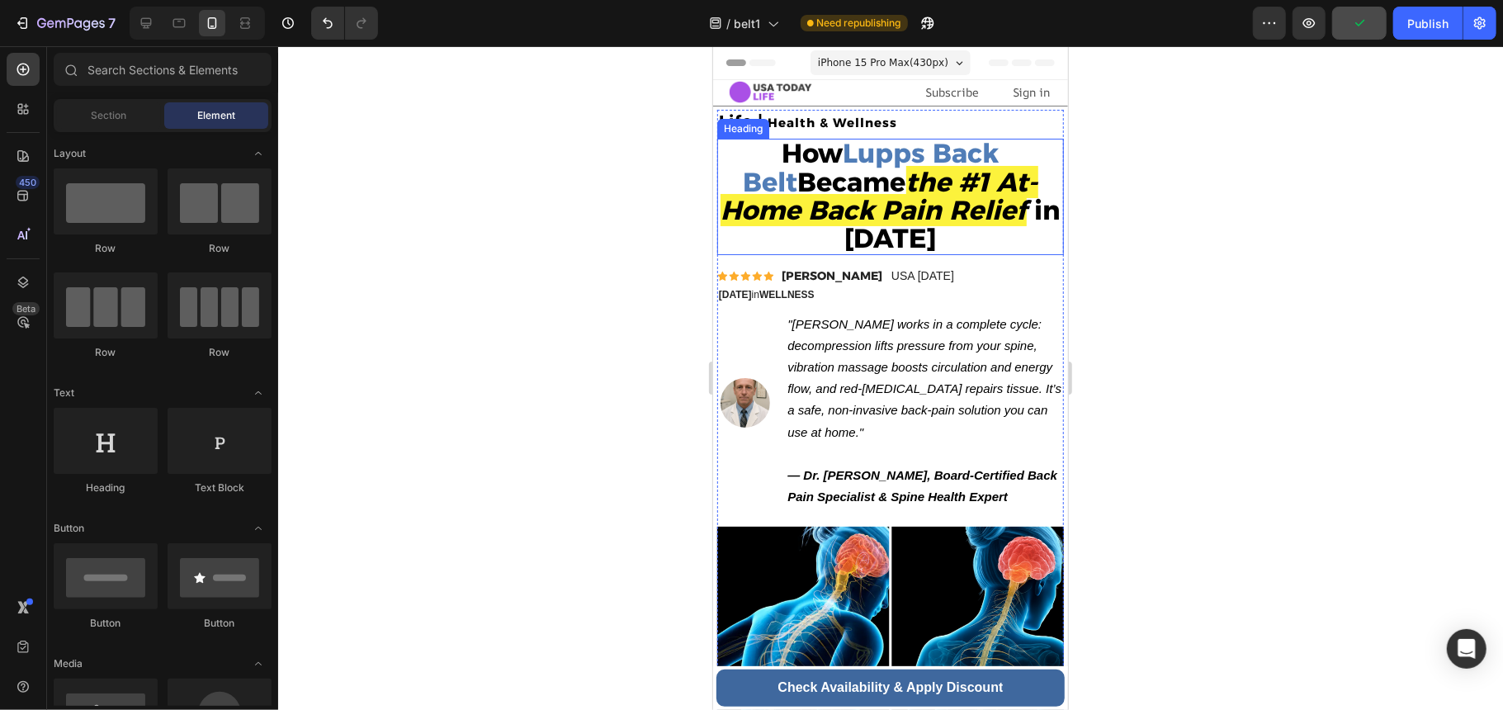
click at [832, 185] on strong "Became" at bounding box center [851, 181] width 108 height 32
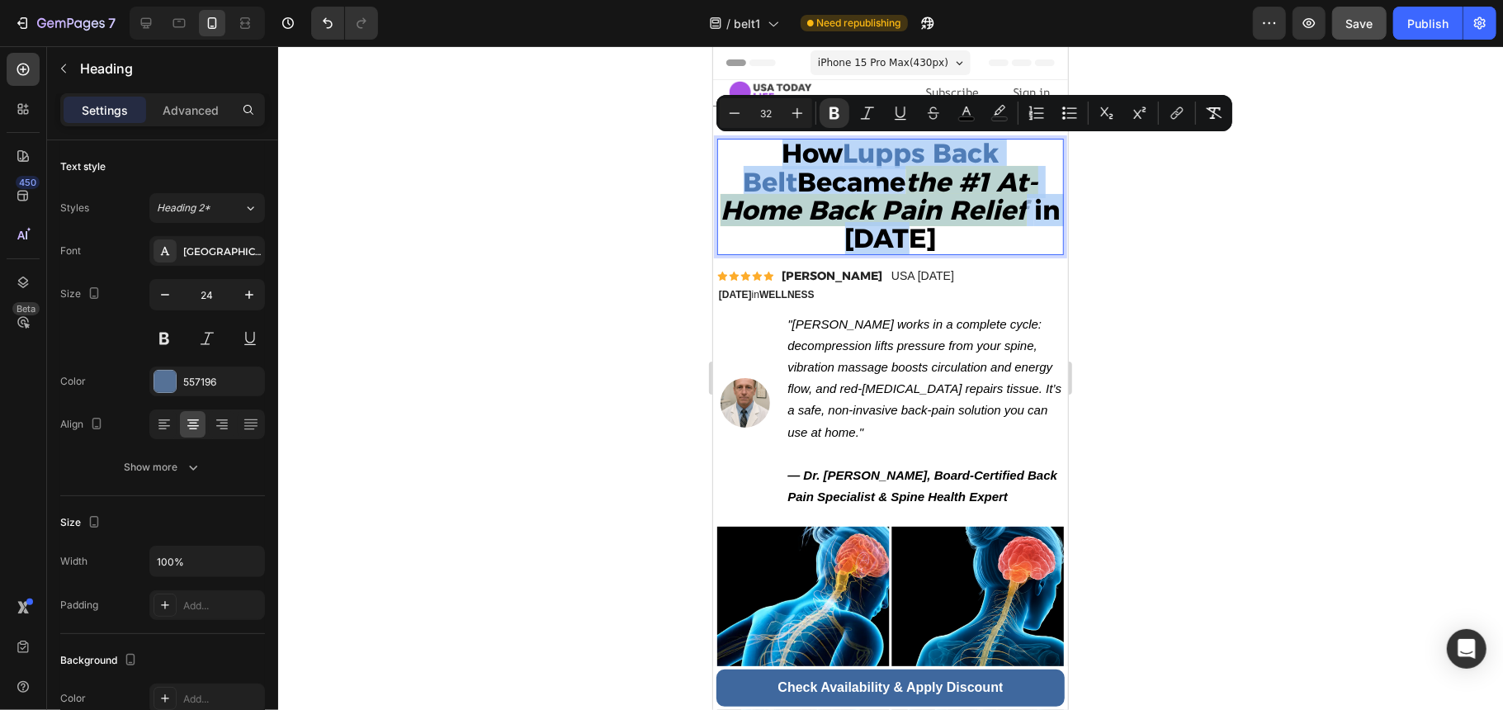
drag, startPoint x: 730, startPoint y: 154, endPoint x: 961, endPoint y: 245, distance: 248.3
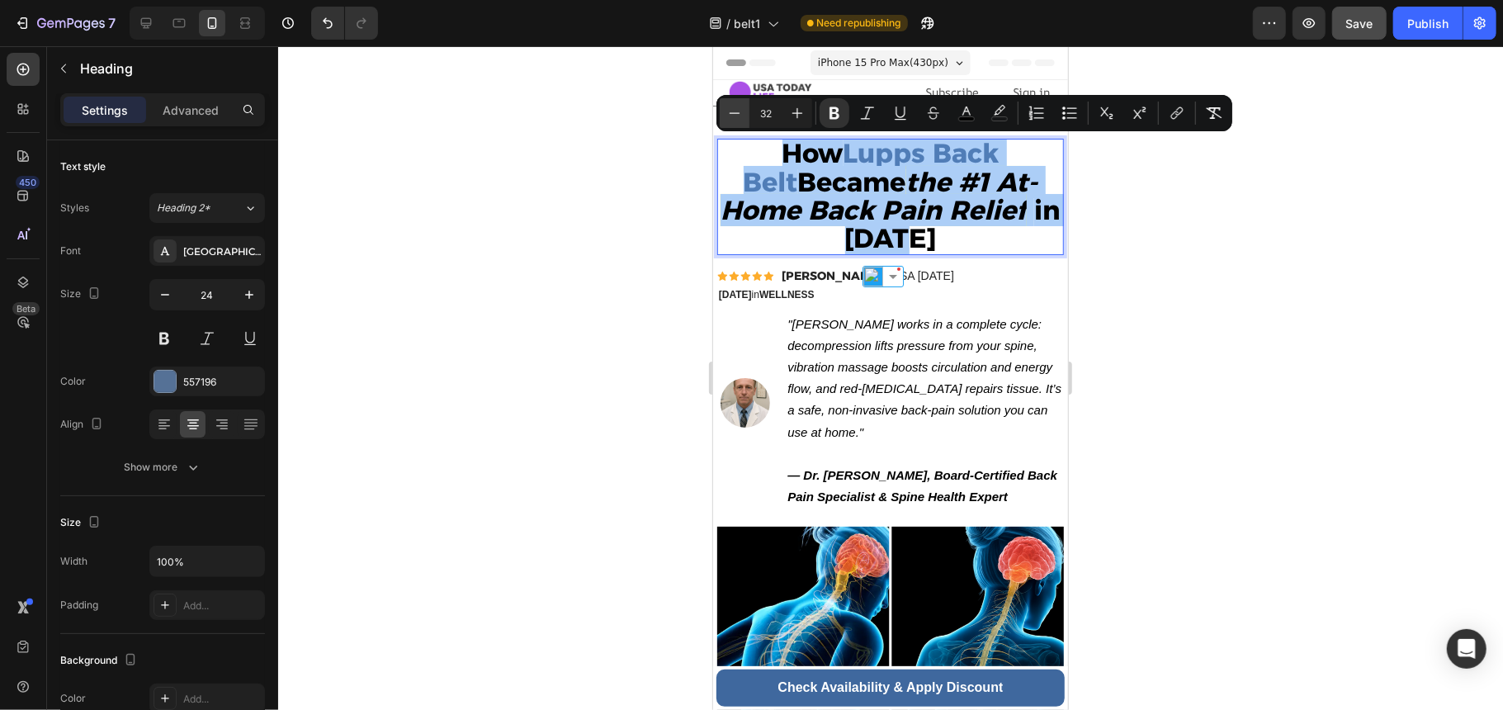
click at [735, 114] on icon "Editor contextual toolbar" at bounding box center [734, 113] width 17 height 17
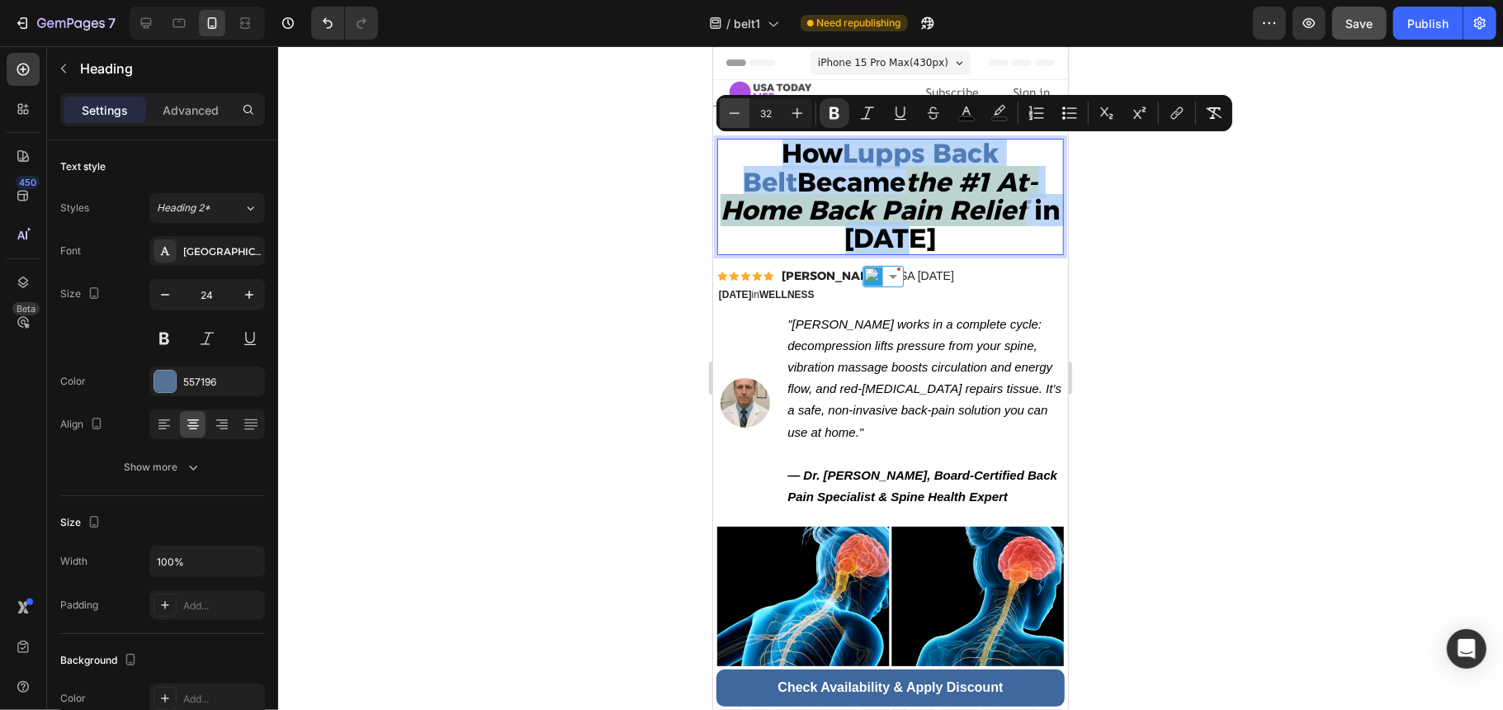
type input "31"
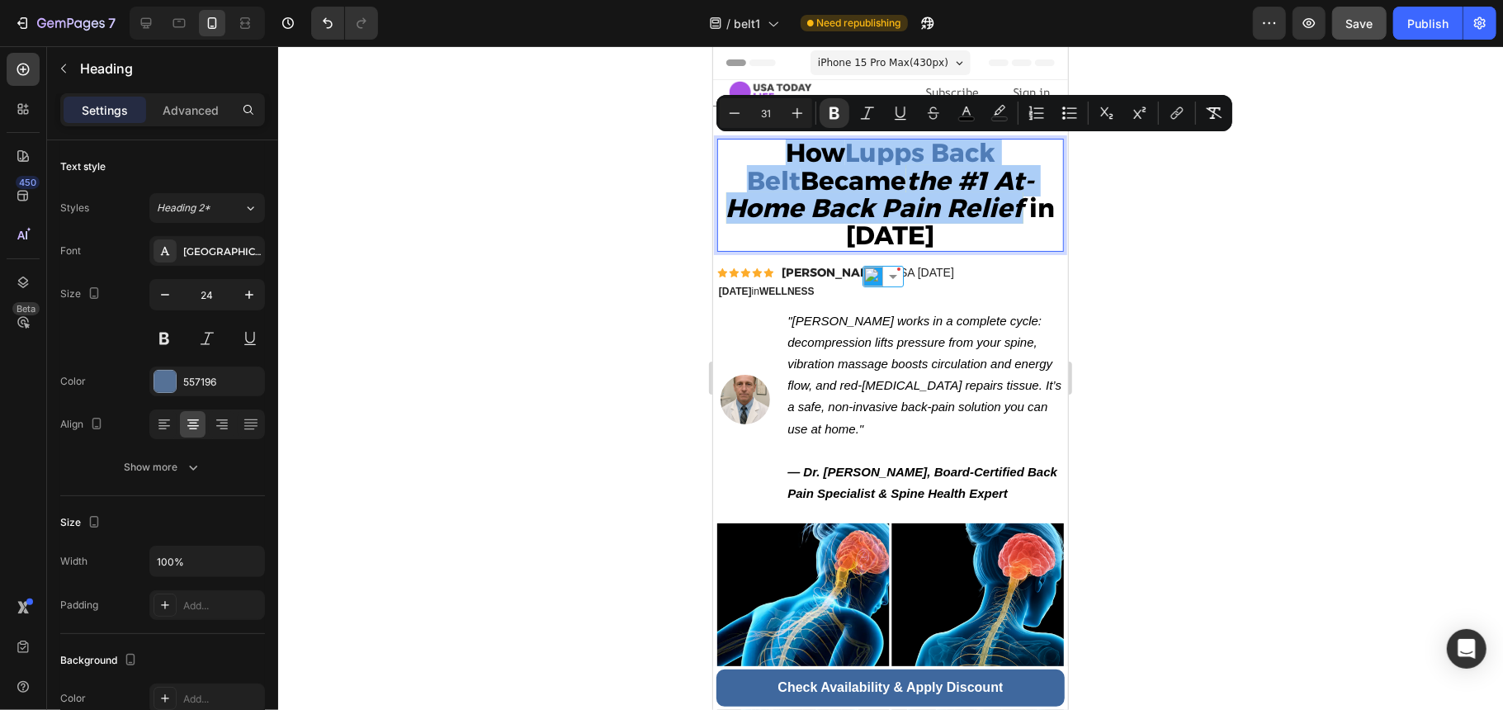
click at [1104, 253] on div at bounding box center [890, 378] width 1225 height 664
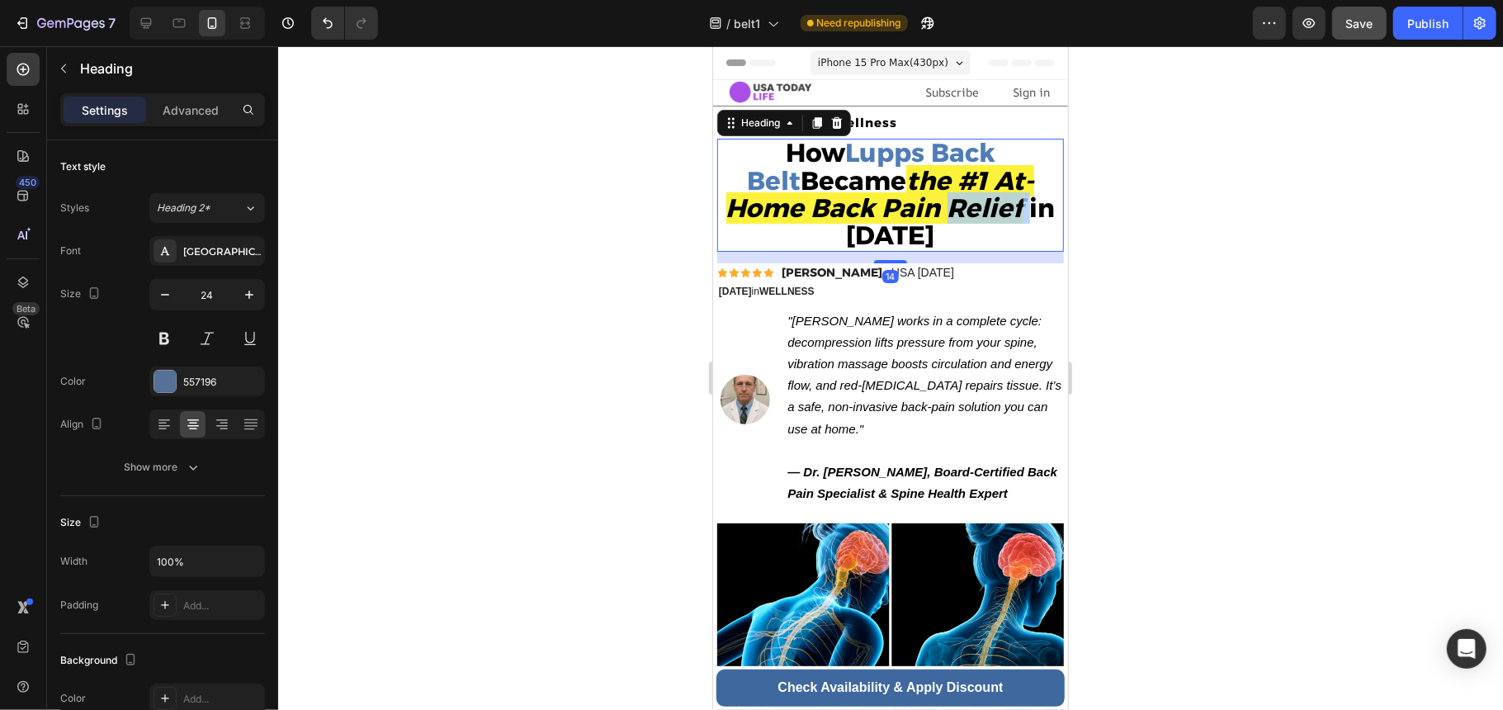
click at [869, 208] on strong "the #1 At-Home Back Pain Relief" at bounding box center [879, 193] width 309 height 59
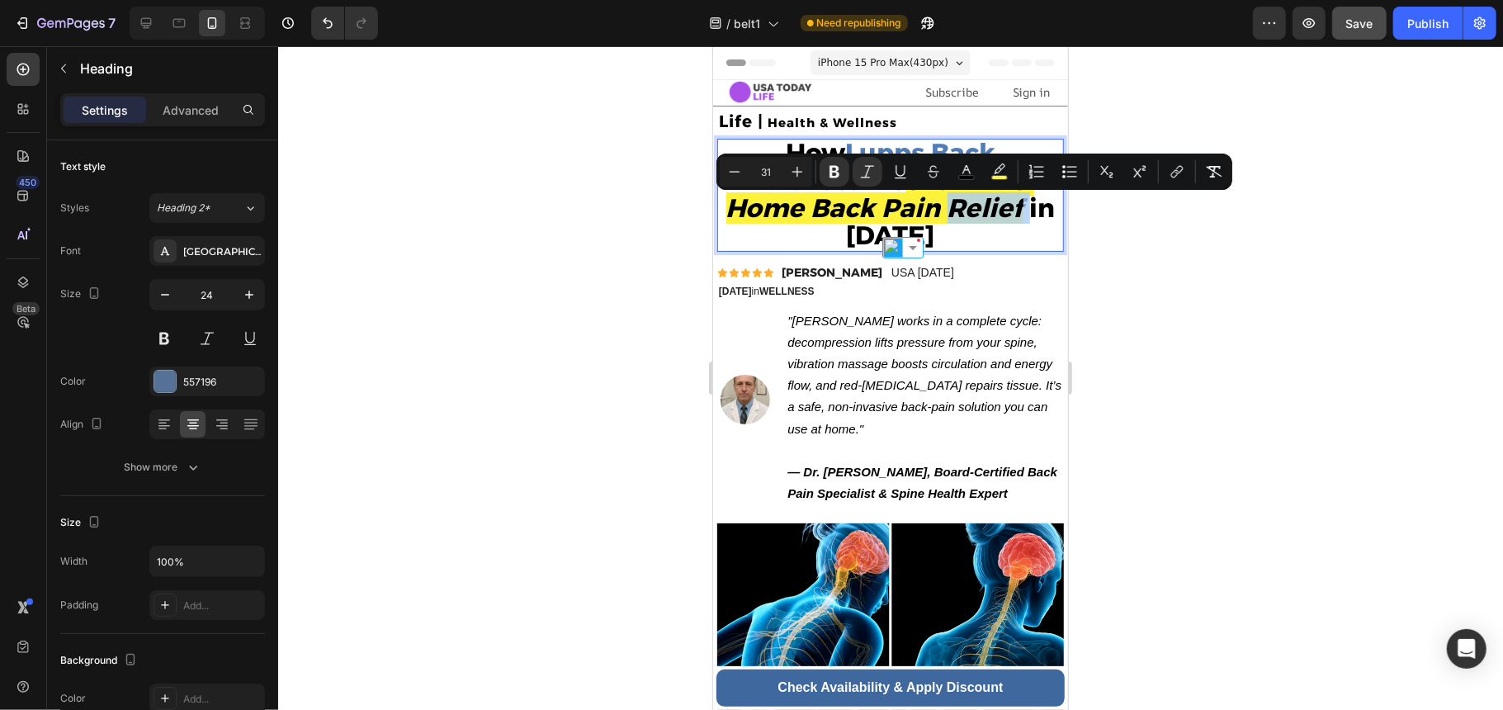
click at [1023, 218] on strong "Rich Text Editor. Editing area: main" at bounding box center [1026, 206] width 7 height 31
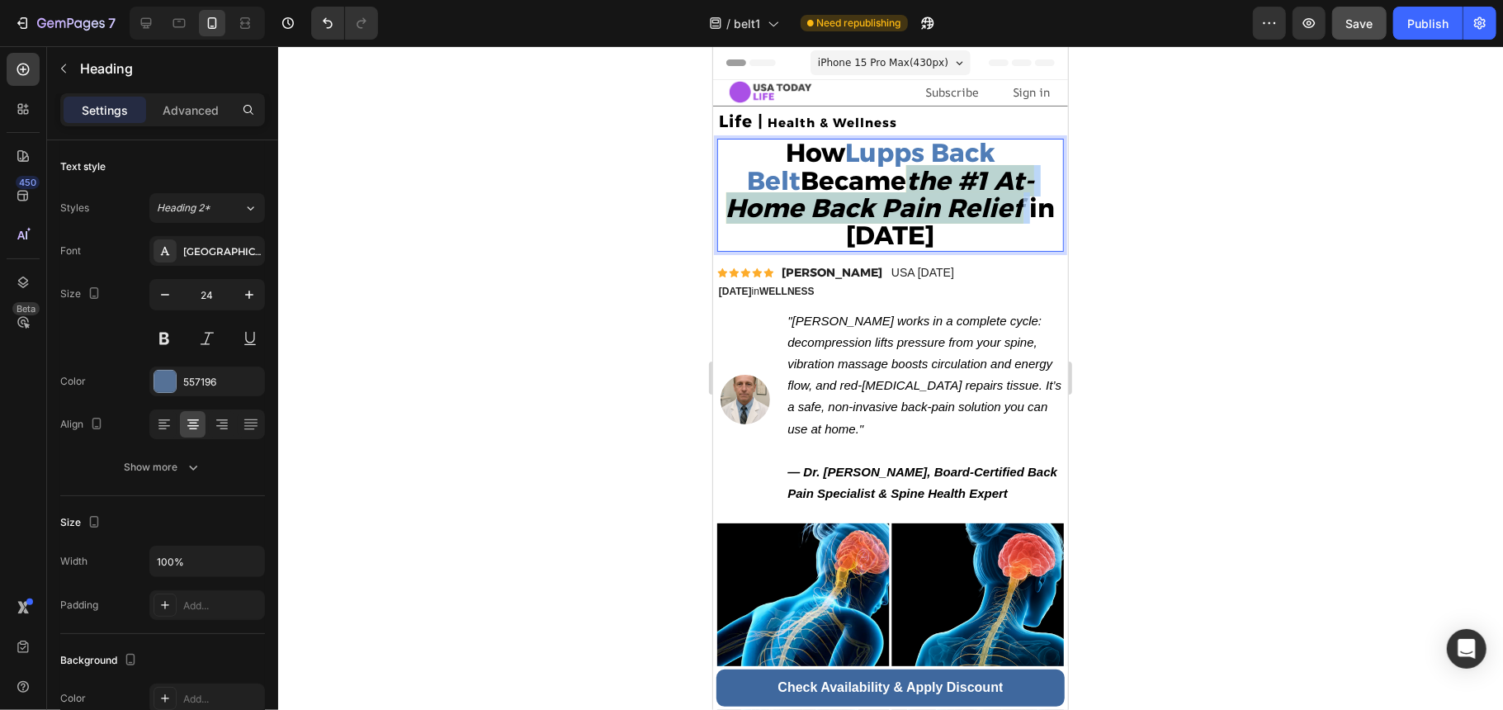
drag, startPoint x: 939, startPoint y: 214, endPoint x: 835, endPoint y: 185, distance: 107.9
click at [835, 185] on p "How Lupps Back Belt Became the #1 At-Home Back Pain Relief in 2025" at bounding box center [889, 194] width 343 height 110
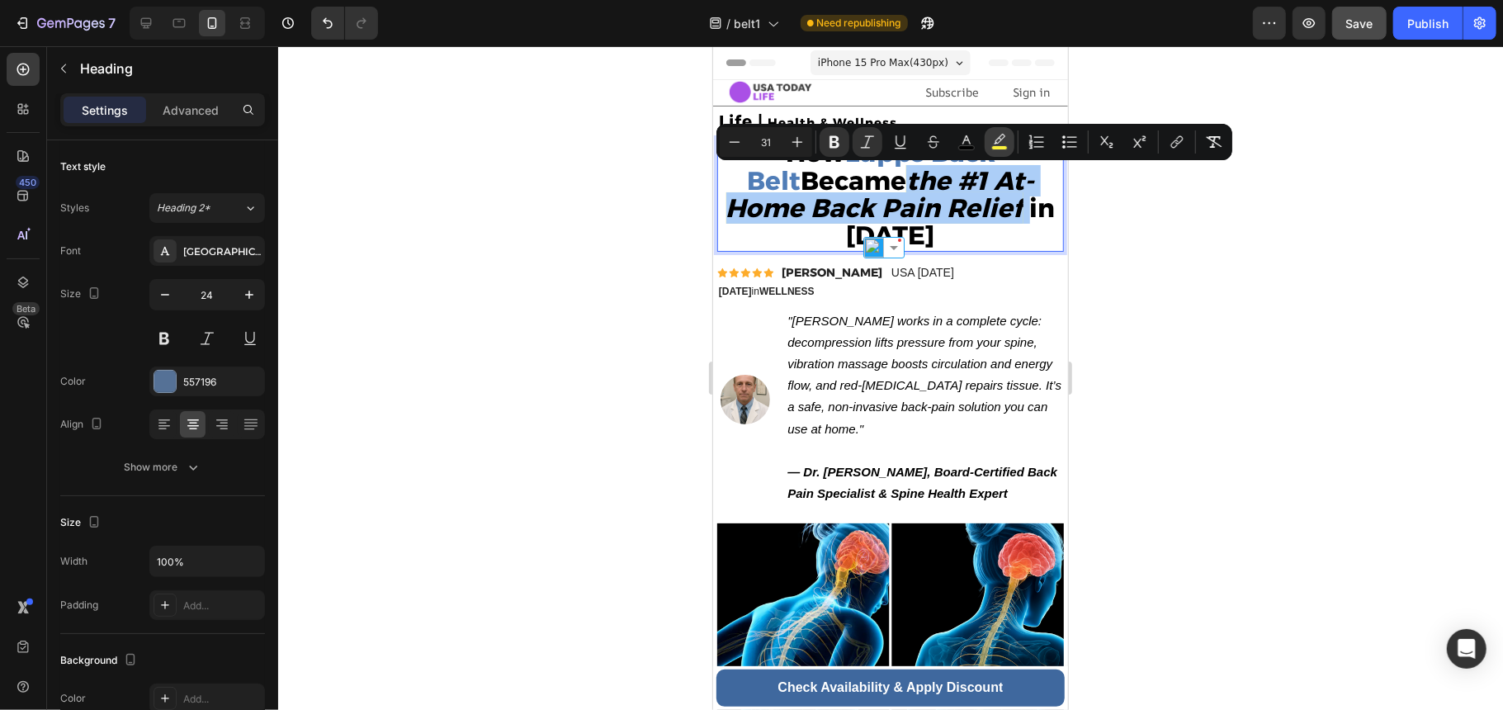
click at [1004, 139] on icon "Editor contextual toolbar" at bounding box center [1000, 139] width 12 height 10
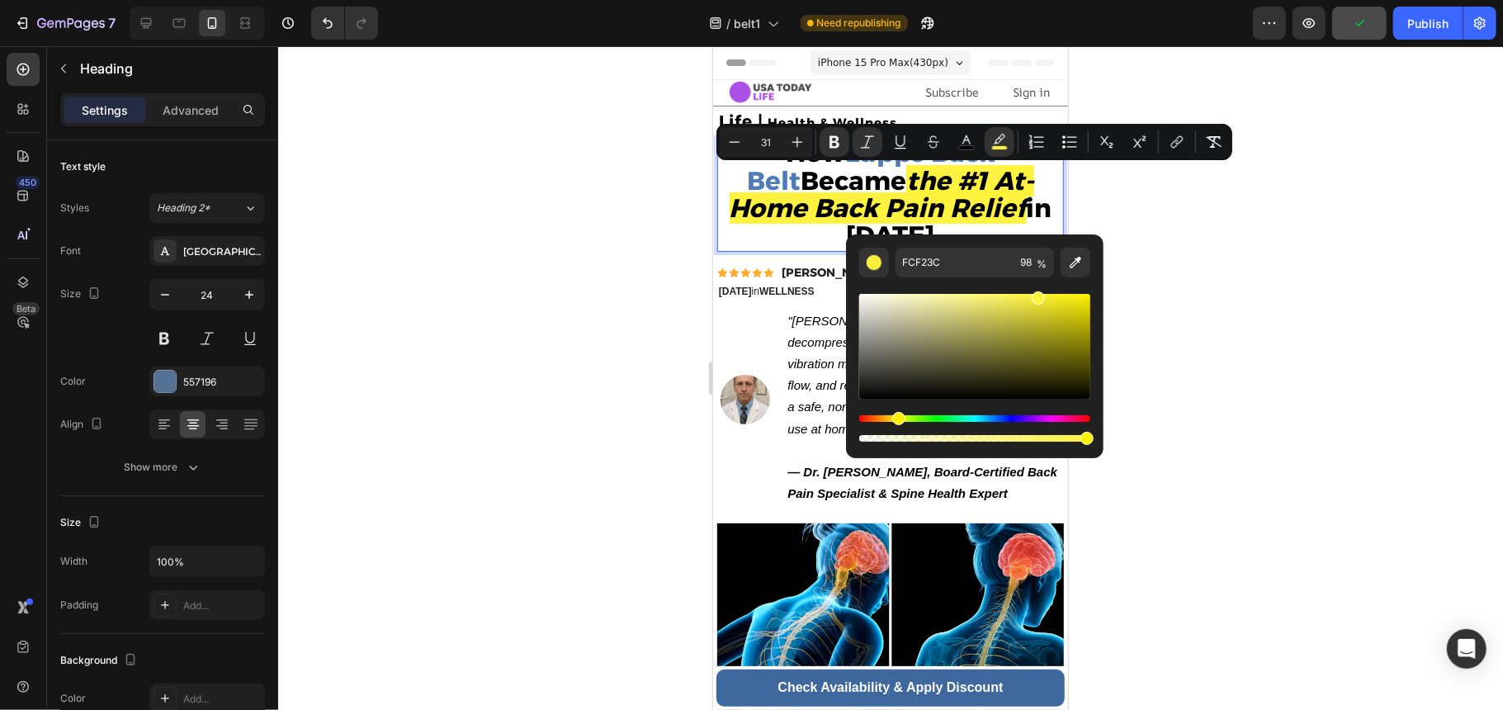
drag, startPoint x: 1086, startPoint y: 439, endPoint x: 1104, endPoint y: 430, distance: 20.3
click at [1104, 0] on body "7 / belt1 Need republishing Preview Publish 450 Beta Sections(18) Elements(83) …" at bounding box center [751, 0] width 1503 height 0
type input "100"
click at [1141, 288] on div at bounding box center [890, 378] width 1225 height 664
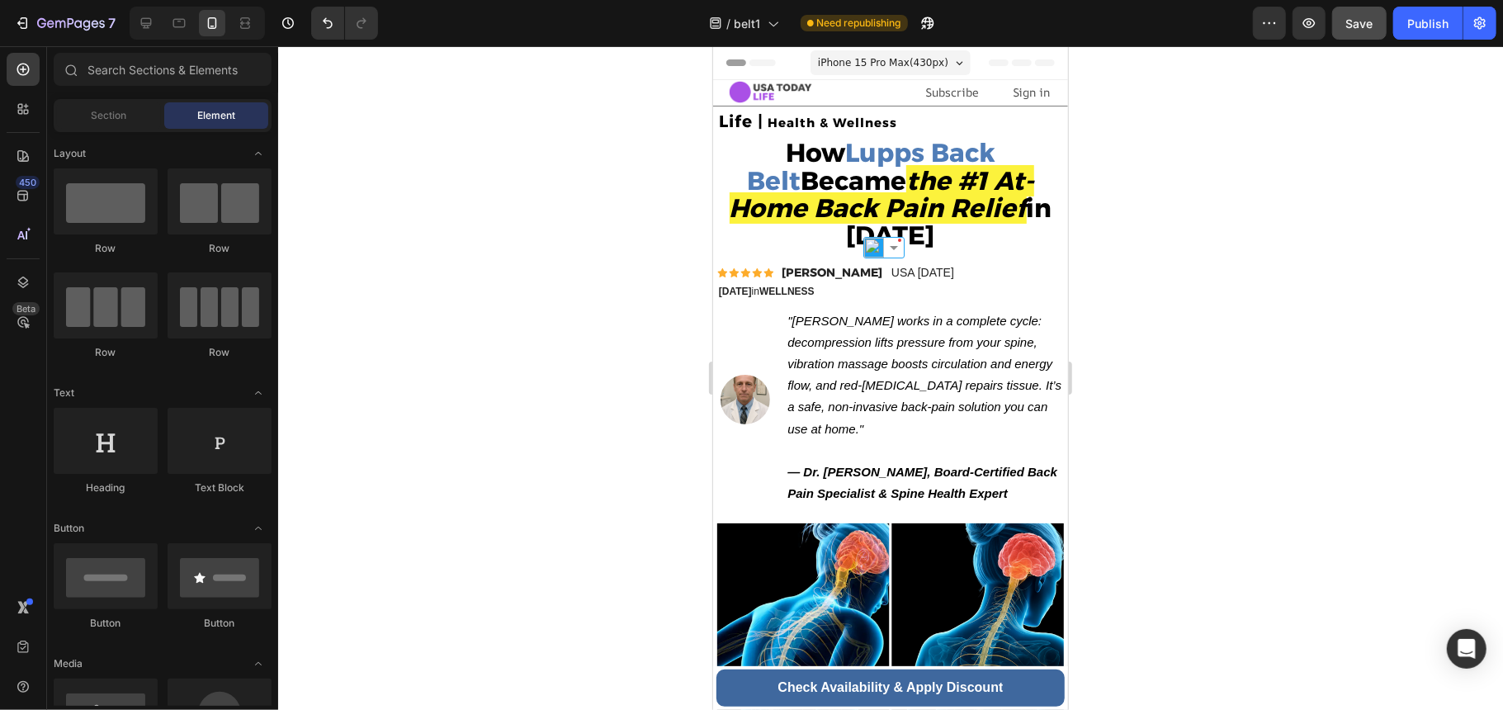
click at [1133, 287] on div at bounding box center [890, 378] width 1225 height 664
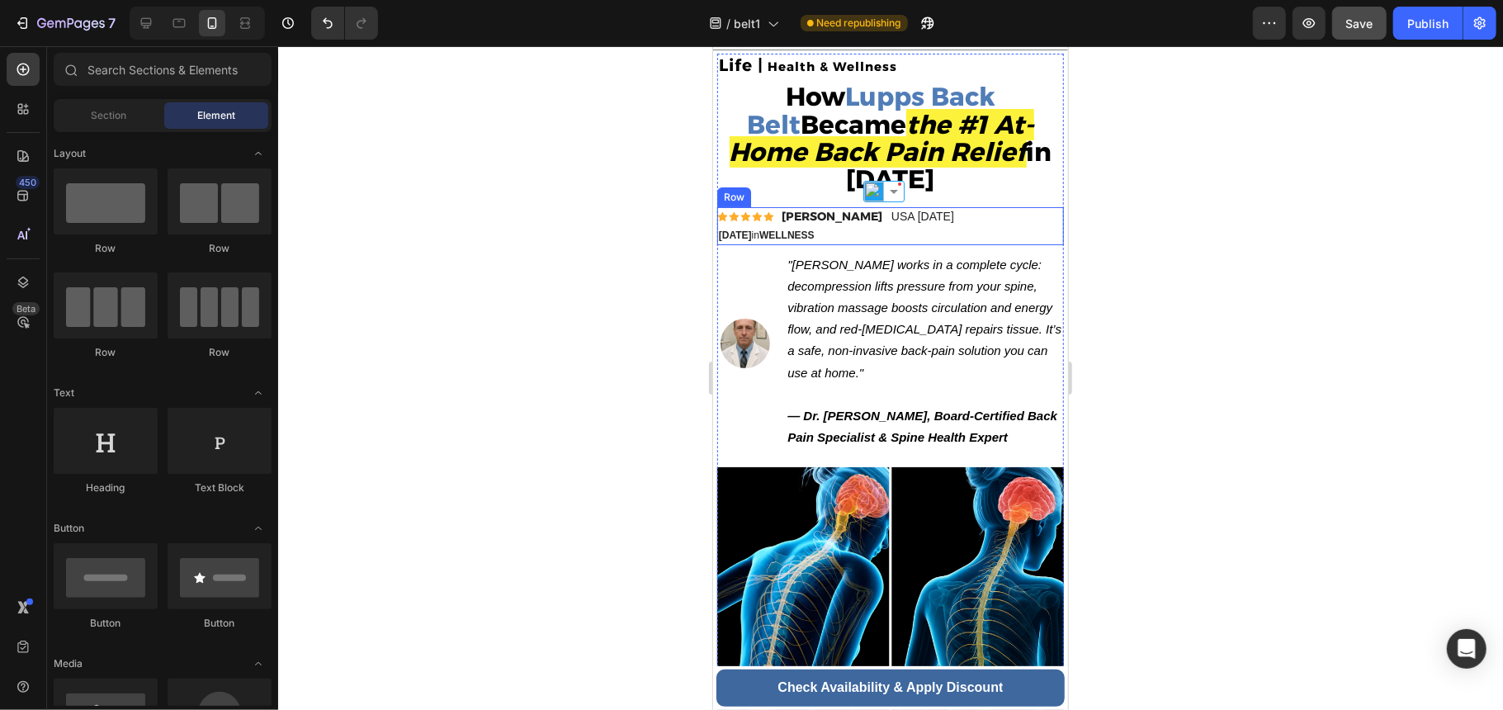
scroll to position [110, 0]
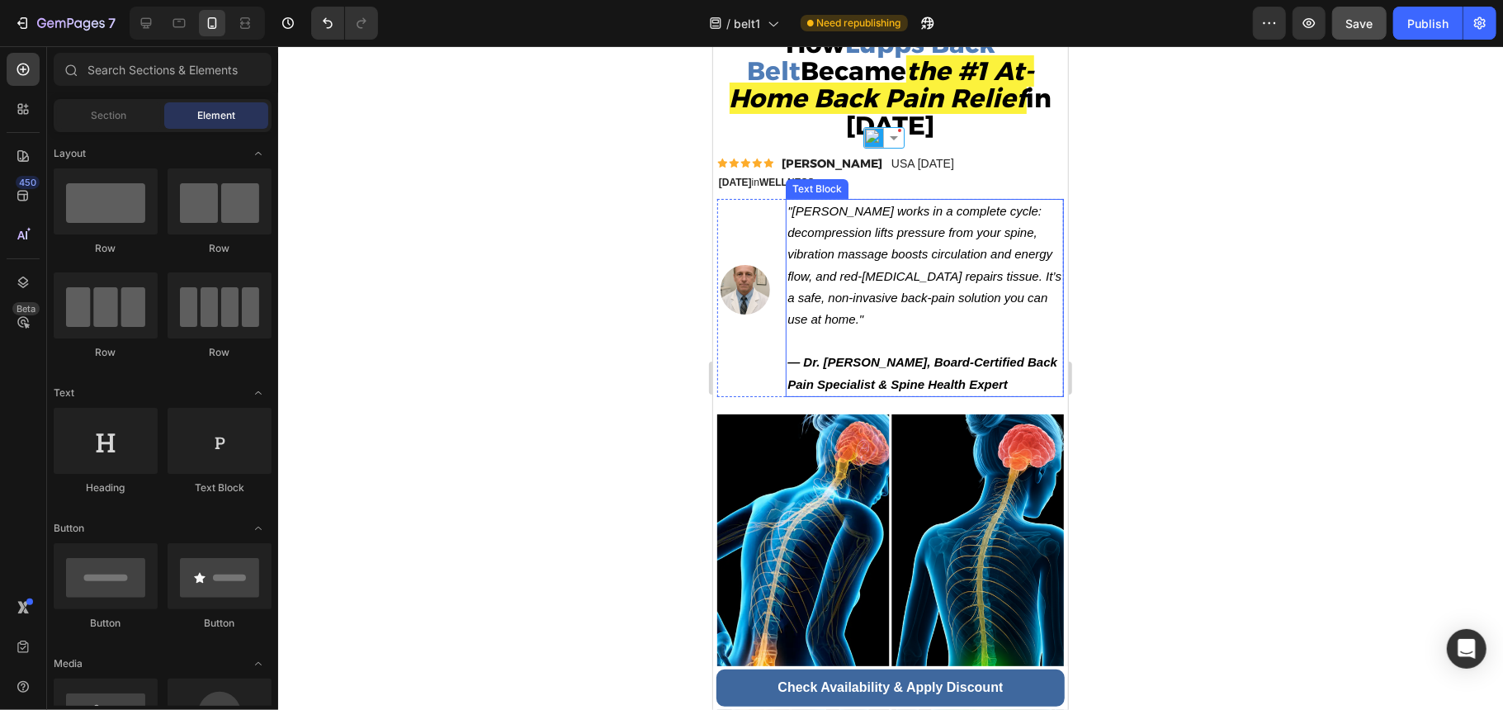
click at [981, 252] on icon ""Lupps works in a complete cycle: decompression lifts pressure from your spine,…" at bounding box center [924, 264] width 274 height 122
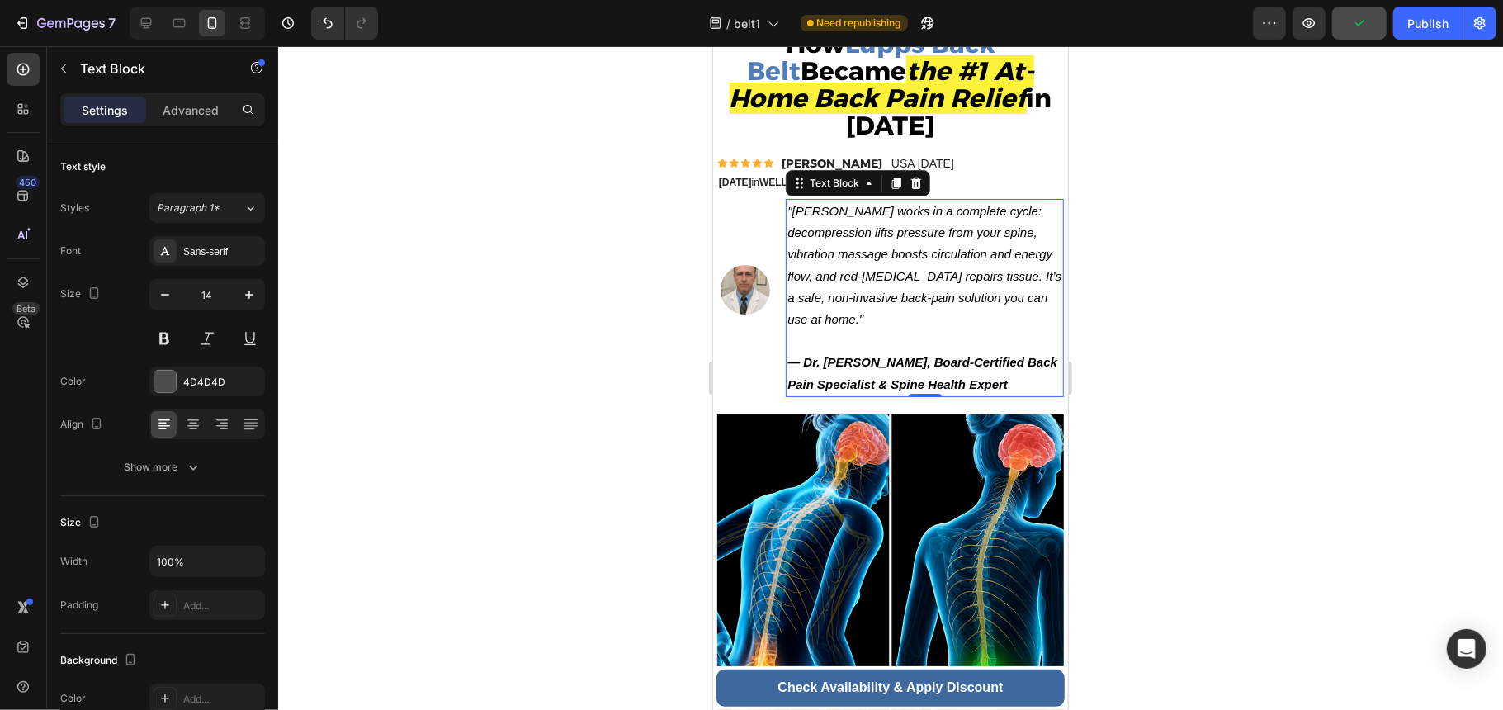
click at [945, 305] on p ""Lupps works in a complete cycle: decompression lifts pressure from your spine,…" at bounding box center [924, 275] width 275 height 151
click at [801, 203] on icon ""Lupps works in a complete cycle: decompression lifts pressure from your spine,…" at bounding box center [924, 264] width 274 height 122
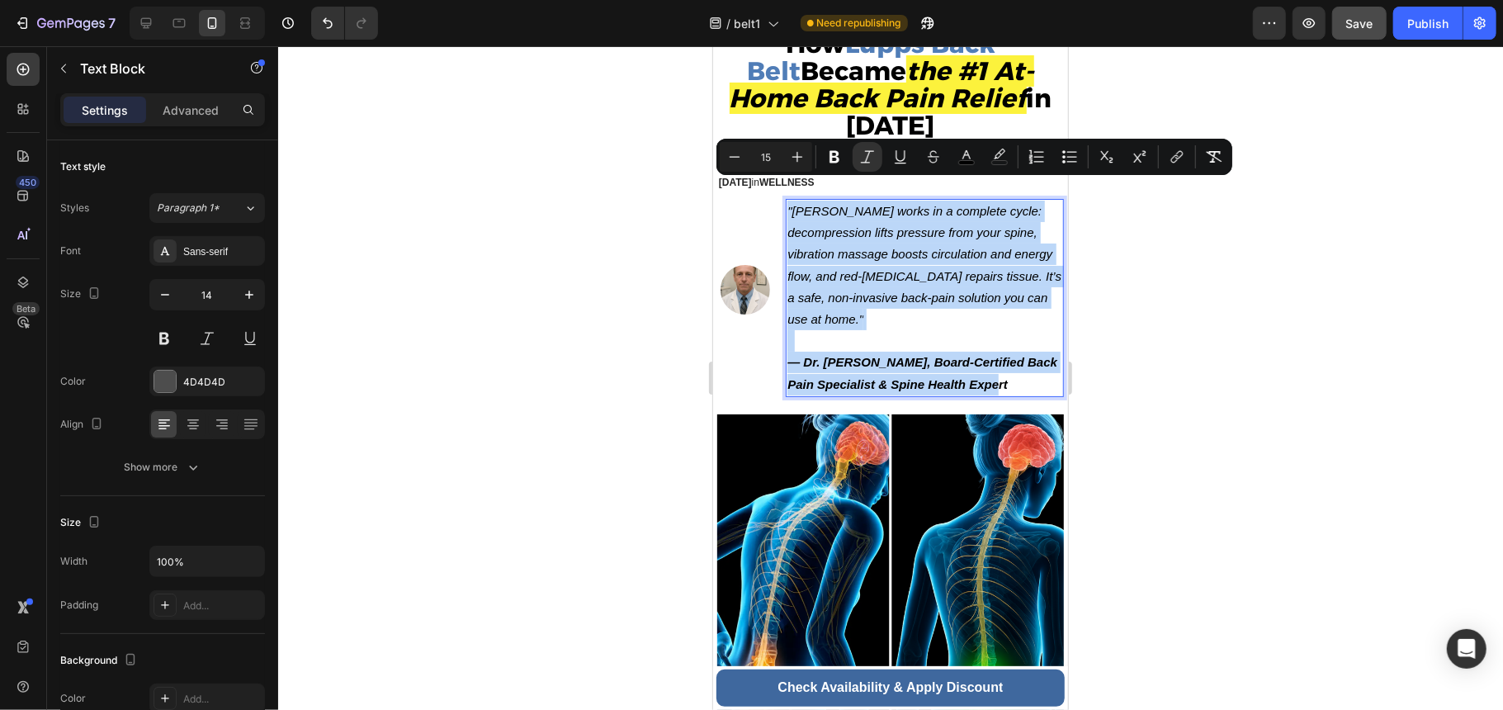
drag, startPoint x: 786, startPoint y: 186, endPoint x: 1015, endPoint y: 359, distance: 287.6
click at [1015, 359] on div ""Lupps works in a complete cycle: decompression lifts pressure from your spine,…" at bounding box center [924, 297] width 278 height 198
copy div ""Lupps works in a complete cycle: decompression lifts pressure from your spine,…"
click at [811, 89] on strong "the #1 At-Home Back Pain Relief" at bounding box center [881, 83] width 305 height 59
